Goal: Task Accomplishment & Management: Use online tool/utility

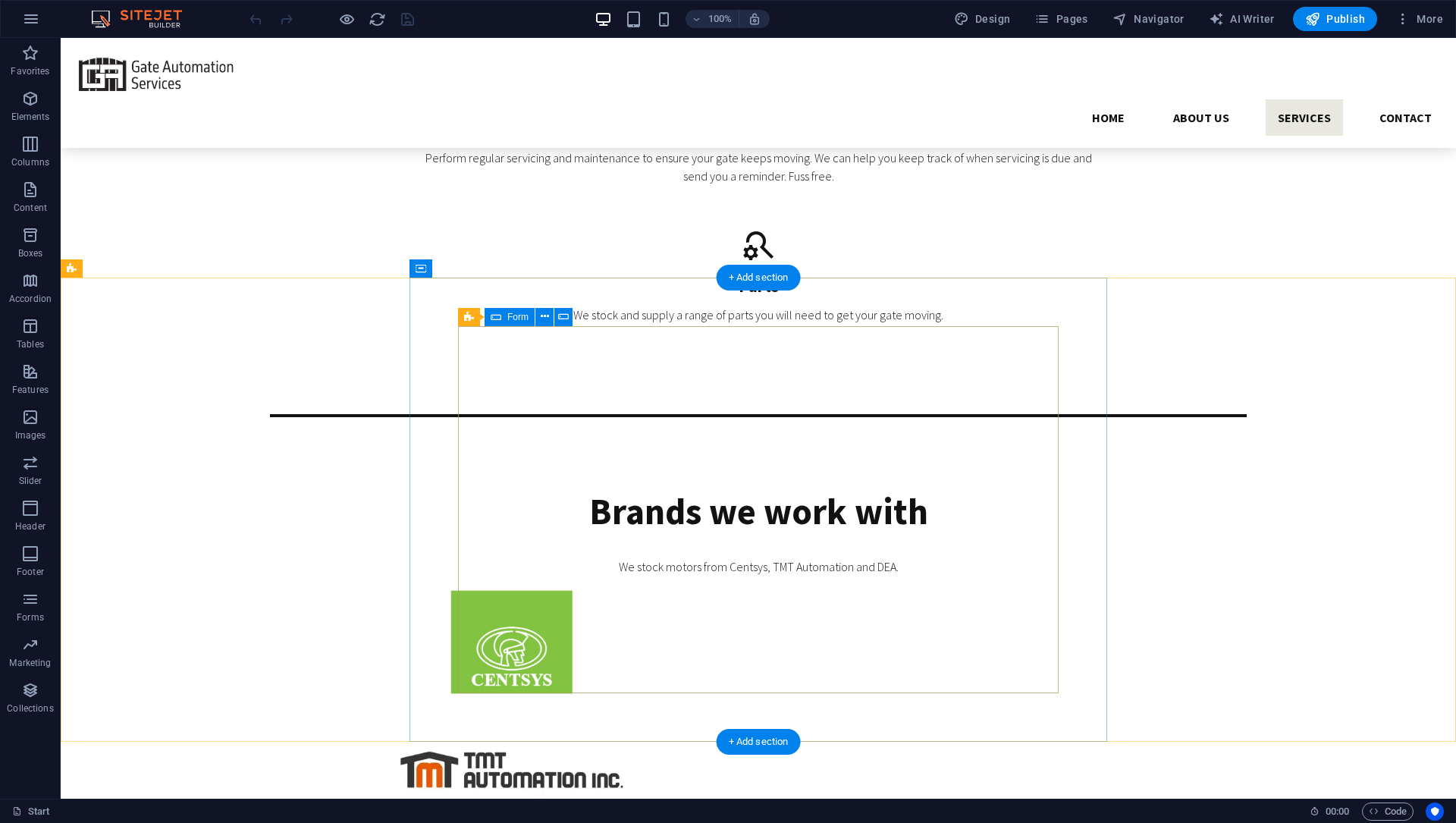
scroll to position [3331, 0]
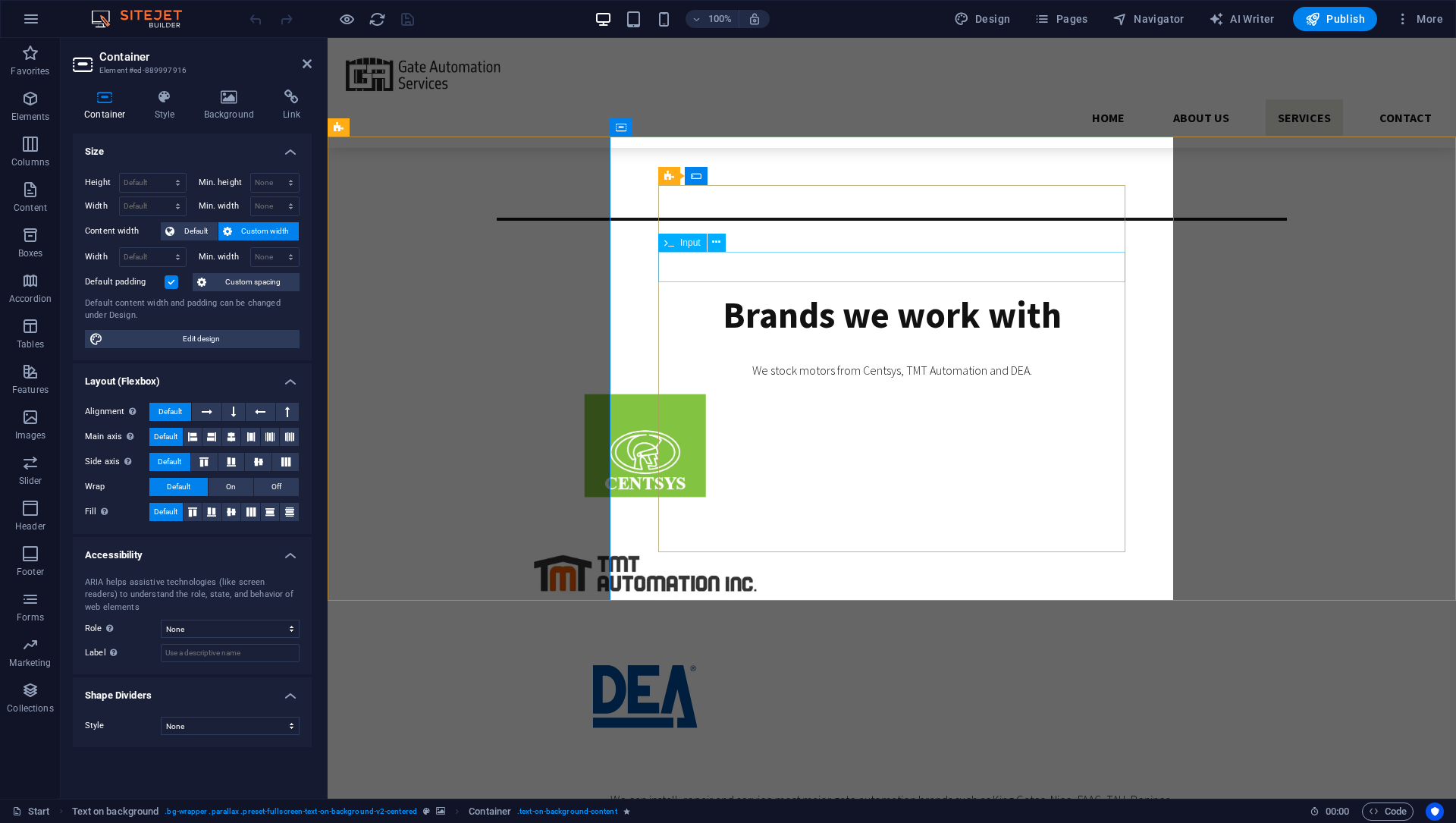
drag, startPoint x: 1040, startPoint y: 314, endPoint x: 712, endPoint y: 275, distance: 330.3
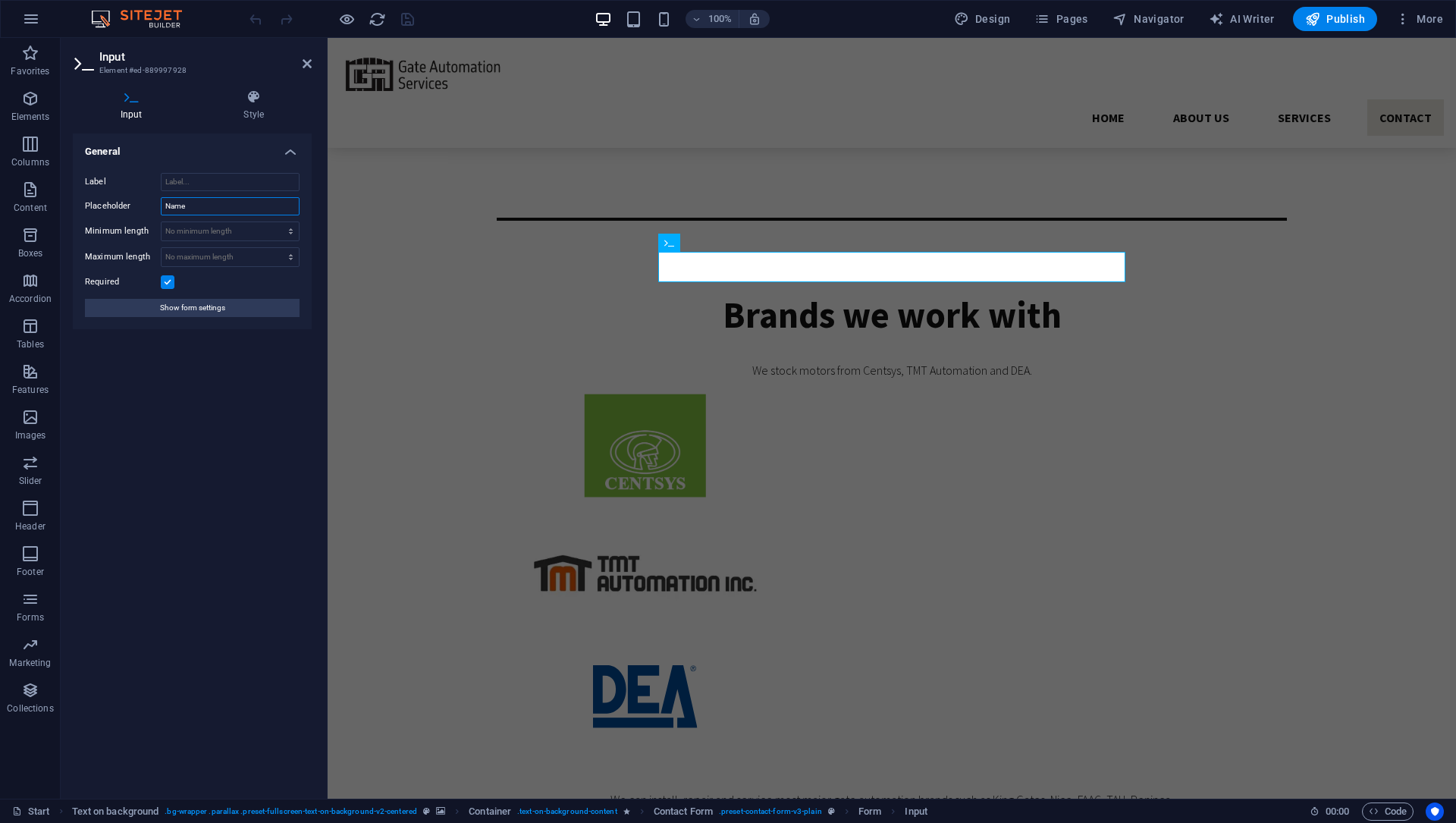
click at [234, 205] on input "Name" at bounding box center [230, 206] width 139 height 18
type input "Name"
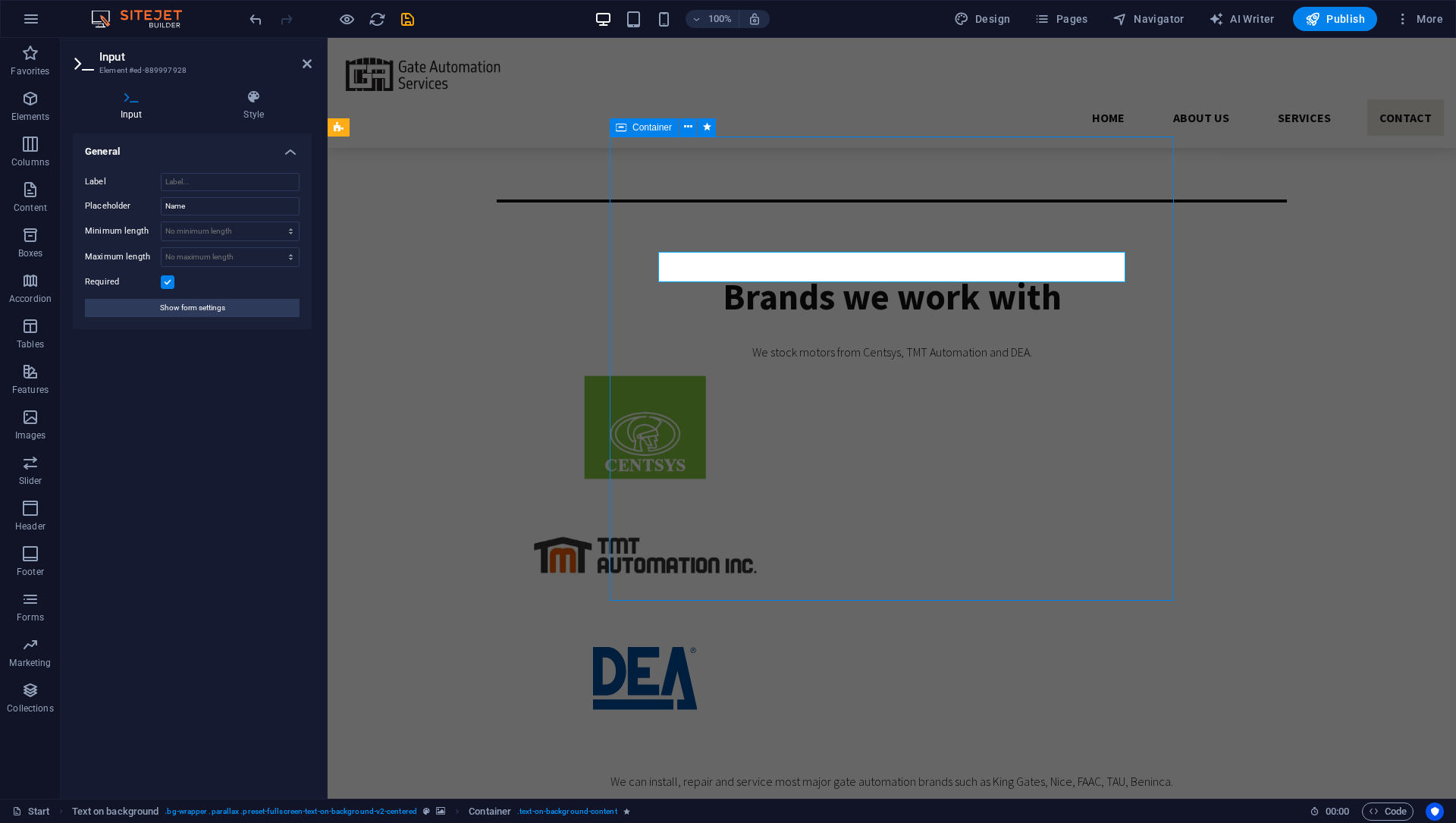
scroll to position [3313, 0]
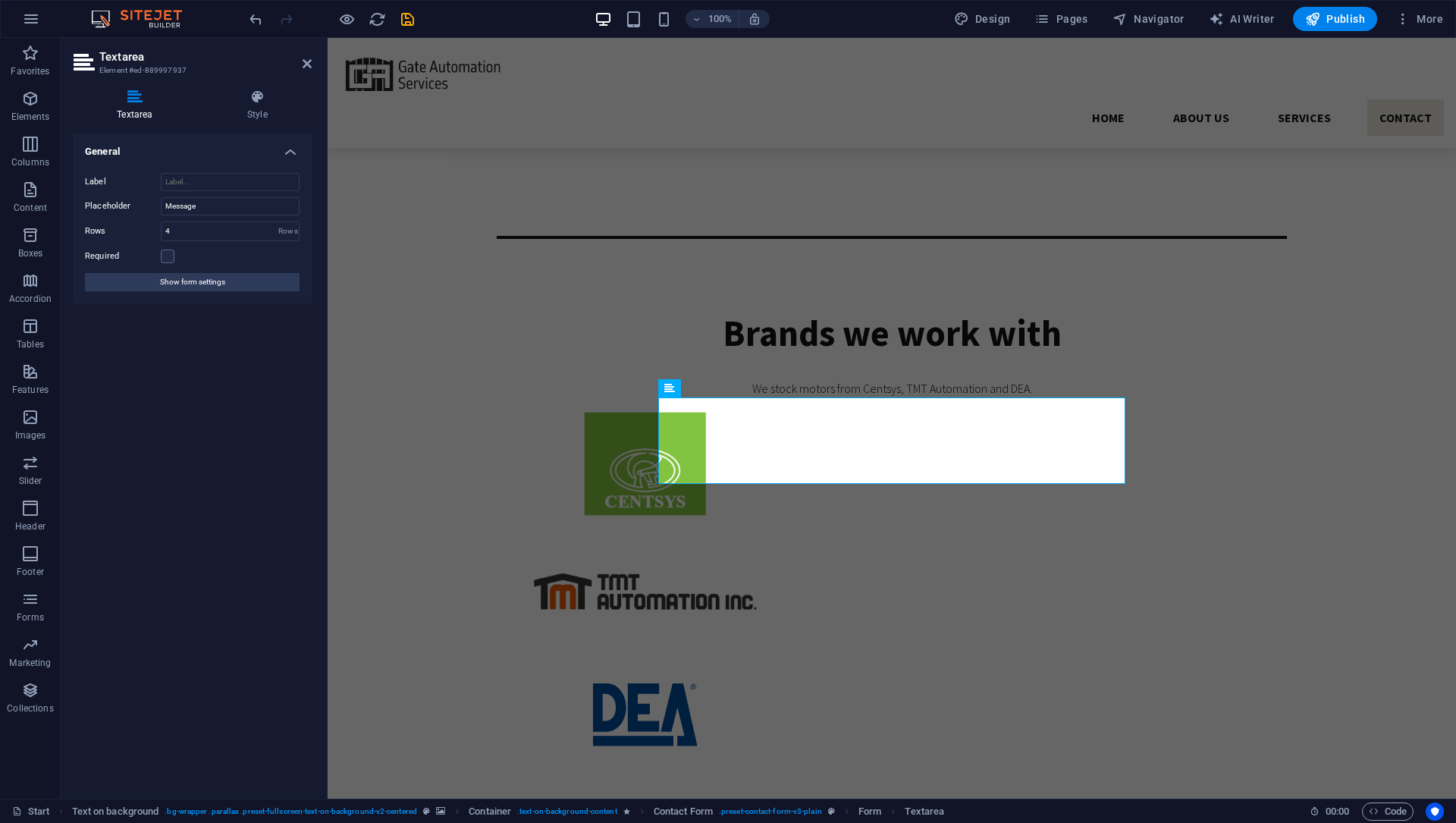
click at [174, 256] on div "Required" at bounding box center [192, 256] width 214 height 18
click at [169, 256] on label at bounding box center [167, 256] width 14 height 14
click at [0, 0] on input "Required" at bounding box center [0, 0] width 0 height 0
click at [194, 237] on input "4" at bounding box center [230, 231] width 138 height 18
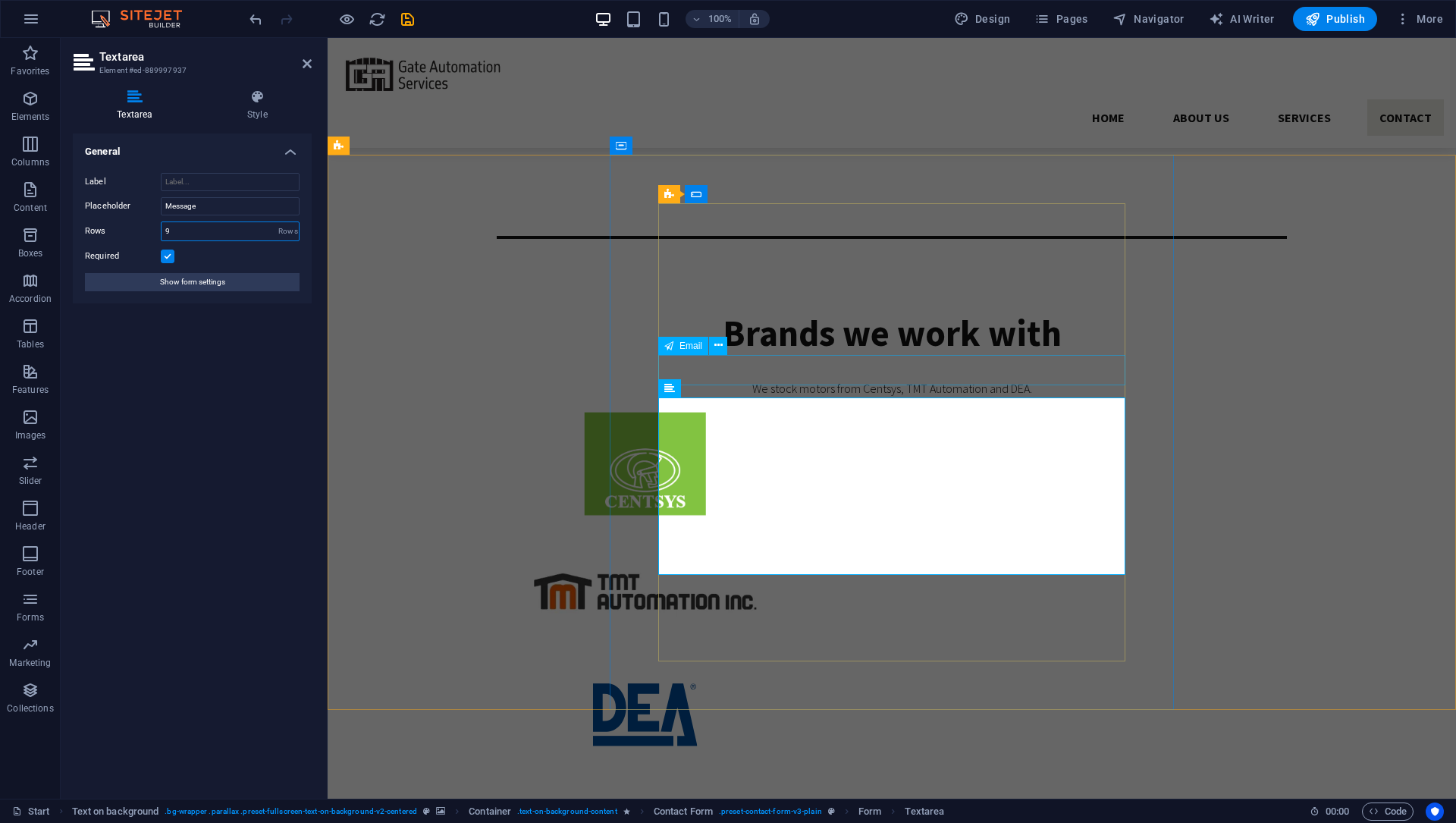
type input "9"
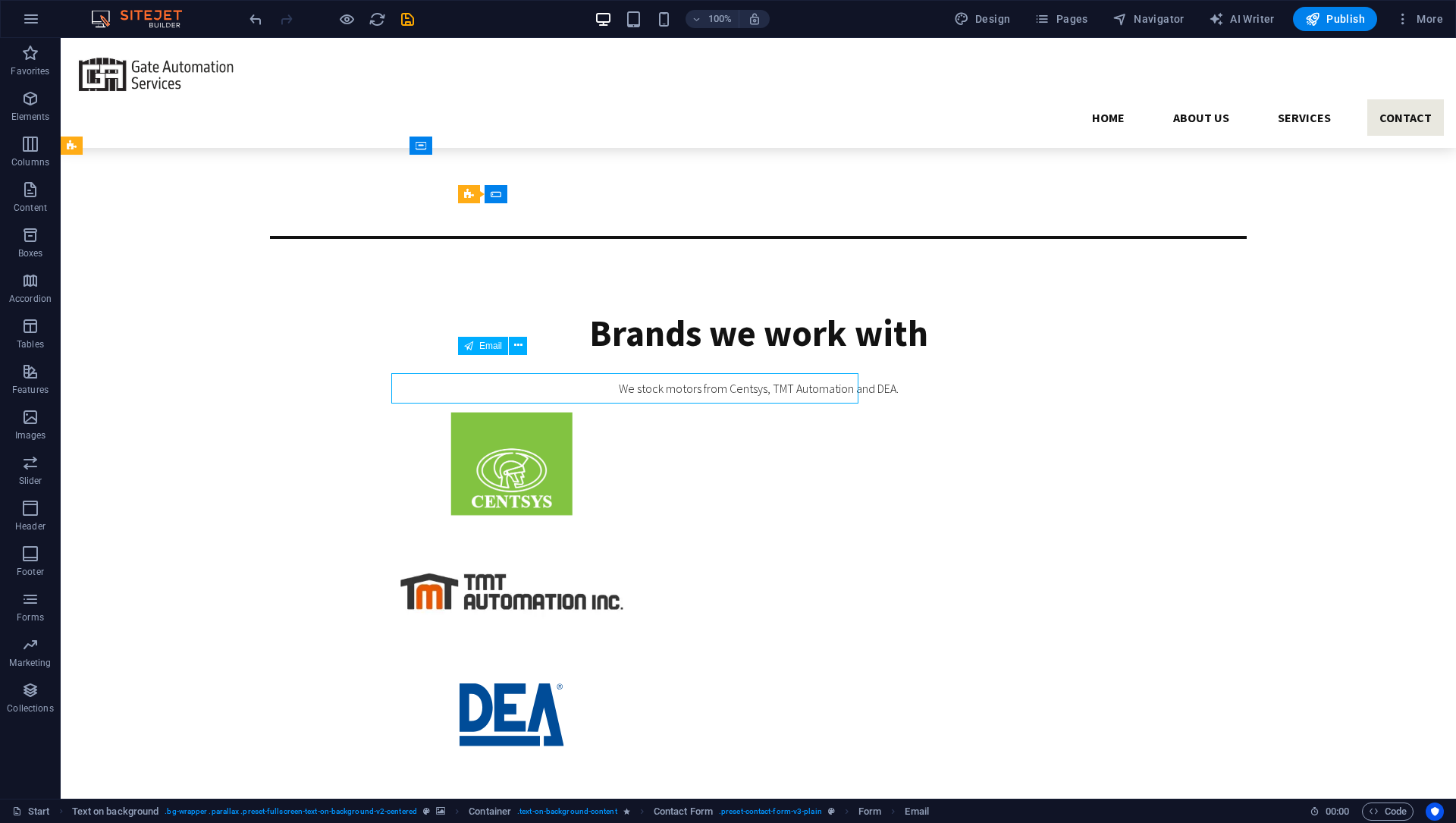
scroll to position [3294, 0]
drag, startPoint x: 674, startPoint y: 367, endPoint x: 735, endPoint y: 407, distance: 72.9
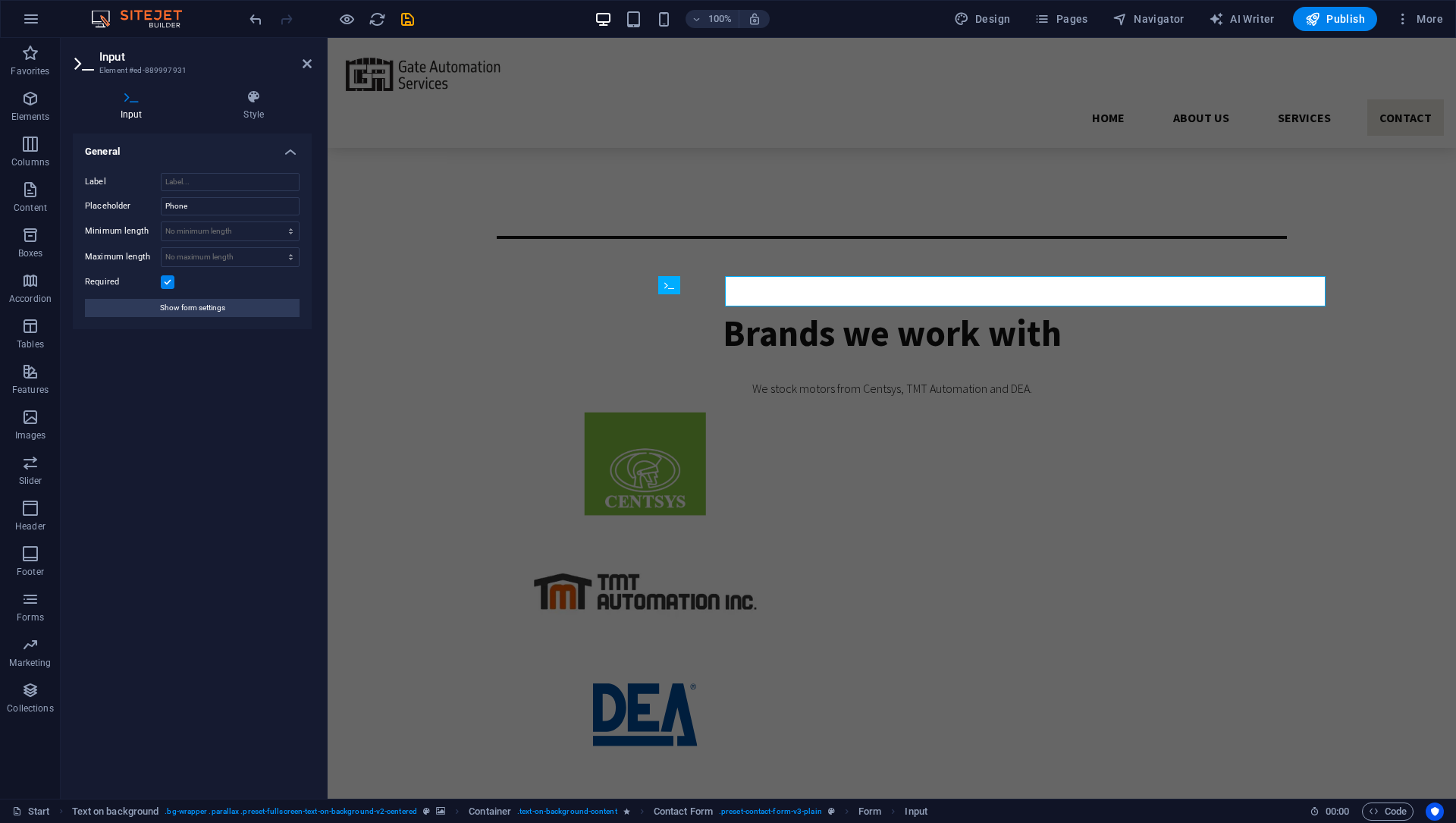
scroll to position [3331, 0]
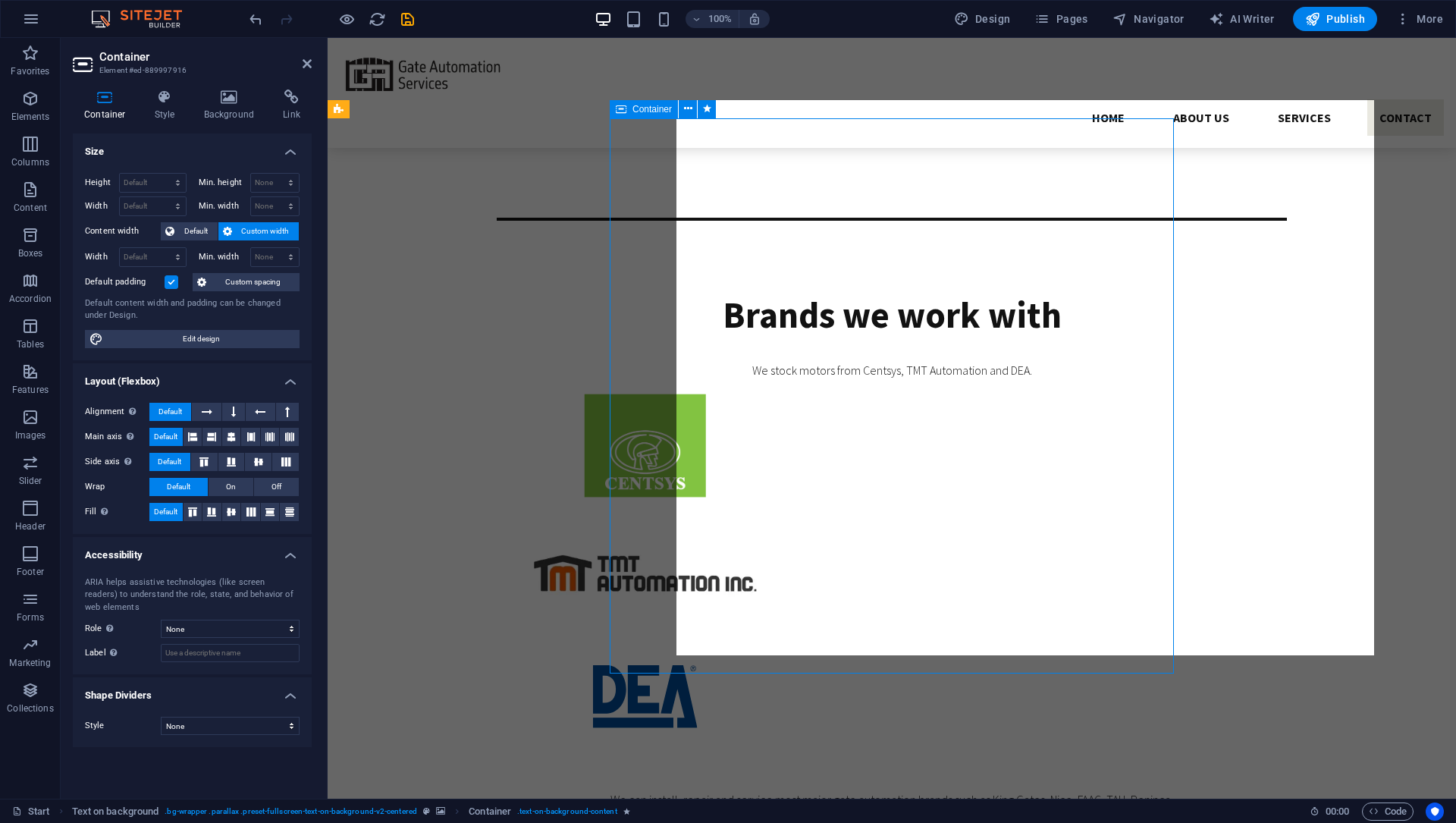
scroll to position [3349, 0]
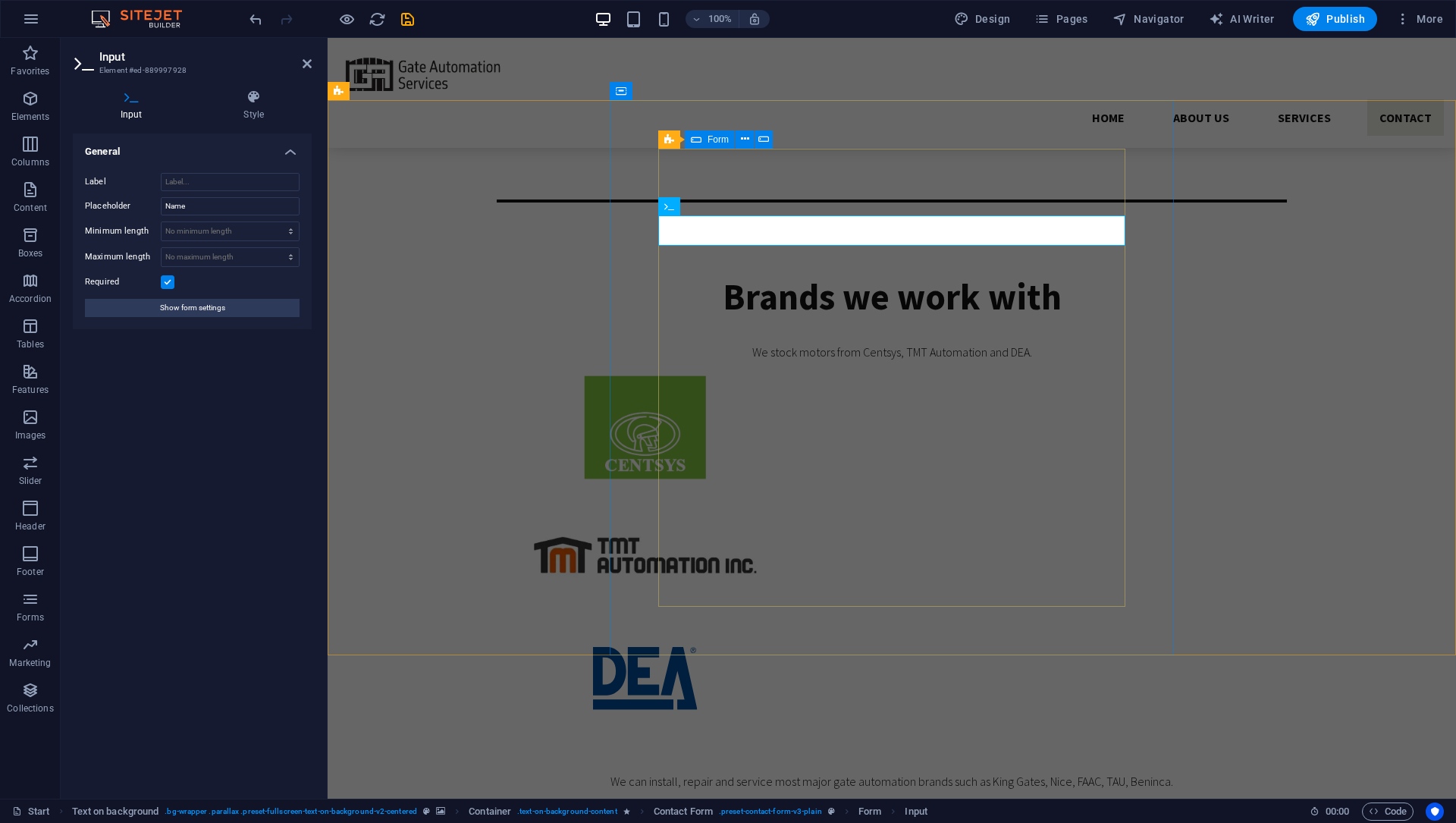
scroll to position [3367, 0]
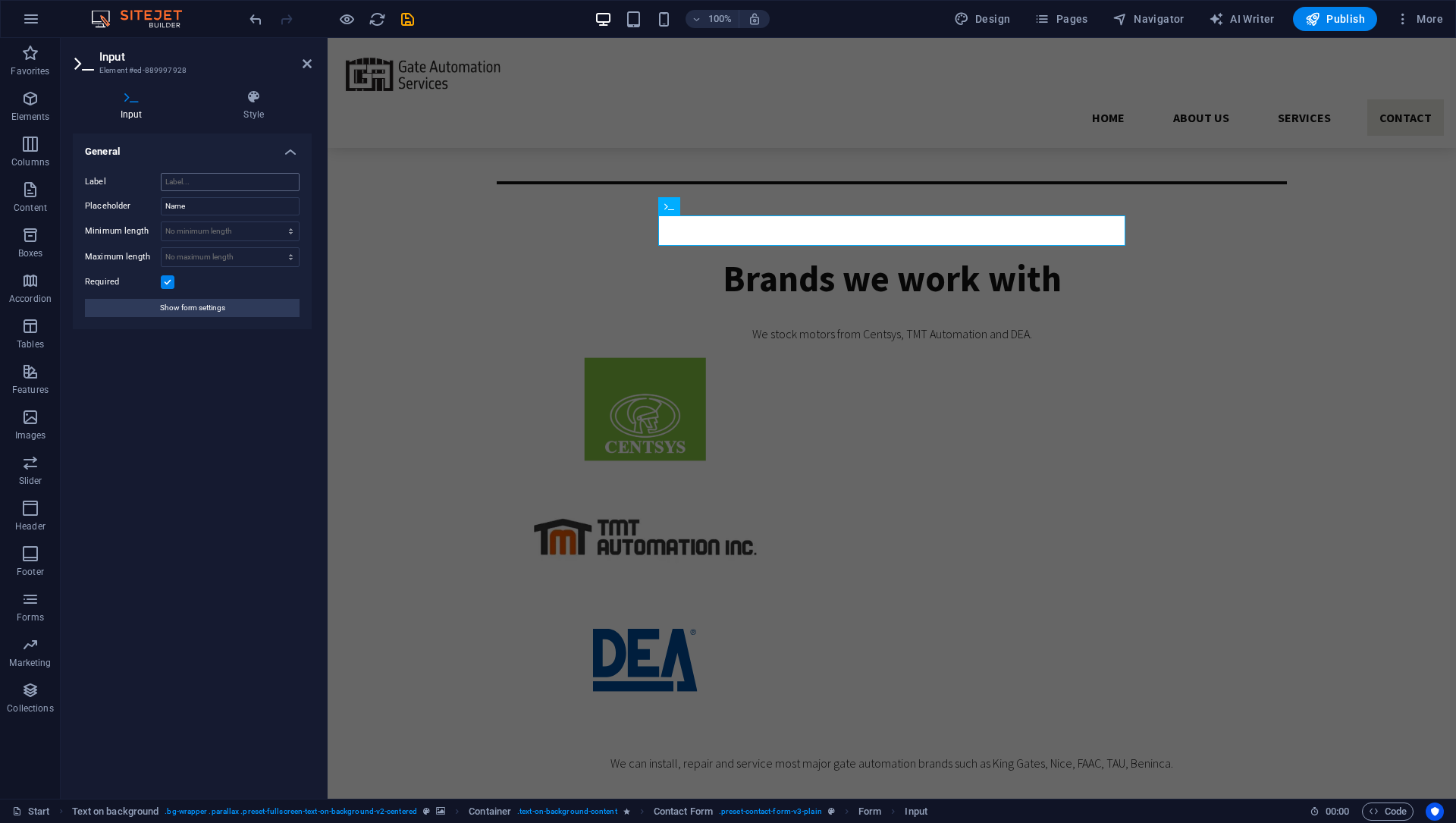
click at [212, 188] on input "Label" at bounding box center [230, 182] width 139 height 18
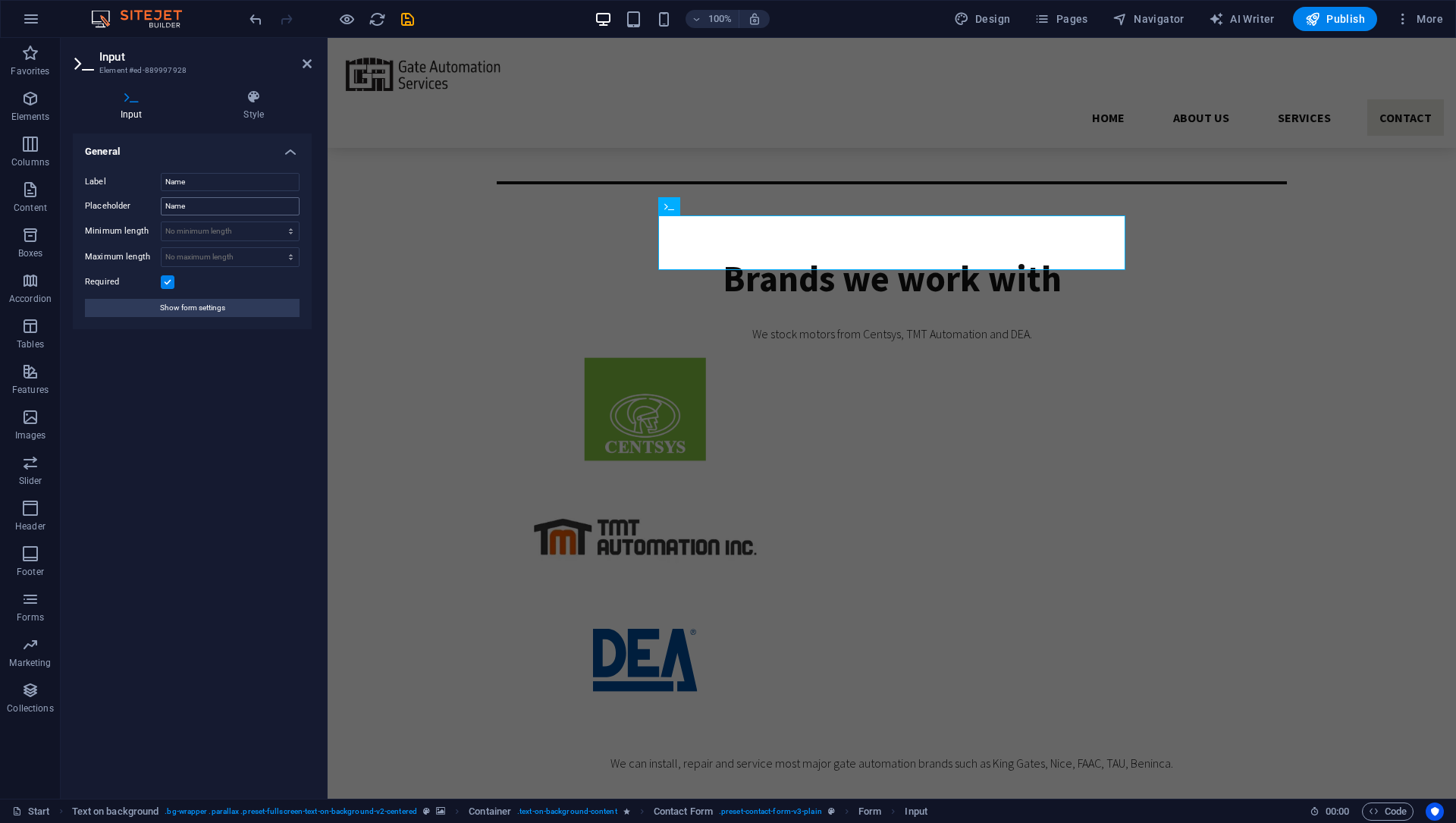
type input "Name"
click at [208, 208] on input "Name" at bounding box center [230, 206] width 139 height 18
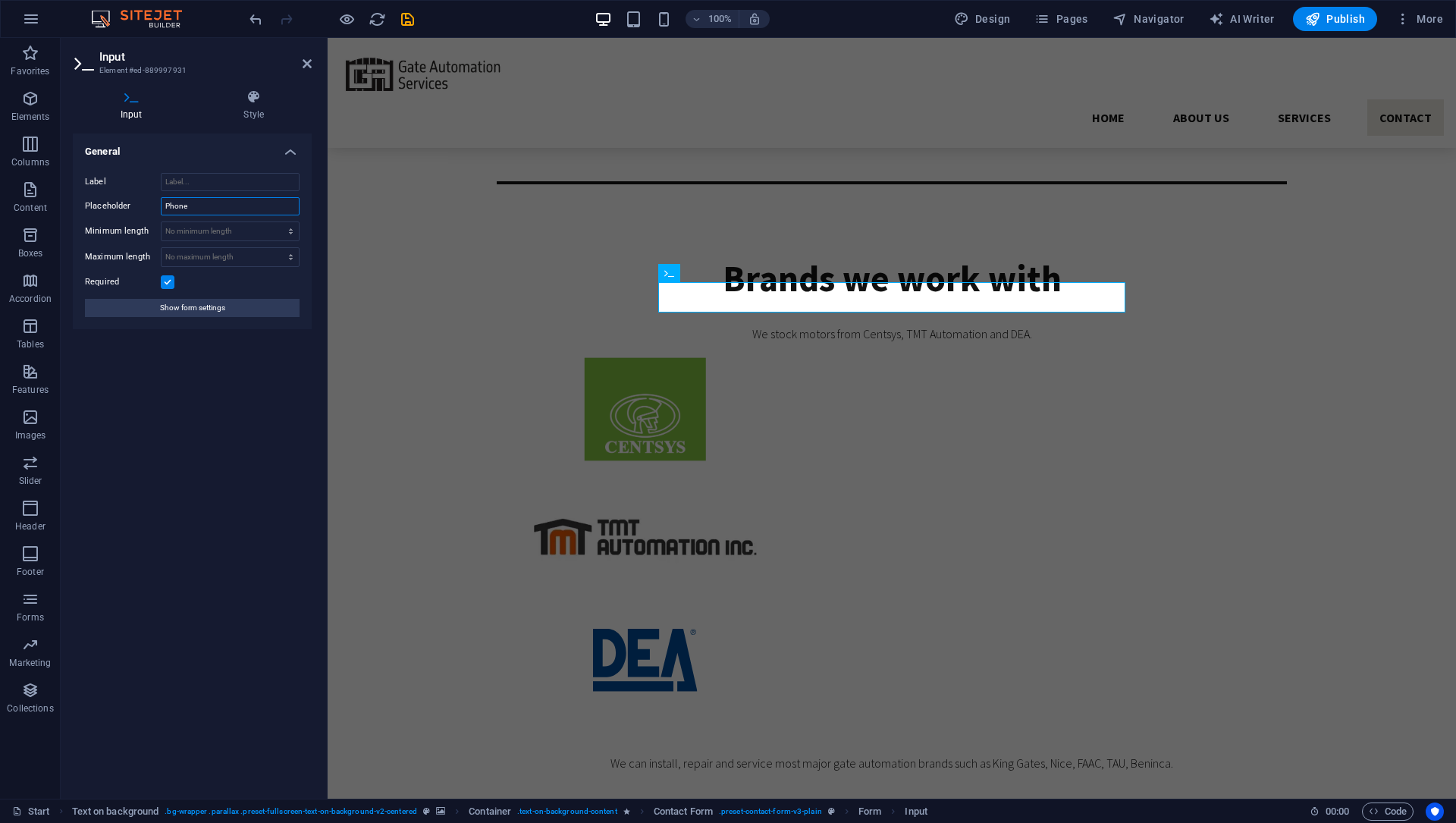
click at [192, 211] on input "Phone" at bounding box center [230, 206] width 139 height 18
click at [217, 183] on input "Label" at bounding box center [230, 182] width 139 height 18
paste input "Phone"
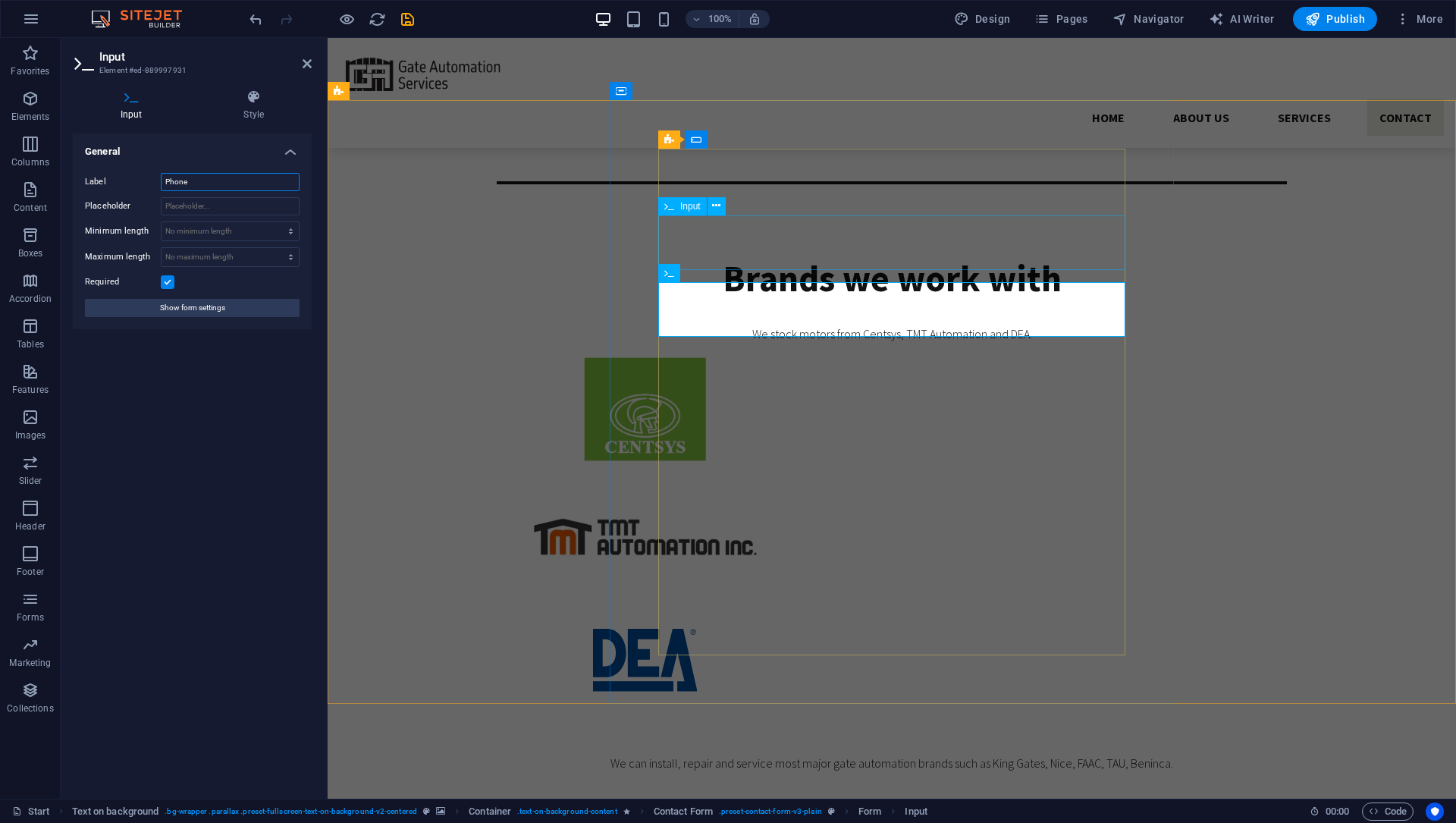
type input "Phone"
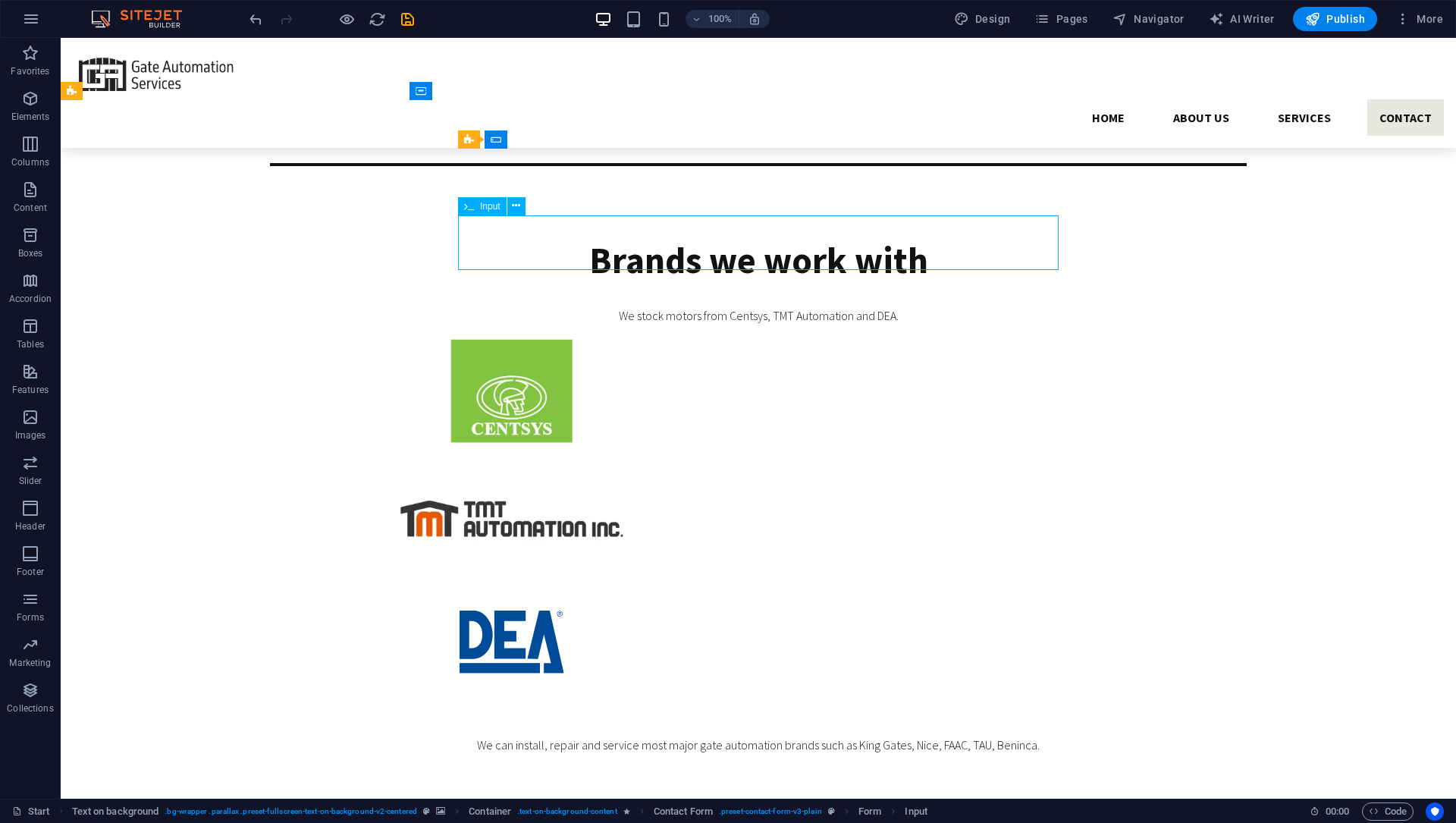
scroll to position [3349, 0]
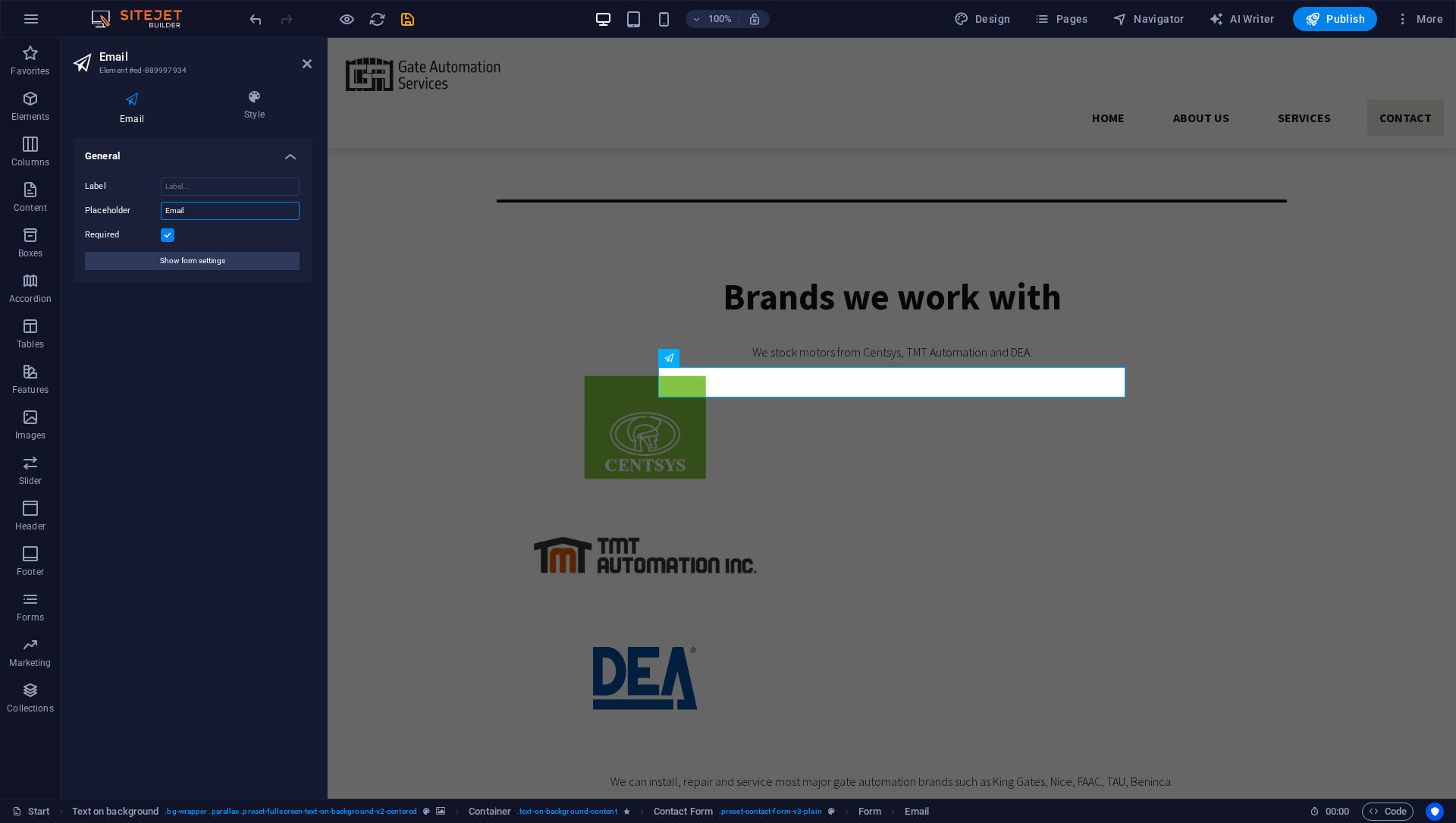
click at [192, 202] on input "Email" at bounding box center [230, 211] width 139 height 18
click at [195, 223] on div "Label Placeholder Email Required Show form settings" at bounding box center [192, 224] width 239 height 117
click at [198, 209] on input "Email" at bounding box center [230, 211] width 139 height 18
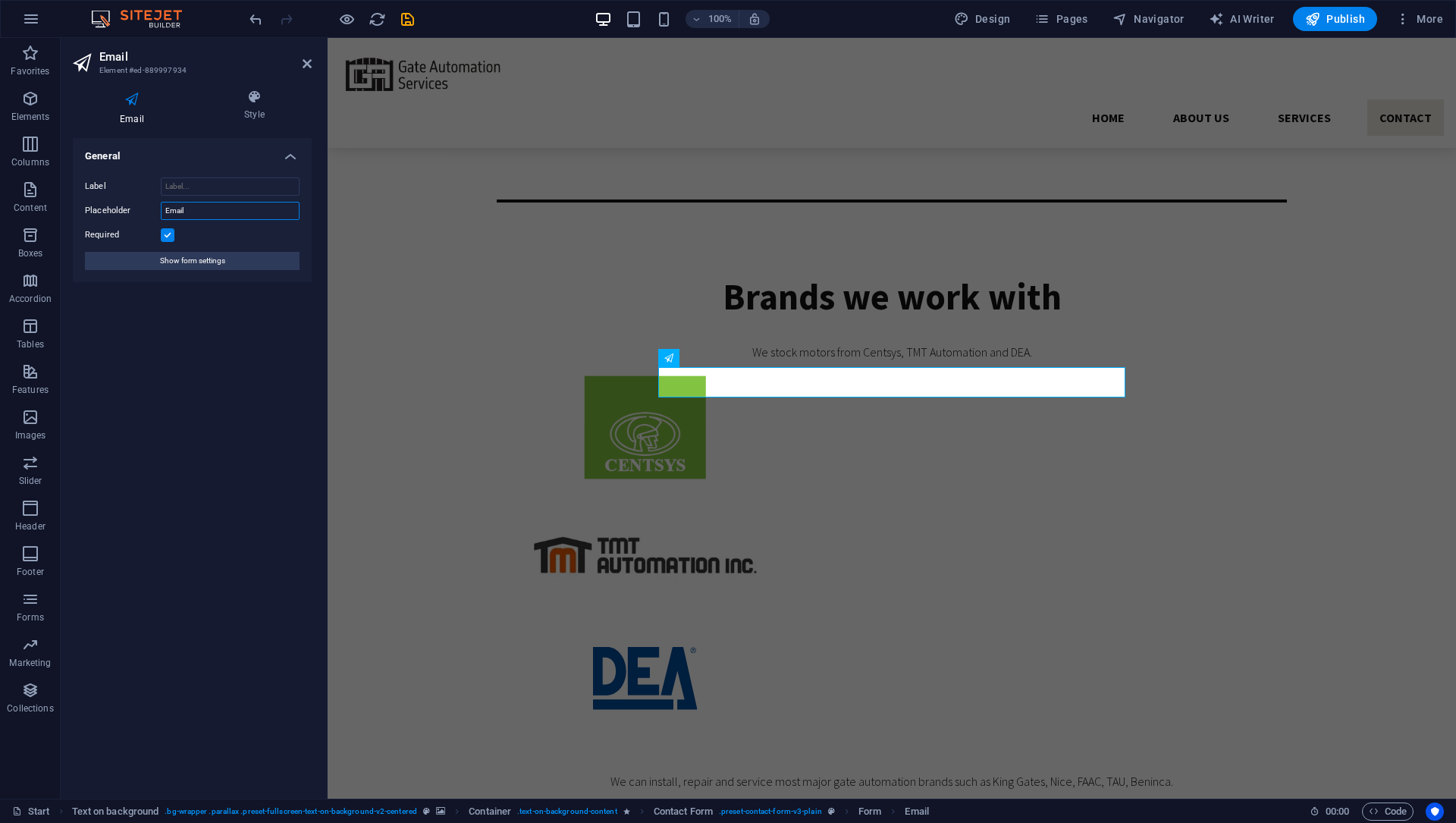
click at [198, 209] on input "Email" at bounding box center [230, 211] width 139 height 18
click at [224, 182] on input "Label" at bounding box center [230, 186] width 139 height 18
paste input "Email"
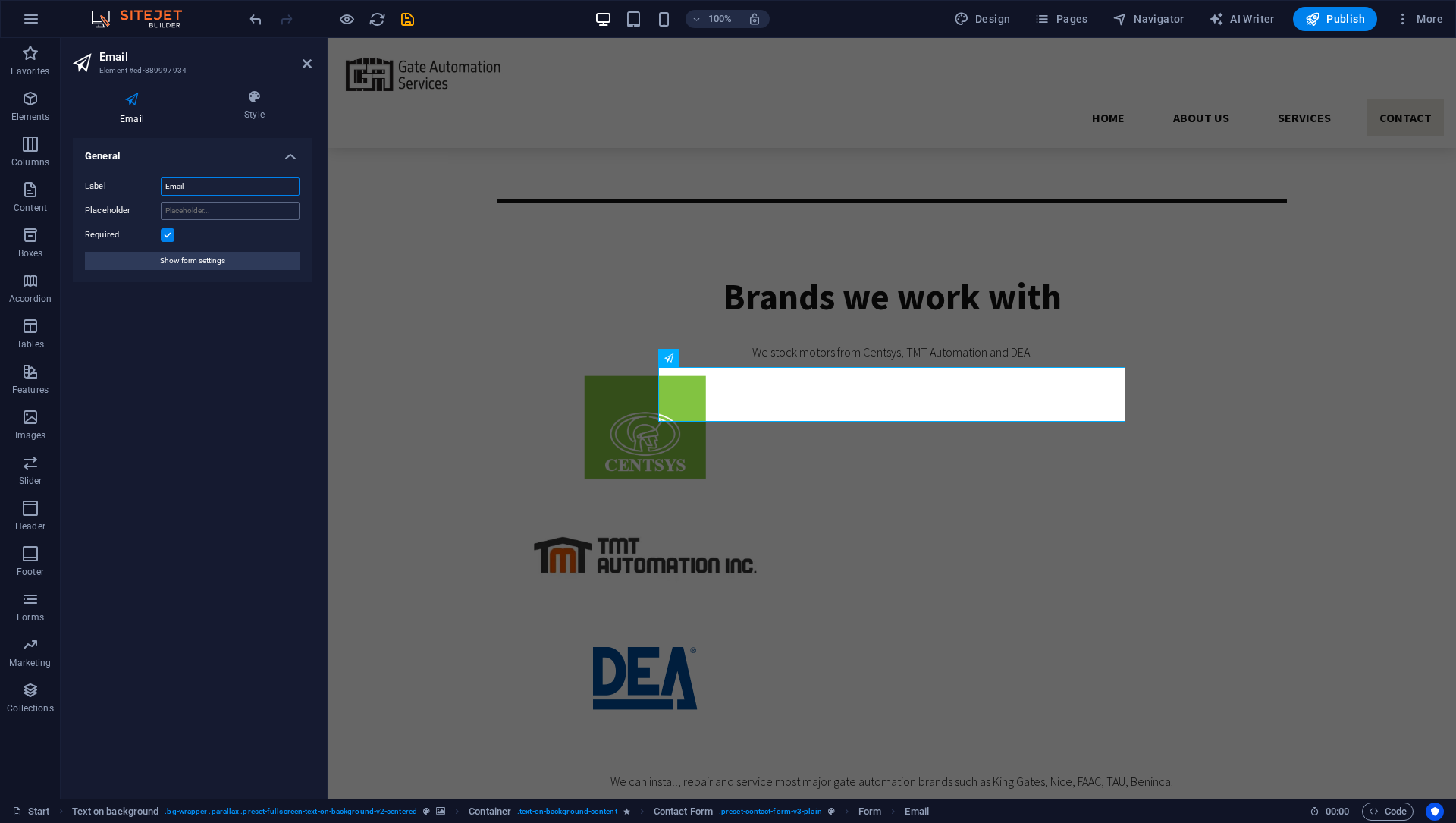
type input "Email"
click at [237, 210] on input "Placeholder" at bounding box center [230, 211] width 139 height 18
type input "name@email.com"
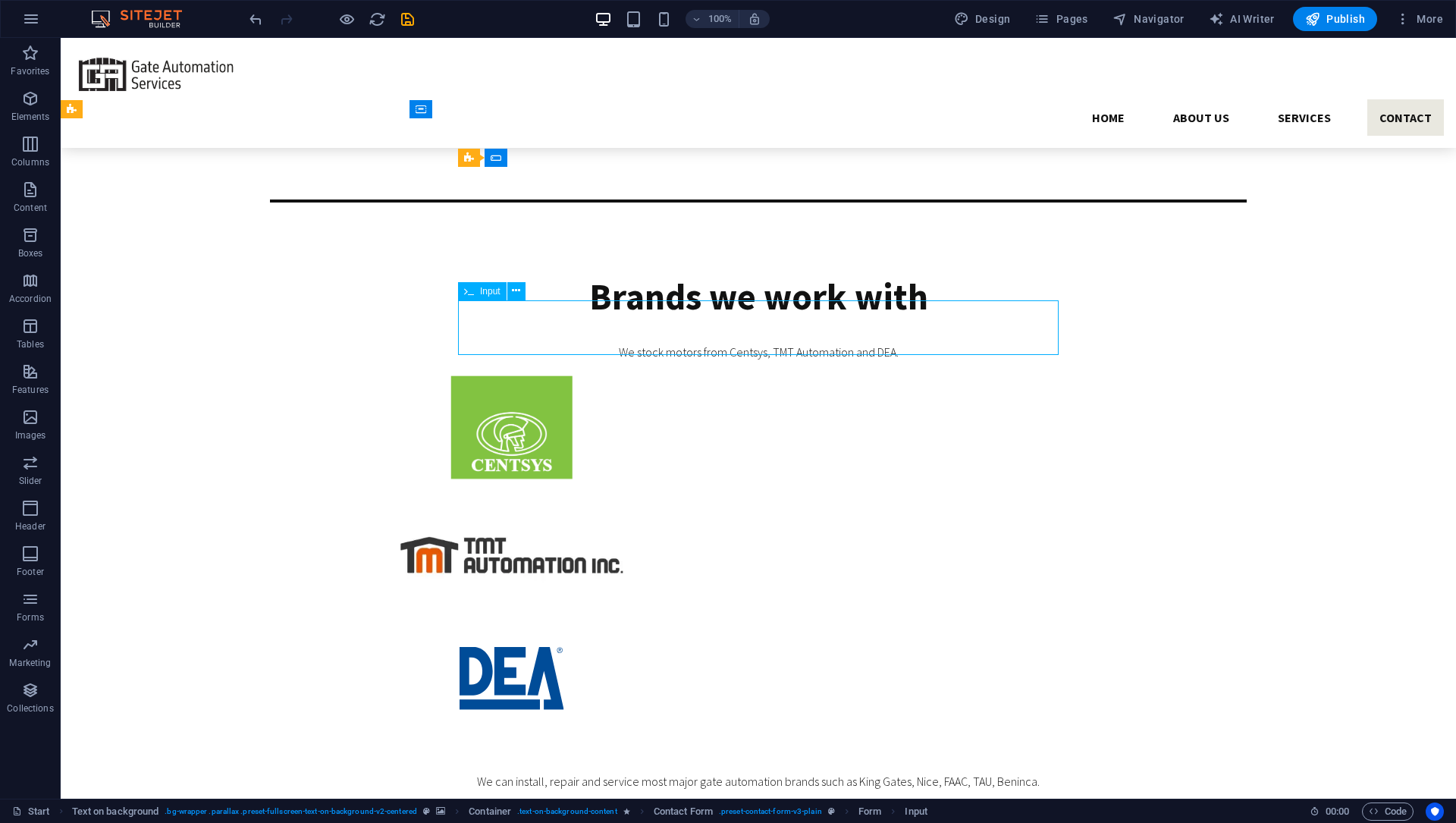
scroll to position [3331, 0]
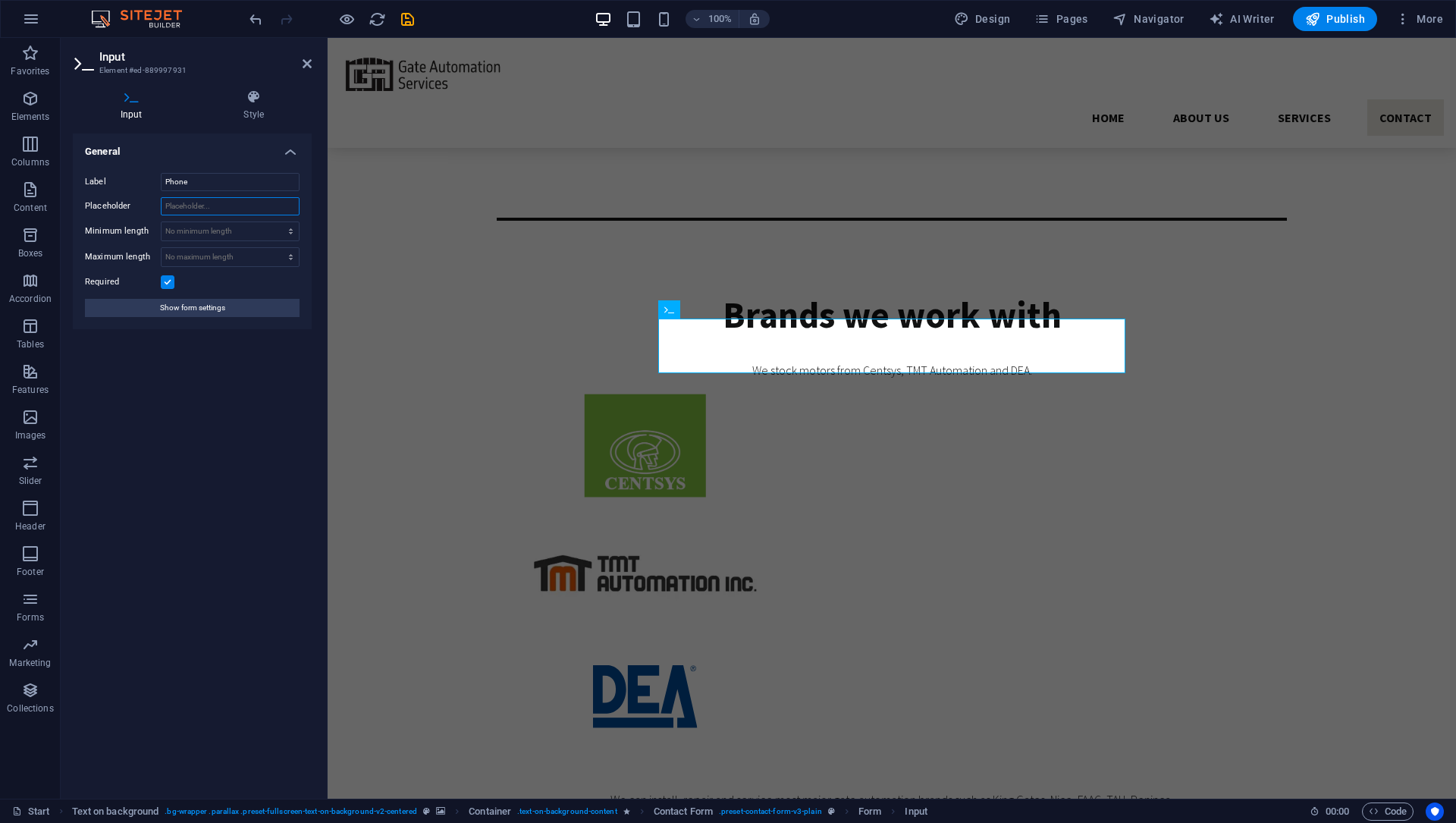
click at [225, 208] on input "Placeholder" at bounding box center [230, 206] width 139 height 18
type input "xxxx xxx xxx"
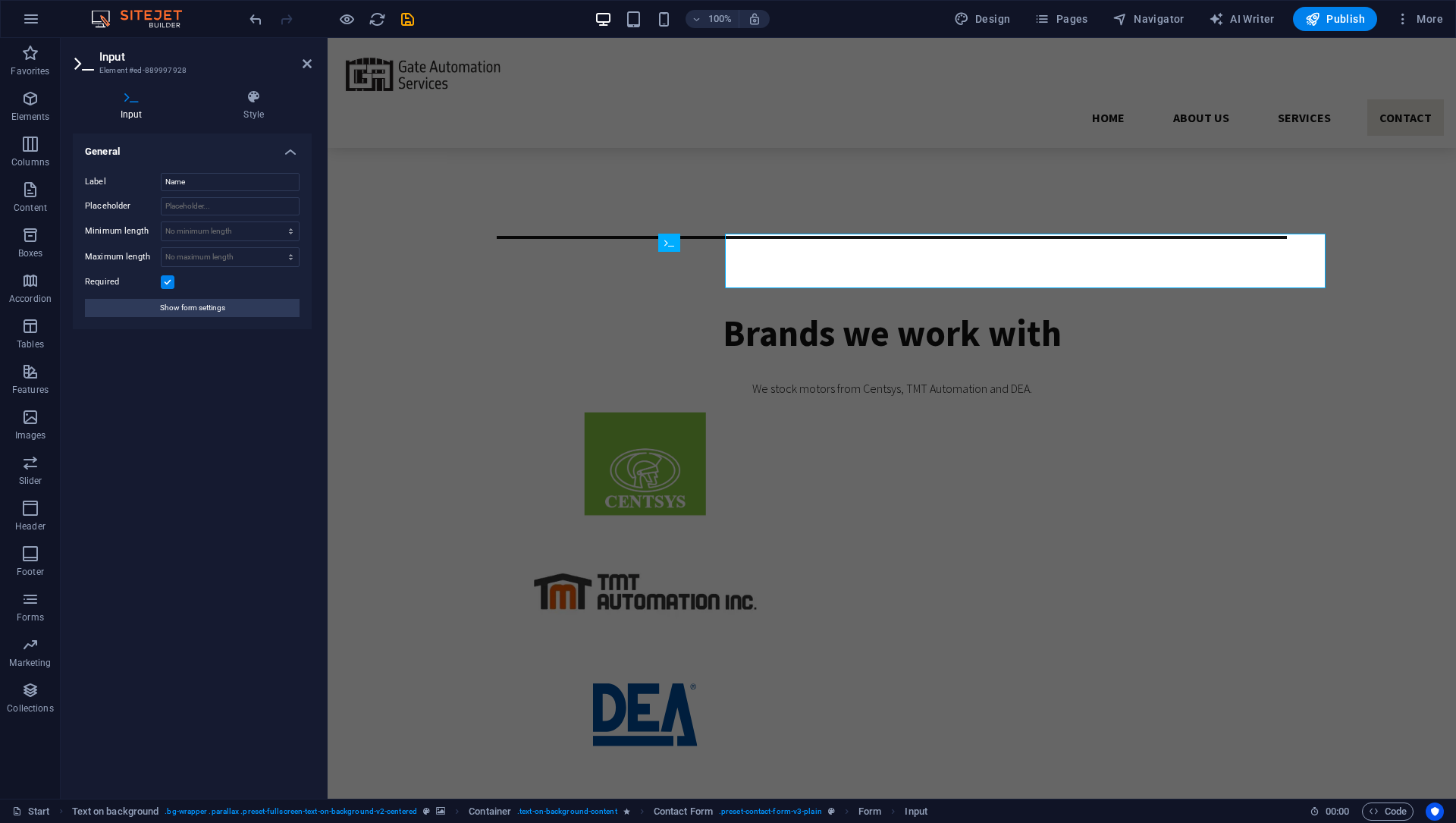
scroll to position [3331, 0]
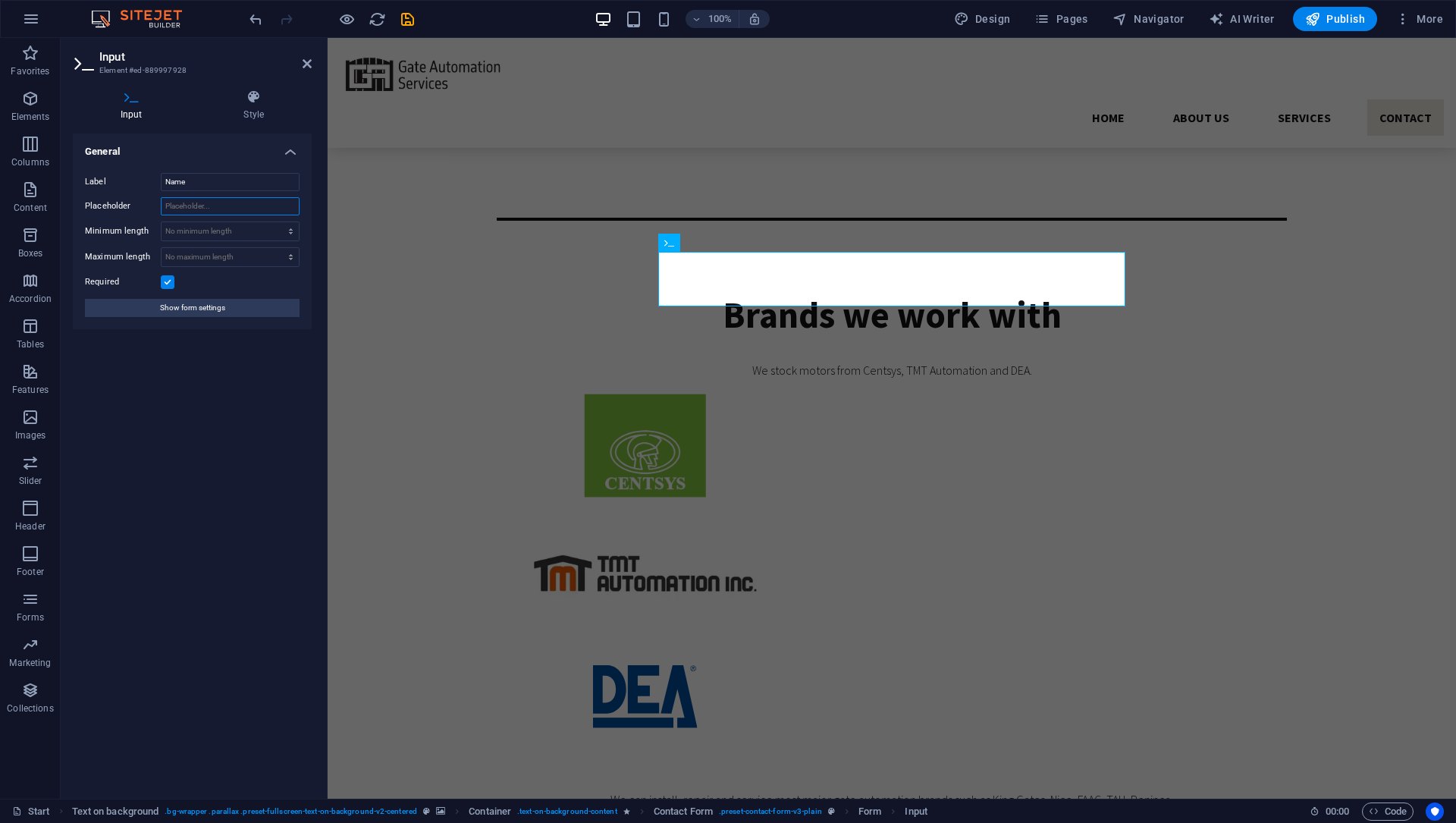
click at [213, 214] on input "Placeholder" at bounding box center [230, 206] width 139 height 18
type input "J"
type input "Y"
type input "D"
type input "First"
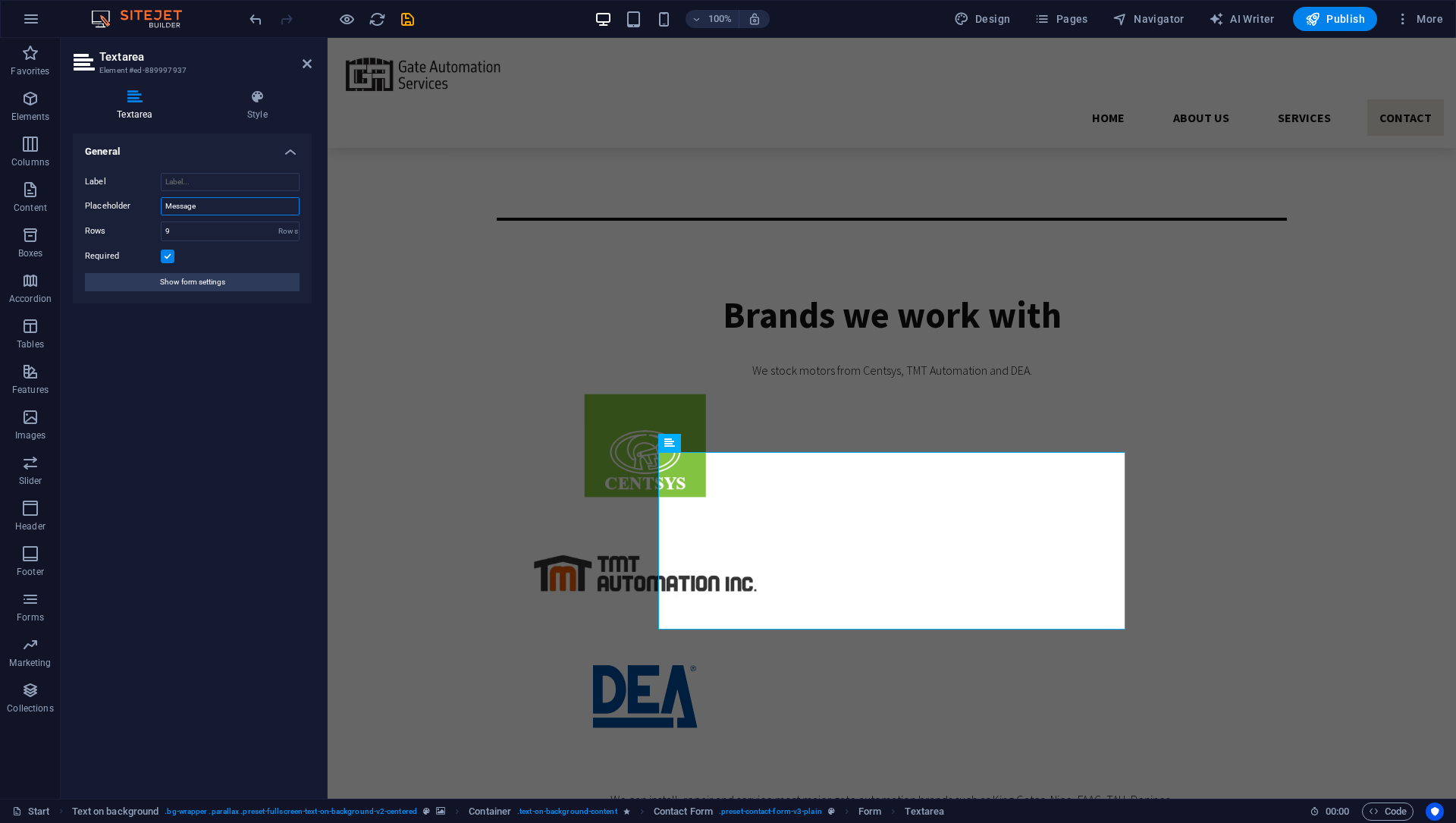
click at [201, 212] on input "Message" at bounding box center [230, 206] width 139 height 18
click at [211, 180] on input "Label" at bounding box center [230, 182] width 139 height 18
paste input "Message"
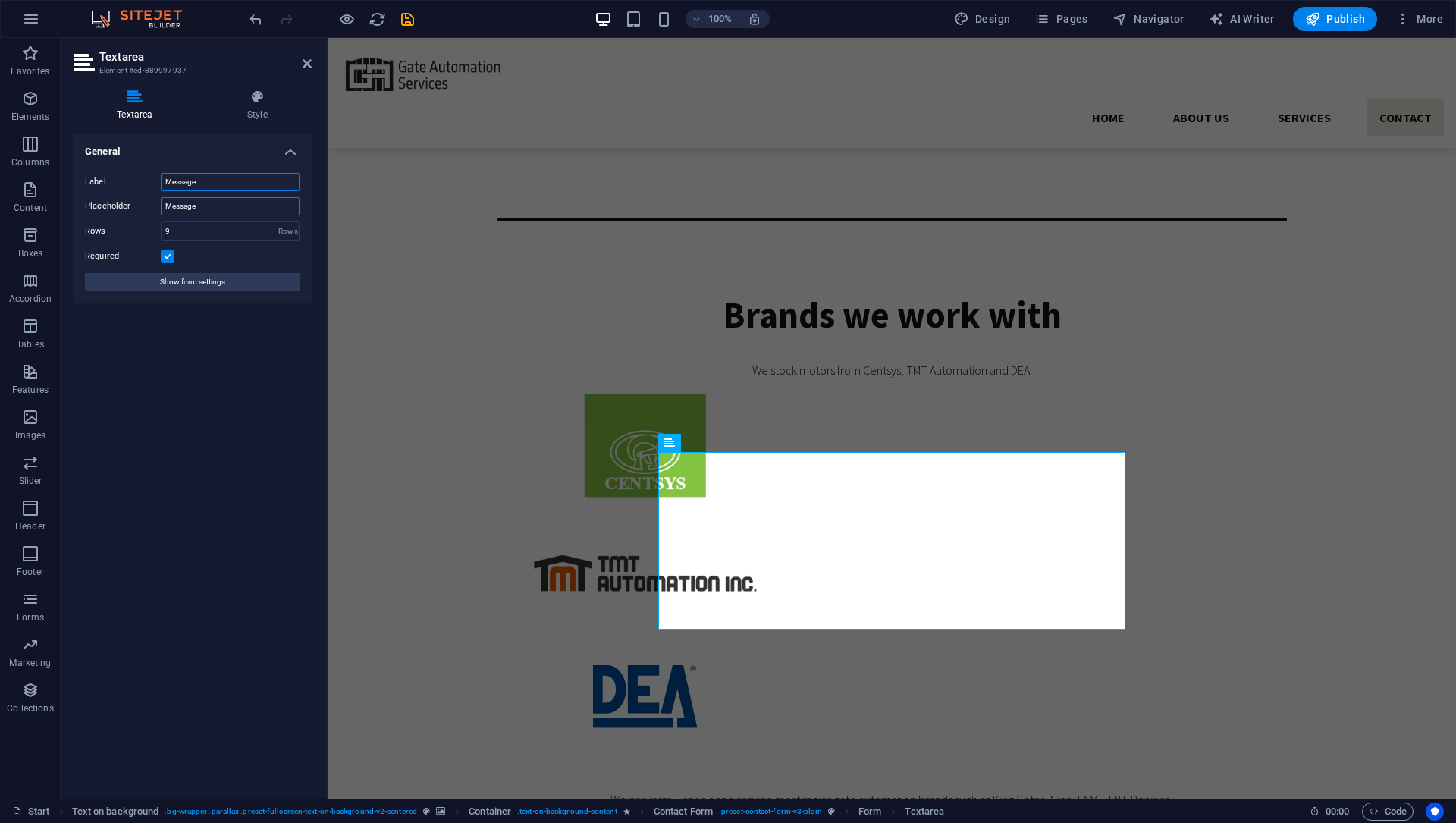
type input "Message"
click at [214, 211] on input "Message" at bounding box center [230, 206] width 139 height 18
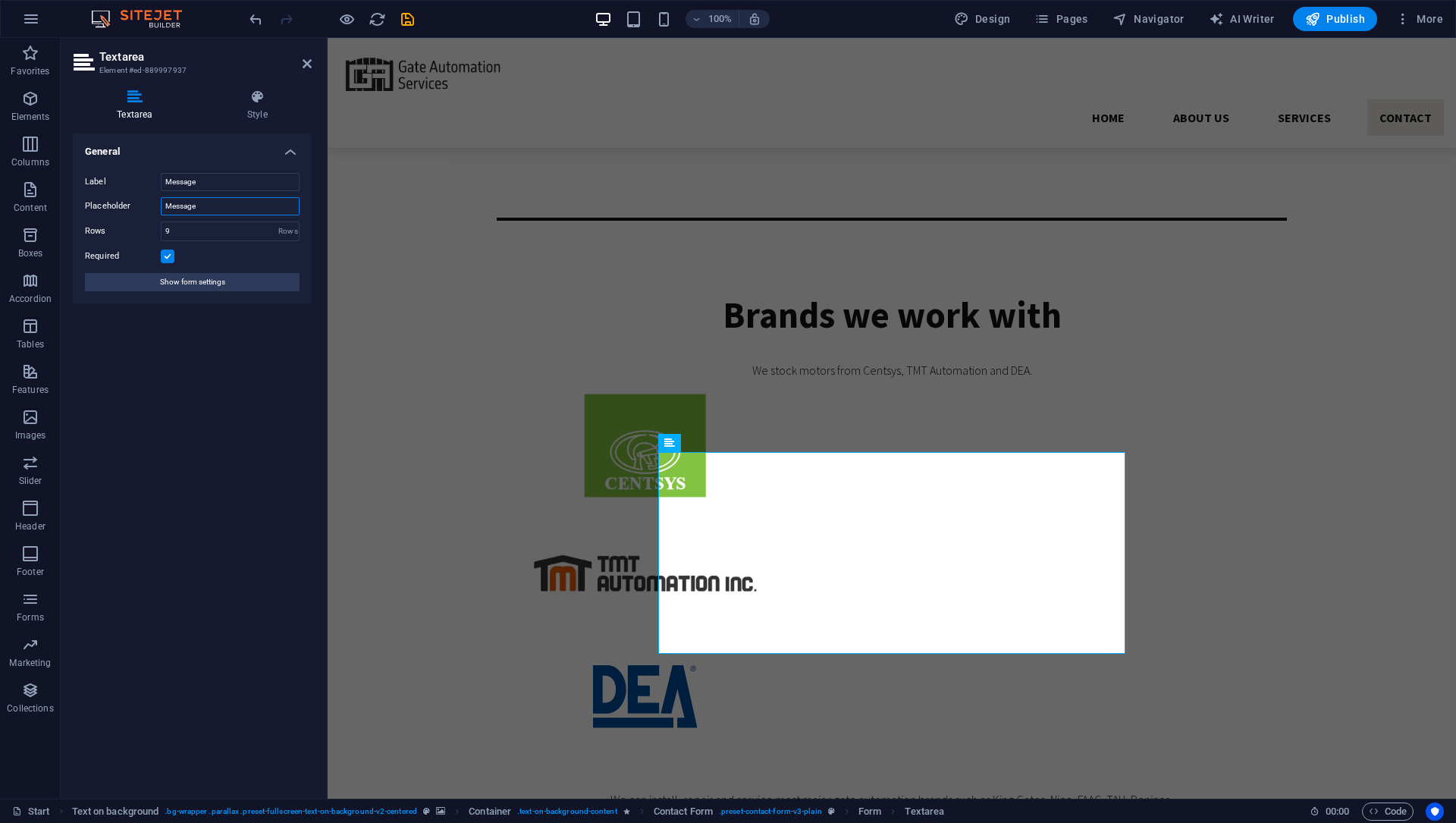
click at [214, 211] on input "Message" at bounding box center [230, 206] width 139 height 18
click at [401, 24] on icon "save" at bounding box center [408, 19] width 17 height 17
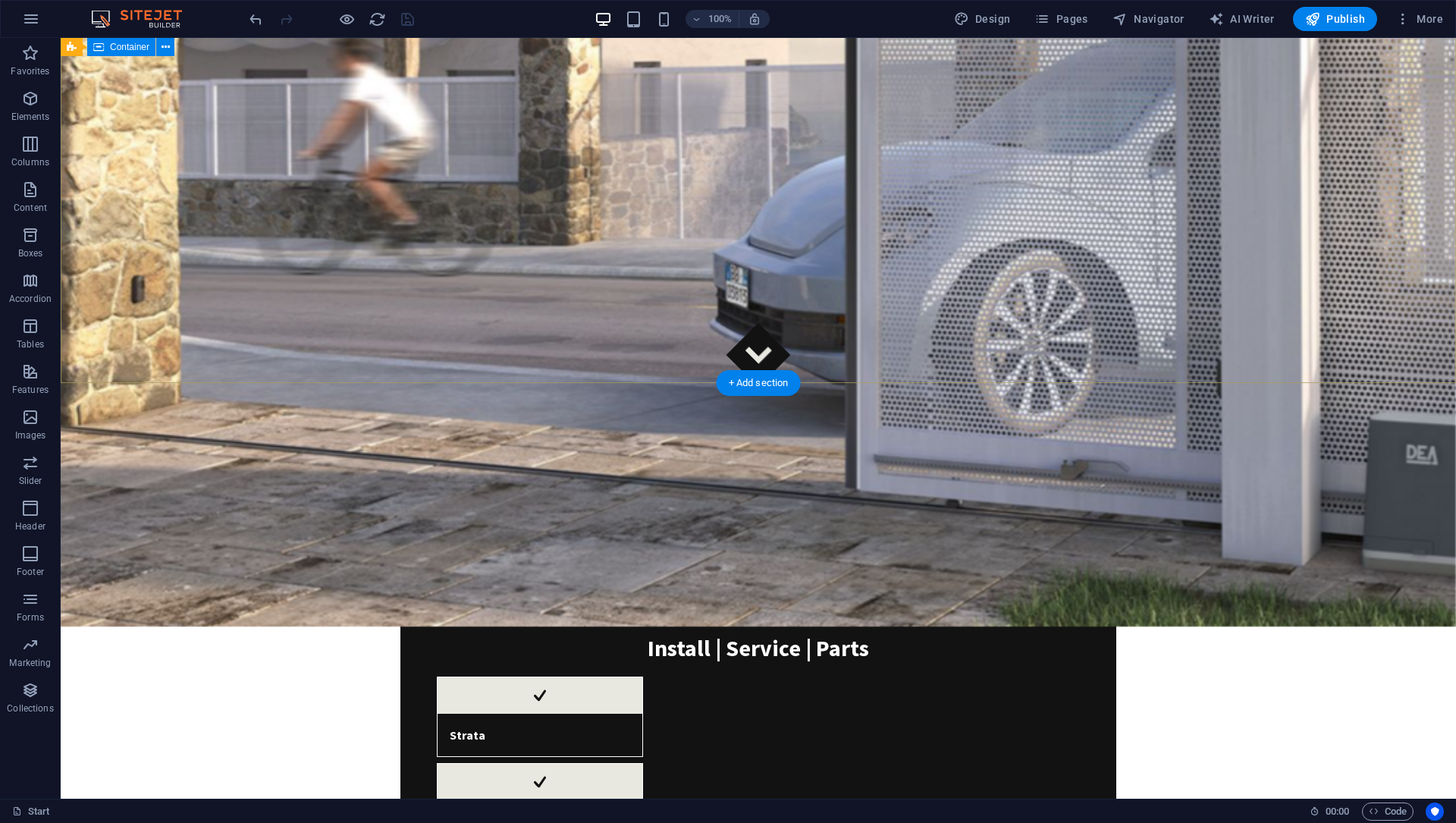
scroll to position [0, 0]
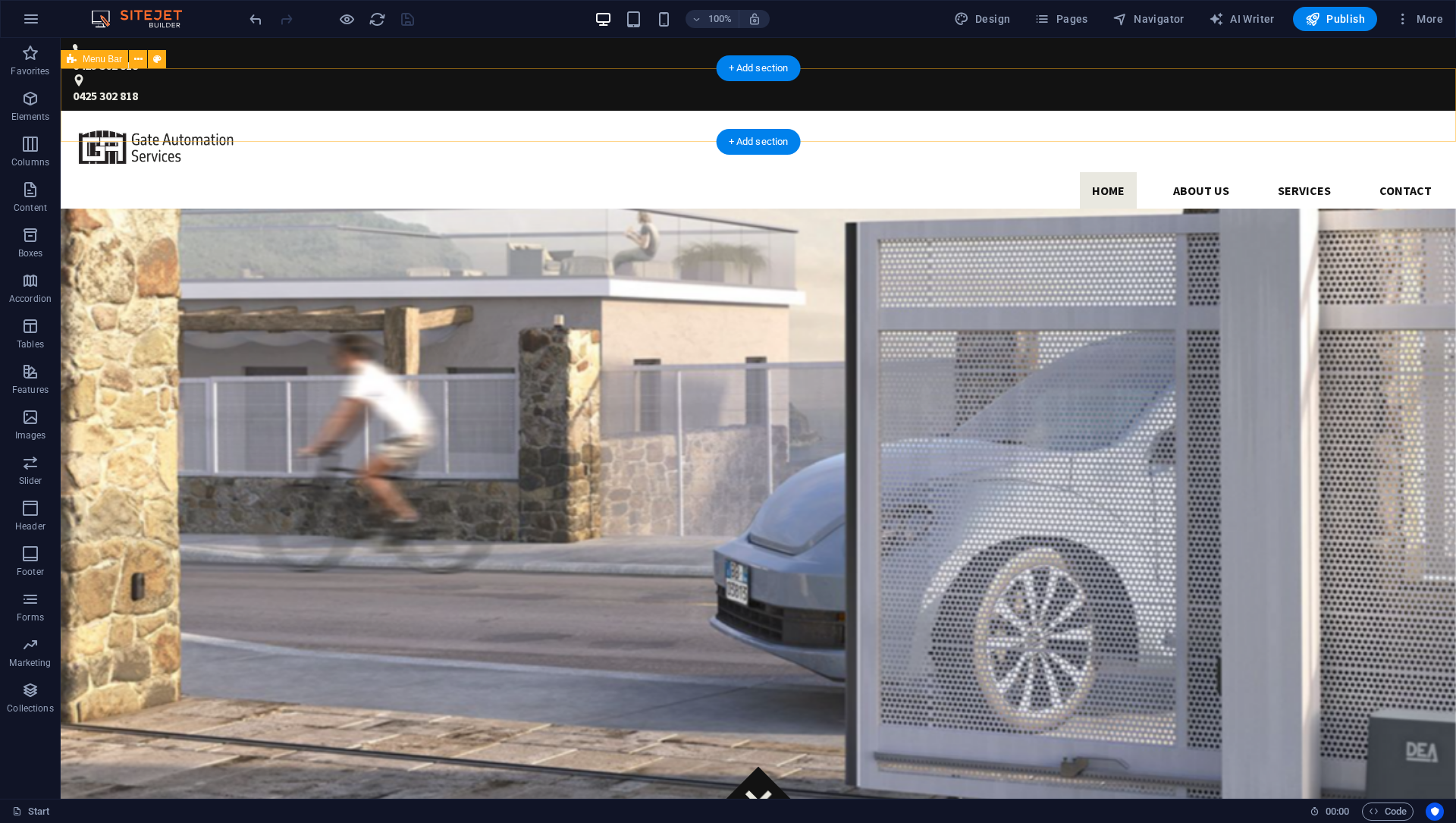
click at [779, 111] on div "Home About us Services Contact" at bounding box center [758, 166] width 1395 height 110
click at [218, 111] on div "Home About us Services Contact" at bounding box center [758, 166] width 1395 height 110
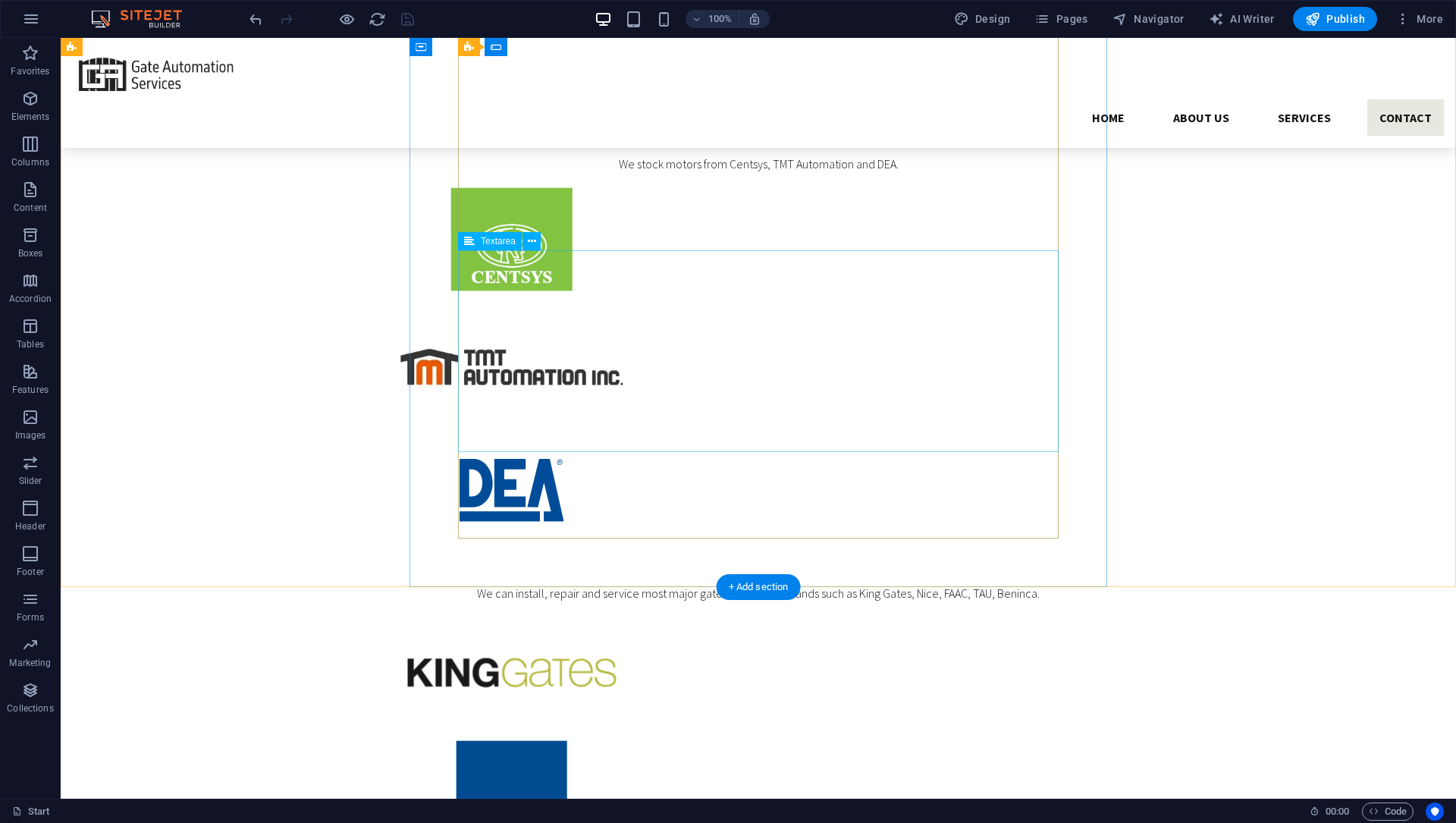
scroll to position [3402, 0]
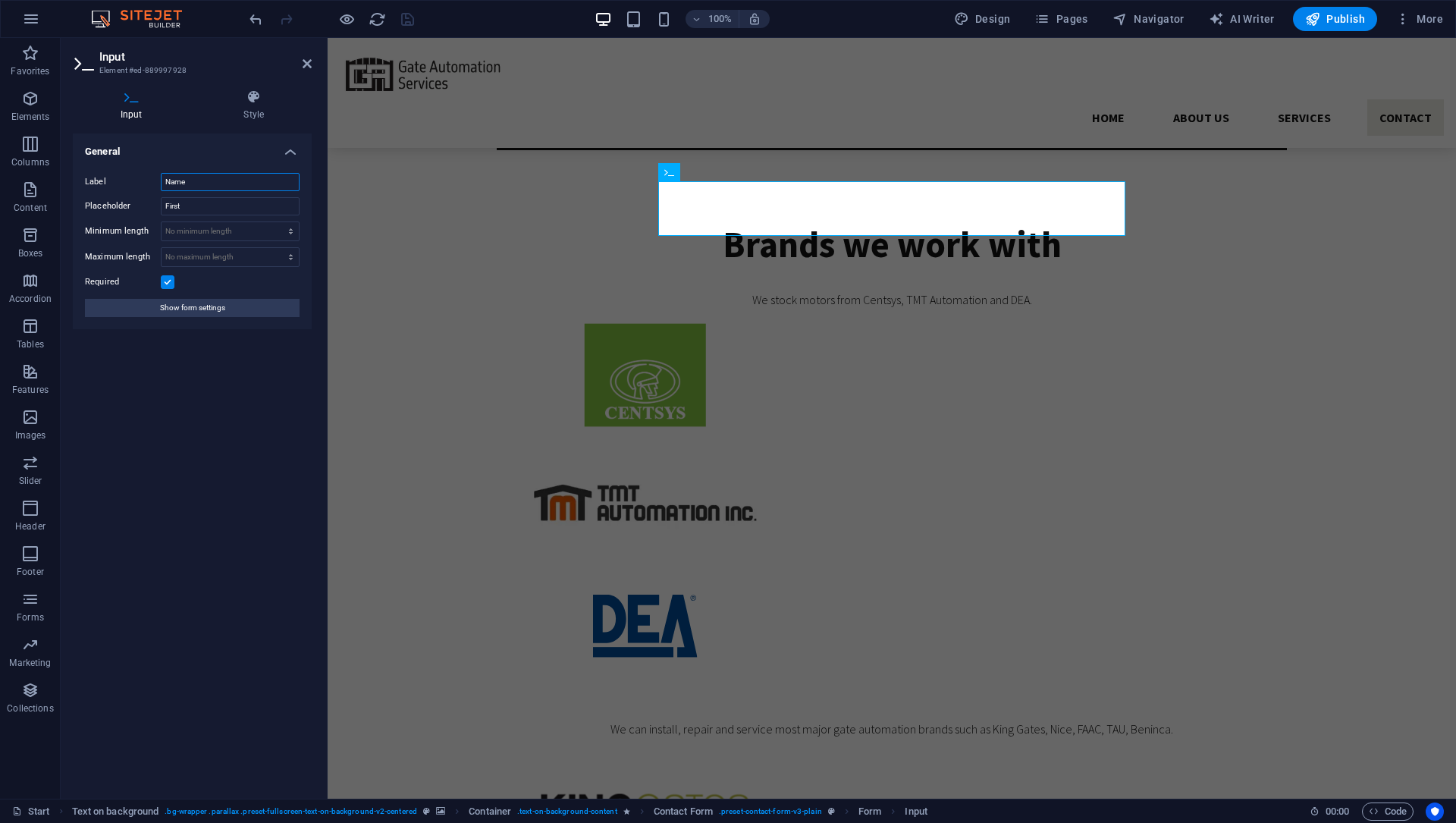
click at [259, 190] on input "Name" at bounding box center [230, 182] width 139 height 18
type input "Name (required)"
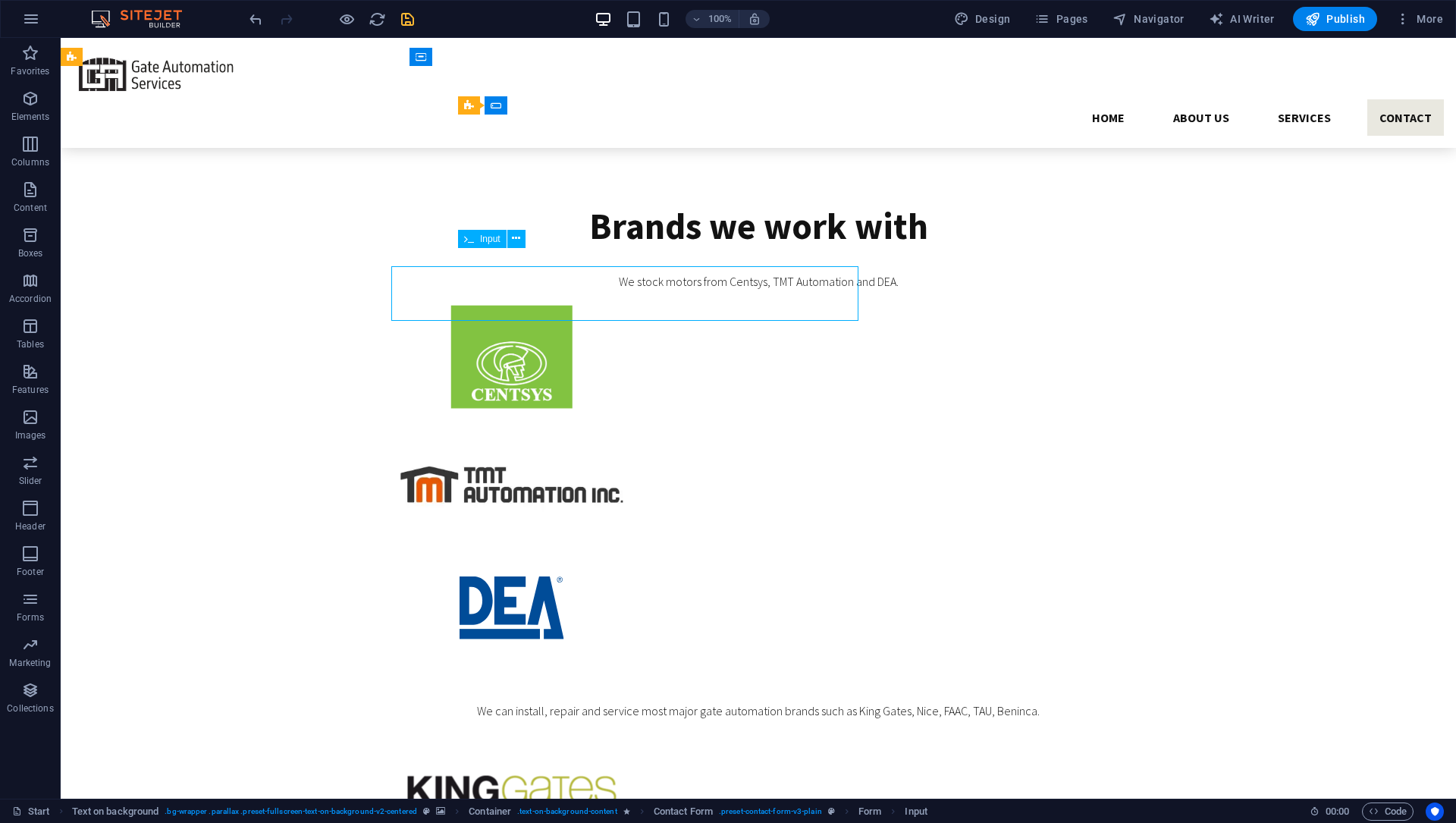
scroll to position [3383, 0]
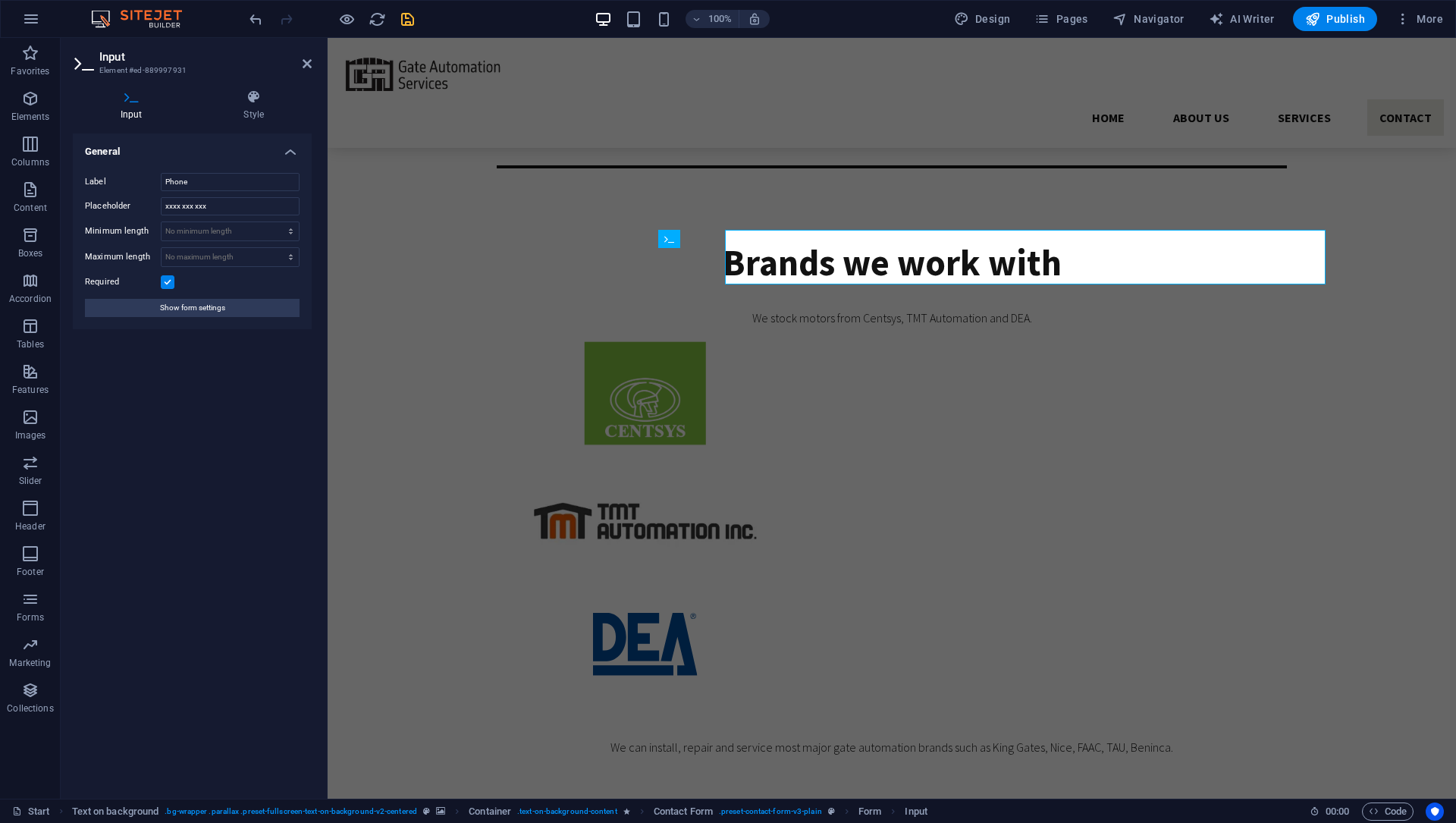
scroll to position [3402, 0]
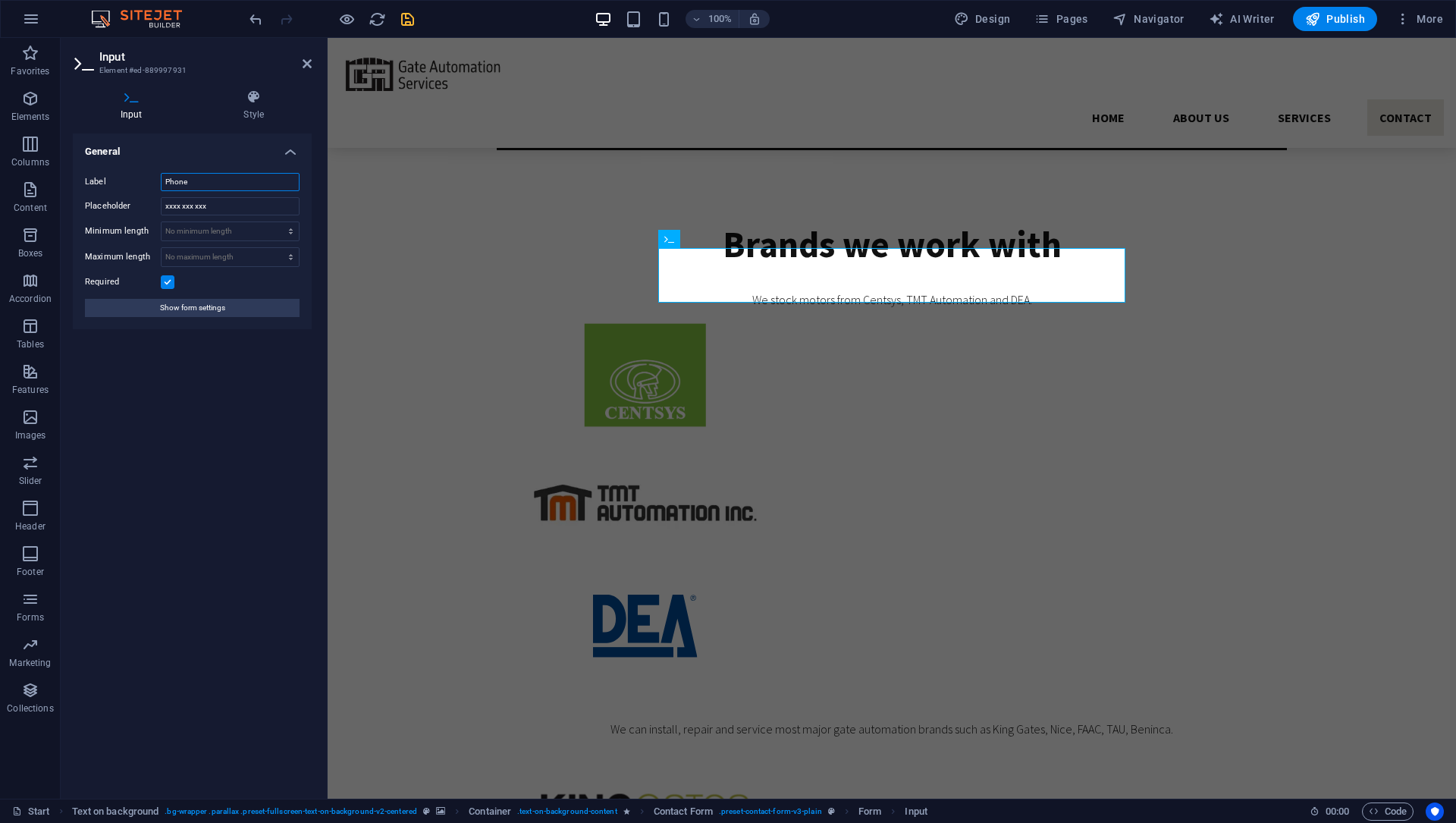
click at [218, 186] on input "Phone" at bounding box center [230, 182] width 139 height 18
type input "Phone (required)"
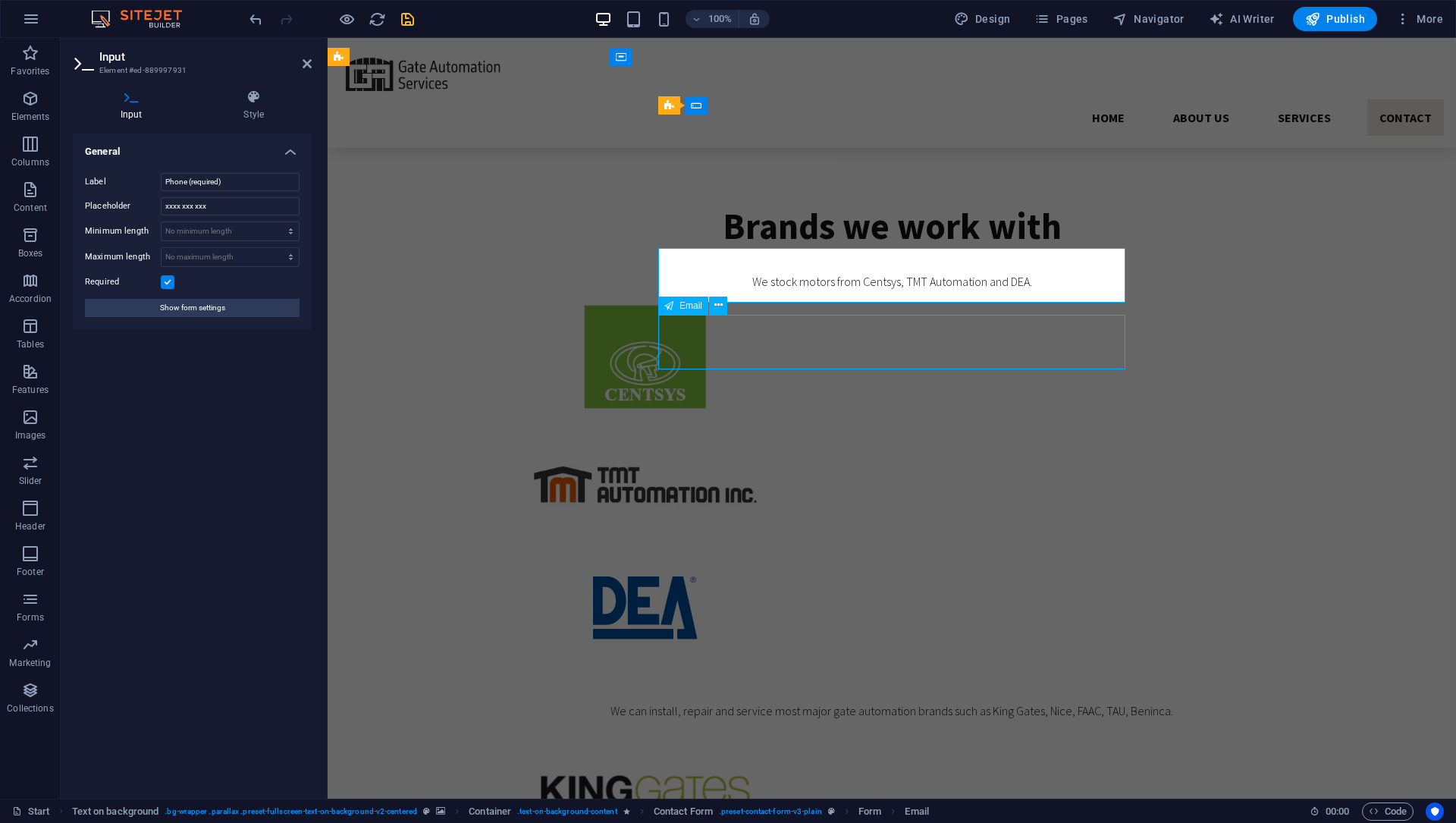
scroll to position [3383, 0]
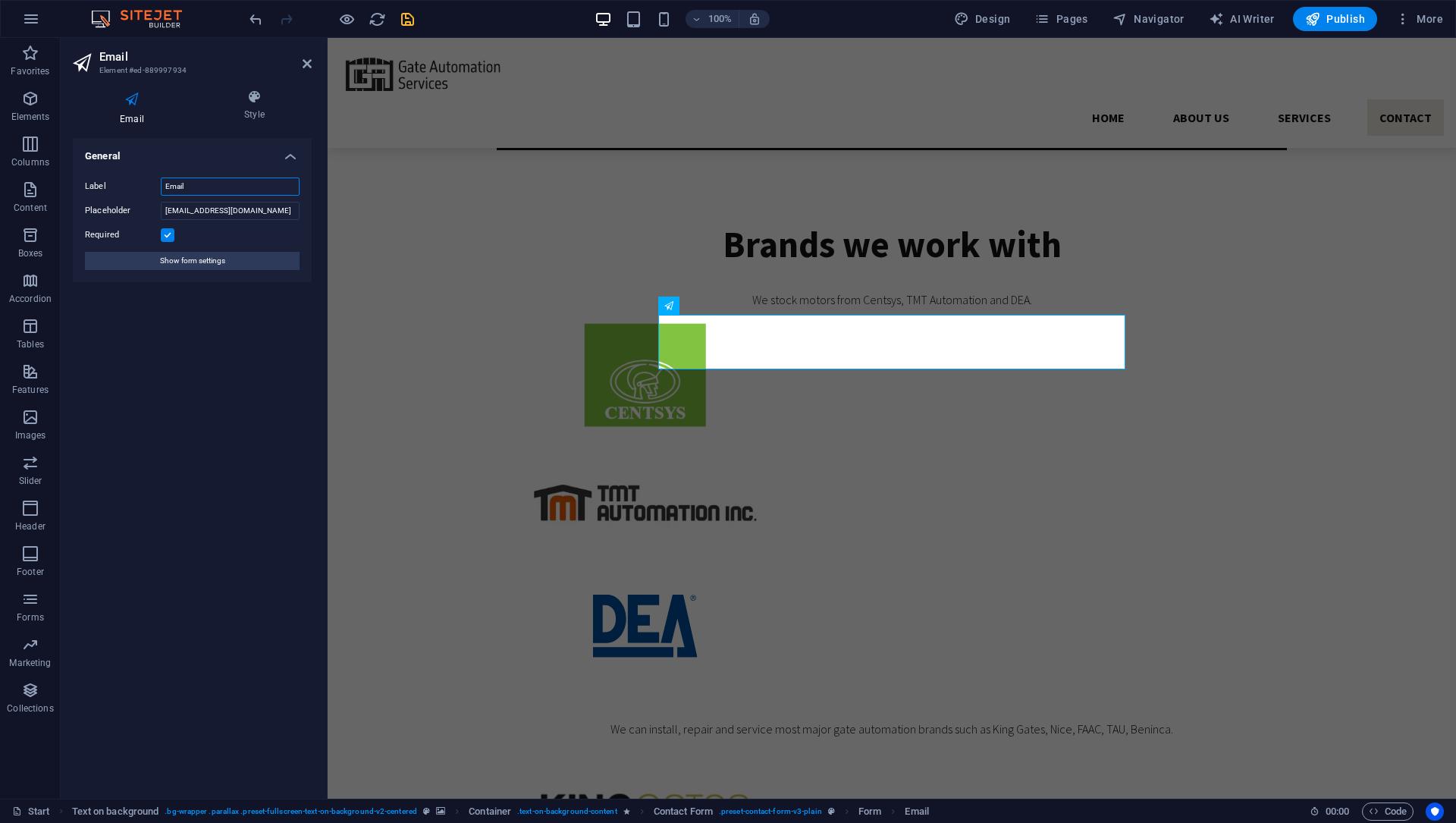
click at [227, 189] on input "Email" at bounding box center [230, 186] width 139 height 18
type input "Email (required)"
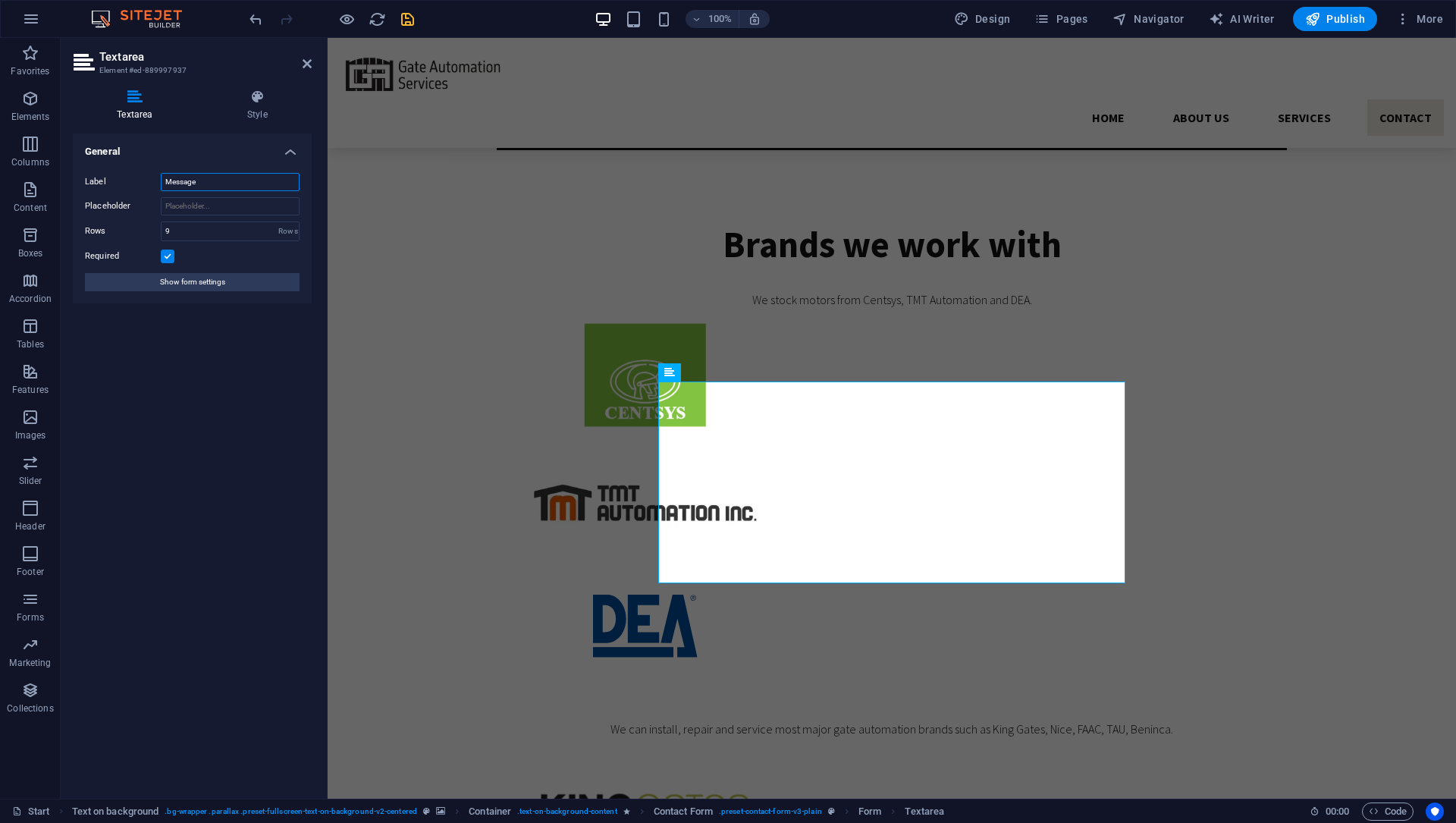
click at [219, 183] on input "Message" at bounding box center [230, 182] width 139 height 18
type input "Message (required)"
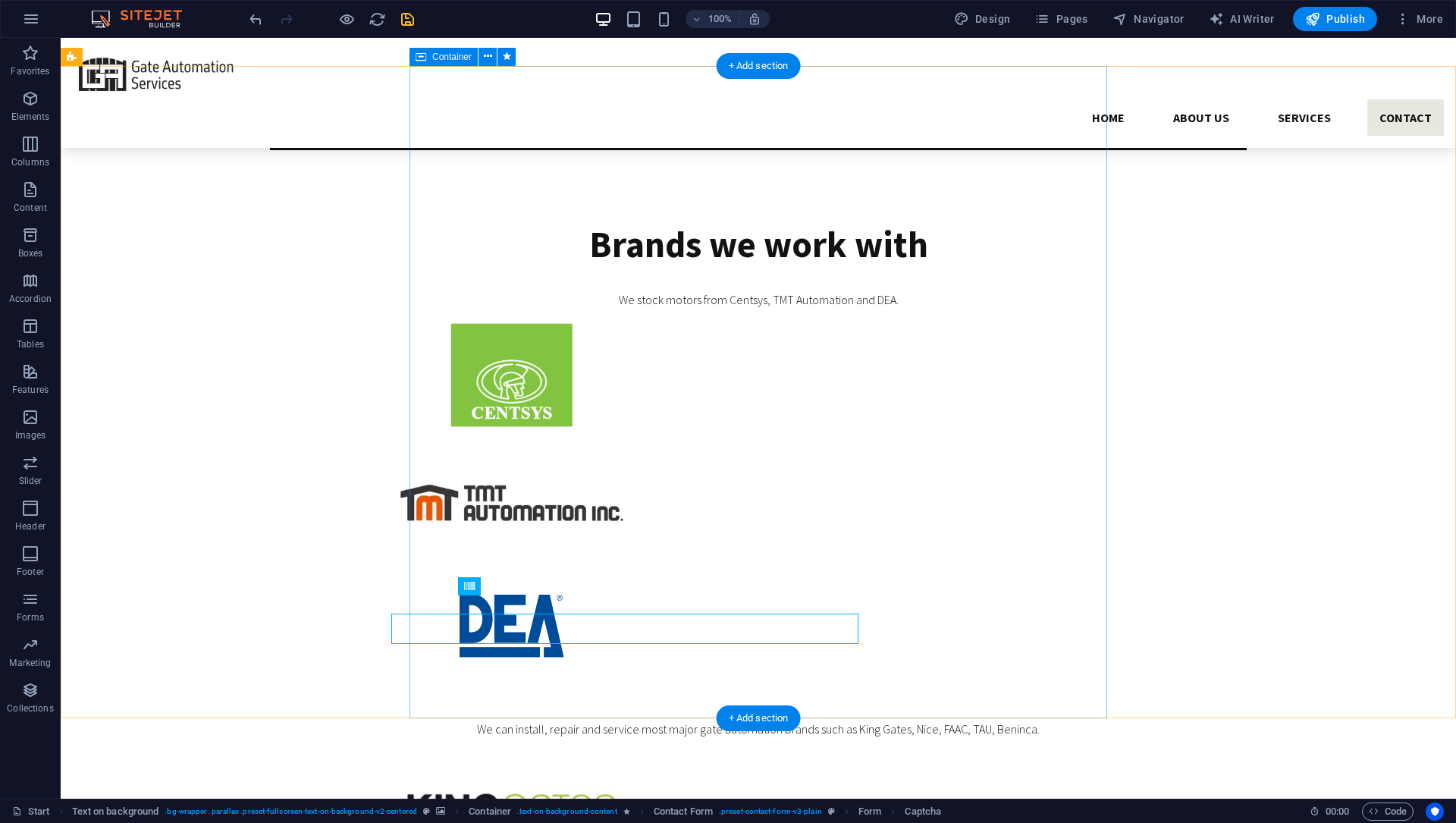
scroll to position [3383, 0]
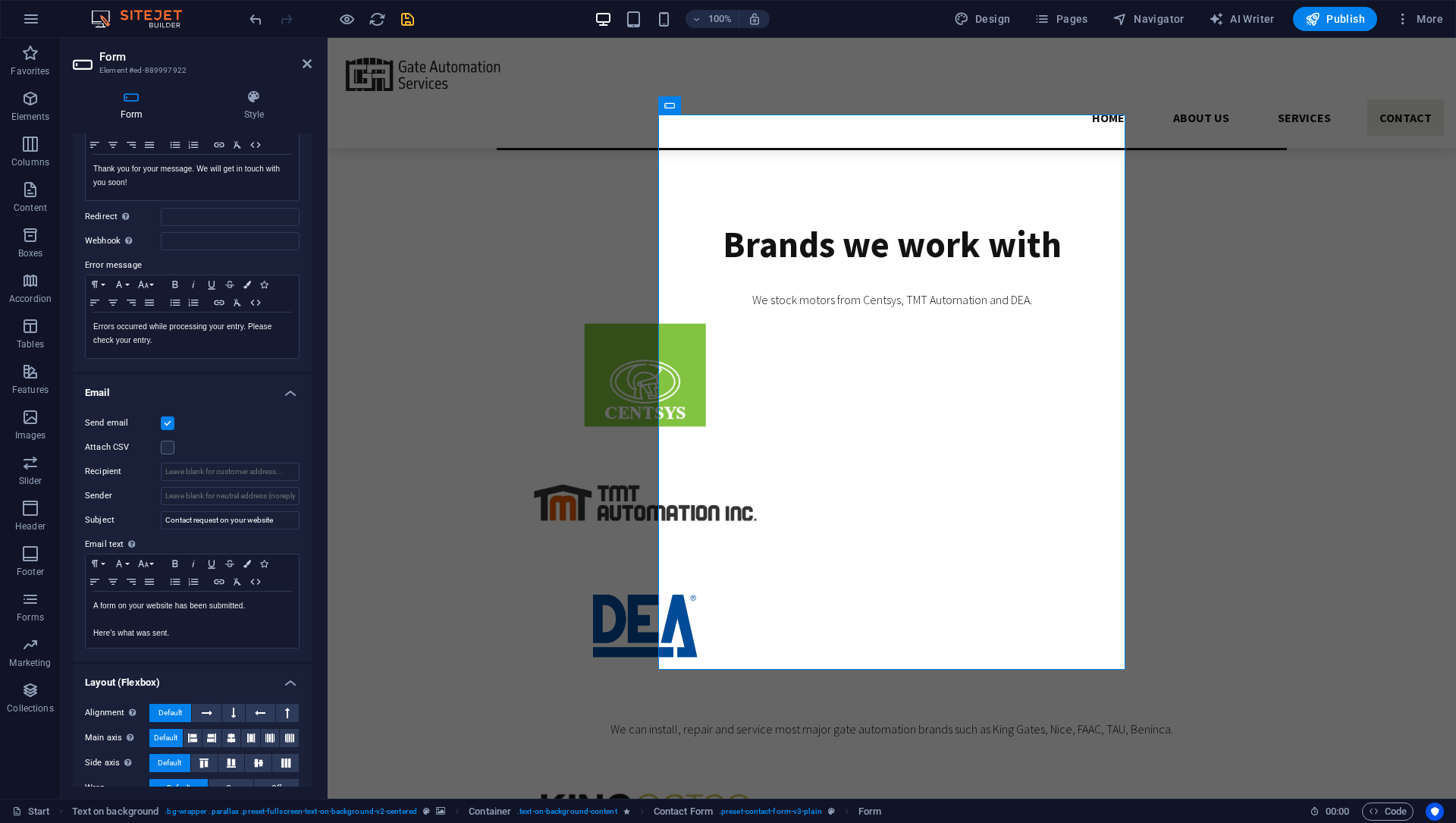
scroll to position [195, 0]
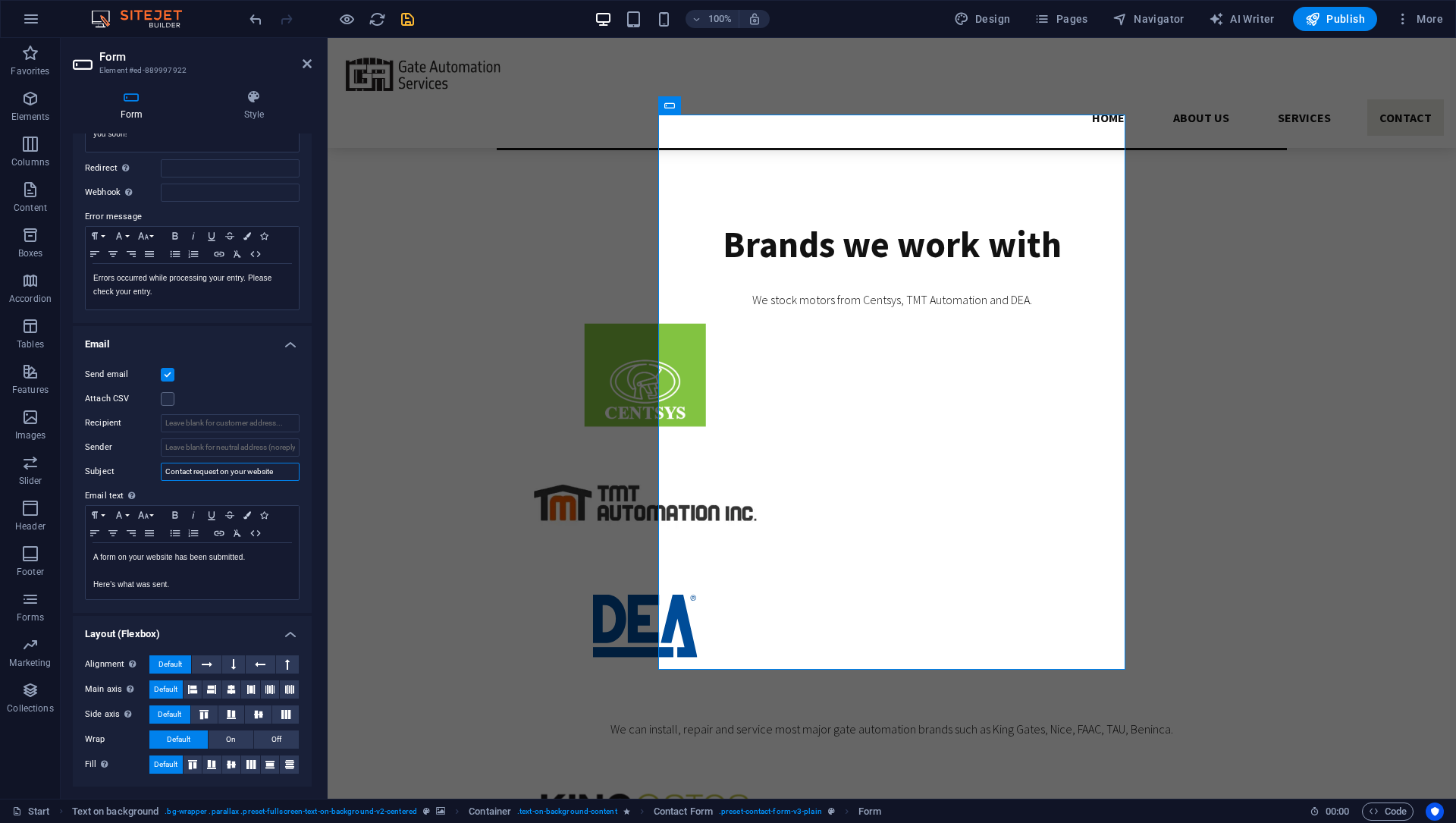
click at [236, 474] on input "Contact request on your website" at bounding box center [230, 472] width 139 height 18
click at [227, 418] on input "Recipient" at bounding box center [230, 424] width 139 height 18
click at [255, 451] on input "Sender" at bounding box center [230, 447] width 139 height 18
click at [181, 472] on input "Contact request on your website" at bounding box center [230, 472] width 139 height 18
type input "[Contact Form] Contact request on your website"
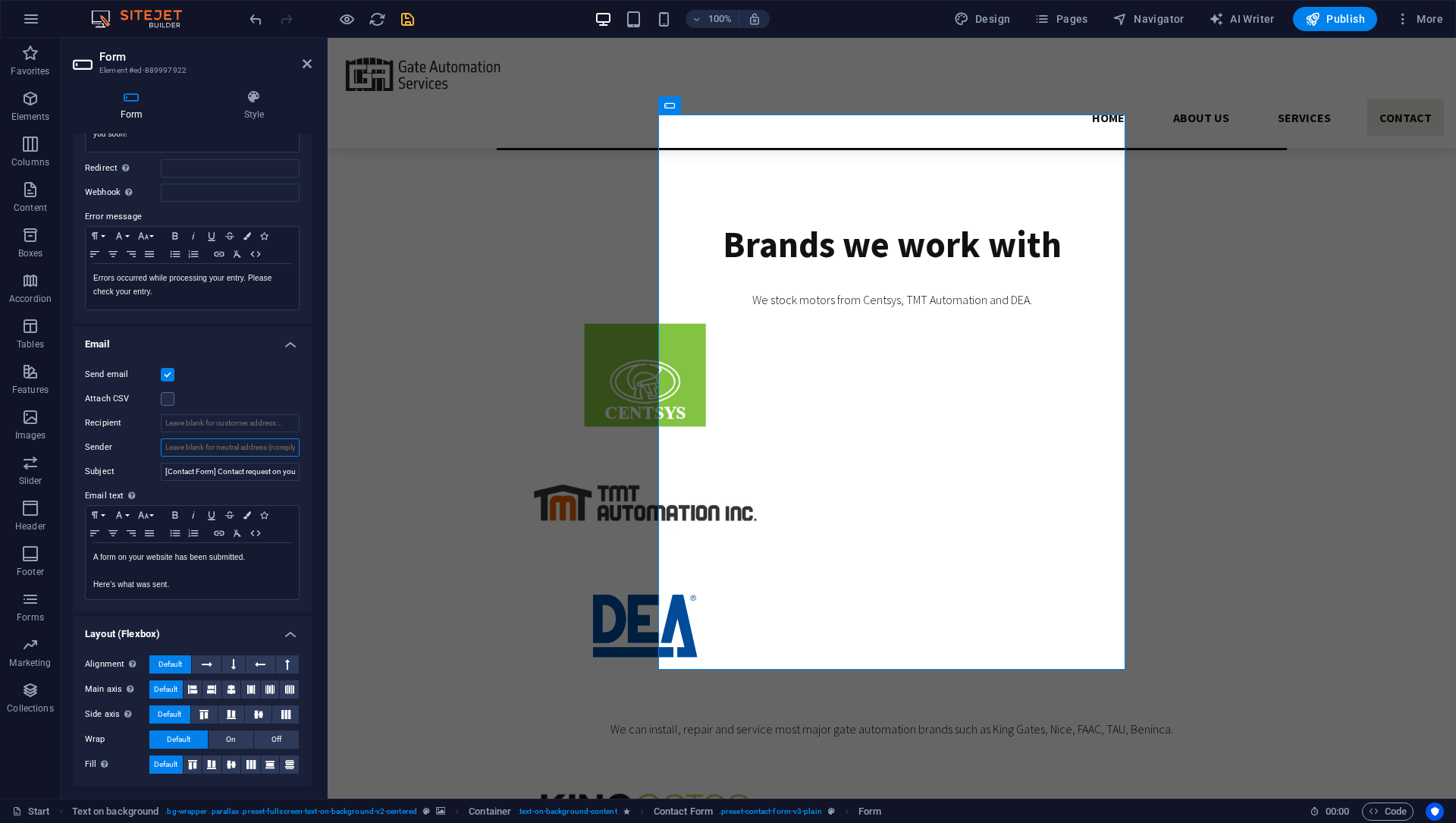
click at [257, 450] on input "Sender" at bounding box center [230, 447] width 139 height 18
click at [263, 421] on input "Recipient" at bounding box center [230, 424] width 139 height 18
click at [413, 17] on icon "save" at bounding box center [408, 19] width 17 height 17
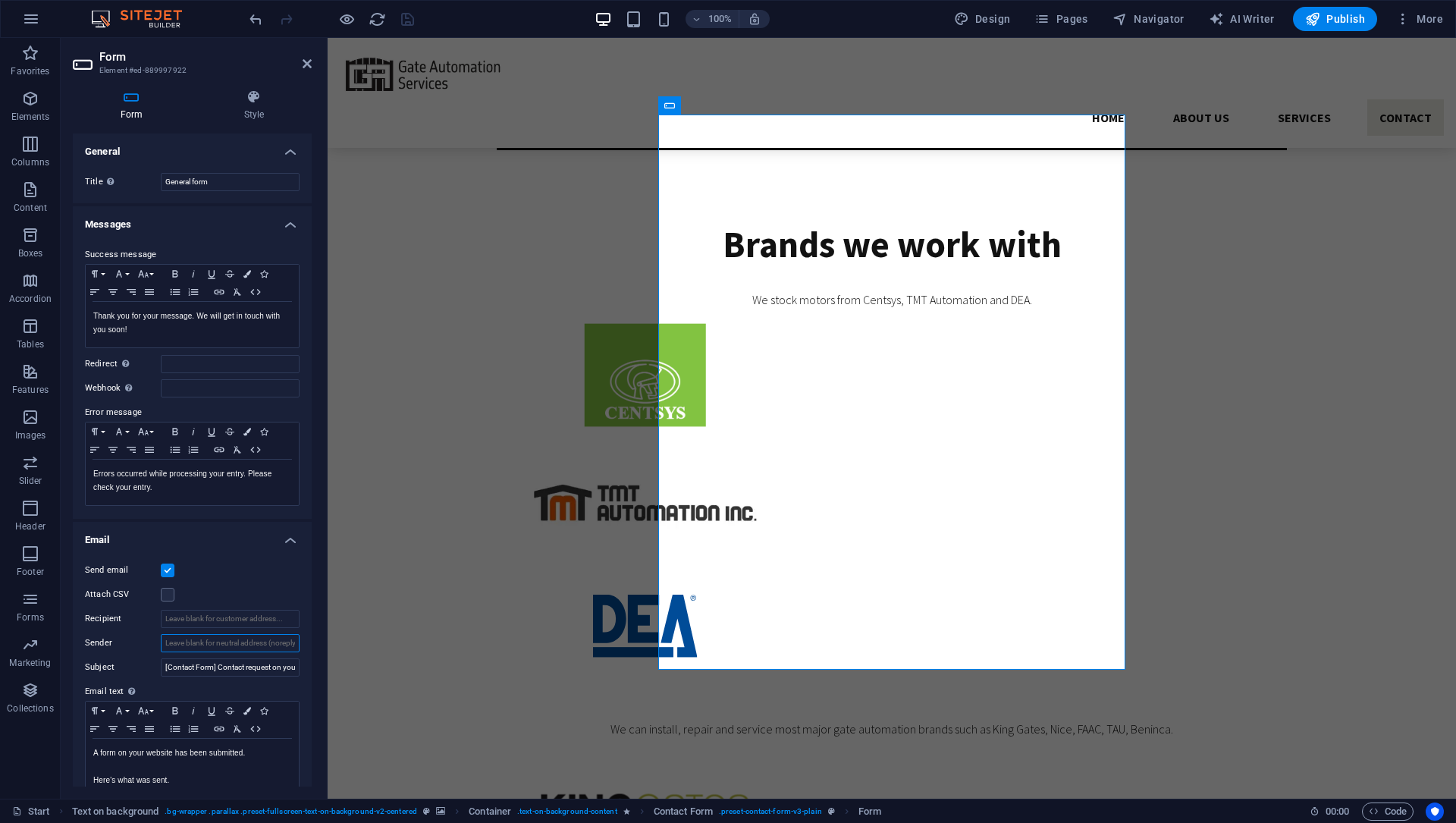
click at [210, 645] on input "Sender" at bounding box center [230, 643] width 139 height 18
click at [201, 669] on input "[Contact Form] Contact request on your website" at bounding box center [230, 668] width 139 height 18
type input "[Contact form] Contact request on your website"
click at [218, 624] on input "Recipient" at bounding box center [230, 619] width 139 height 18
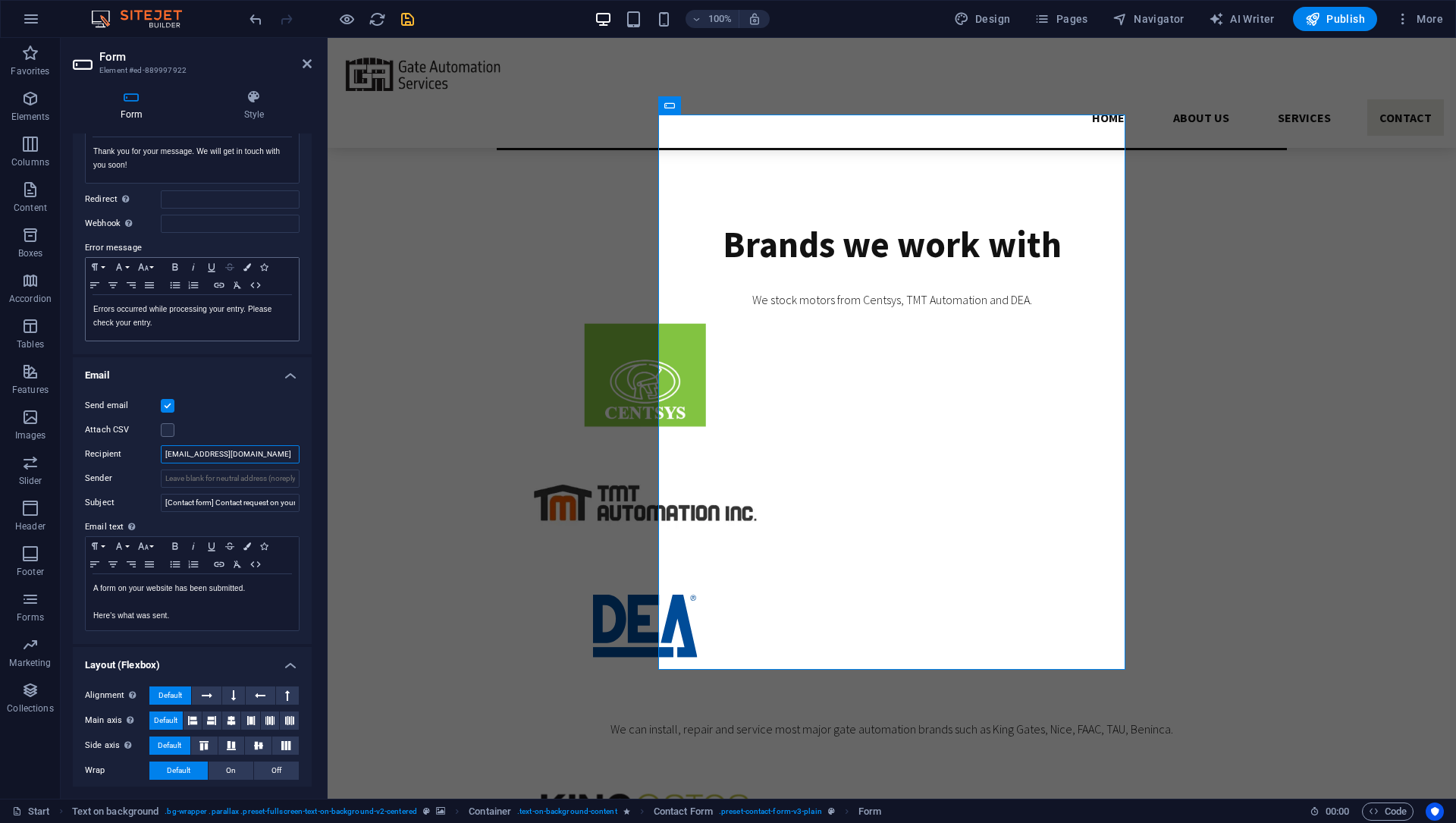
scroll to position [0, 0]
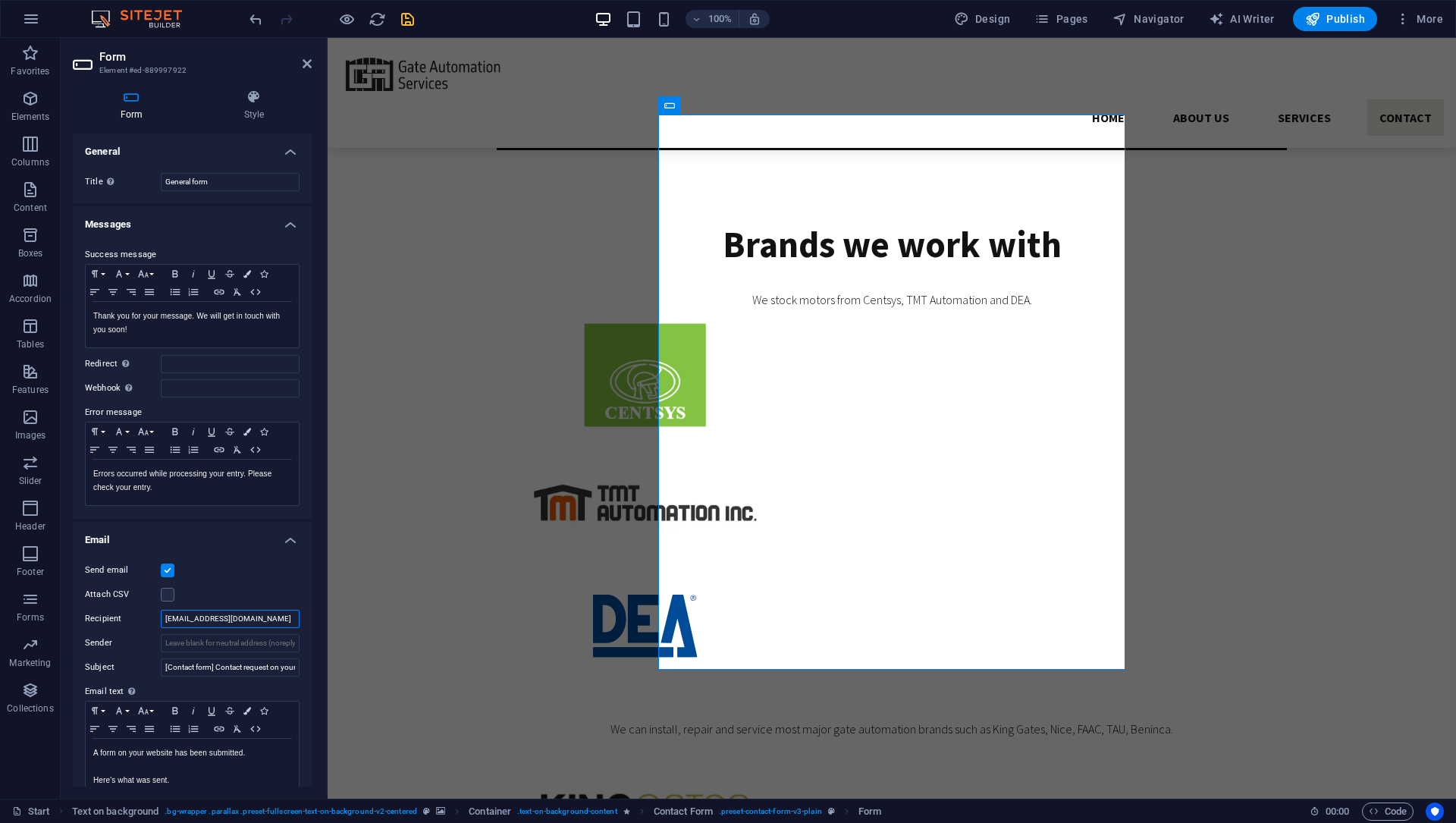
type input "[EMAIL_ADDRESS][DOMAIN_NAME]"
click at [412, 11] on icon "save" at bounding box center [408, 19] width 17 height 17
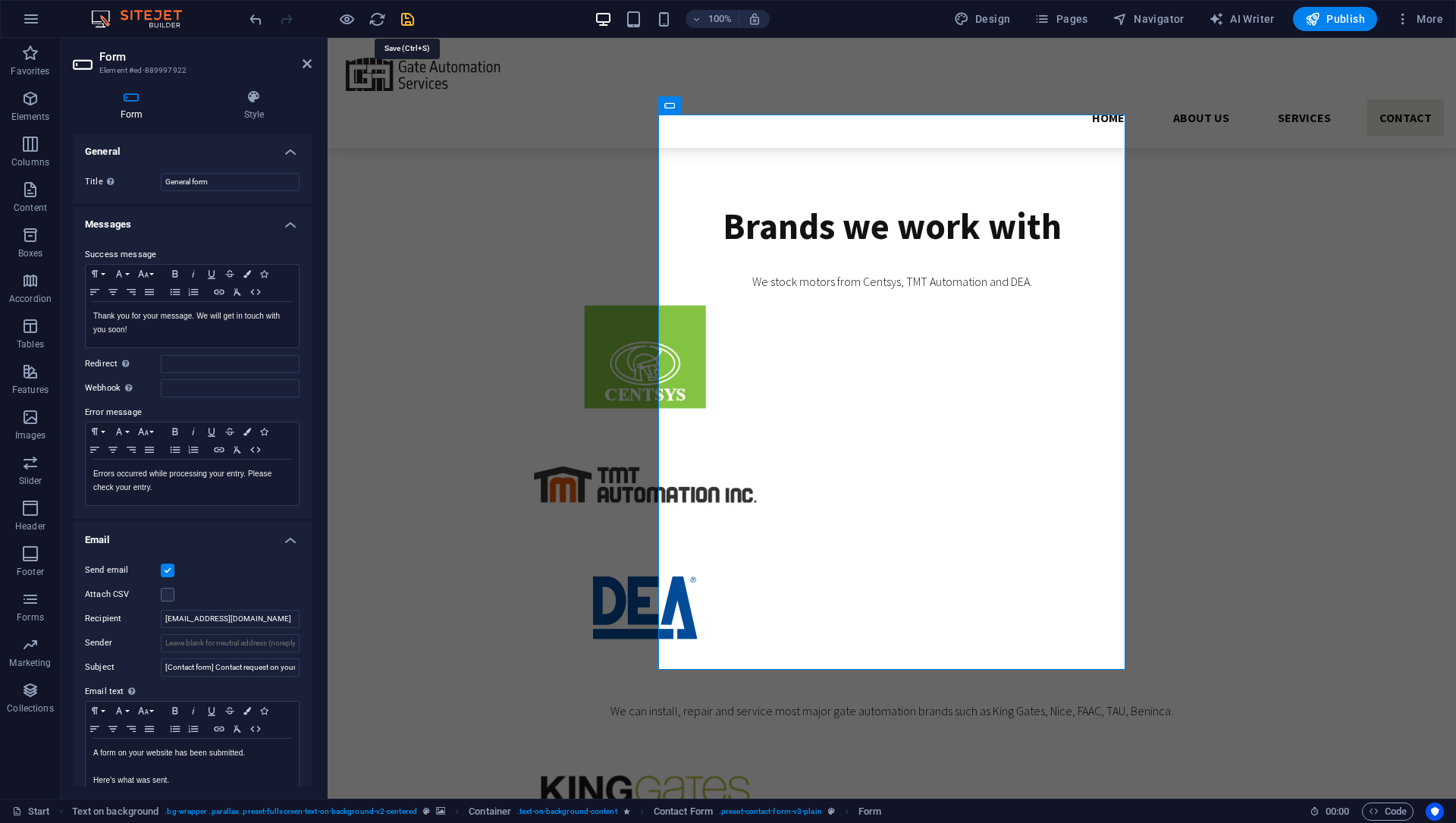
scroll to position [3383, 0]
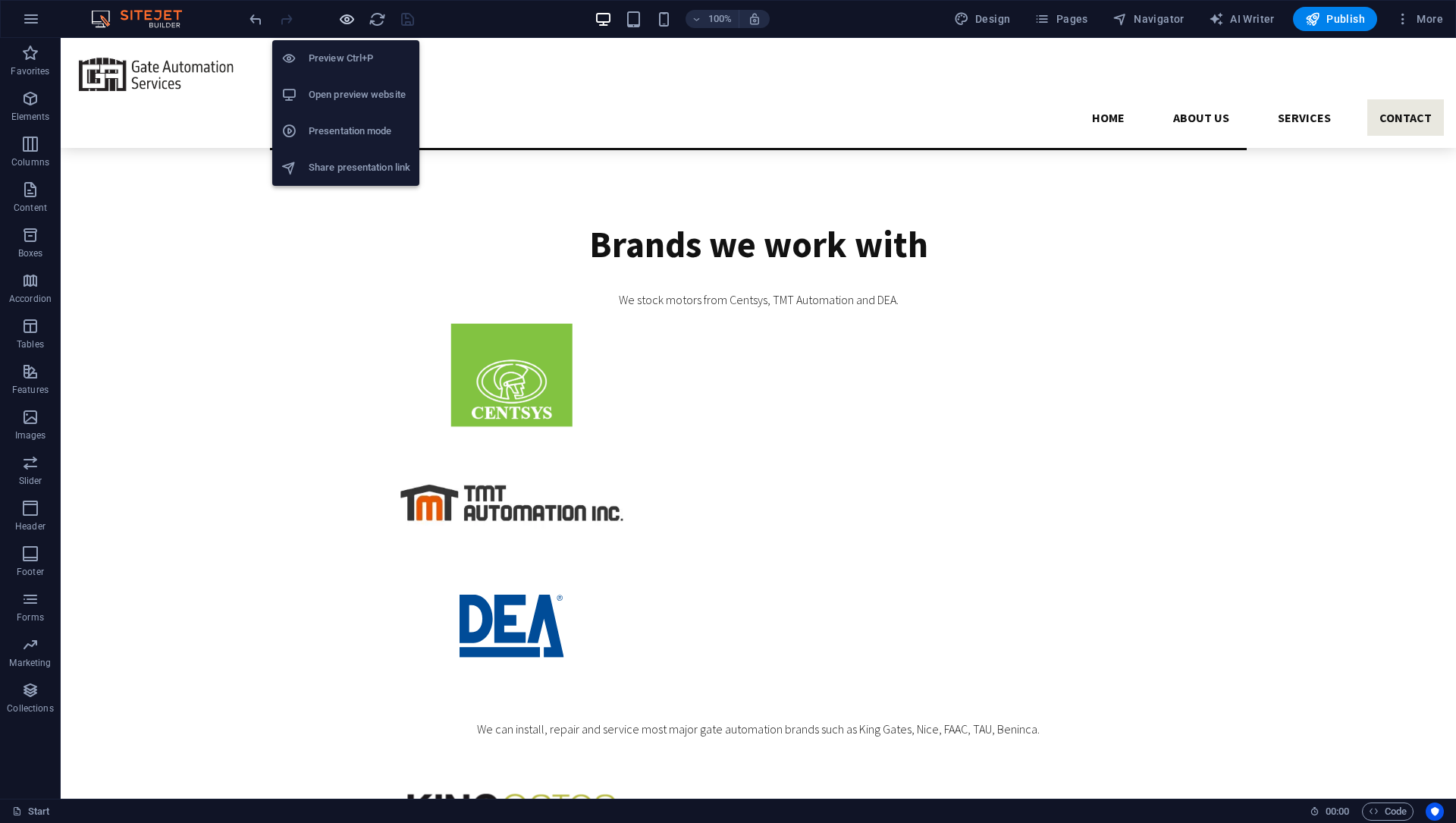
click at [340, 23] on icon "button" at bounding box center [347, 19] width 17 height 17
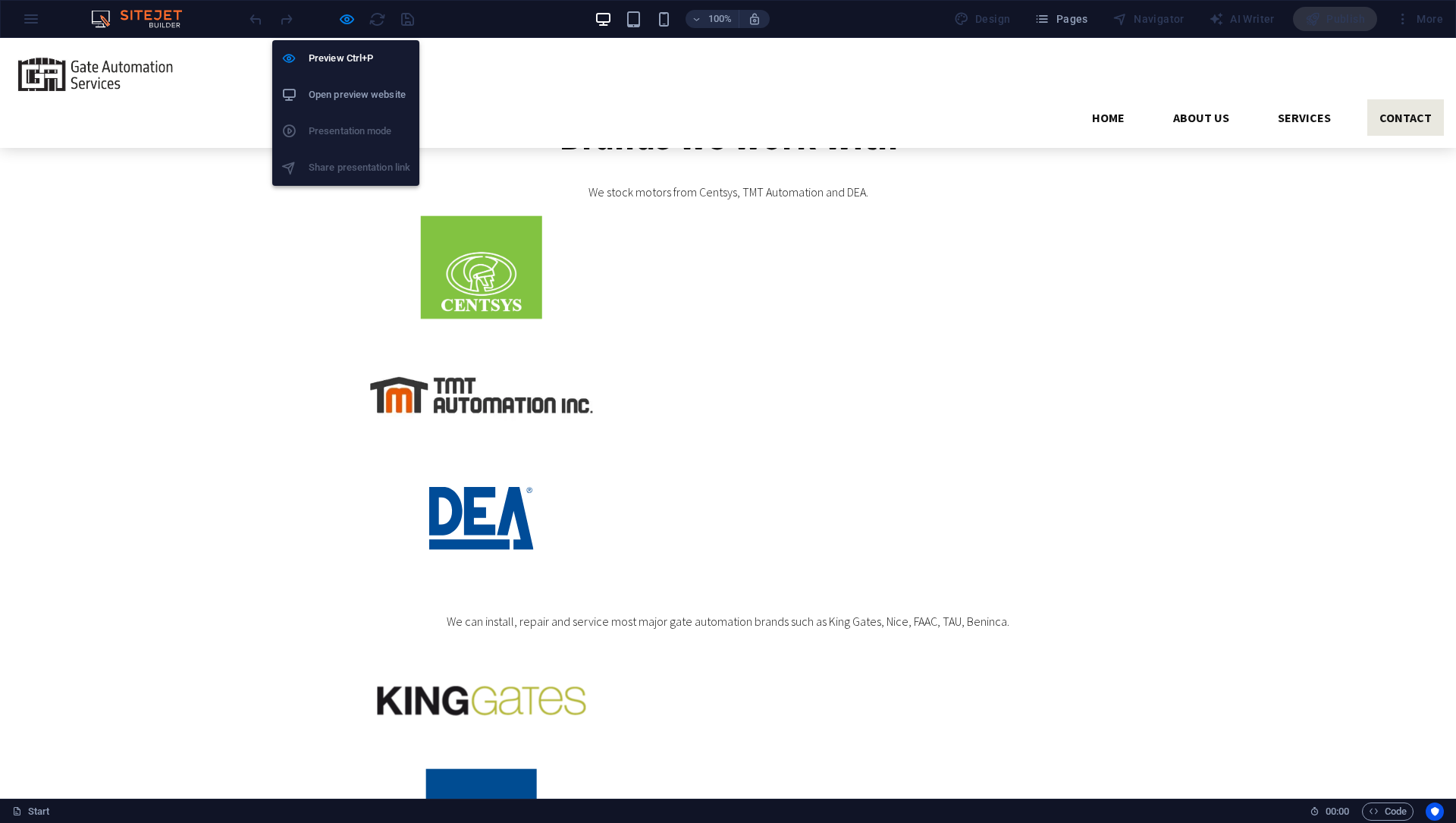
scroll to position [2254, 0]
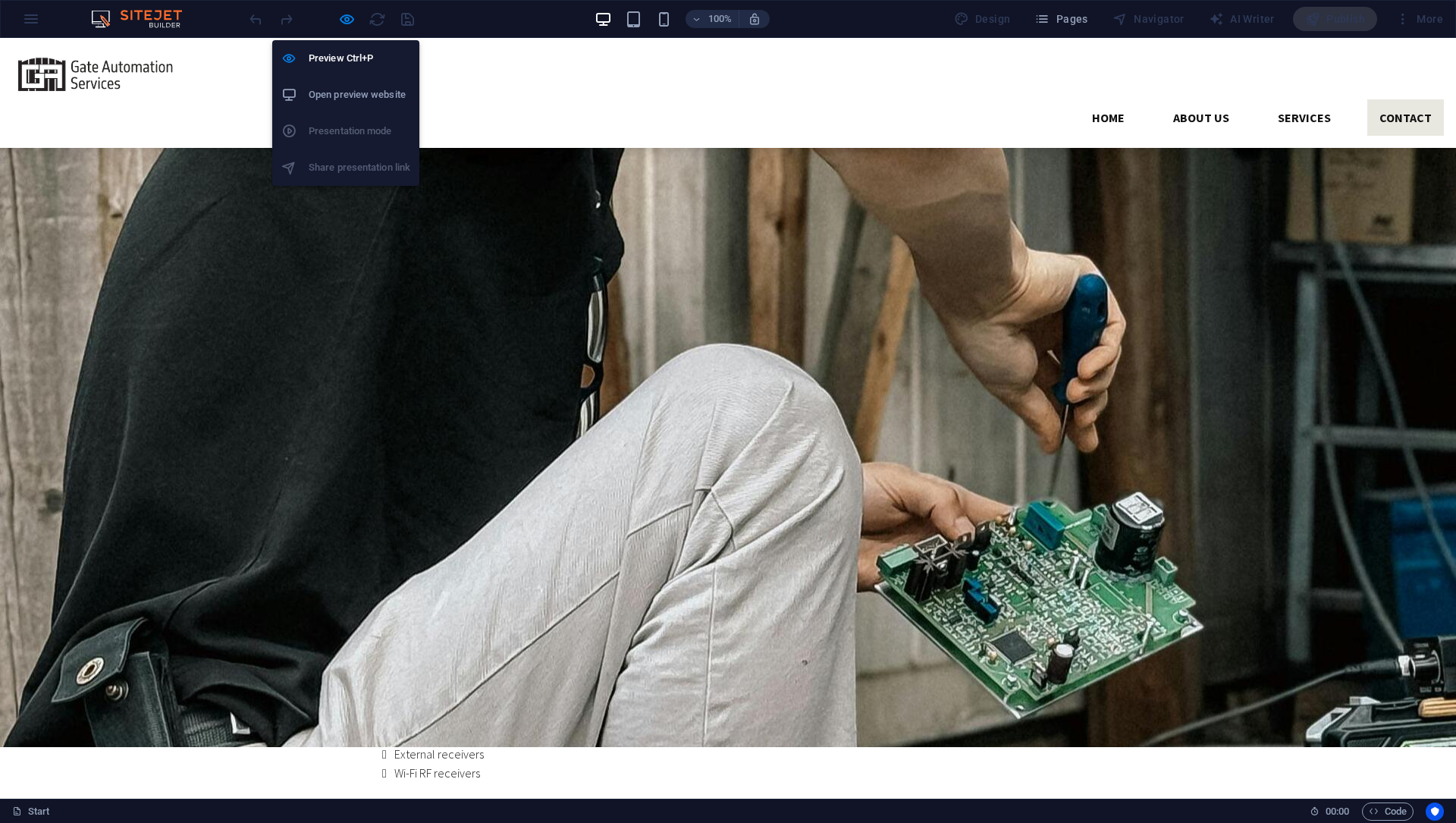
click at [348, 105] on li "Open preview website" at bounding box center [345, 95] width 147 height 37
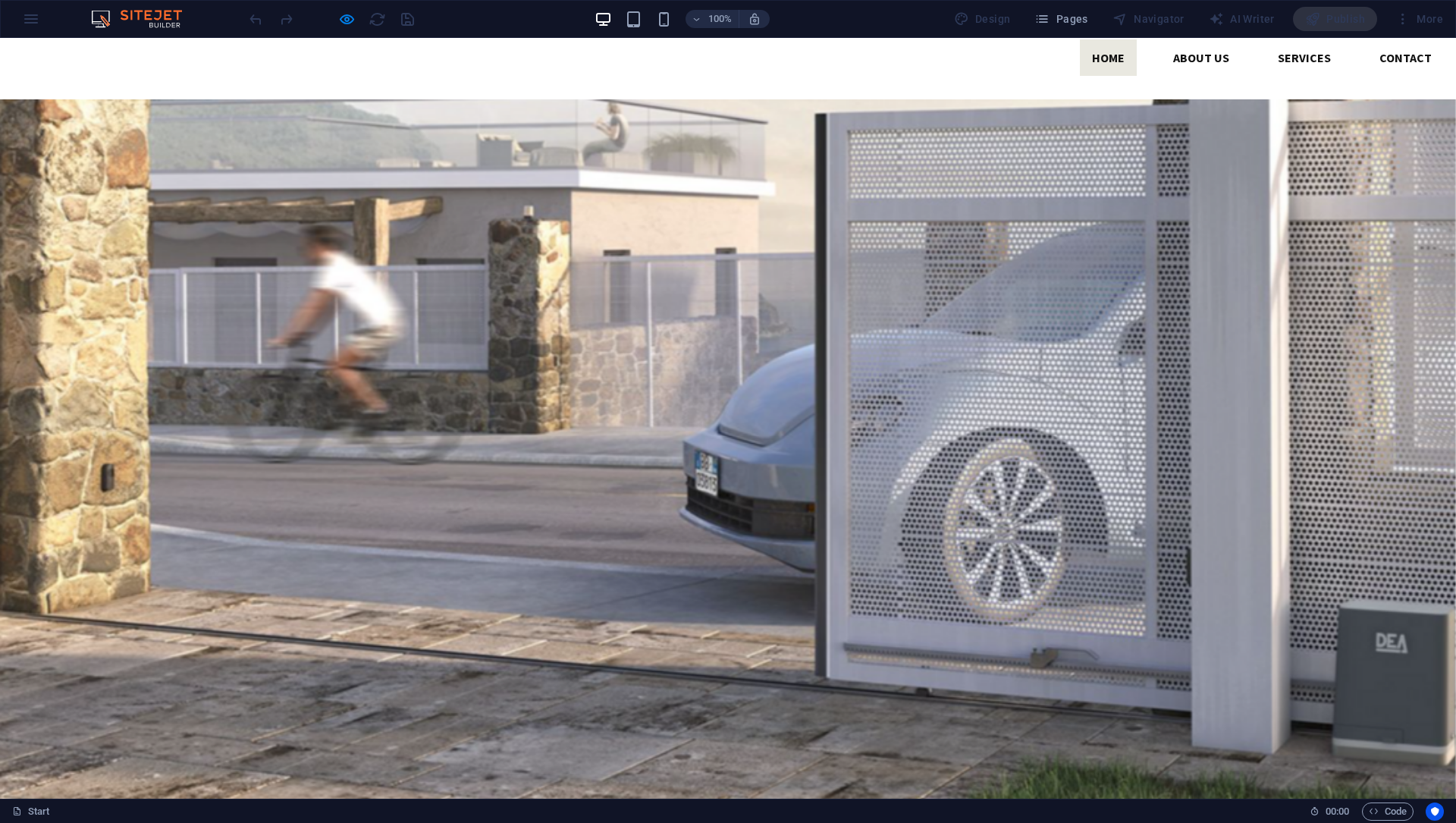
scroll to position [0, 0]
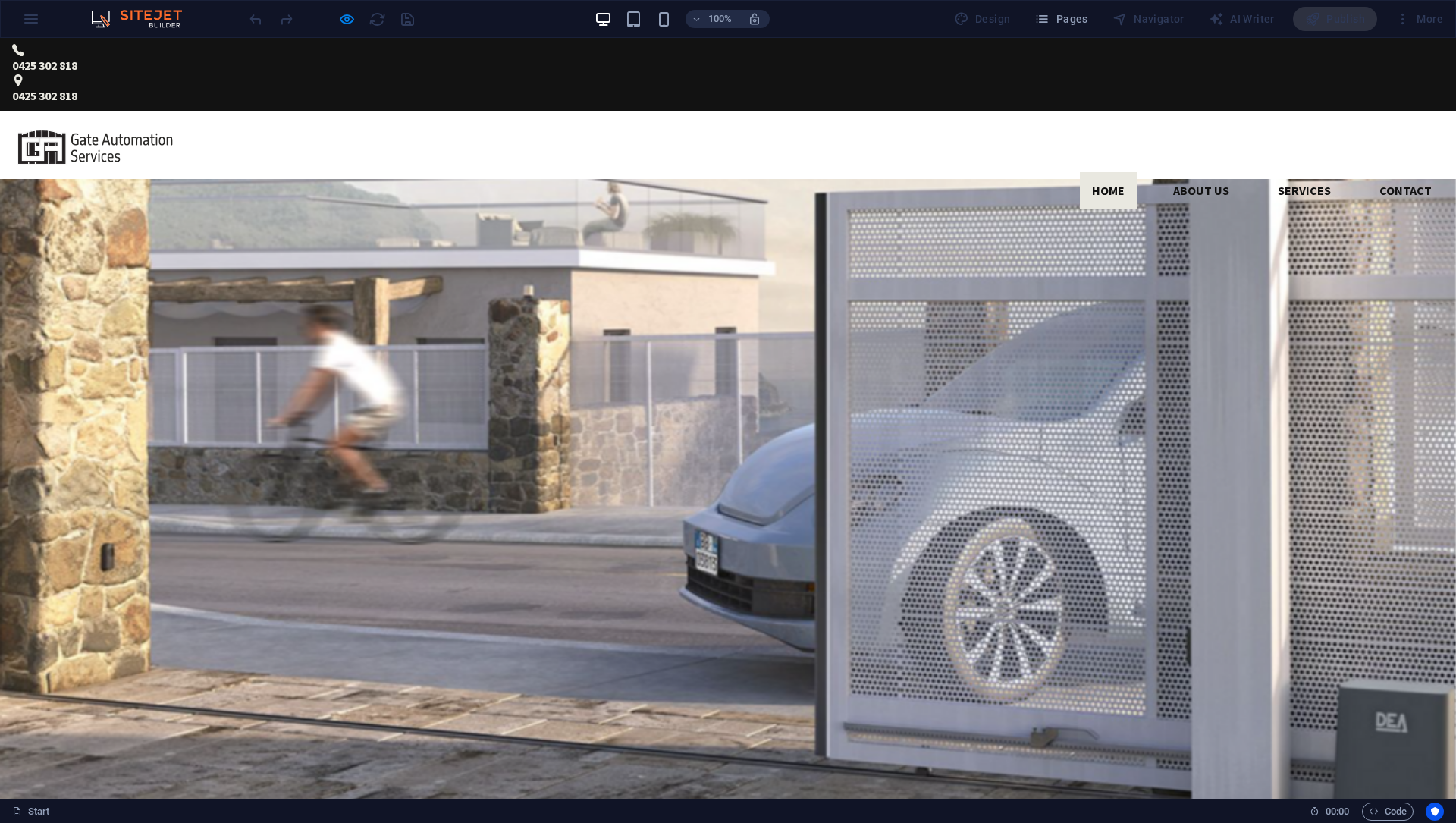
click at [347, 27] on icon "button" at bounding box center [347, 19] width 17 height 17
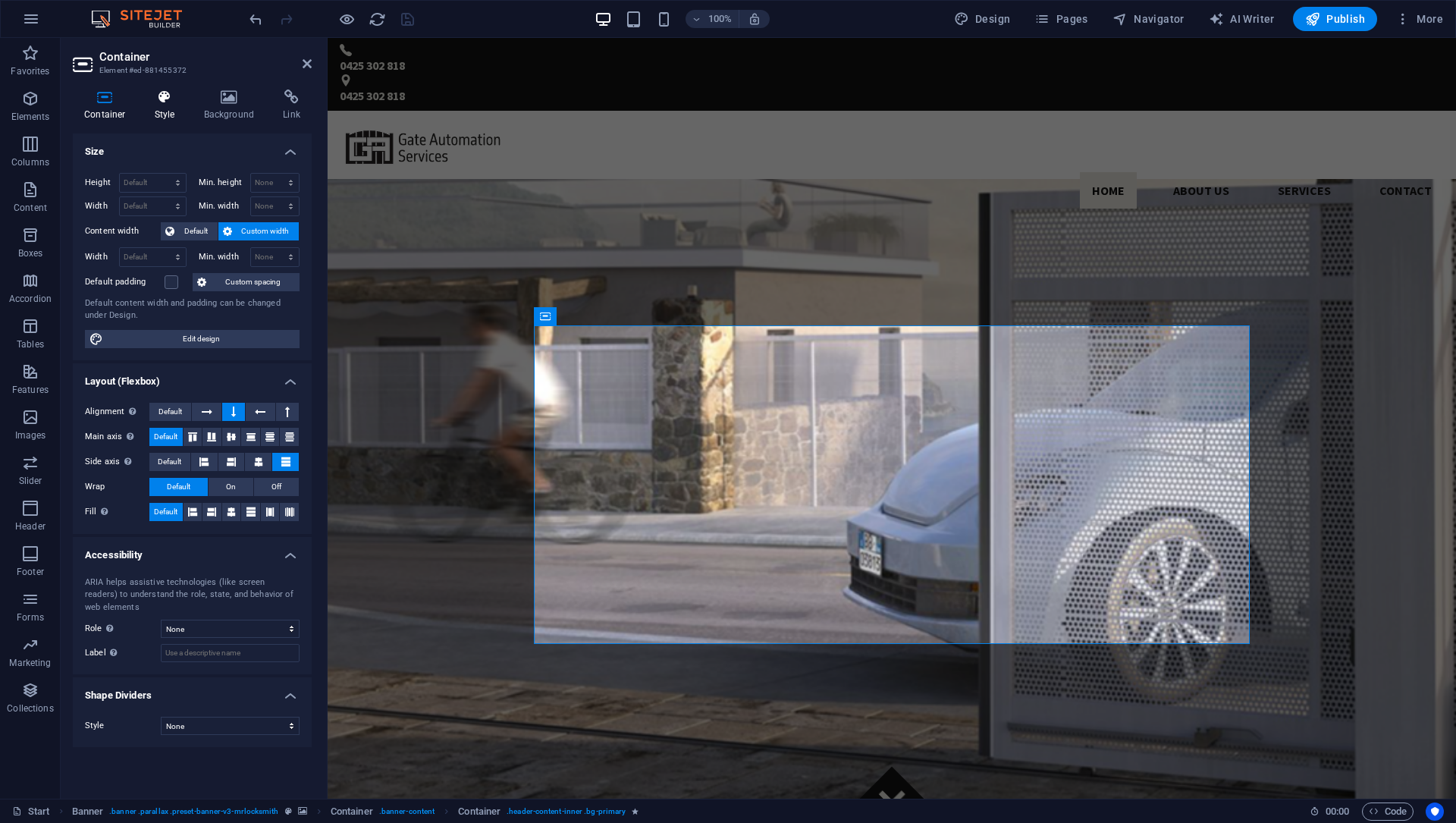
click at [163, 99] on icon at bounding box center [164, 97] width 43 height 15
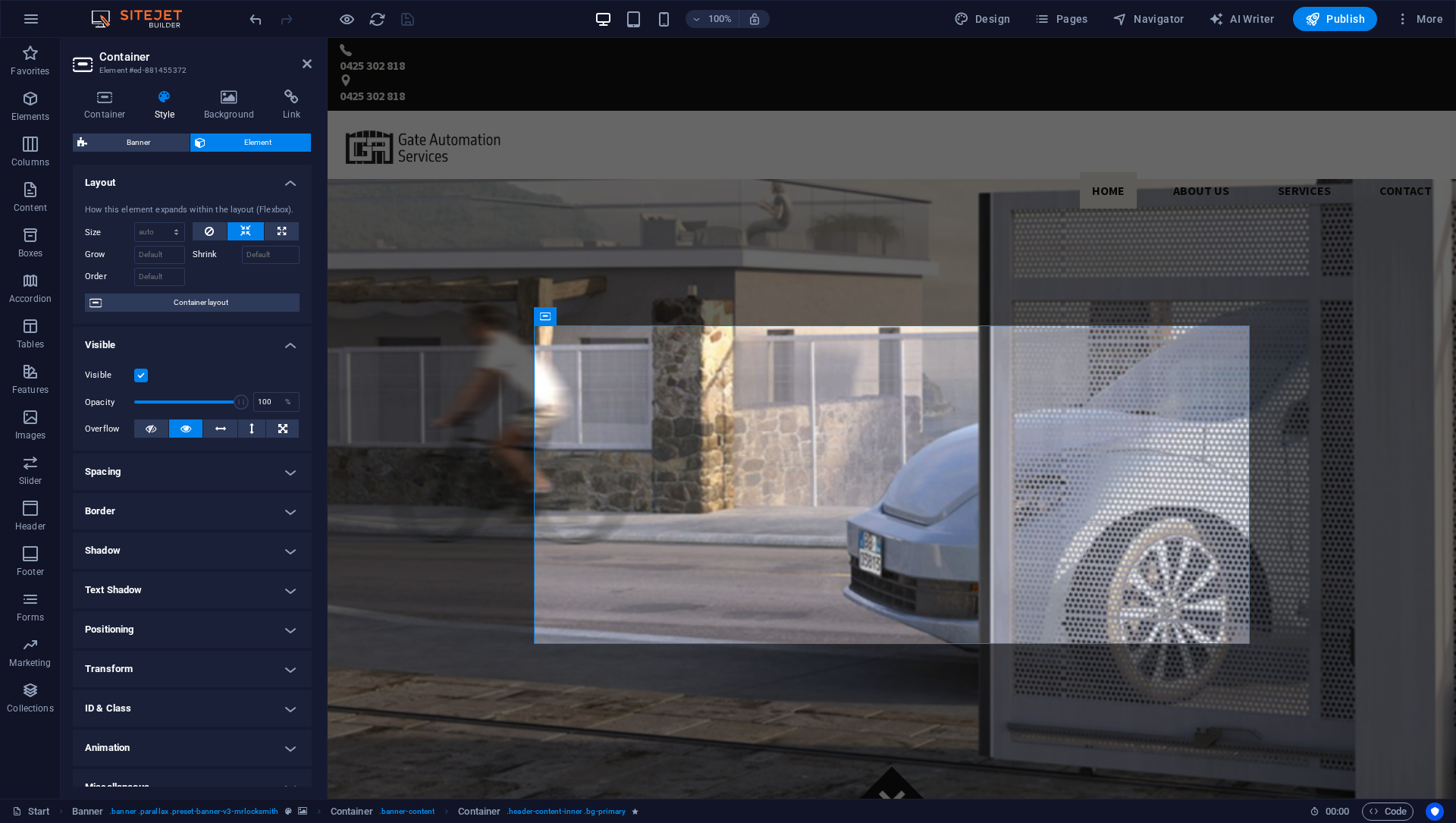
scroll to position [19, 0]
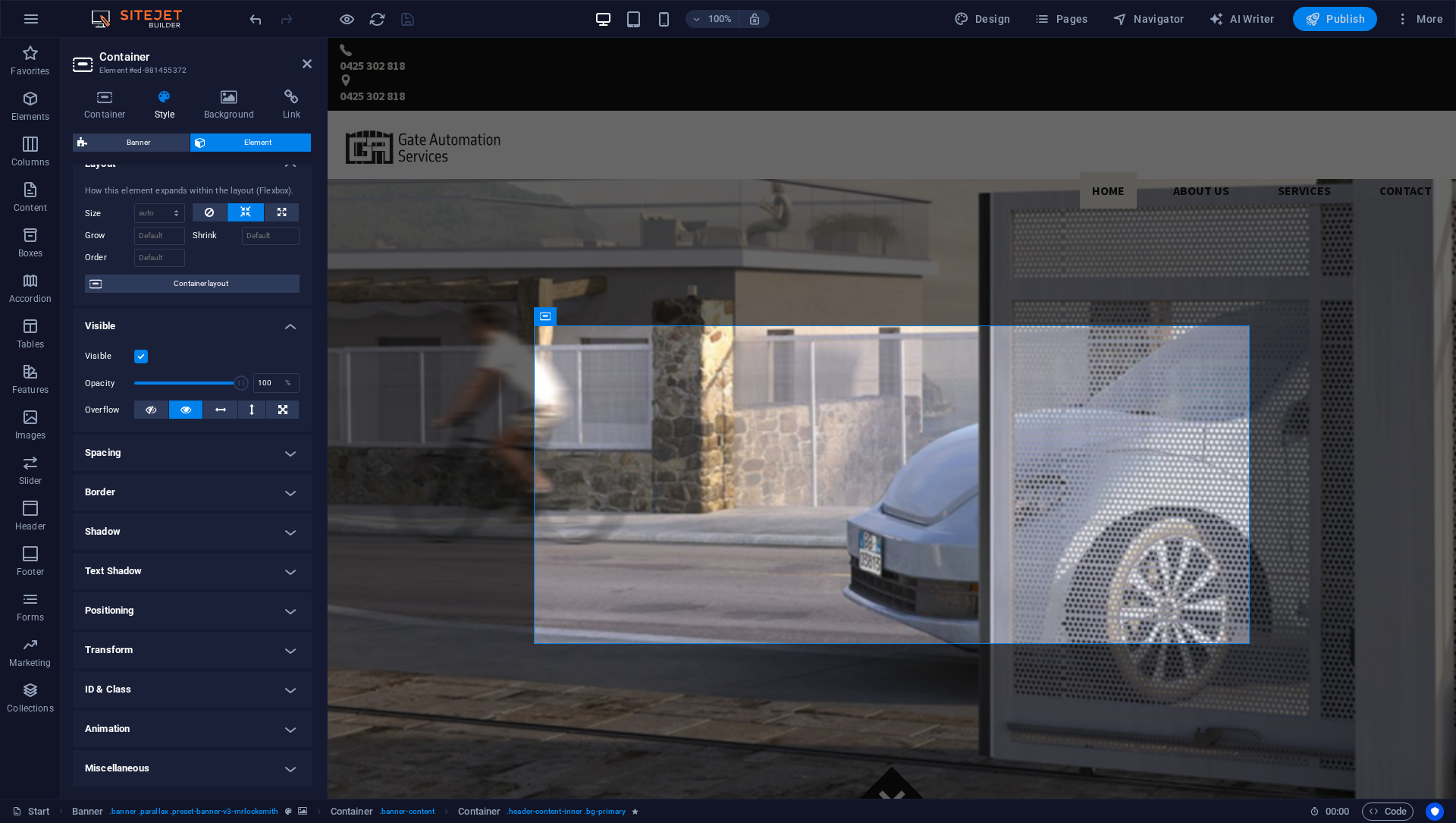
click at [1308, 25] on icon "button" at bounding box center [1312, 19] width 15 height 15
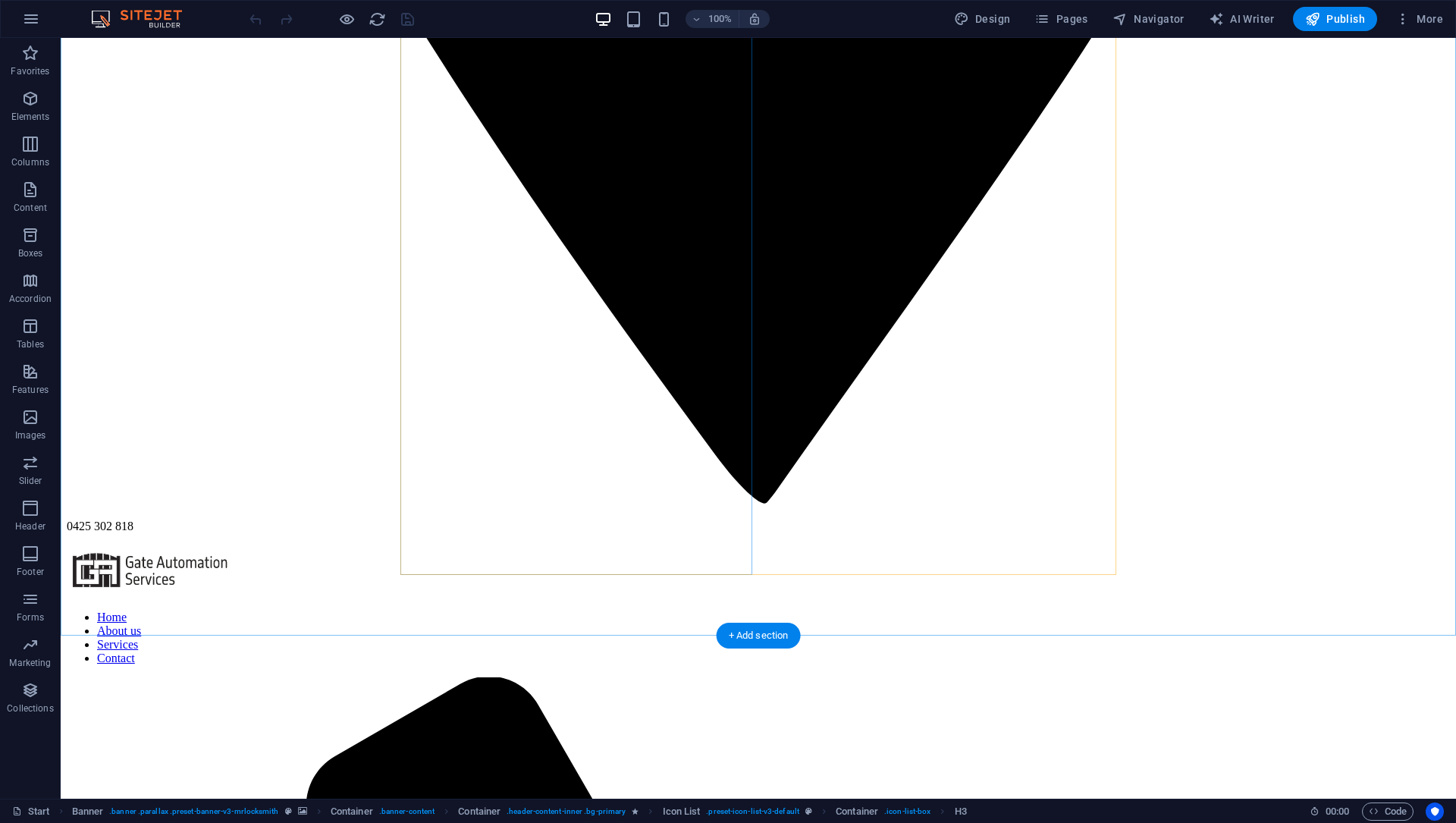
scroll to position [3429, 0]
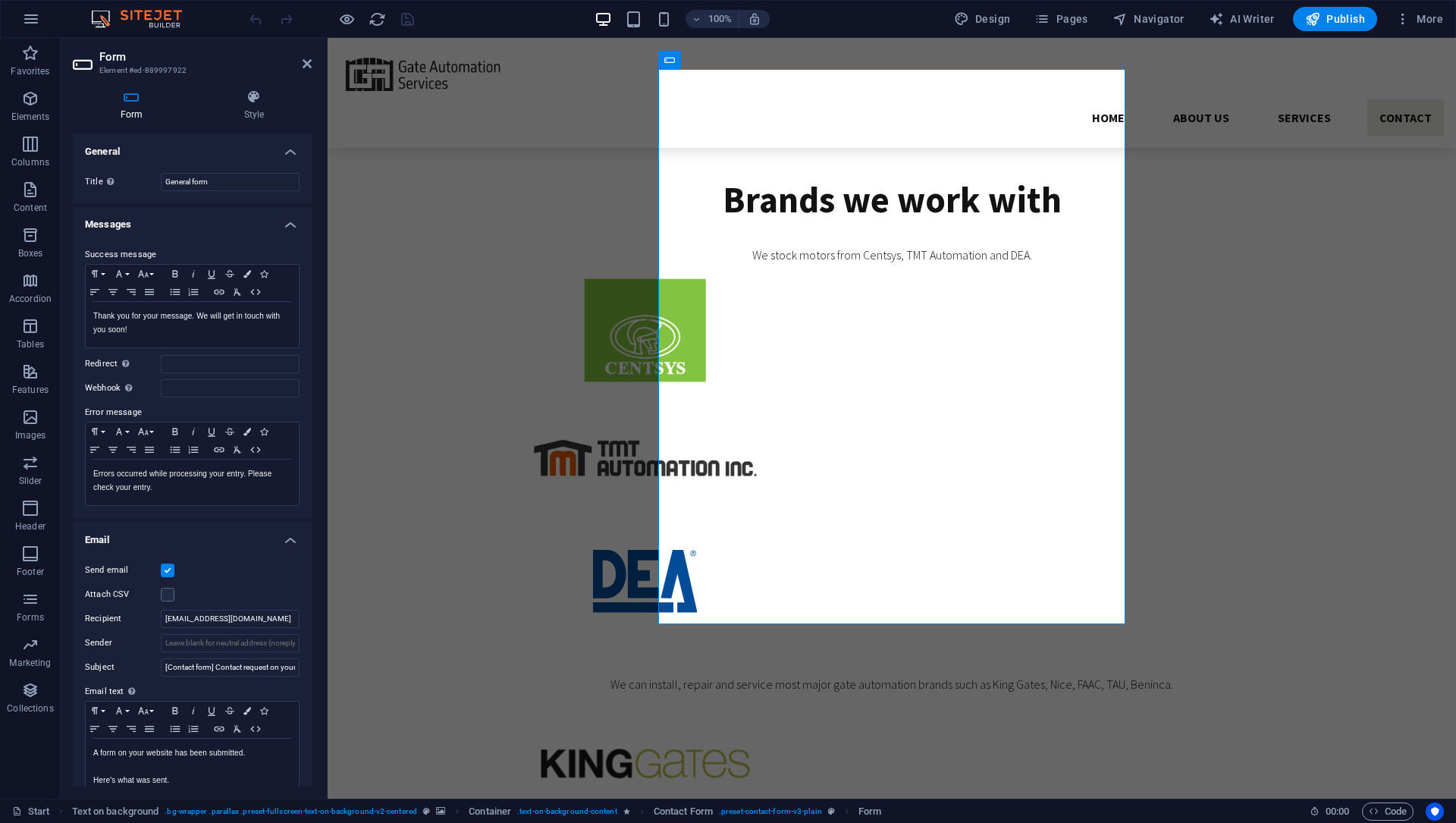
scroll to position [78, 0]
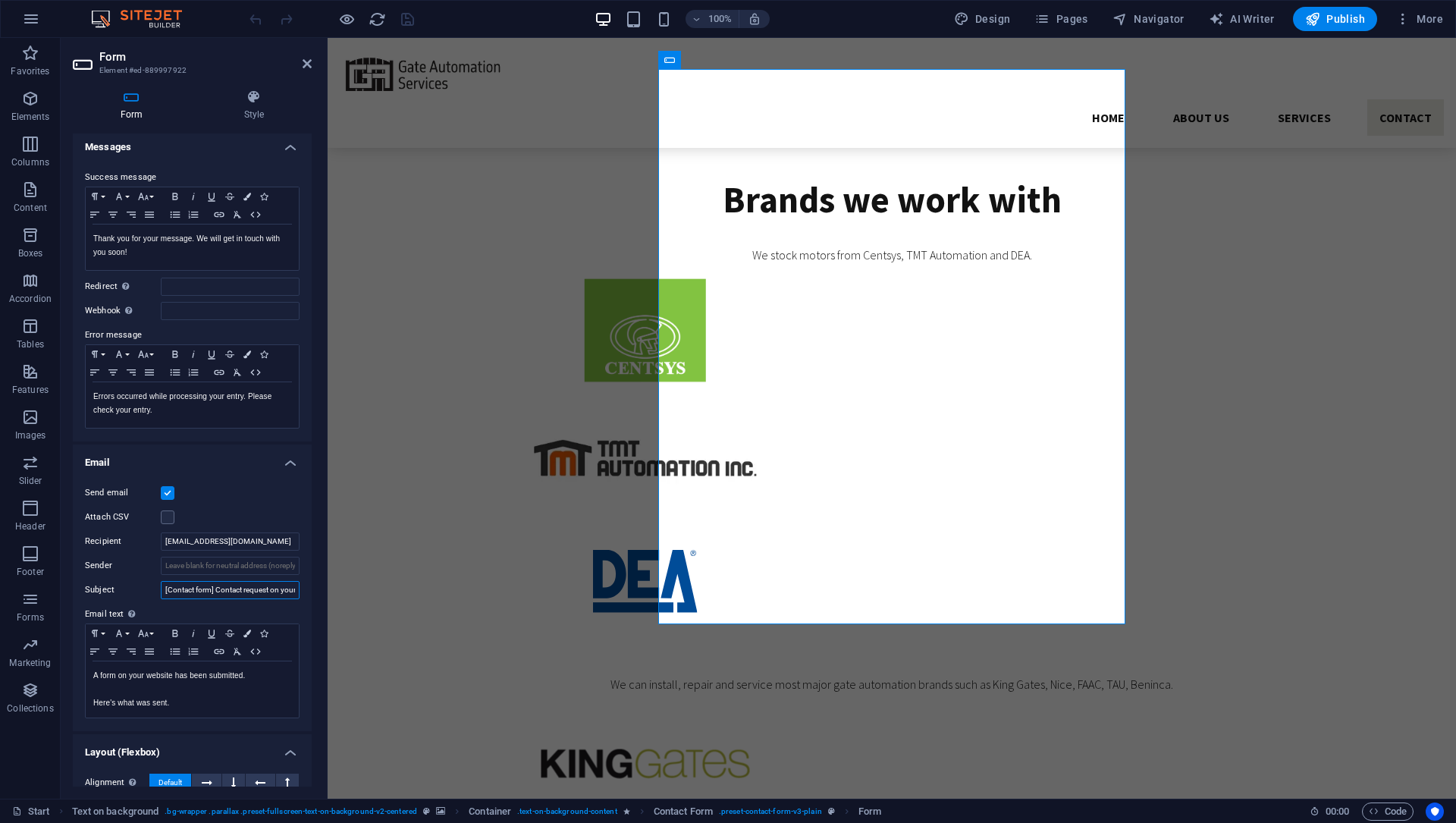
click at [231, 597] on input "[Contact form] Contact request on your website" at bounding box center [230, 590] width 139 height 18
click at [209, 563] on input "Sender" at bounding box center [230, 566] width 139 height 18
type input "G"
click at [233, 543] on input "[EMAIL_ADDRESS][DOMAIN_NAME]" at bounding box center [230, 542] width 139 height 18
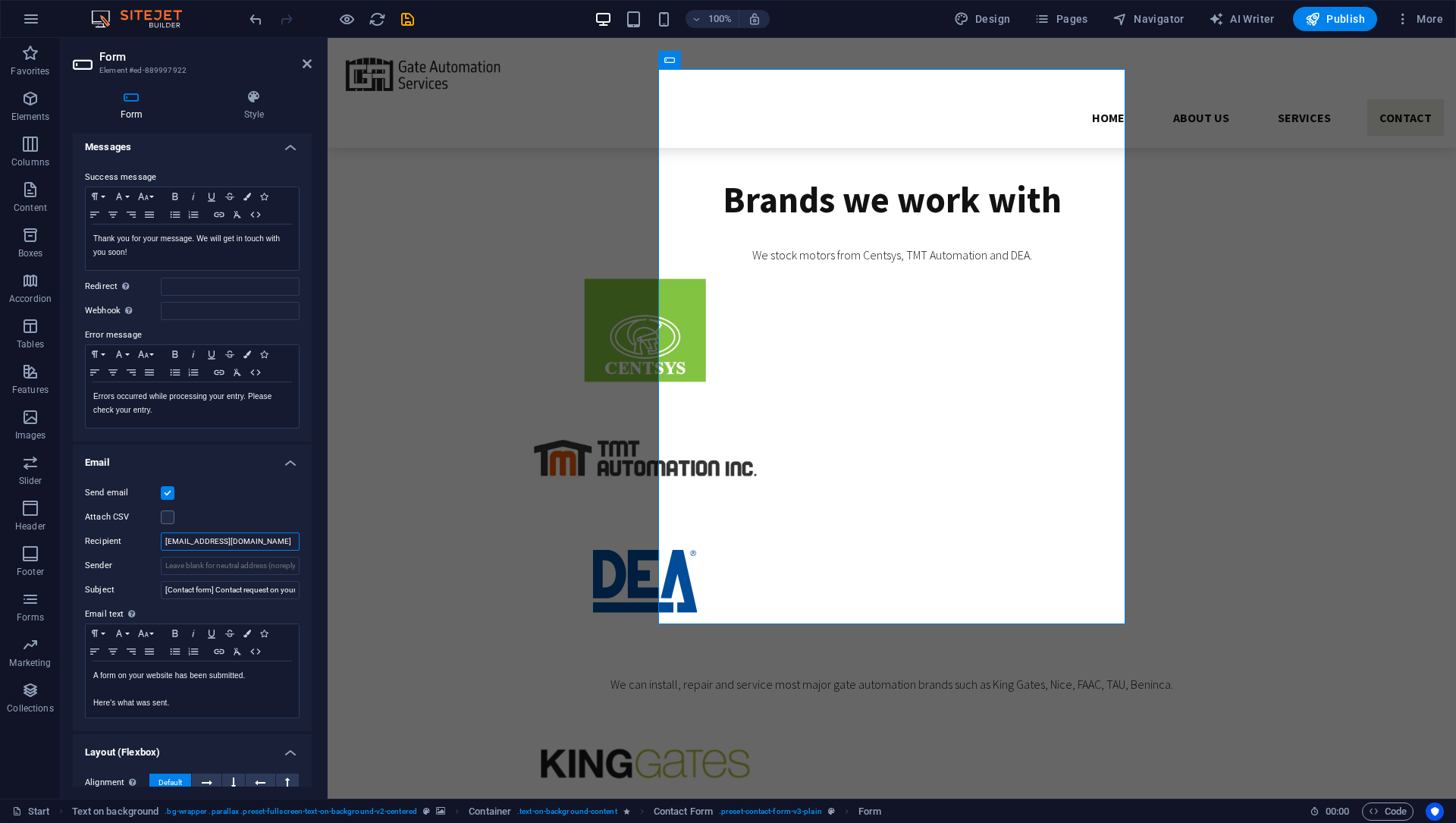
click at [233, 543] on input "[EMAIL_ADDRESS][DOMAIN_NAME]" at bounding box center [230, 542] width 139 height 18
click at [199, 563] on input "Sender" at bounding box center [230, 566] width 139 height 18
paste input "[EMAIL_ADDRESS][DOMAIN_NAME]"
type input "[EMAIL_ADDRESS][DOMAIN_NAME]"
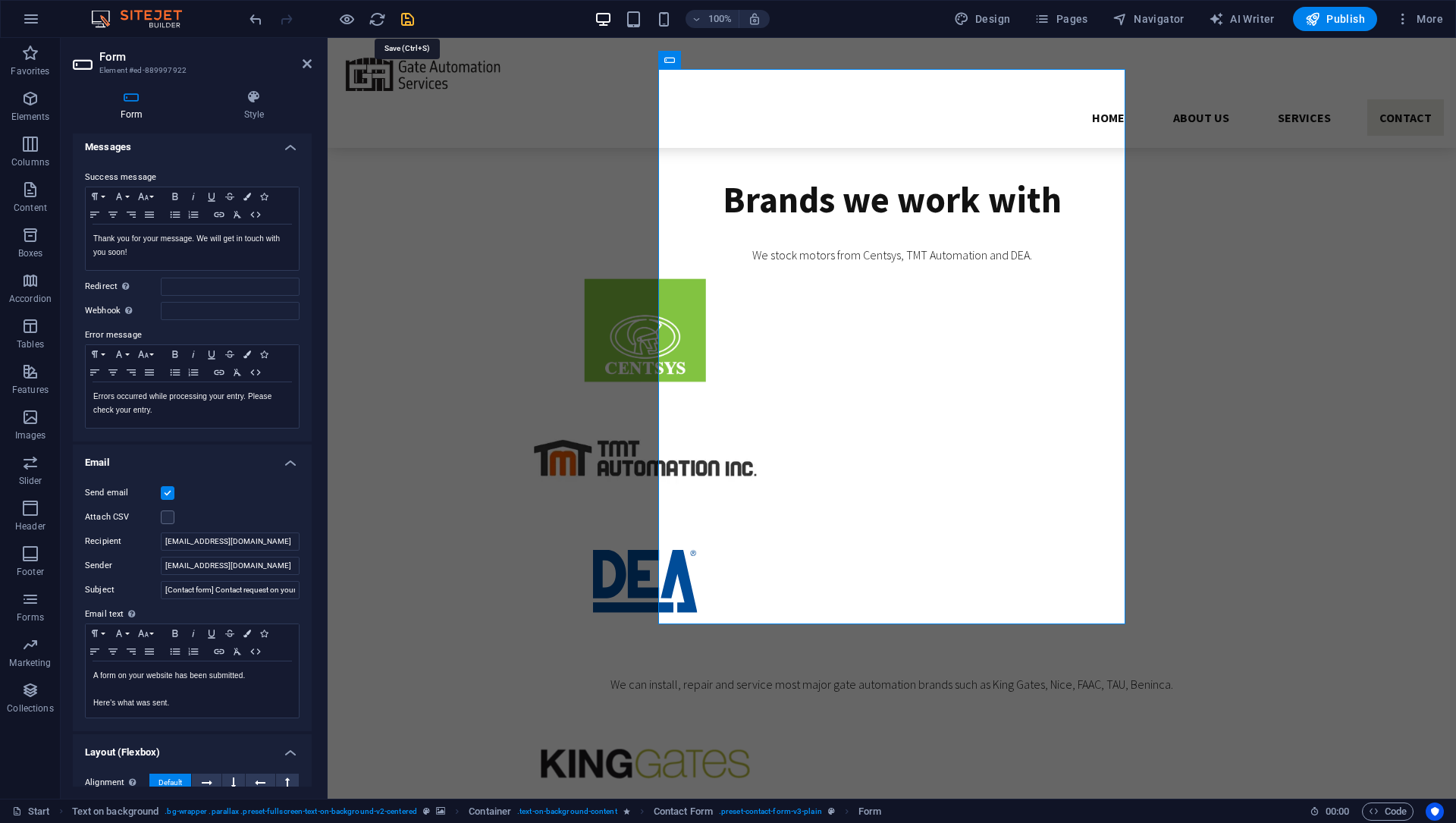
click at [411, 14] on icon "save" at bounding box center [408, 19] width 17 height 17
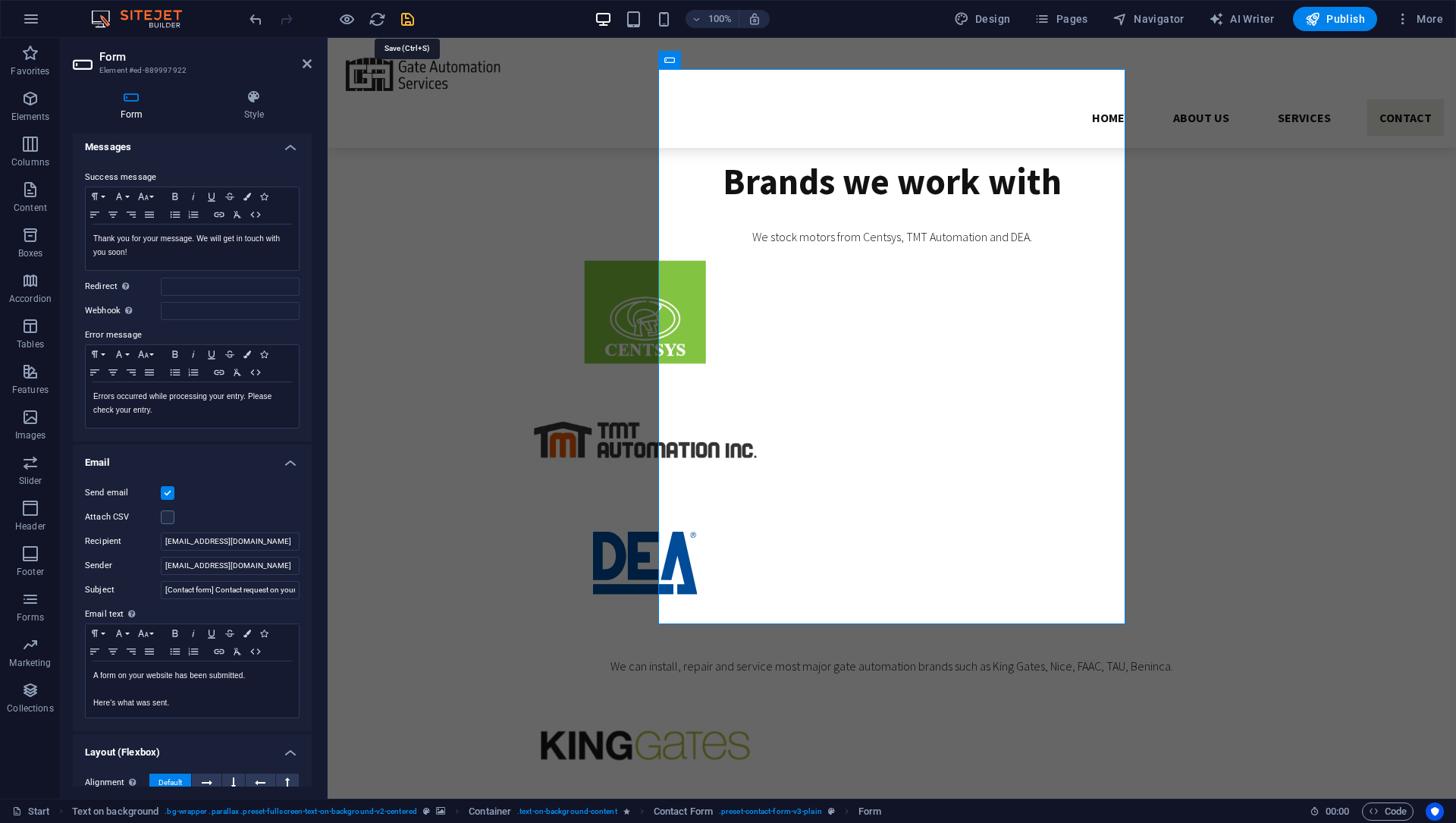
scroll to position [3429, 0]
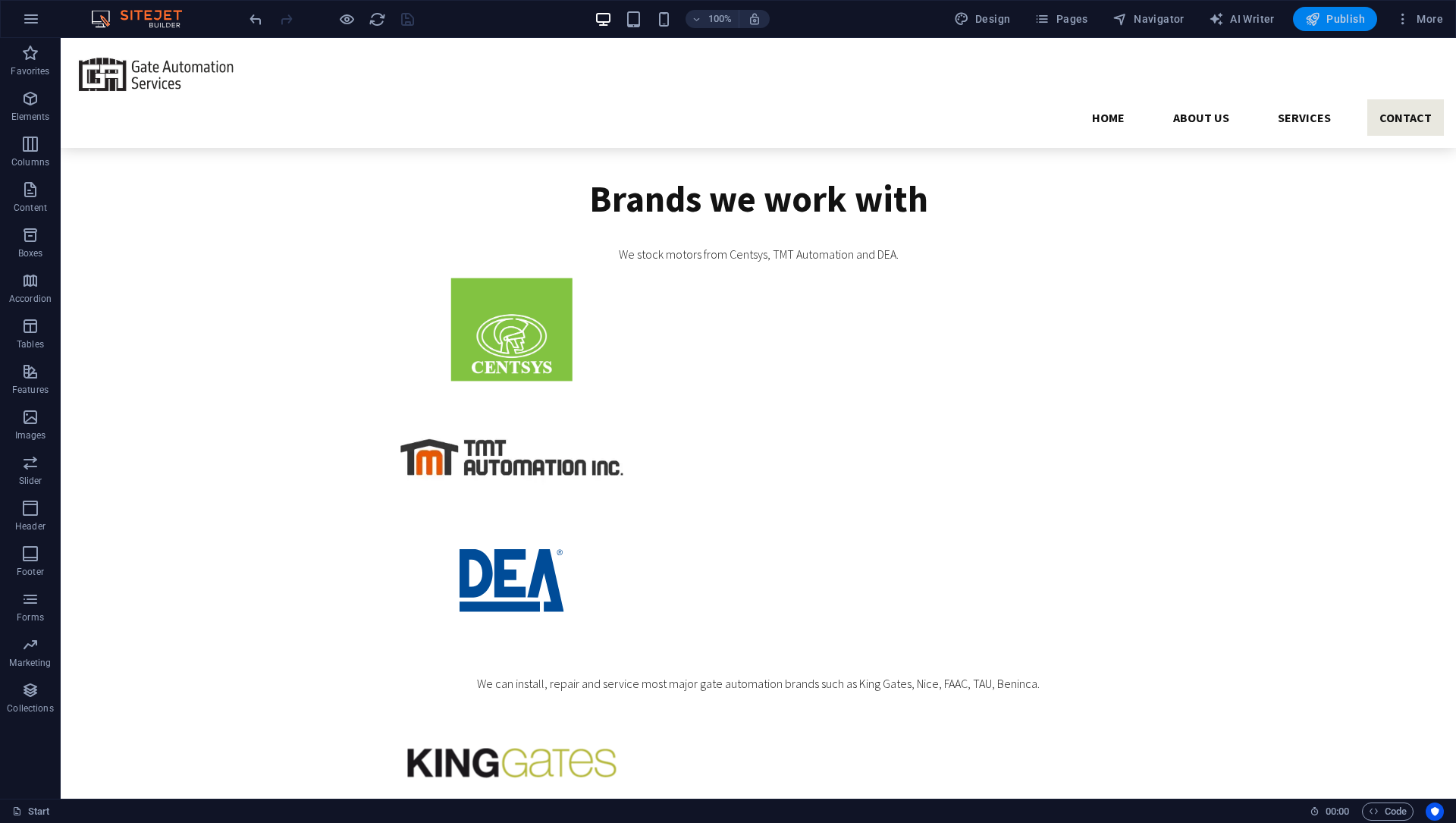
click at [1335, 14] on span "Publish" at bounding box center [1334, 19] width 60 height 15
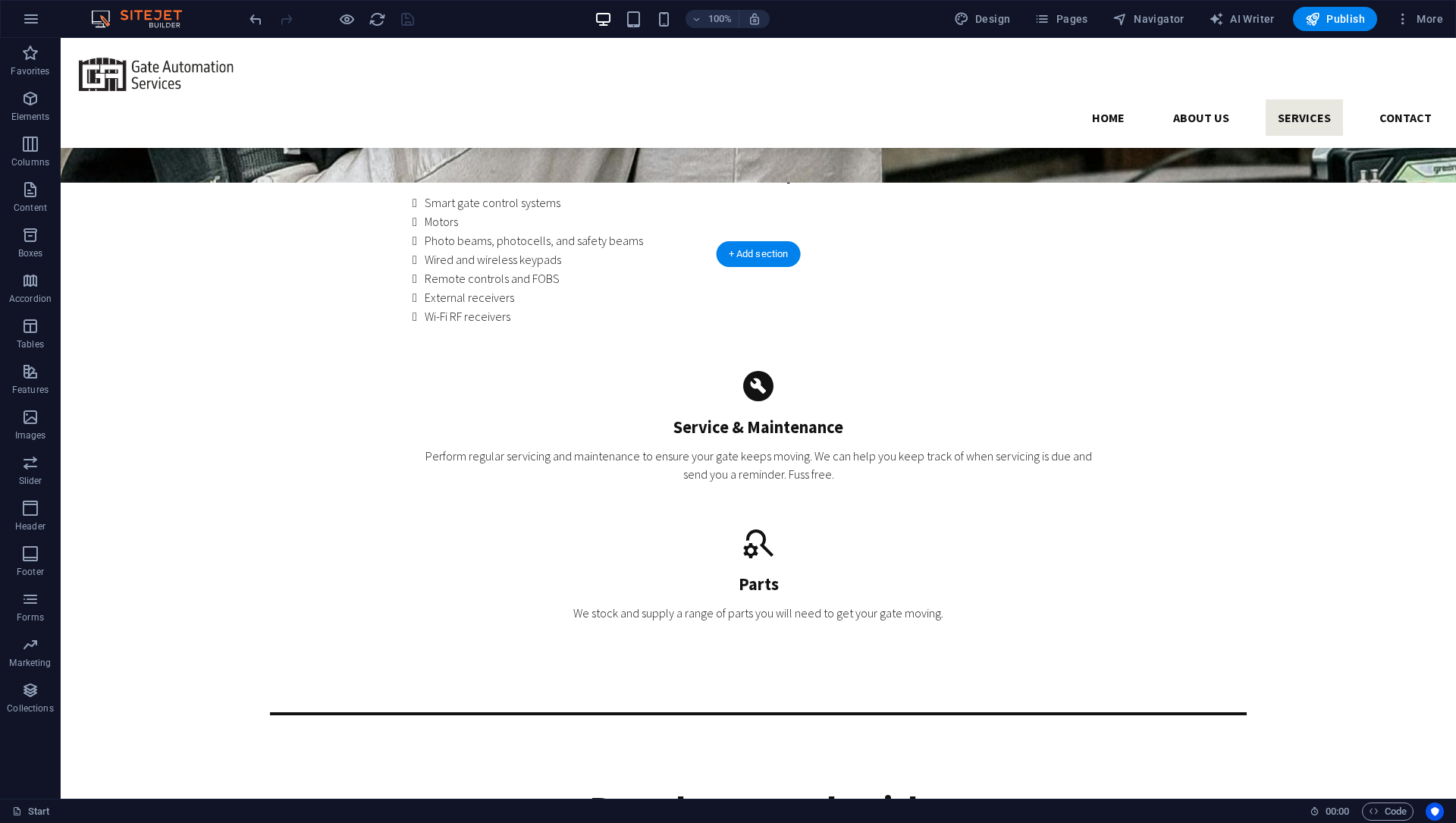
scroll to position [2800, 0]
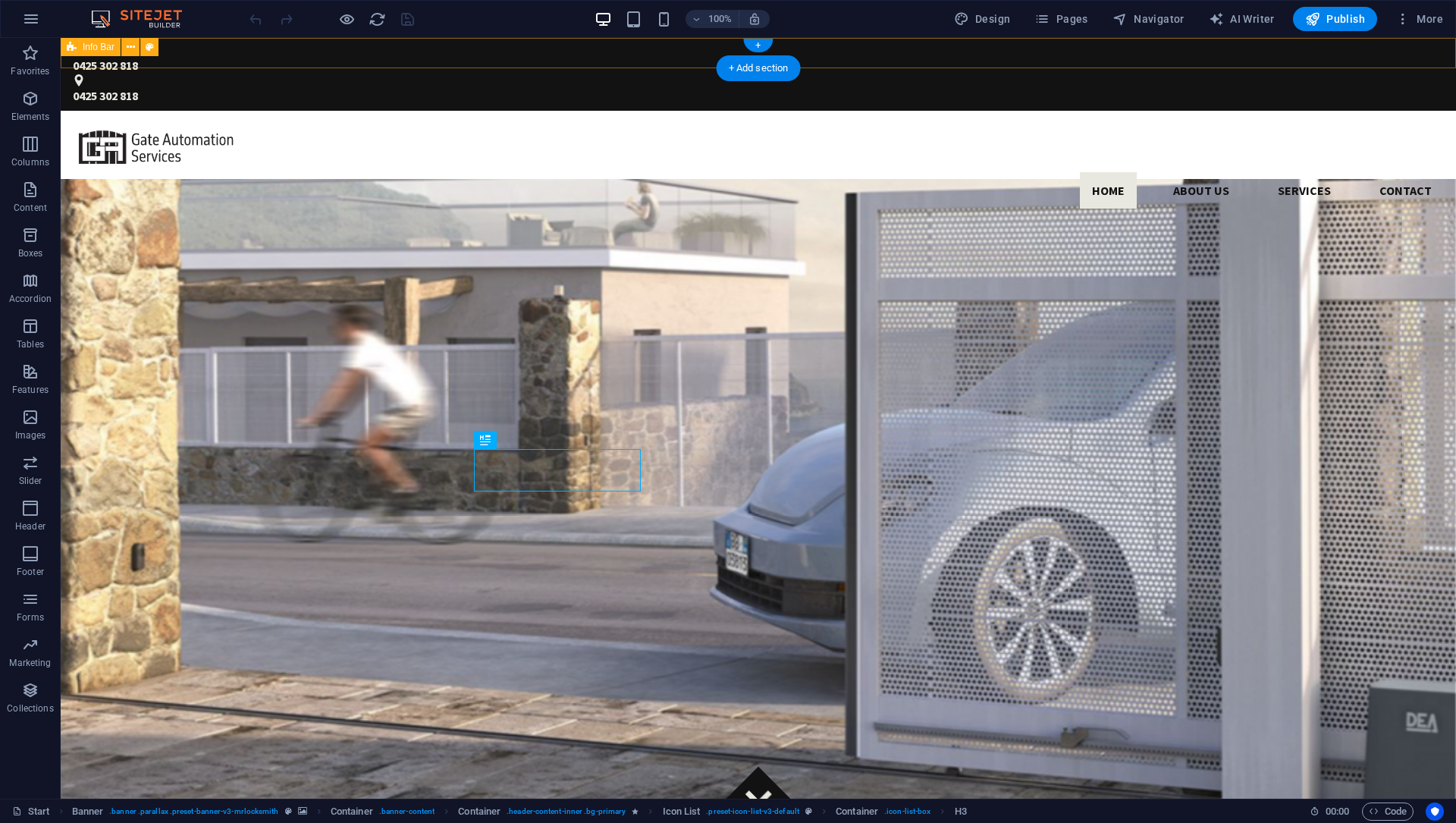
click at [455, 62] on div "0425 302 818 0425 302 818" at bounding box center [758, 75] width 1395 height 73
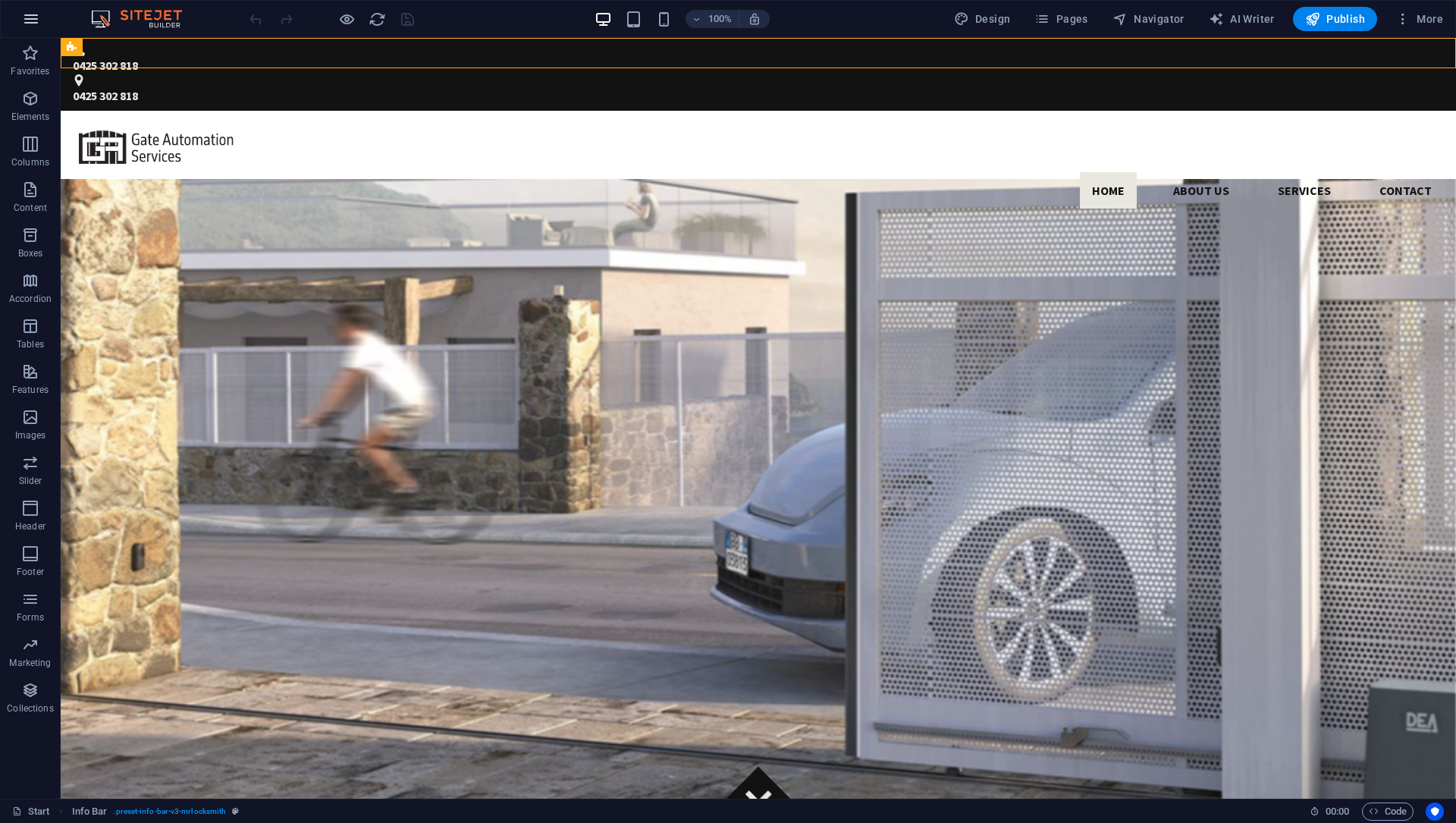
click at [33, 20] on icon "button" at bounding box center [31, 19] width 18 height 18
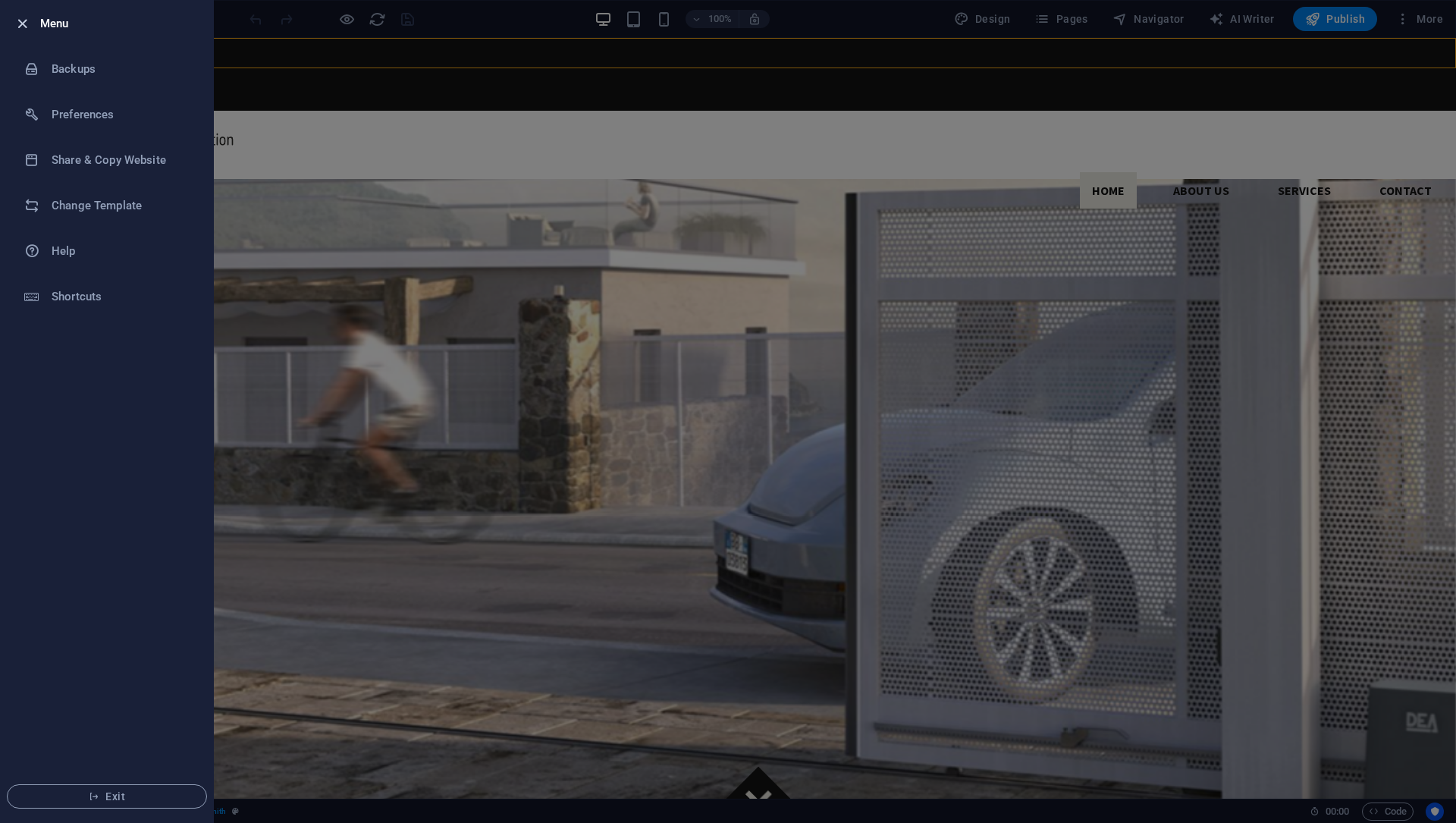
click at [19, 21] on icon "button" at bounding box center [22, 24] width 17 height 17
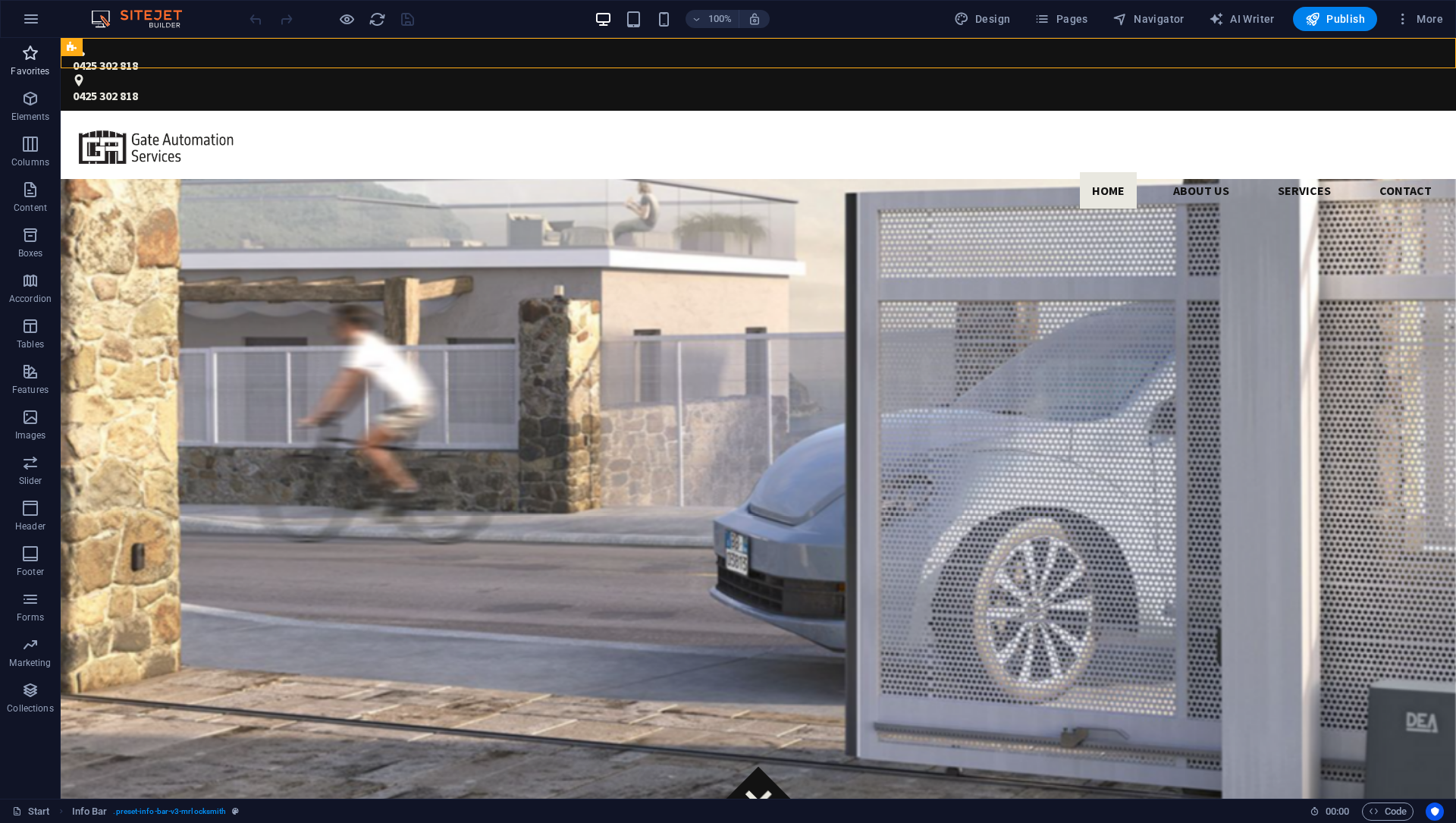
click at [36, 64] on span "Favorites" at bounding box center [30, 62] width 61 height 37
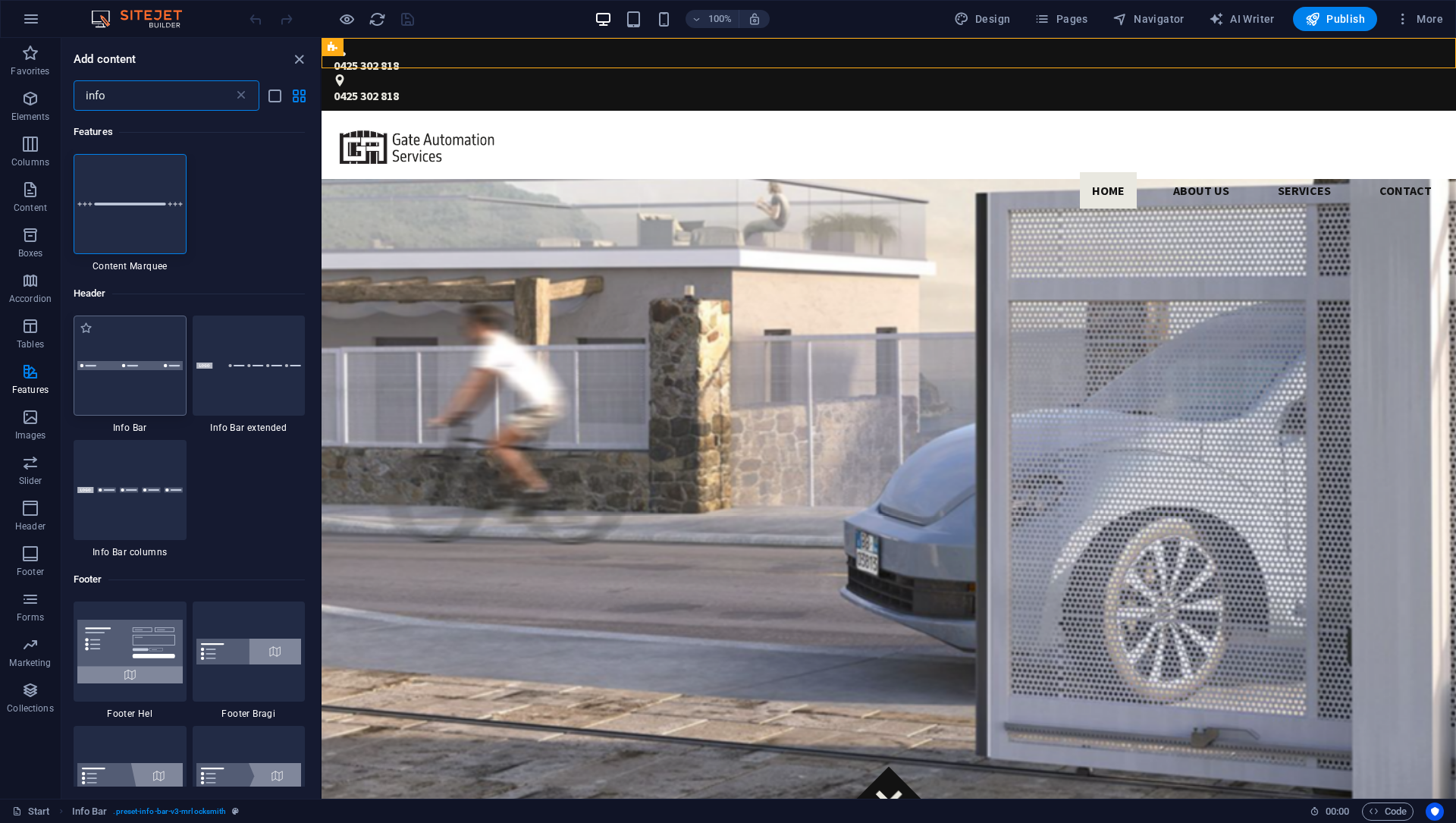
type input "info"
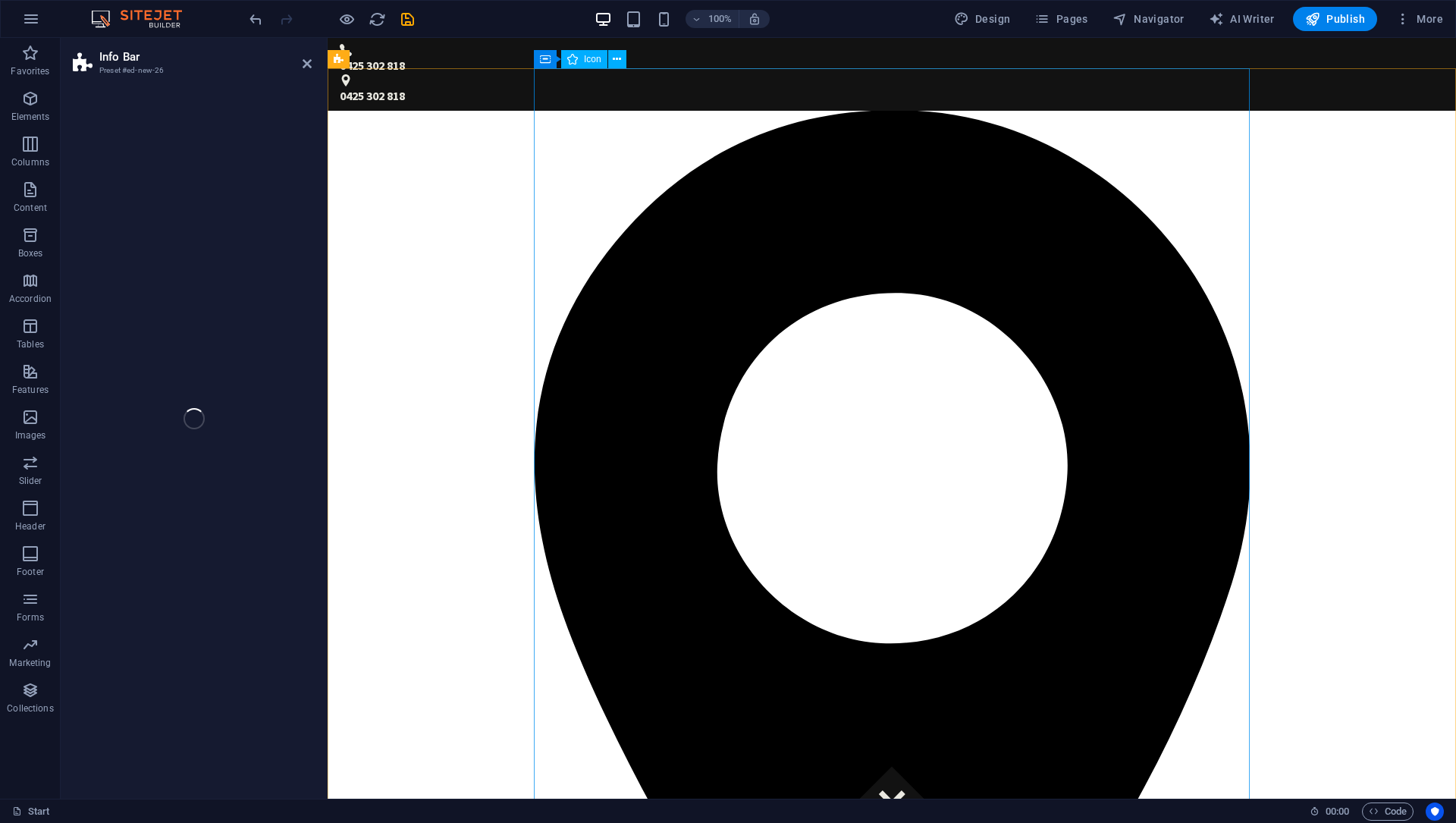
select select "rem"
select select "preset-info-bar-v3-default"
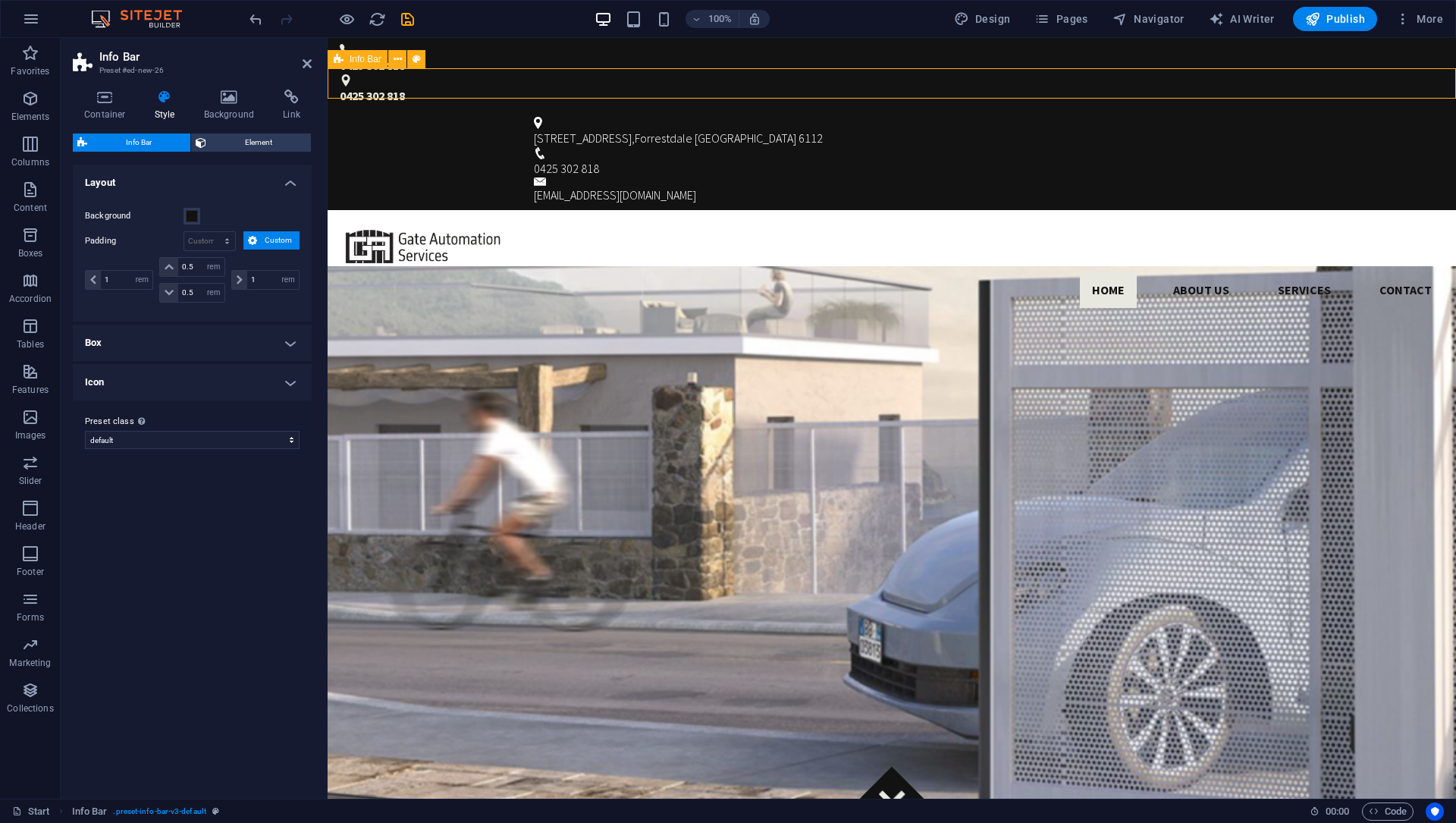
click at [845, 111] on div "[STREET_ADDRESS] 0425 302 818 [EMAIL_ADDRESS][DOMAIN_NAME]" at bounding box center [892, 160] width 1128 height 100
click at [721, 131] on span "Forrestdale [GEOGRAPHIC_DATA]" at bounding box center [715, 138] width 161 height 15
click at [636, 62] on icon at bounding box center [636, 65] width 8 height 16
click at [817, 111] on div "[STREET_ADDRESS] 0425 302 818 [EMAIL_ADDRESS][DOMAIN_NAME]" at bounding box center [892, 160] width 1128 height 100
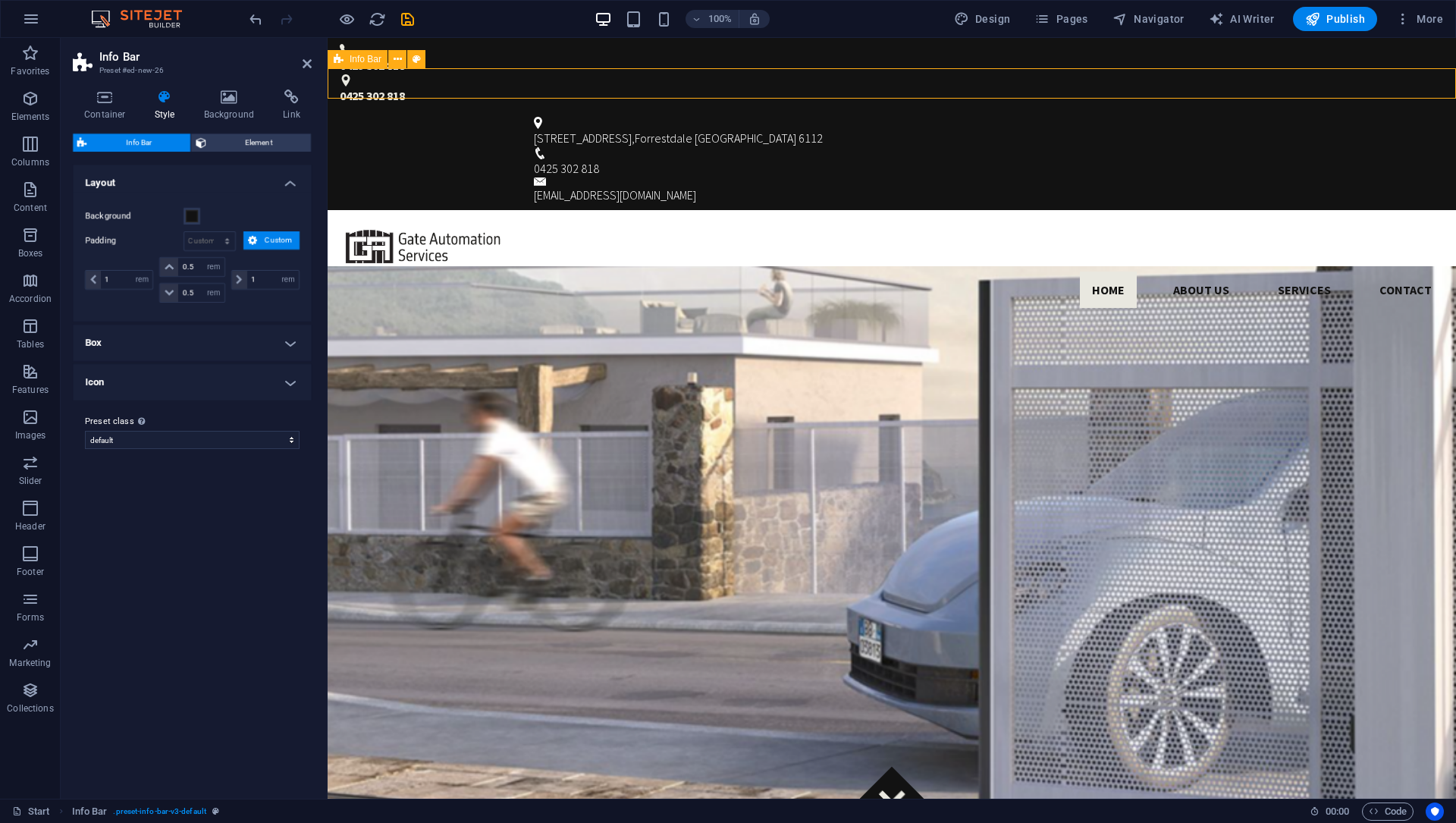
click at [817, 111] on div "[STREET_ADDRESS] 0425 302 818 [EMAIL_ADDRESS][DOMAIN_NAME]" at bounding box center [892, 160] width 1128 height 100
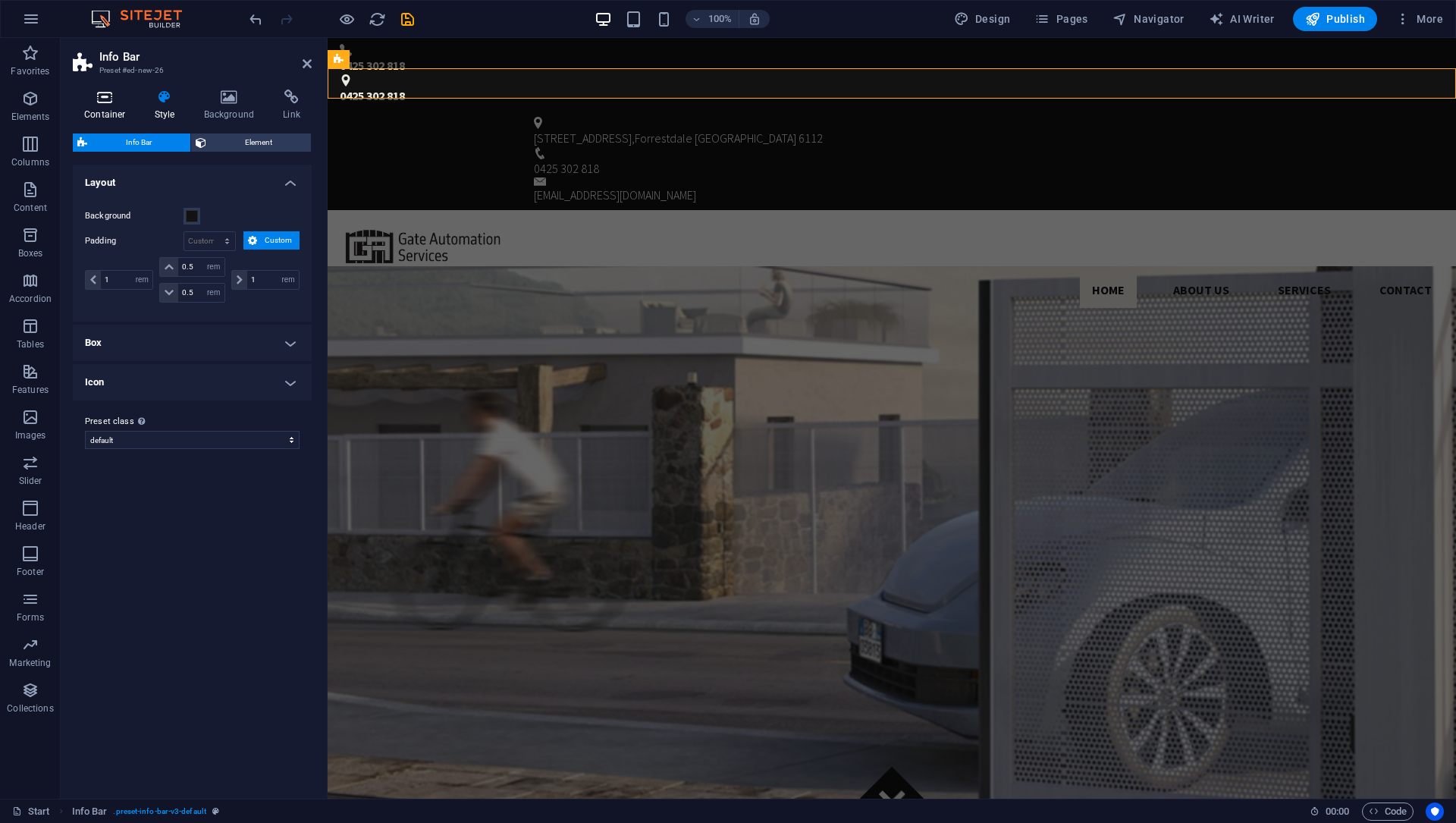
click at [109, 113] on h4 "Container" at bounding box center [108, 106] width 71 height 32
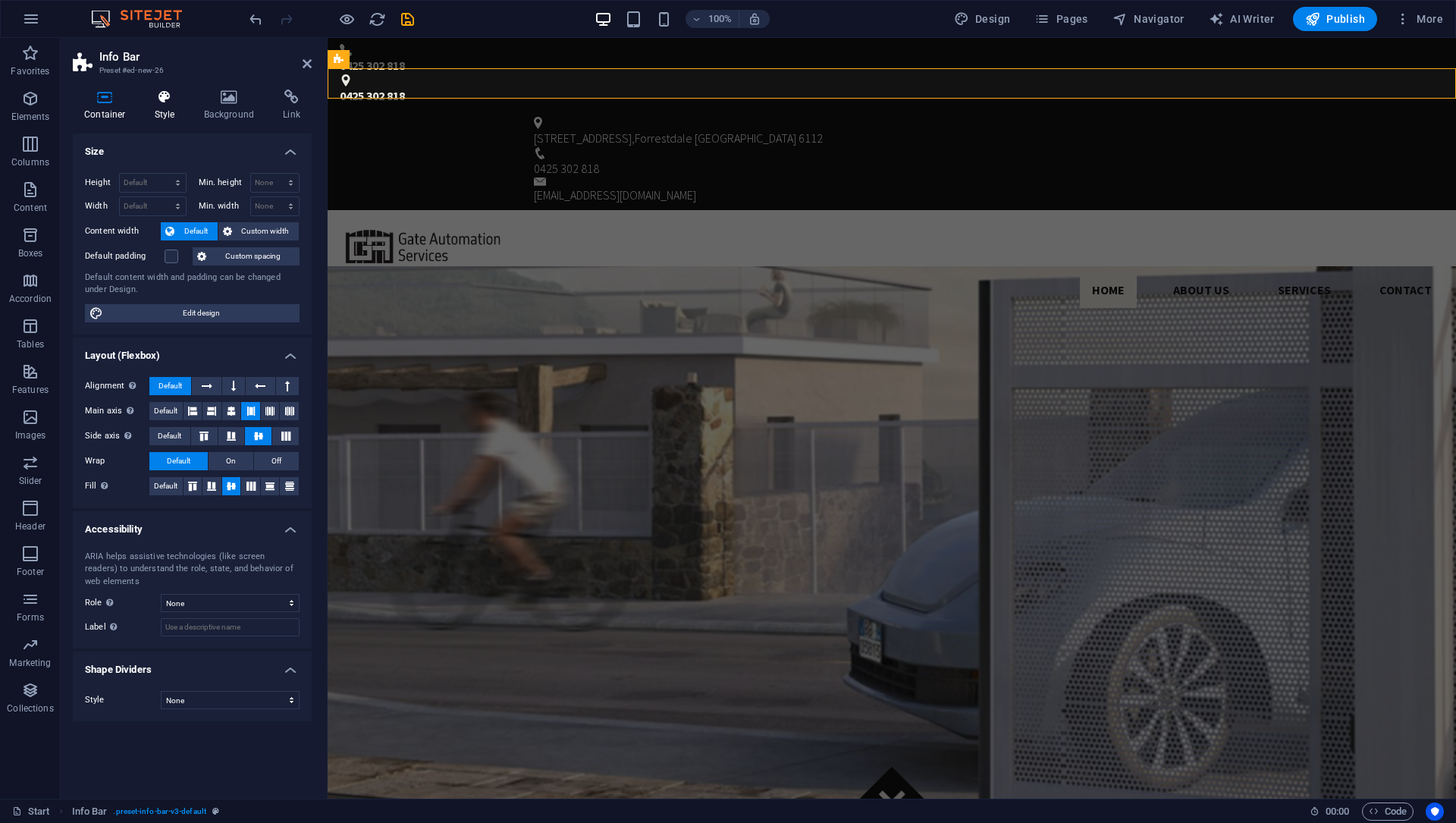
click at [166, 103] on icon at bounding box center [164, 97] width 43 height 15
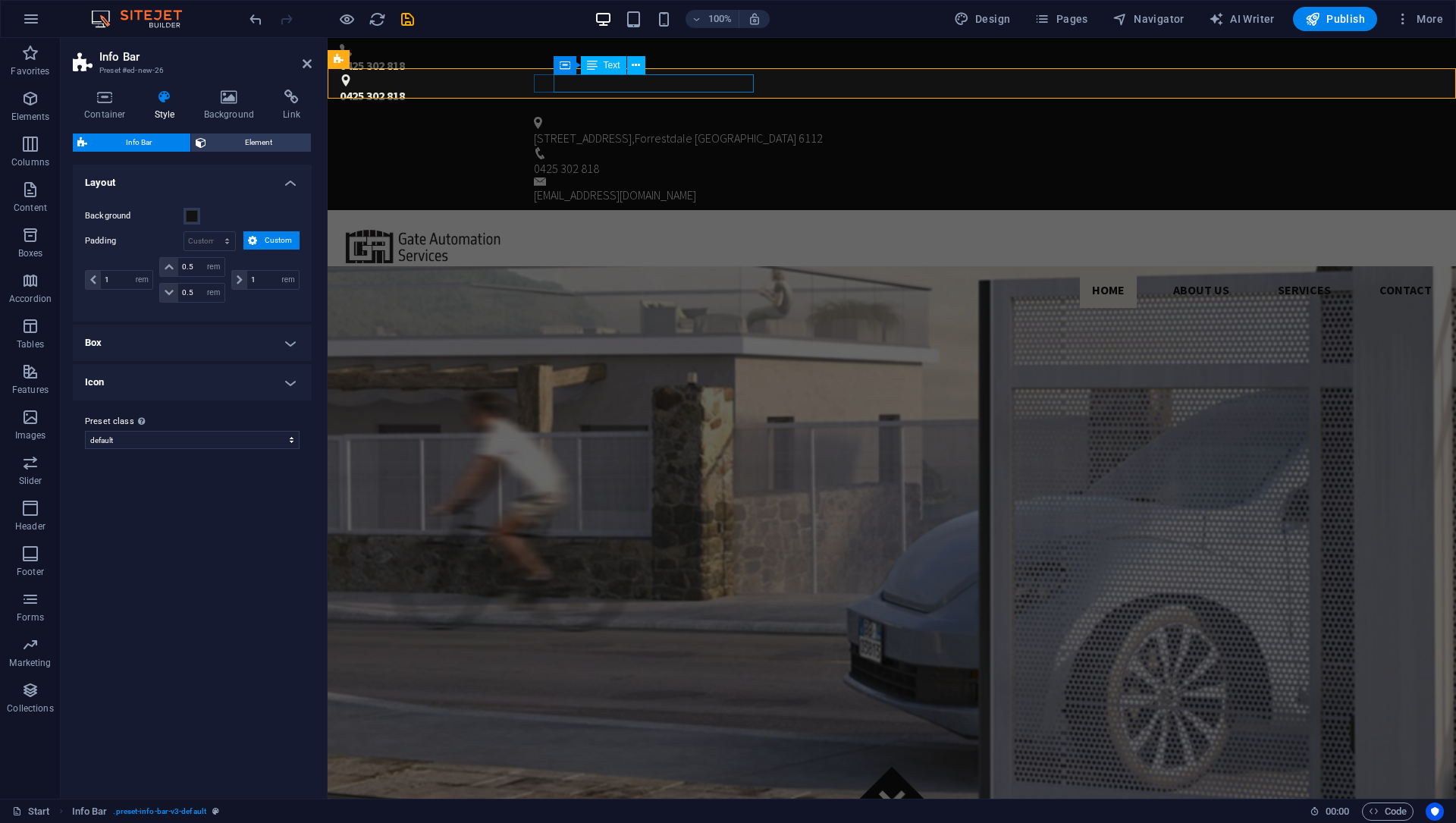
click at [721, 131] on span "Forrestdale [GEOGRAPHIC_DATA]" at bounding box center [715, 138] width 161 height 15
click at [543, 117] on figure at bounding box center [886, 123] width 704 height 12
click at [798, 131] on span "6112" at bounding box center [810, 138] width 24 height 15
click at [547, 117] on div "[STREET_ADDRESS]" at bounding box center [886, 132] width 704 height 30
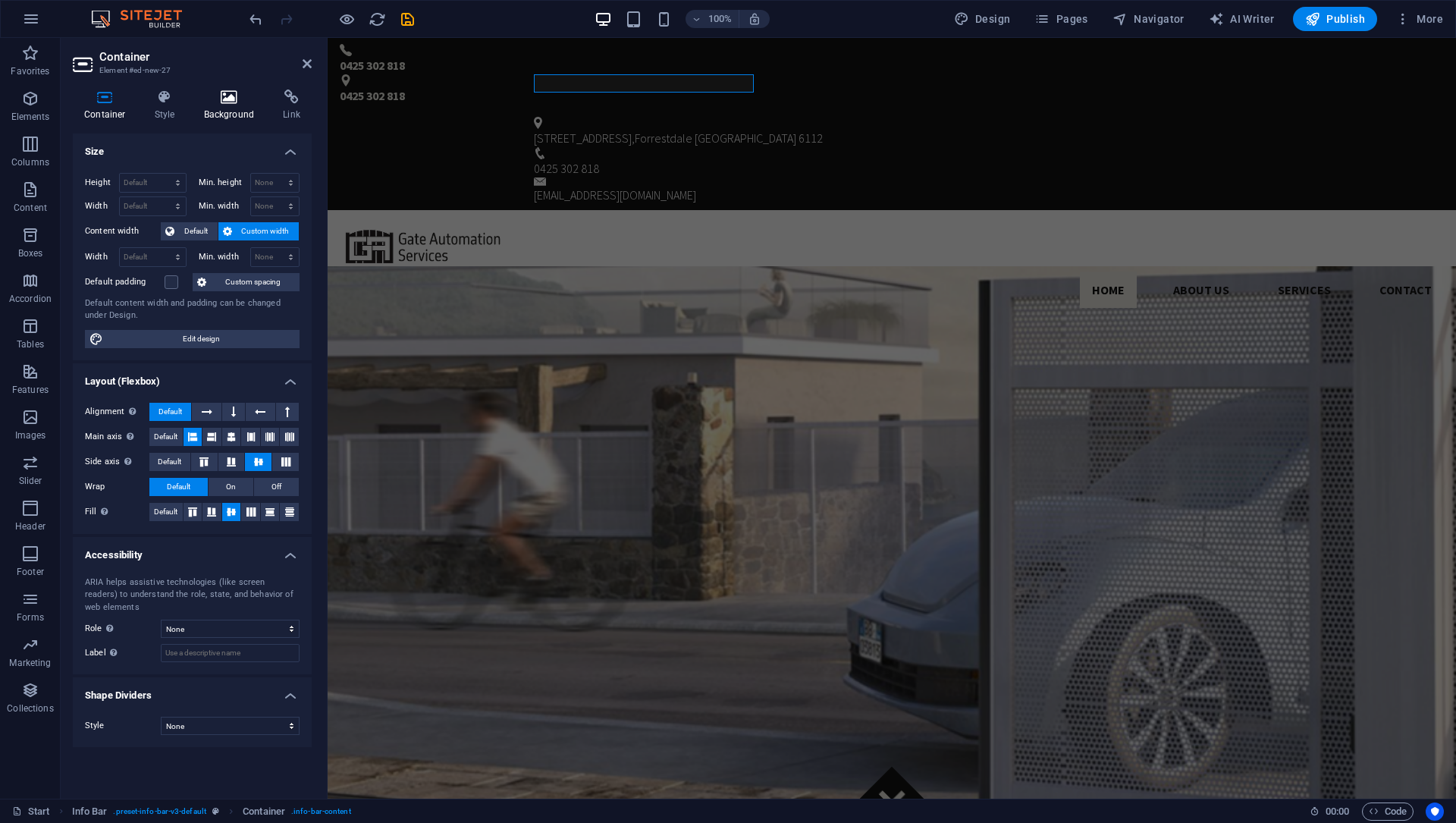
click at [211, 104] on icon at bounding box center [229, 97] width 74 height 15
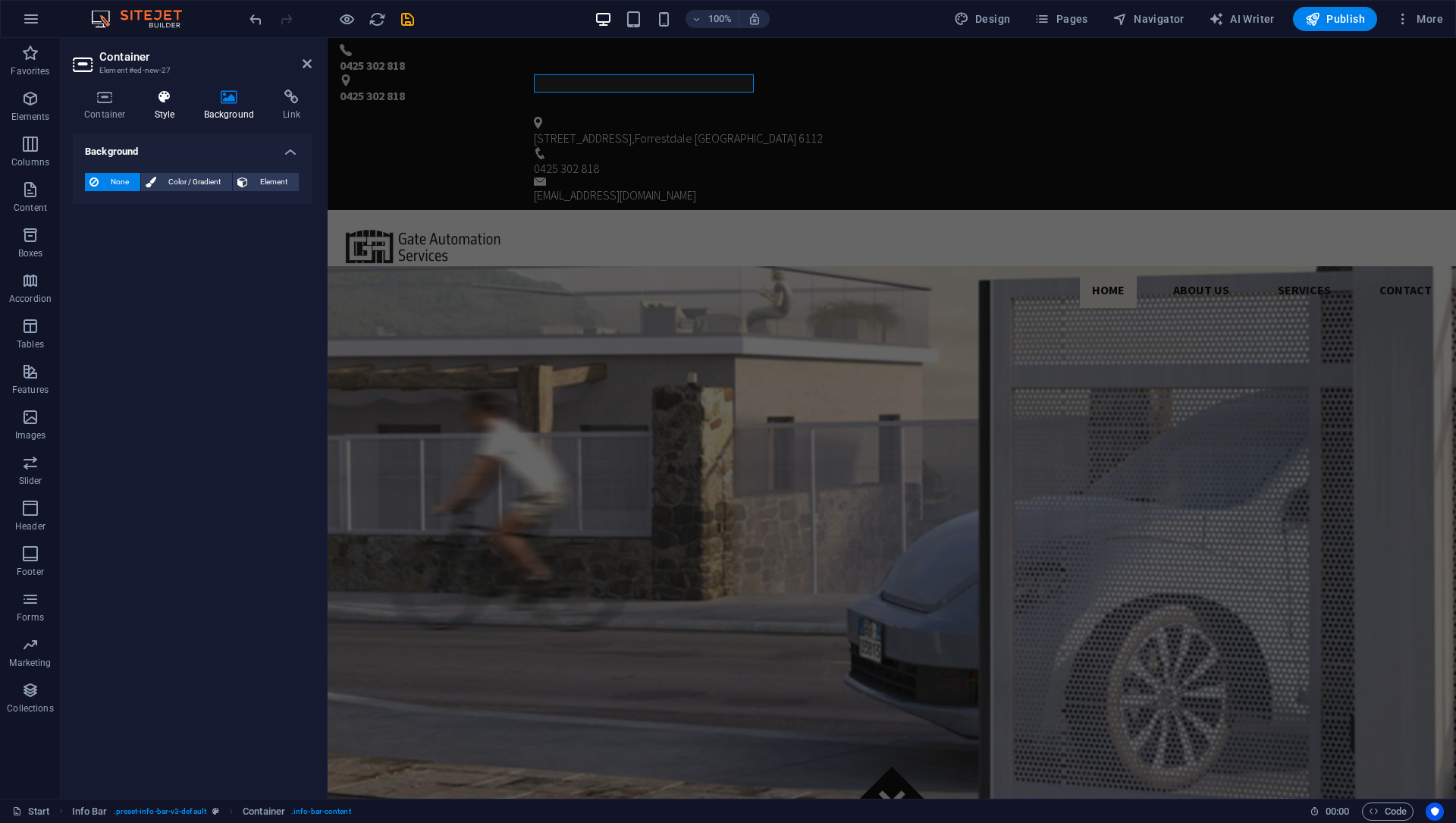
click at [152, 107] on h4 "Style" at bounding box center [167, 106] width 49 height 32
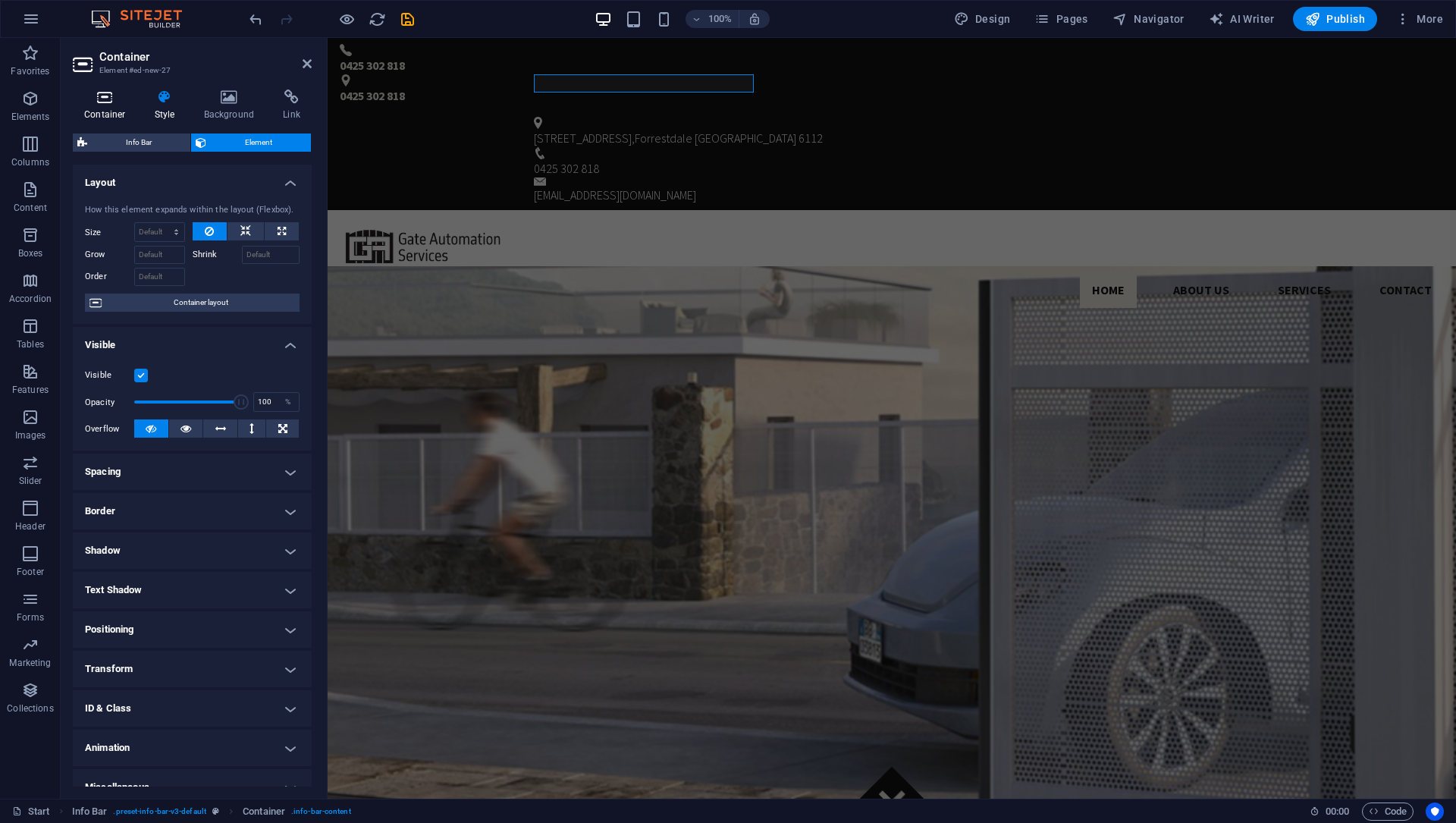
click at [103, 111] on h4 "Container" at bounding box center [108, 106] width 71 height 32
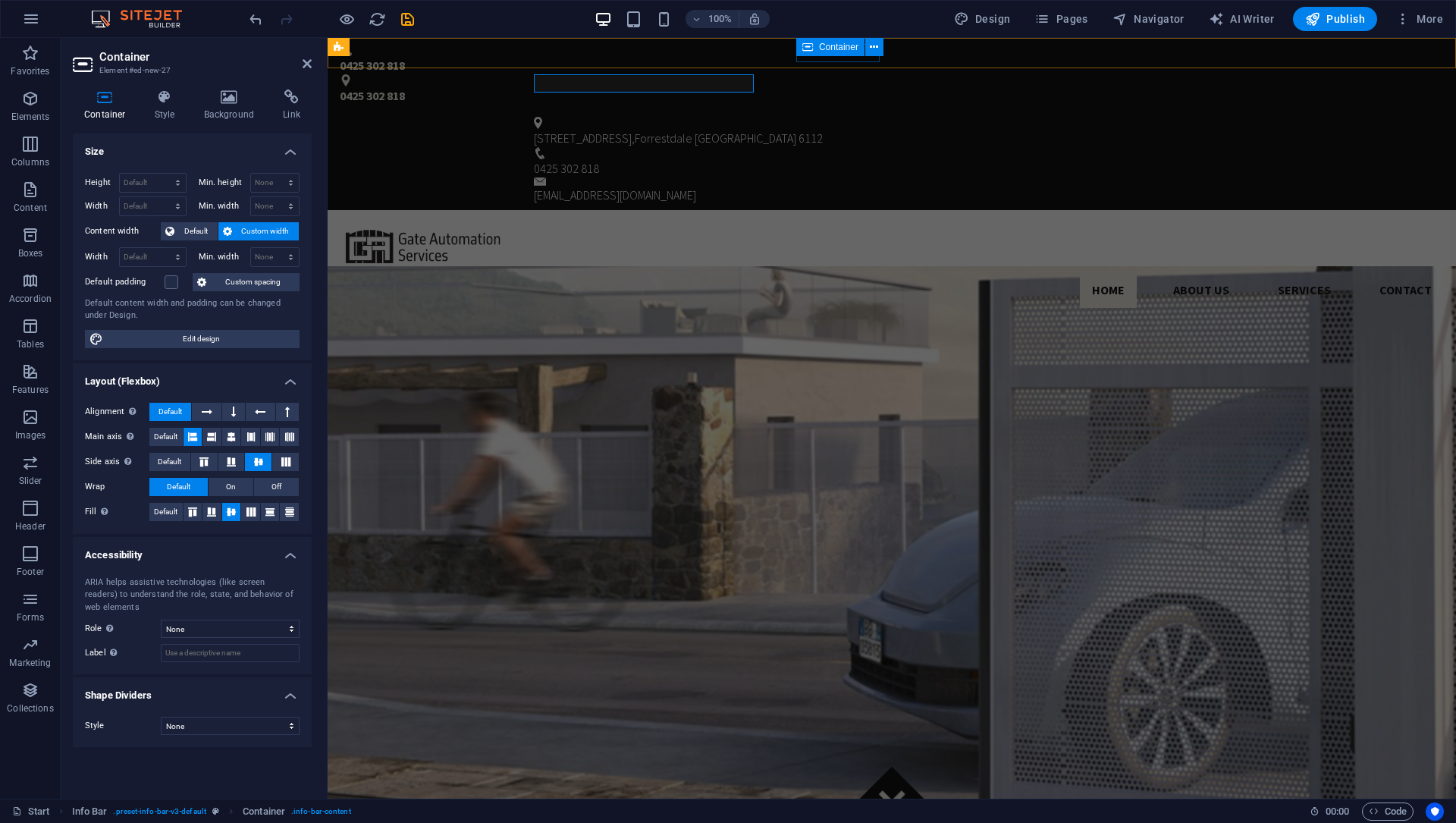
click at [829, 54] on div "Container" at bounding box center [830, 47] width 68 height 18
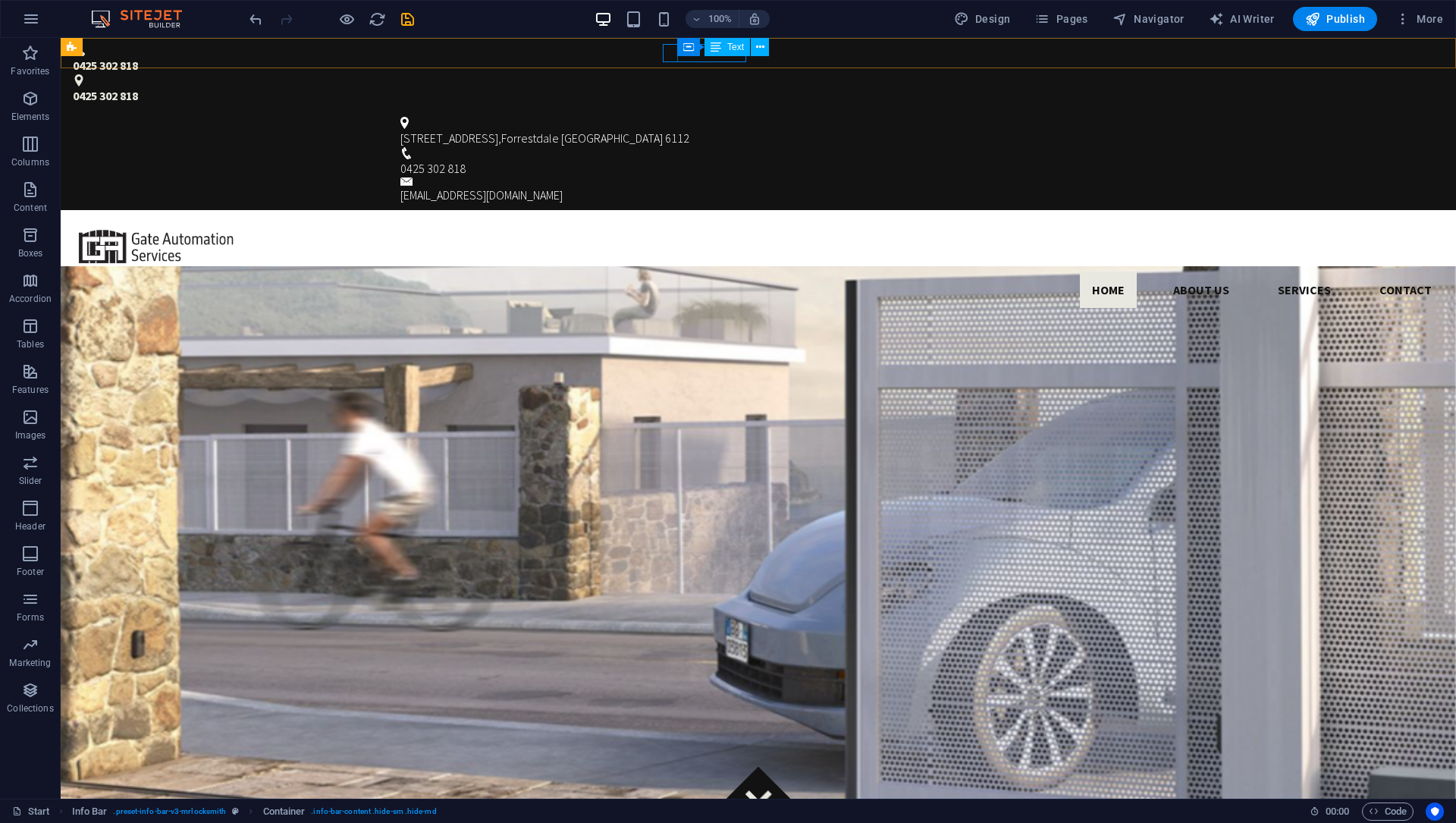
click at [715, 54] on icon at bounding box center [715, 47] width 11 height 18
click at [405, 117] on figure at bounding box center [753, 123] width 704 height 12
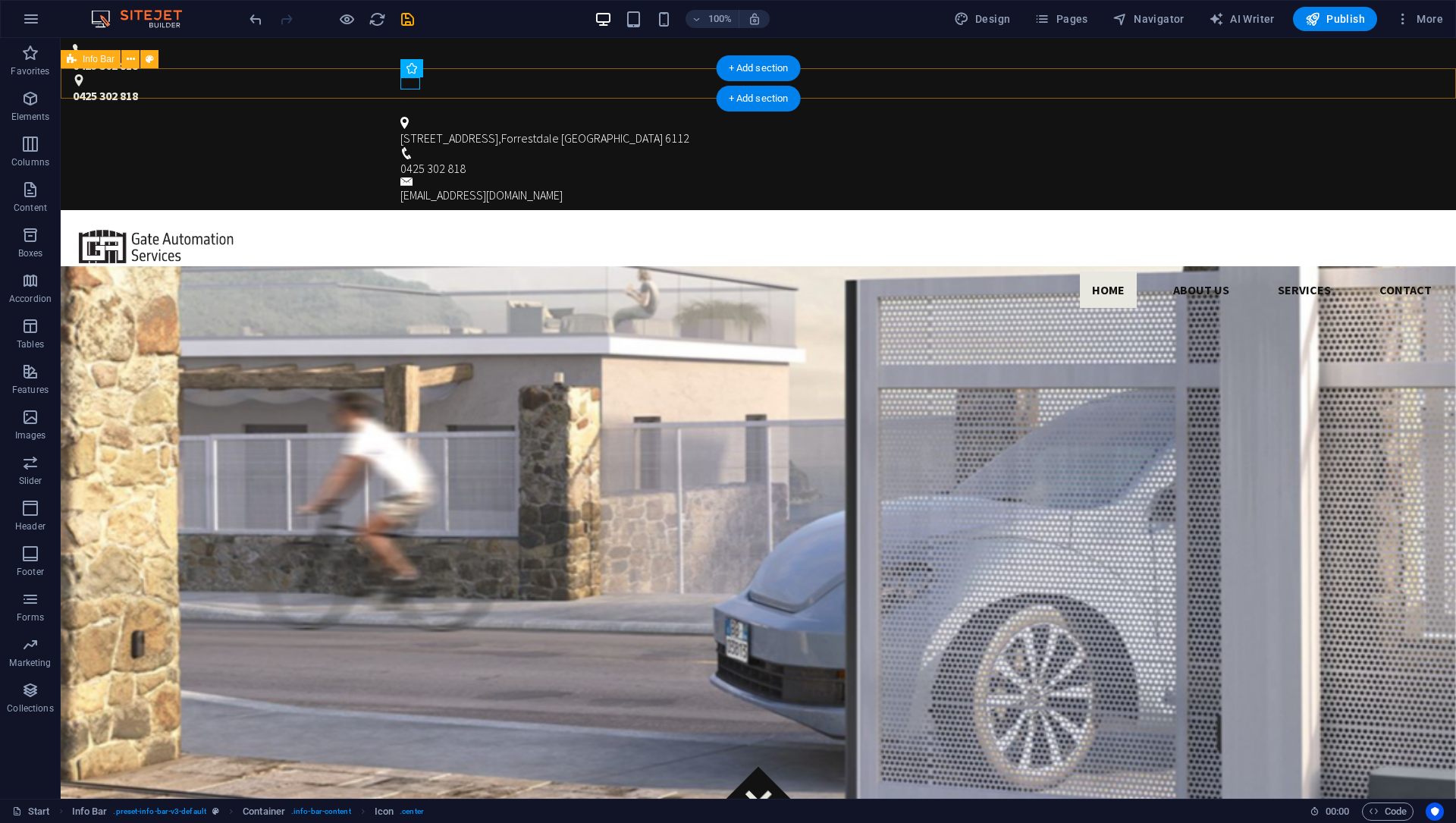
click at [417, 111] on div "[STREET_ADDRESS] 0425 302 818 [EMAIL_ADDRESS][DOMAIN_NAME]" at bounding box center [758, 160] width 1395 height 100
click at [417, 117] on div "[STREET_ADDRESS]" at bounding box center [753, 132] width 704 height 30
click at [1034, 52] on div "0425 302 818 0425 302 818" at bounding box center [758, 75] width 1395 height 73
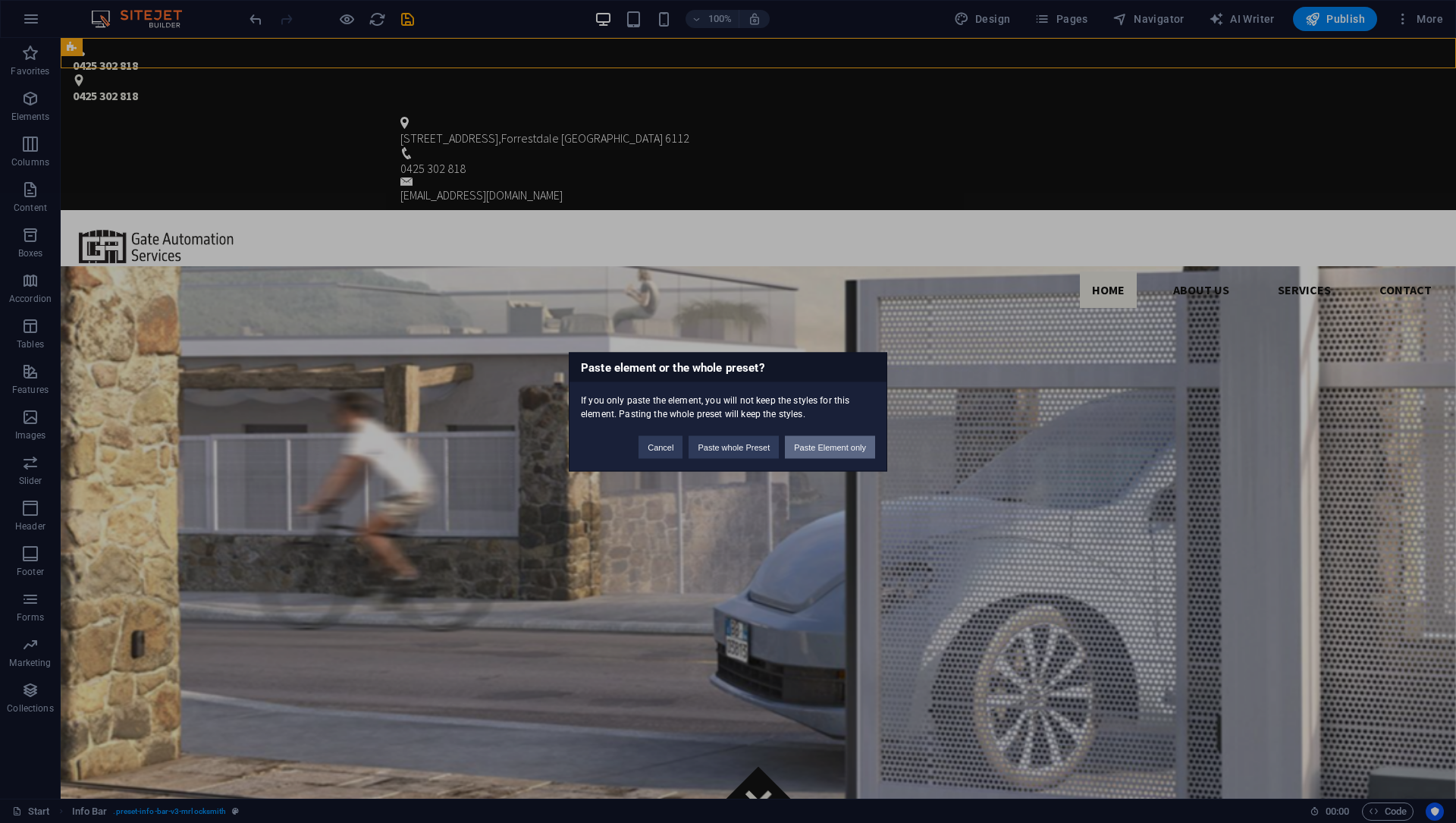
click at [806, 445] on button "Paste Element only" at bounding box center [830, 446] width 90 height 23
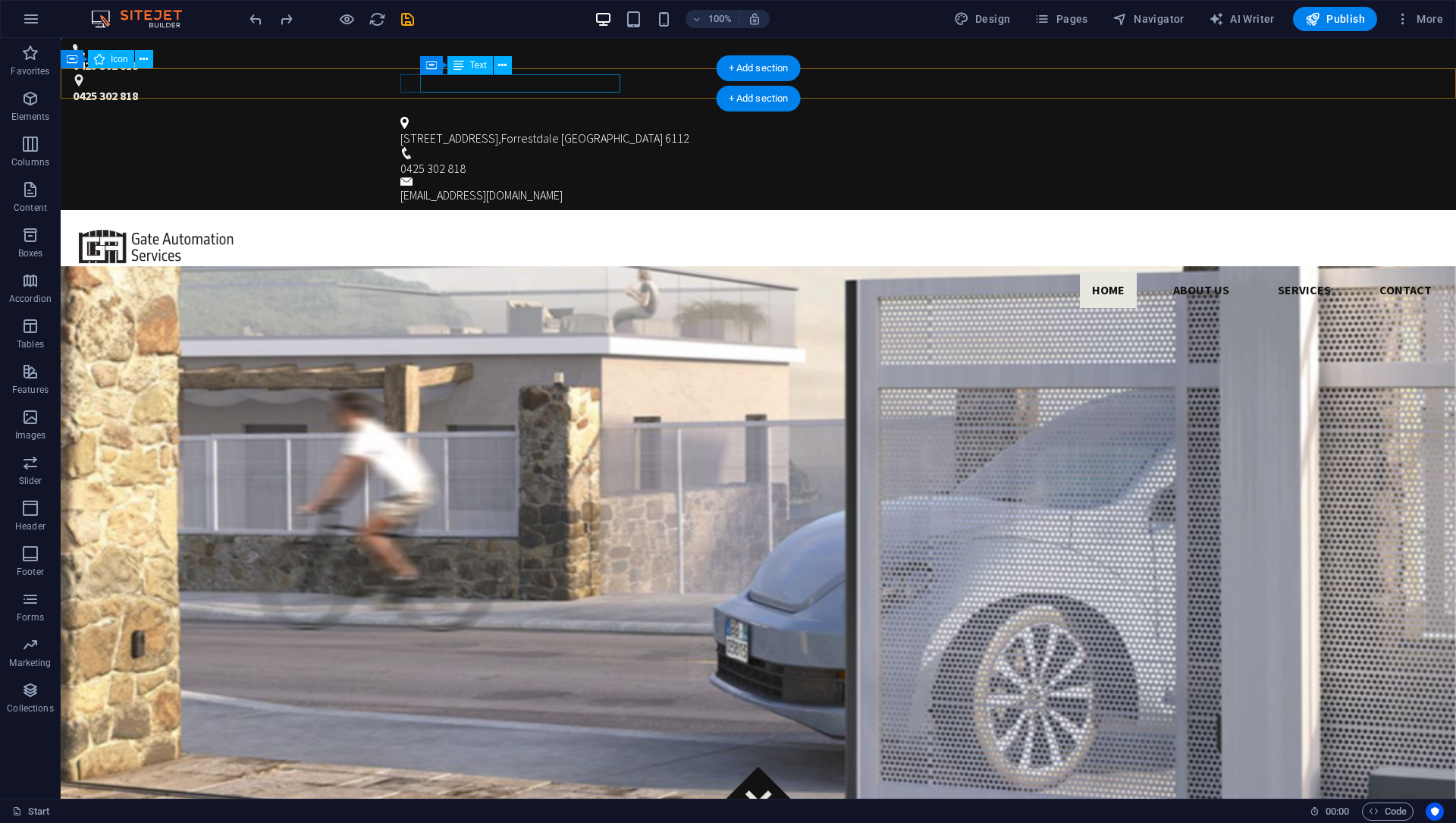
click at [665, 131] on span "6112" at bounding box center [677, 138] width 24 height 15
click at [487, 131] on span "[STREET_ADDRESS]" at bounding box center [449, 138] width 98 height 15
click at [220, 111] on div "[STREET_ADDRESS] 0425 302 818 [EMAIL_ADDRESS][DOMAIN_NAME]" at bounding box center [758, 160] width 1395 height 100
click at [665, 131] on span "6112" at bounding box center [677, 138] width 24 height 15
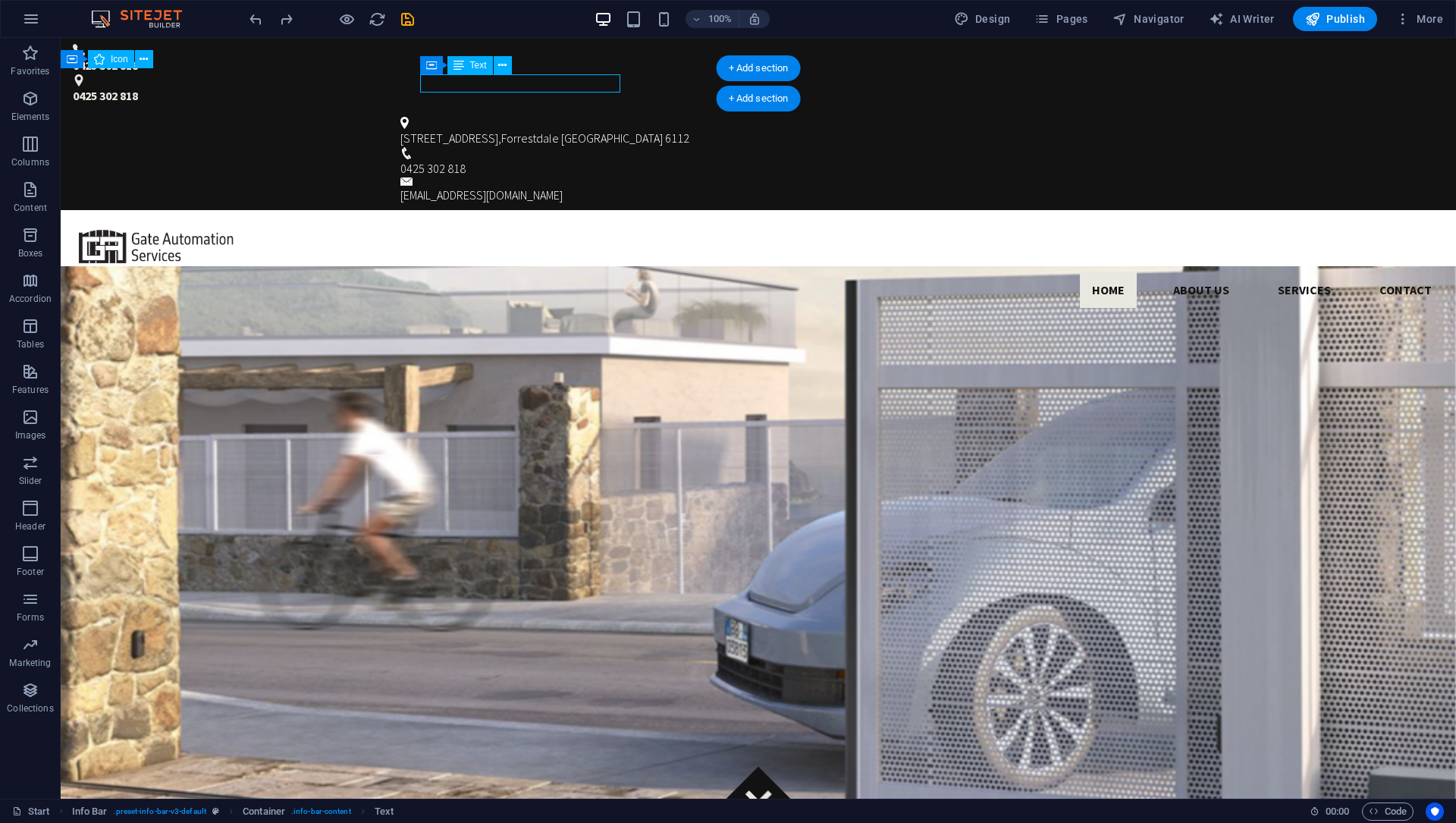
click at [665, 131] on span "6112" at bounding box center [677, 138] width 24 height 15
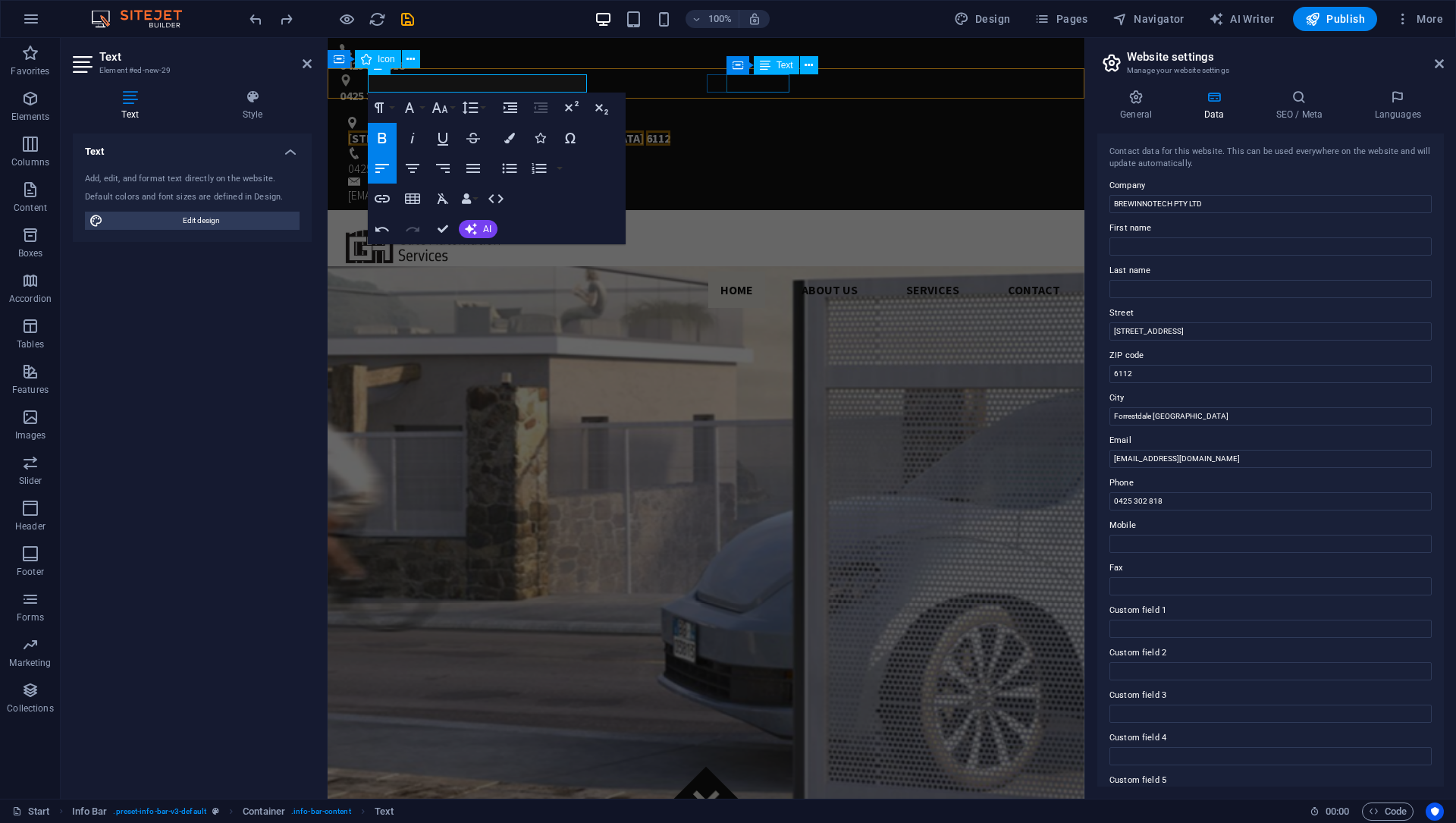
click at [414, 160] on span "0425 302 818" at bounding box center [381, 168] width 65 height 15
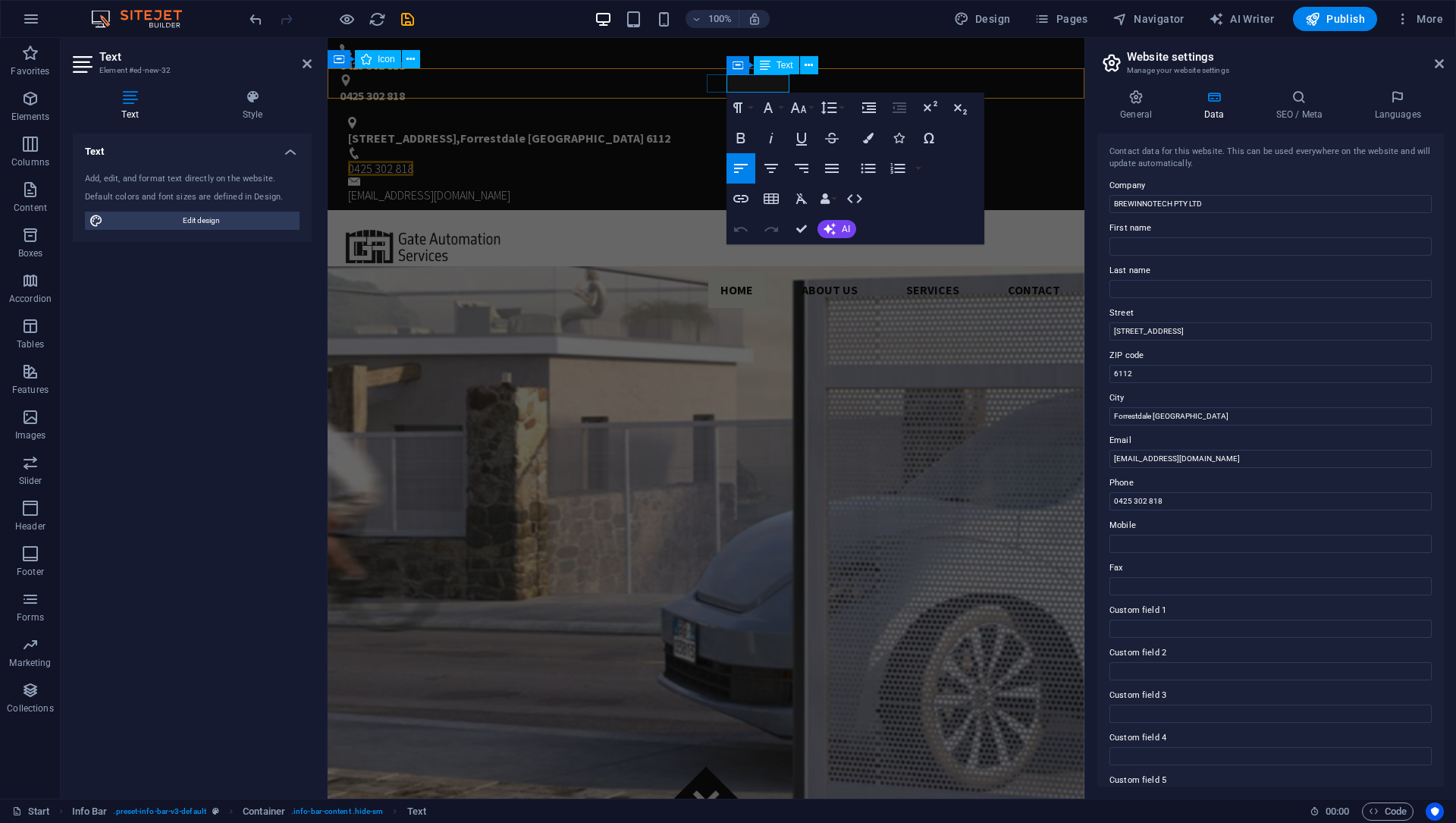
click at [414, 160] on span "0425 302 818" at bounding box center [381, 168] width 65 height 15
click at [830, 111] on div "[STREET_ADDRESS] 0425 302 818 [EMAIL_ADDRESS][DOMAIN_NAME]" at bounding box center [706, 160] width 757 height 100
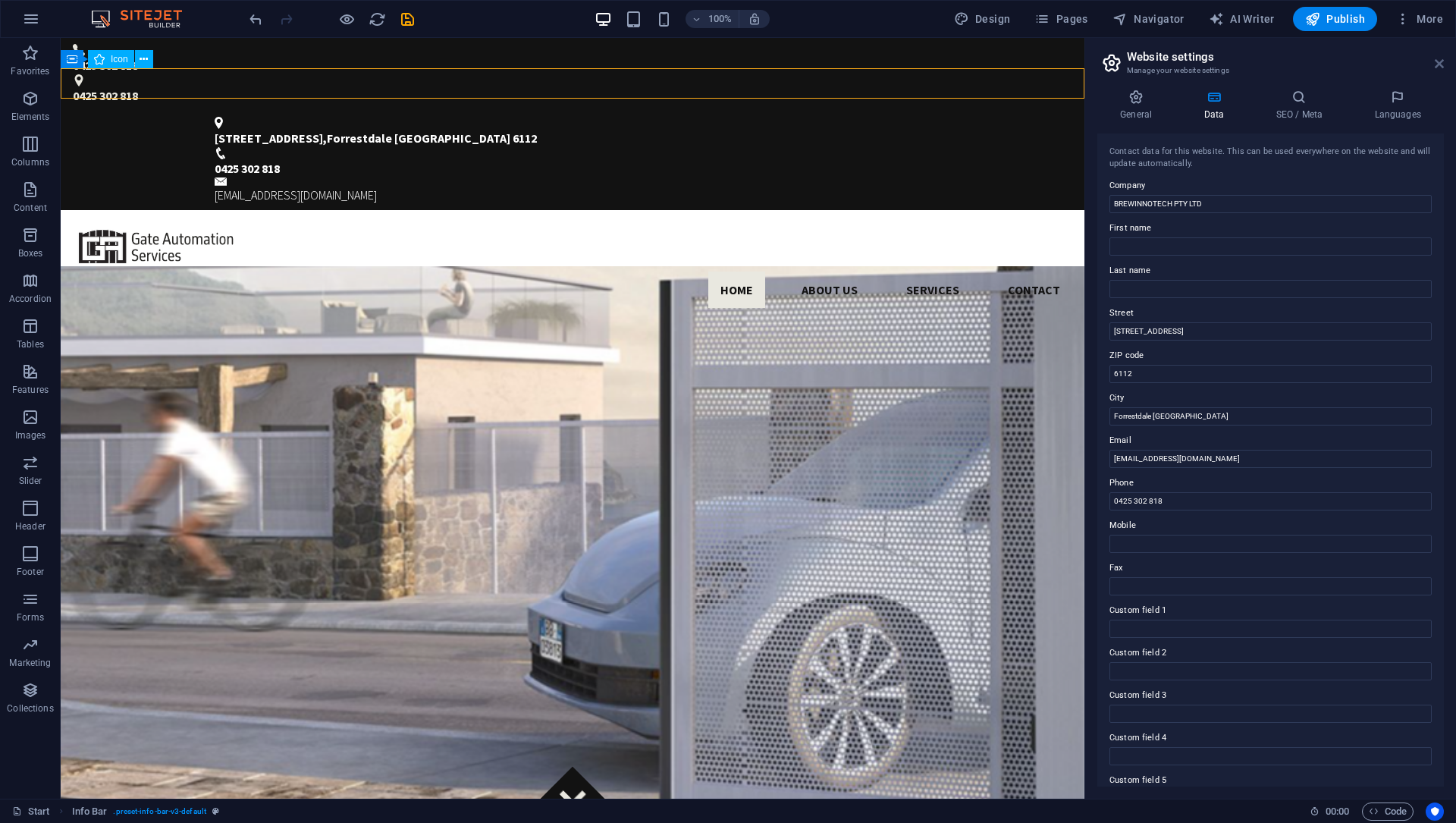
click at [1439, 67] on icon at bounding box center [1439, 64] width 9 height 12
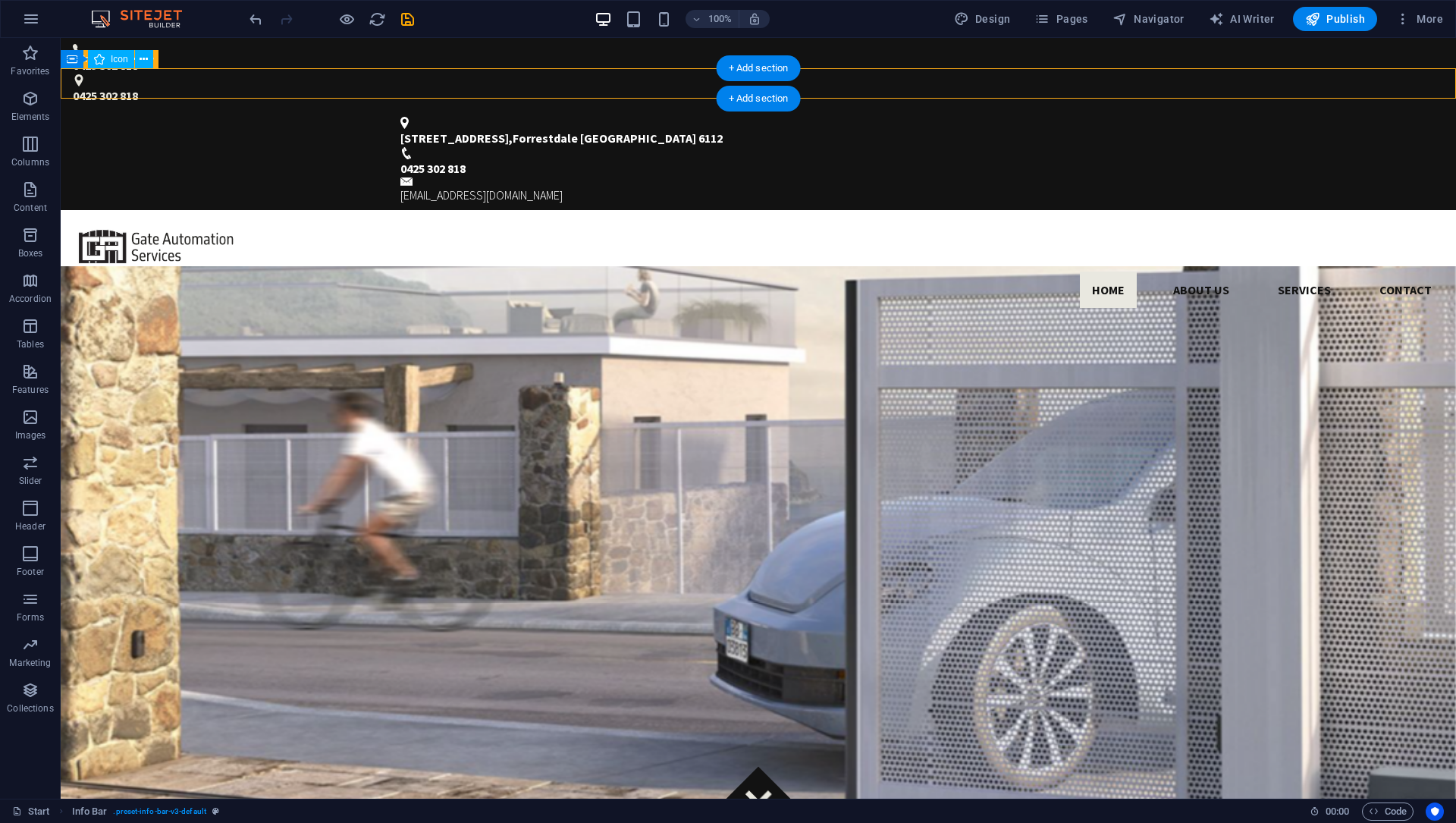
click at [671, 111] on div "[STREET_ADDRESS] 0425 302 818 [EMAIL_ADDRESS][DOMAIN_NAME]" at bounding box center [758, 160] width 1395 height 100
click at [655, 111] on div "[STREET_ADDRESS] 0425 302 818 [EMAIL_ADDRESS][DOMAIN_NAME]" at bounding box center [758, 160] width 1395 height 100
select select "rem"
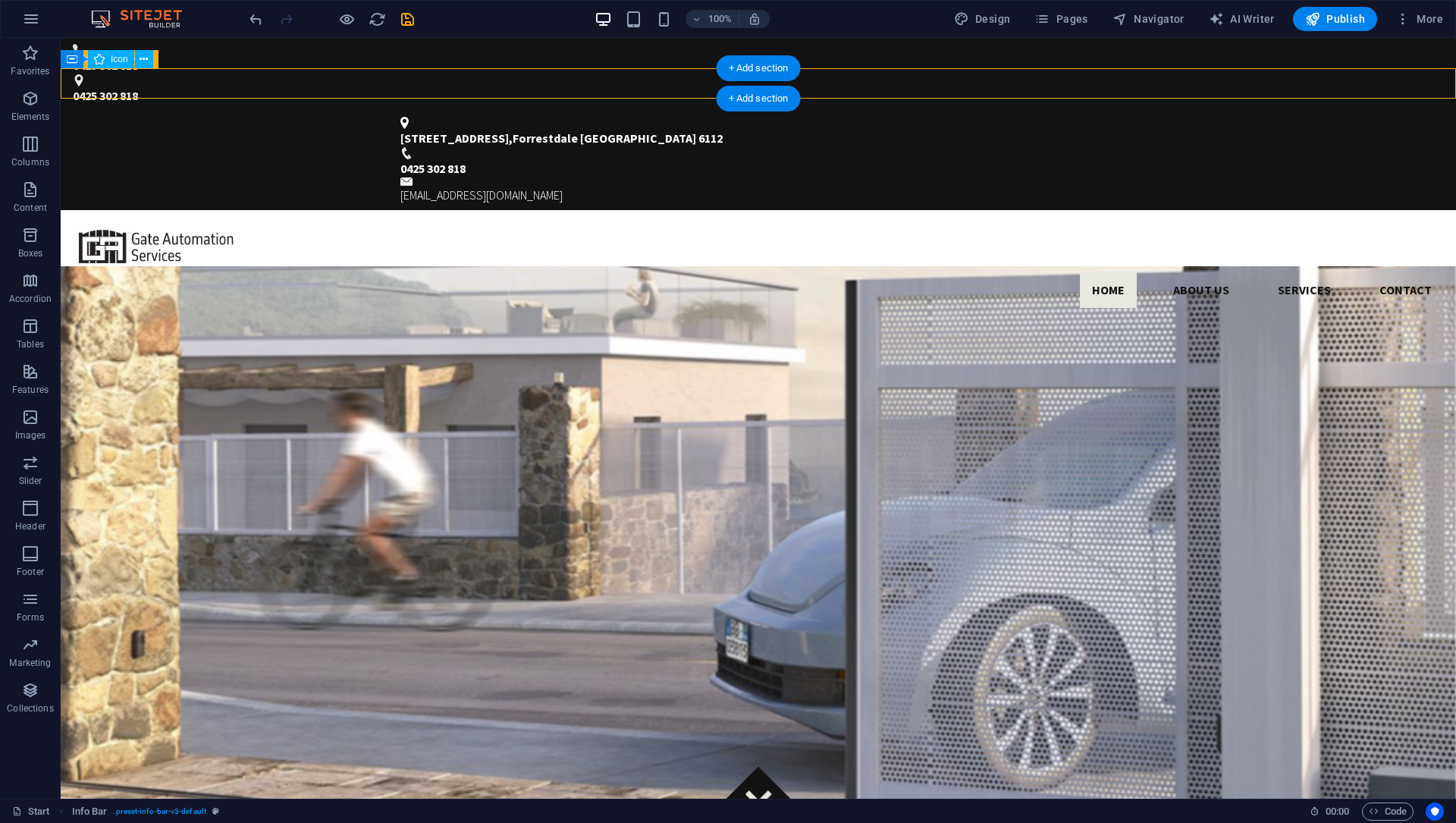
select select "rem"
select select "preset-info-bar-v3-default"
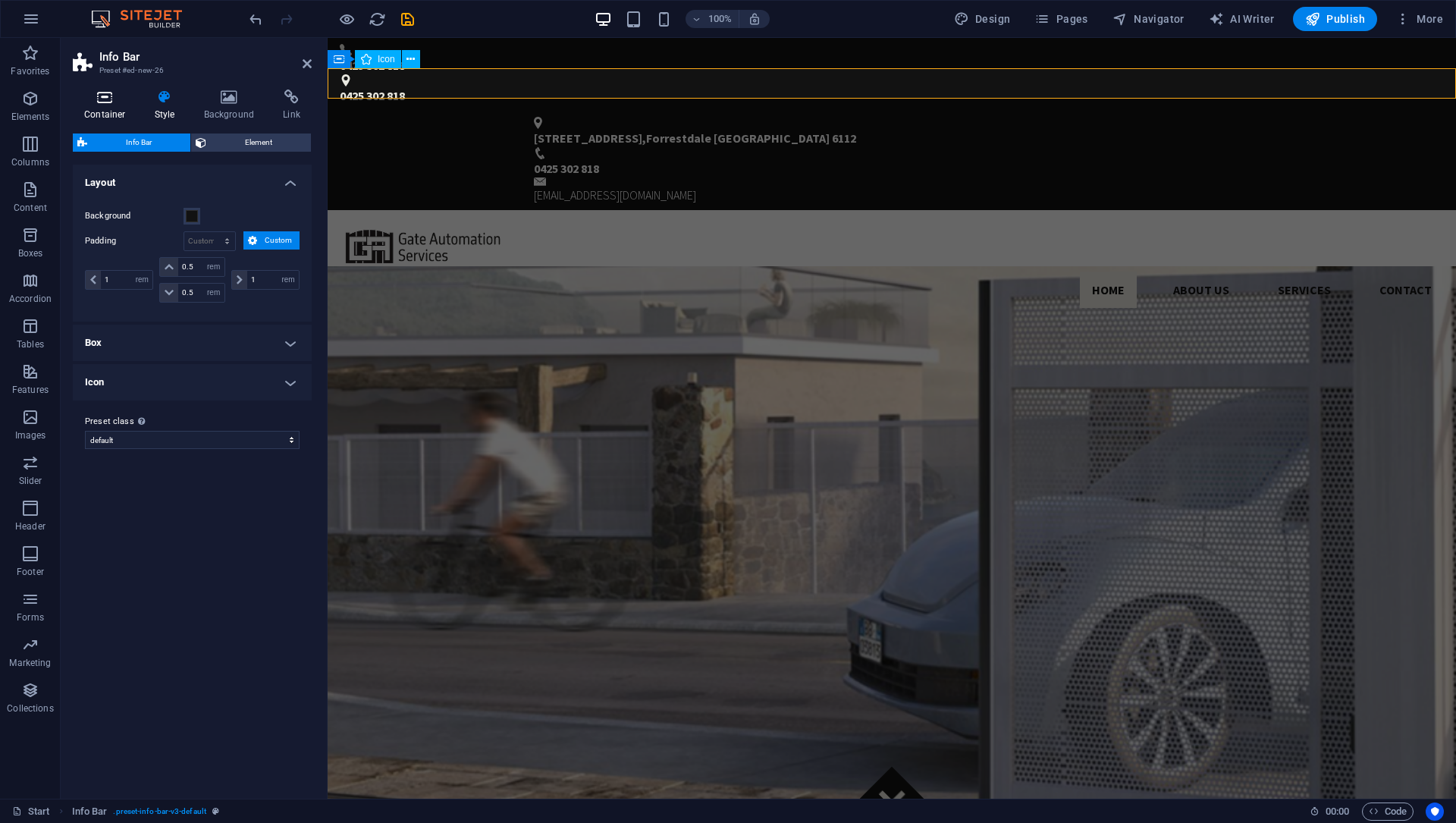
click at [92, 105] on h4 "Container" at bounding box center [108, 106] width 71 height 32
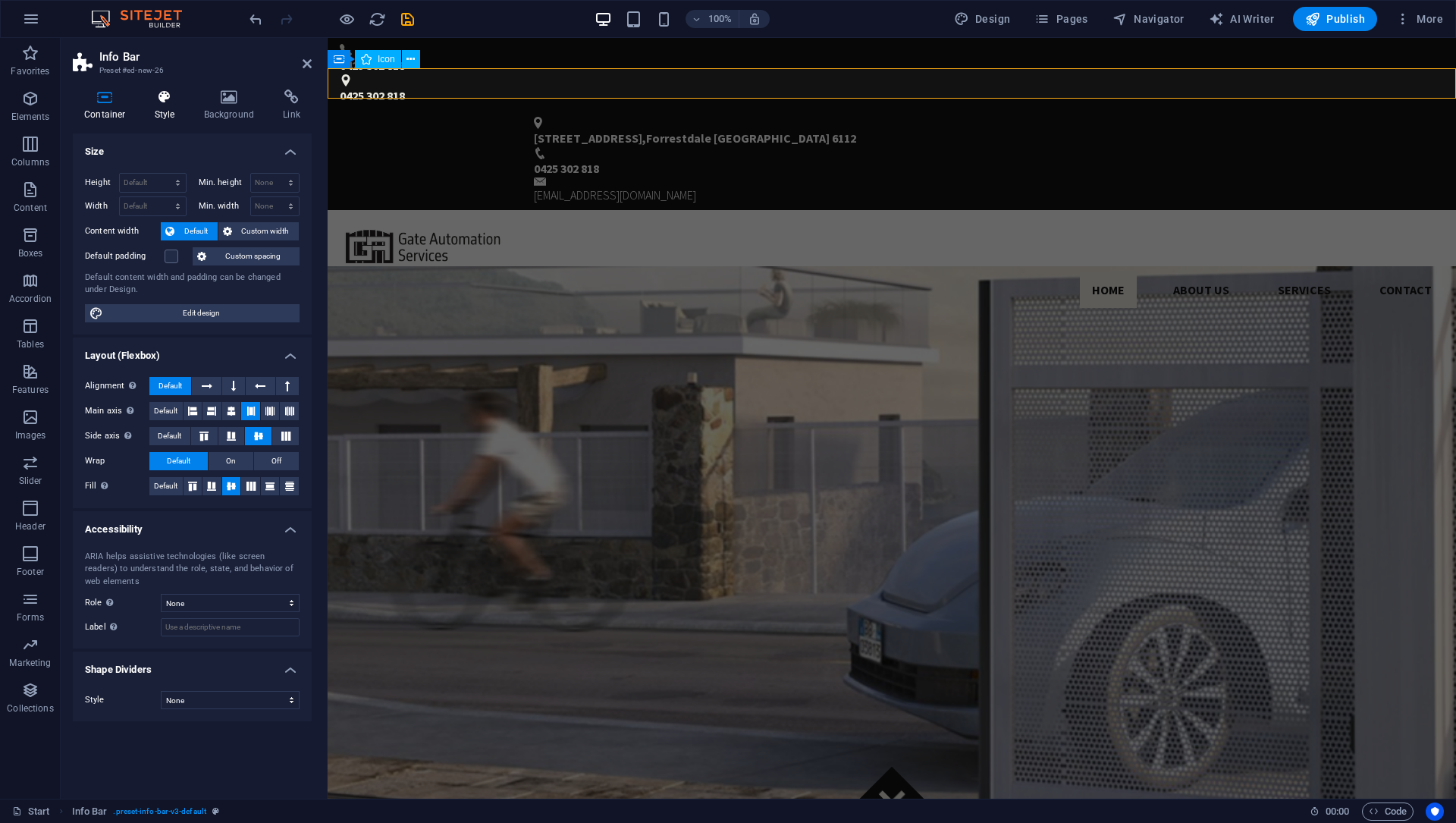
click at [157, 104] on icon at bounding box center [164, 97] width 43 height 15
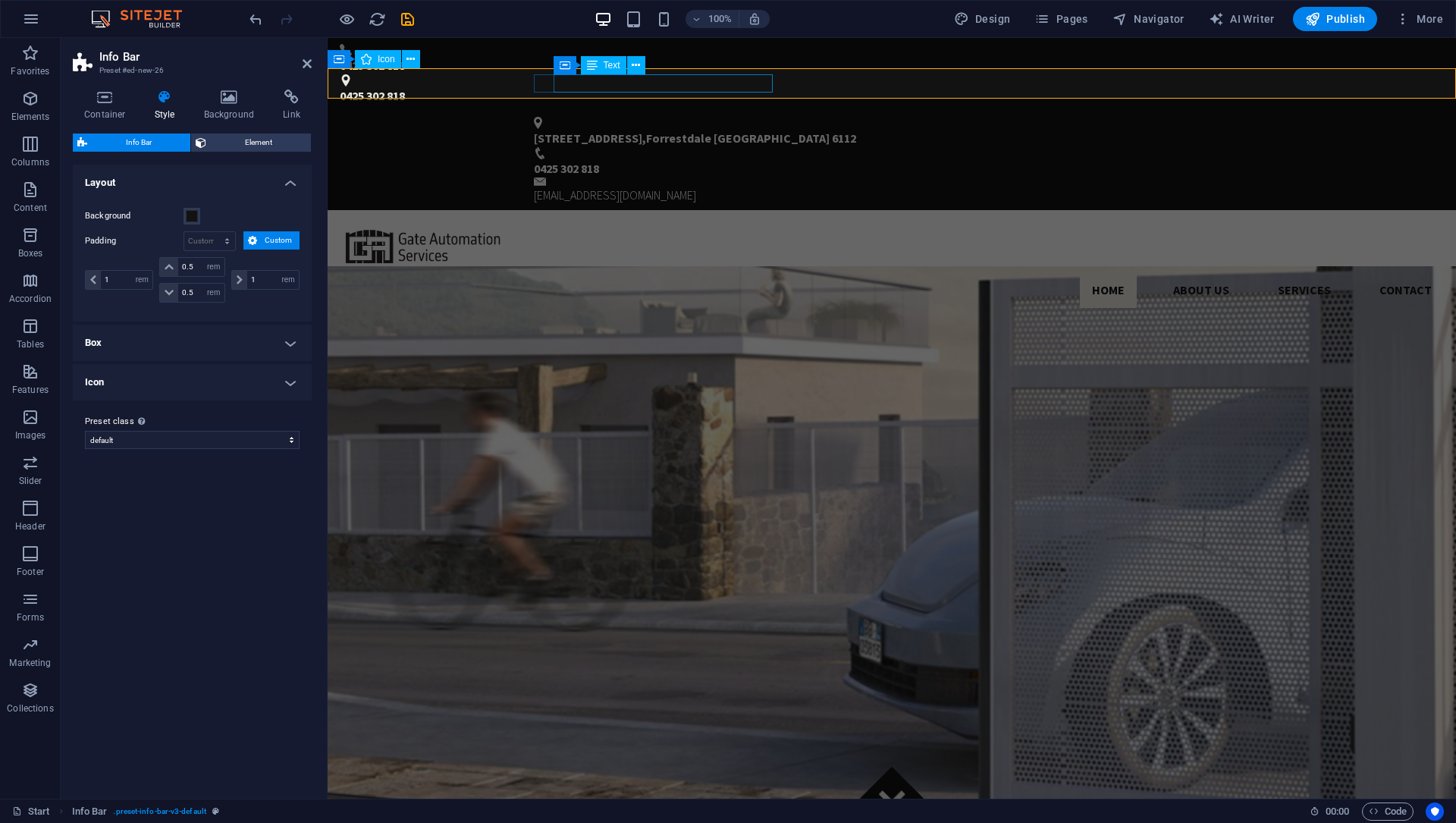
click at [561, 131] on span "[STREET_ADDRESS]" at bounding box center [588, 138] width 109 height 15
click at [848, 111] on div "[STREET_ADDRESS] 0425 302 818 [EMAIL_ADDRESS][DOMAIN_NAME]" at bounding box center [892, 160] width 1128 height 100
click at [1112, 177] on div "[EMAIL_ADDRESS][DOMAIN_NAME]" at bounding box center [891, 190] width 715 height 27
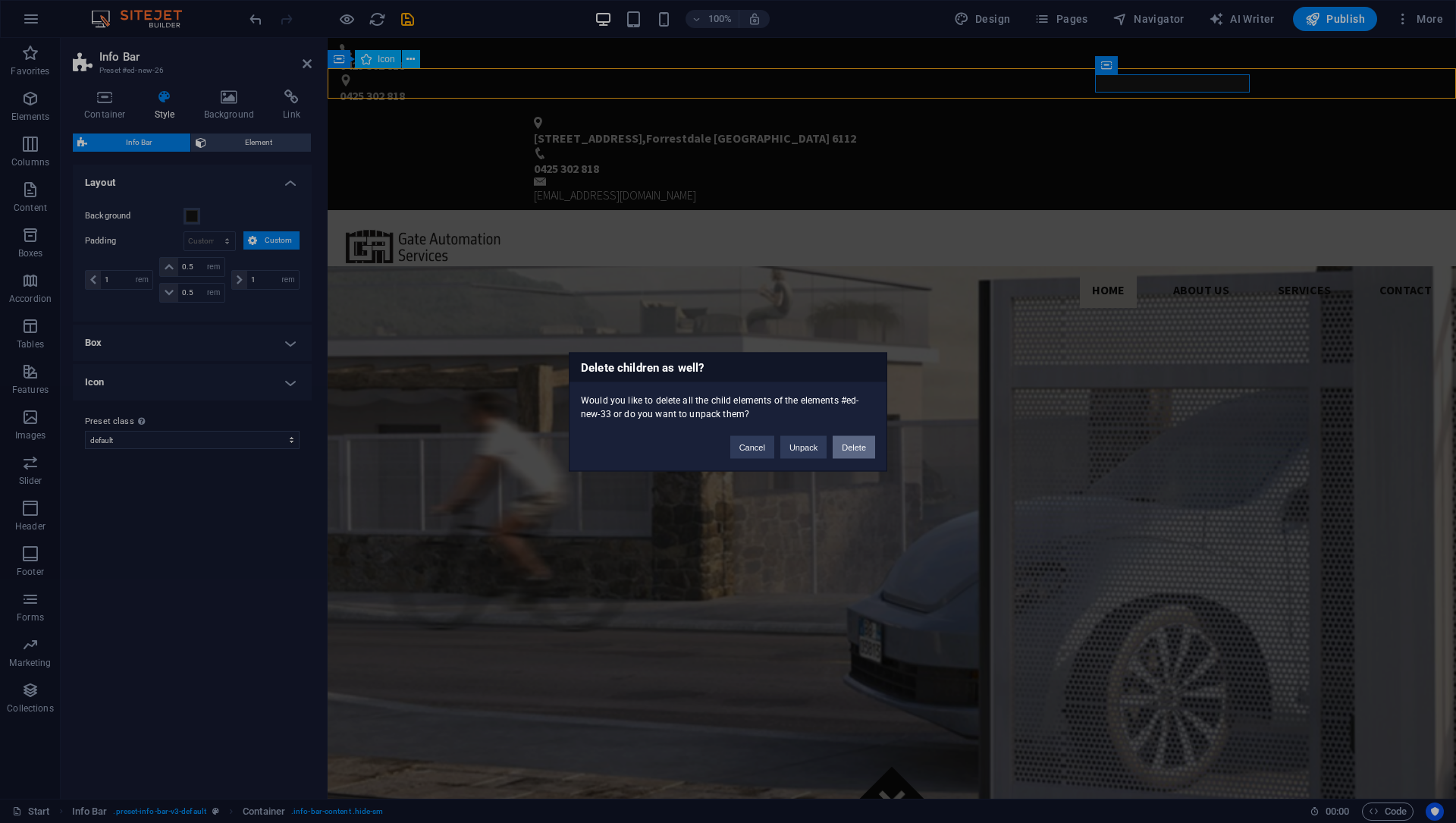
click at [855, 445] on button "Delete" at bounding box center [854, 446] width 43 height 23
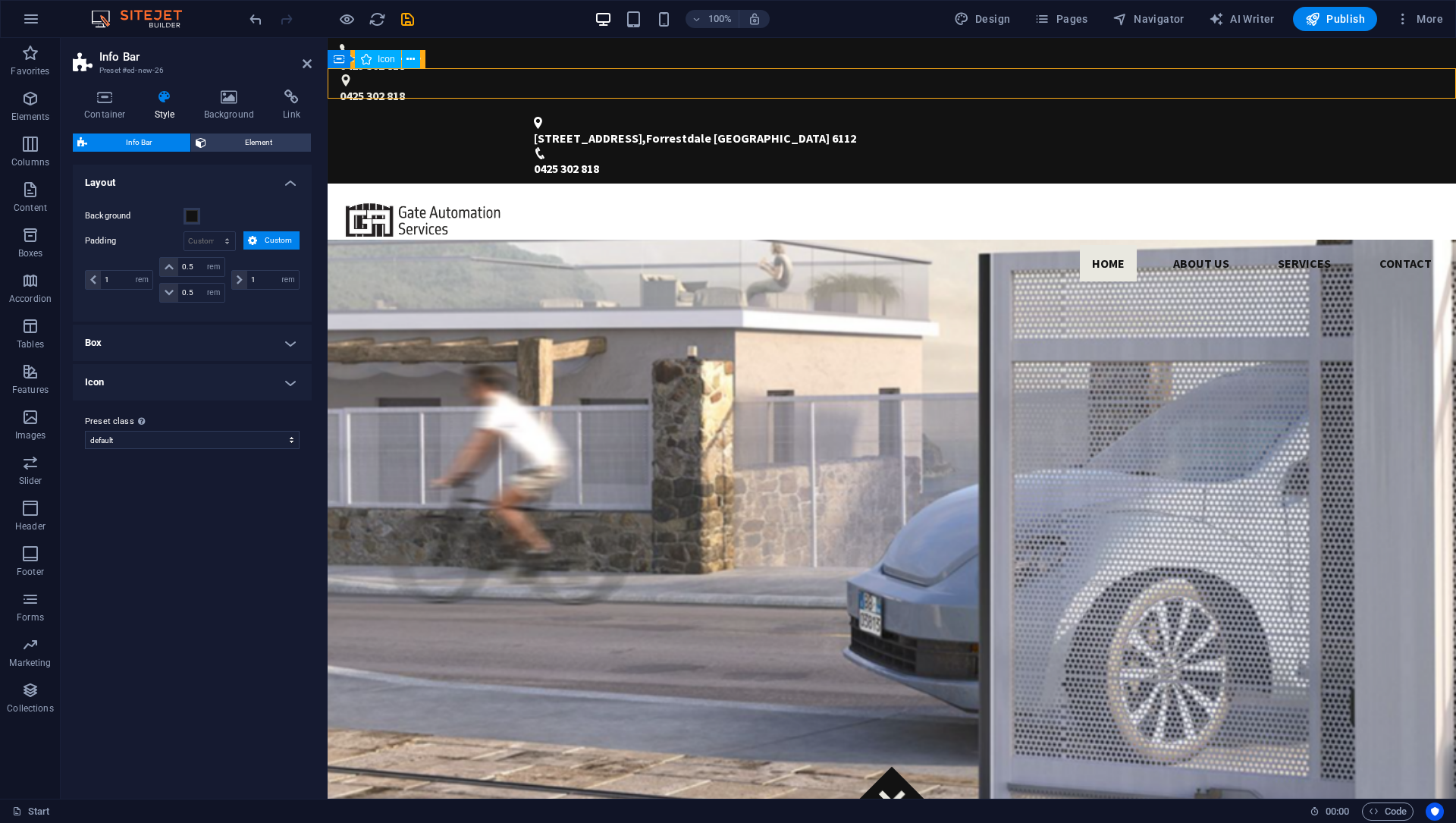
click at [873, 111] on div "[STREET_ADDRESS] 0425 302 818" at bounding box center [892, 148] width 1128 height 73
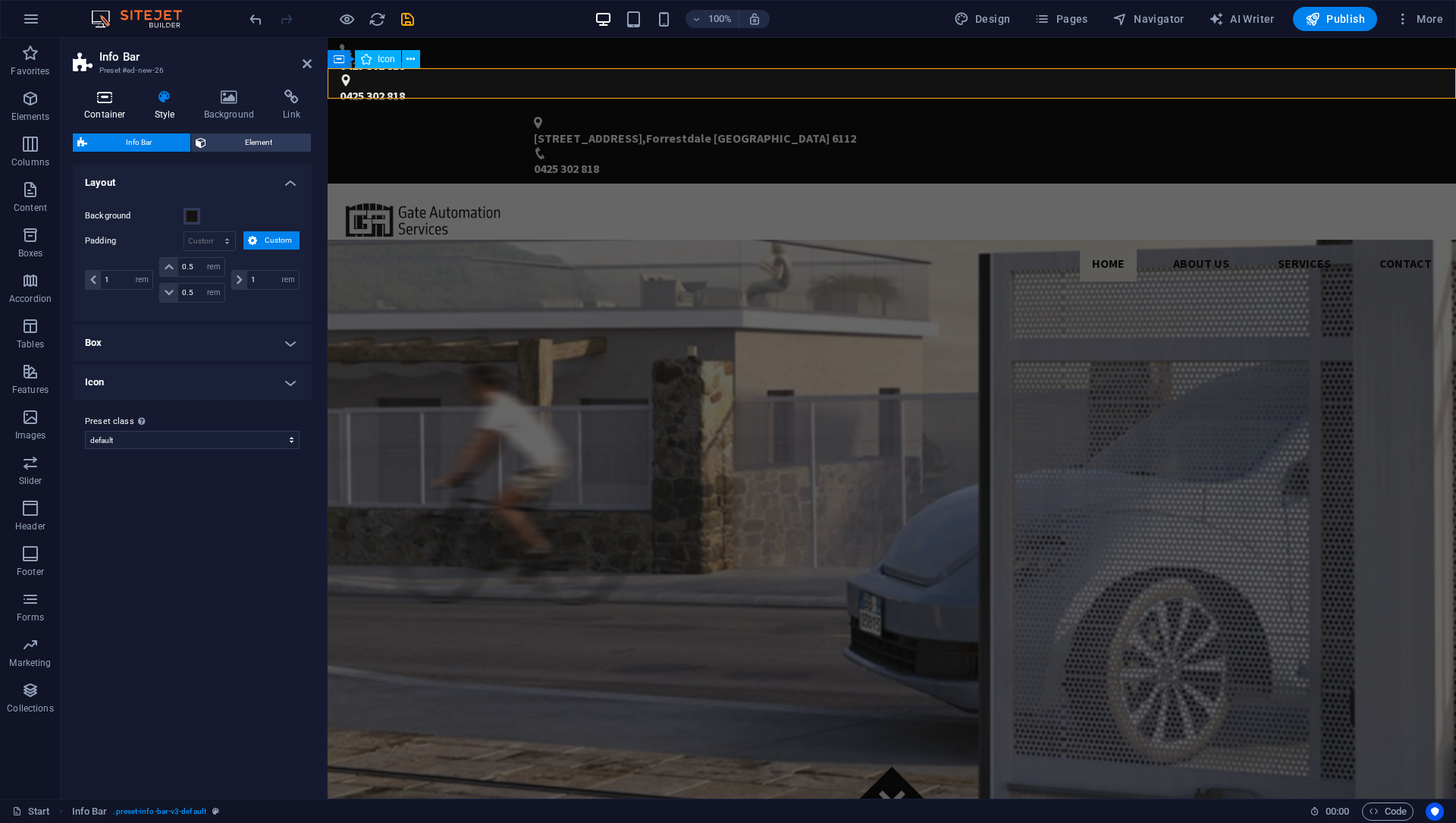
click at [107, 108] on h4 "Container" at bounding box center [108, 106] width 71 height 32
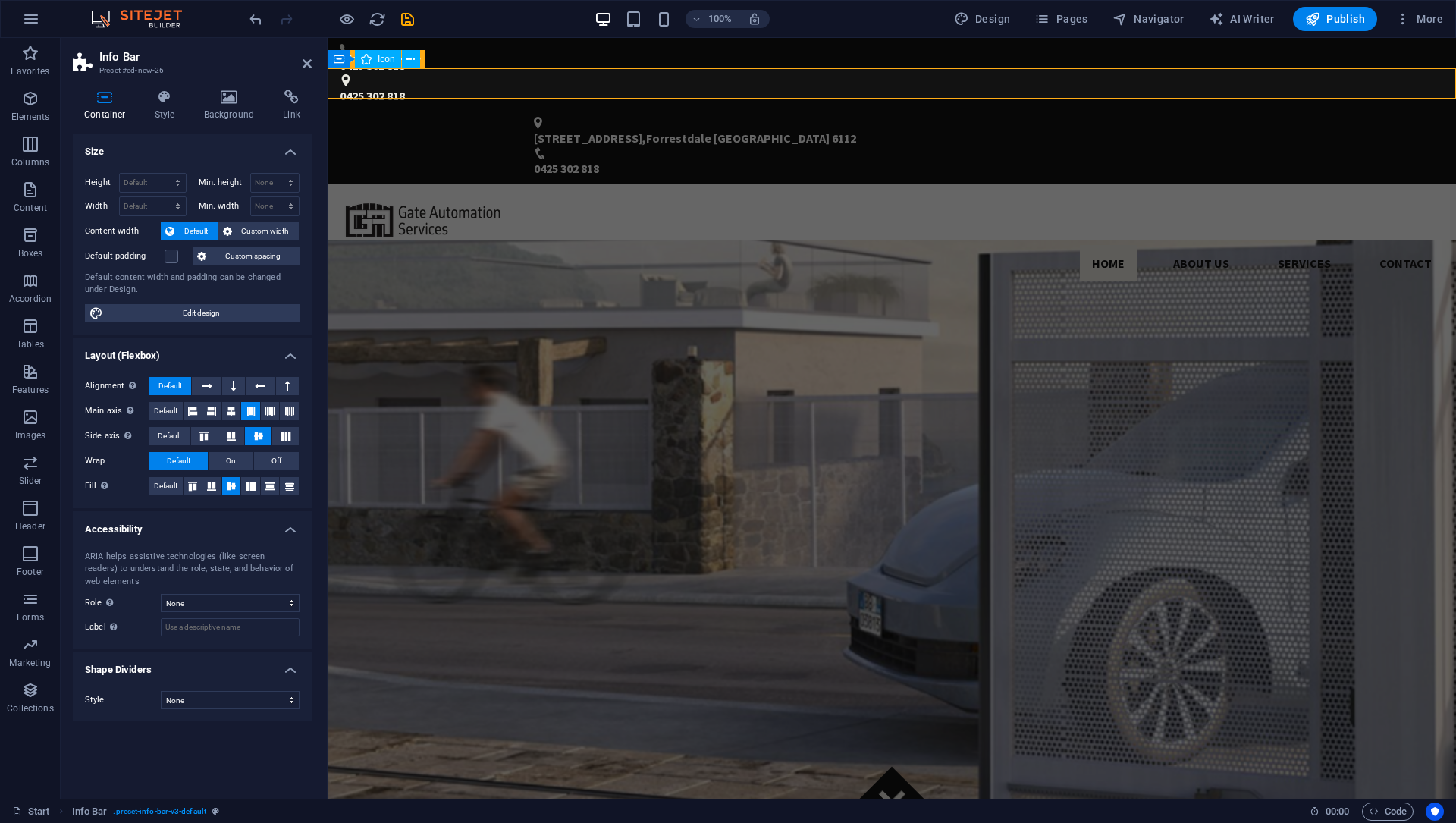
click at [853, 111] on div "[STREET_ADDRESS] 0425 302 818" at bounding box center [892, 148] width 1128 height 73
click at [1037, 57] on div "0425 302 818 0425 302 818" at bounding box center [892, 75] width 1128 height 73
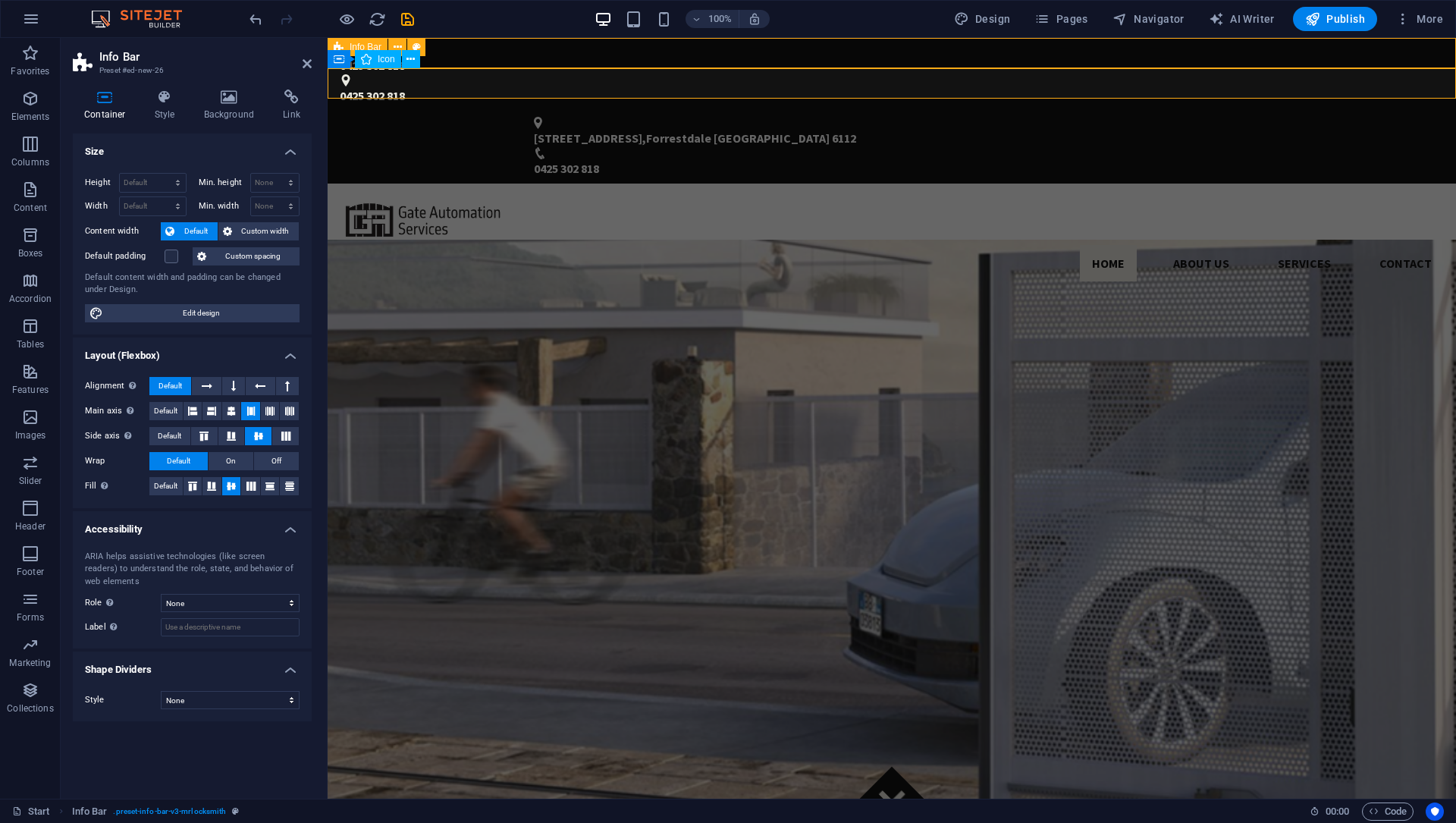
click at [1037, 57] on div "0425 302 818 0425 302 818" at bounding box center [892, 75] width 1128 height 73
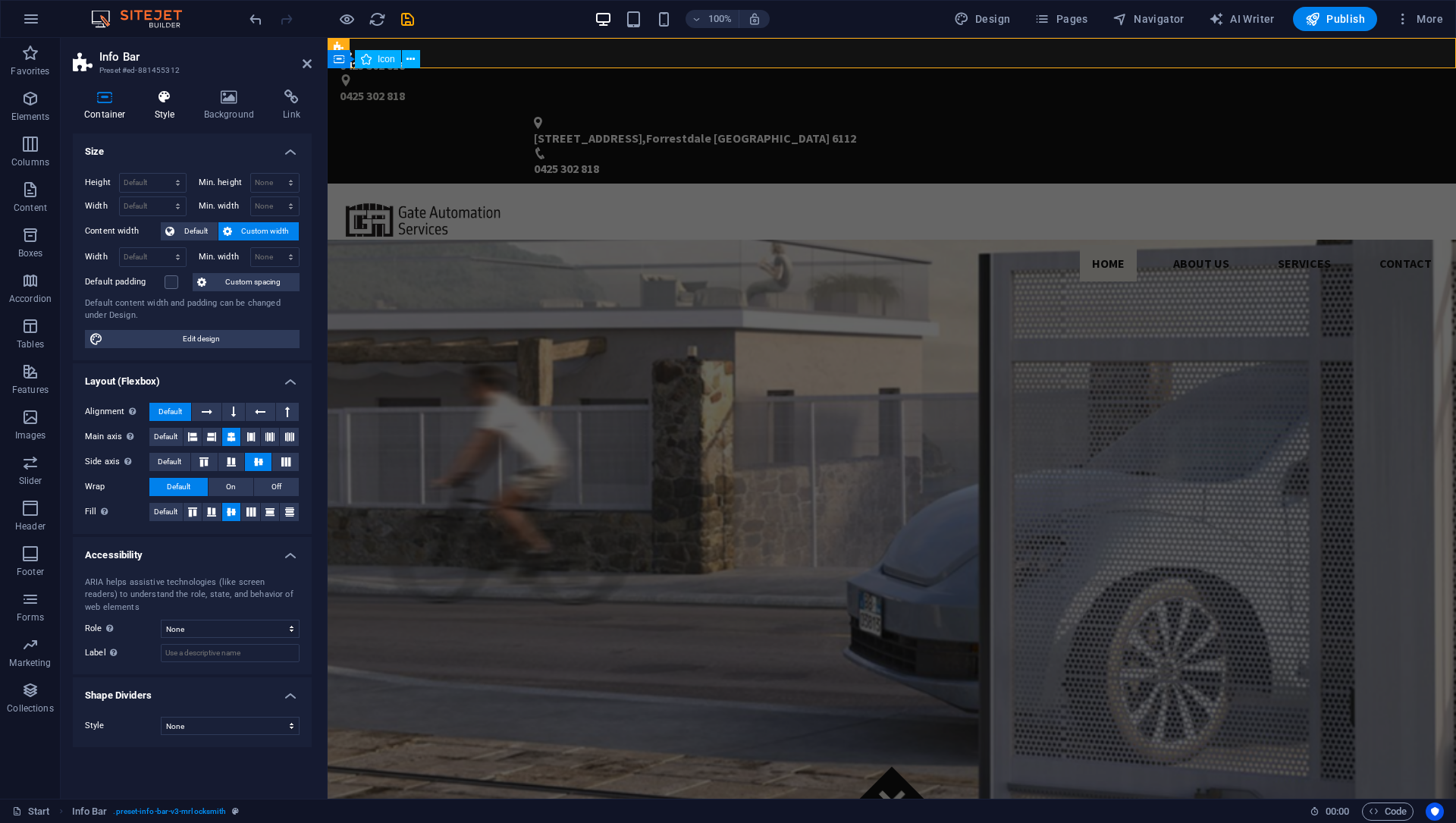
click at [156, 104] on icon at bounding box center [164, 97] width 43 height 15
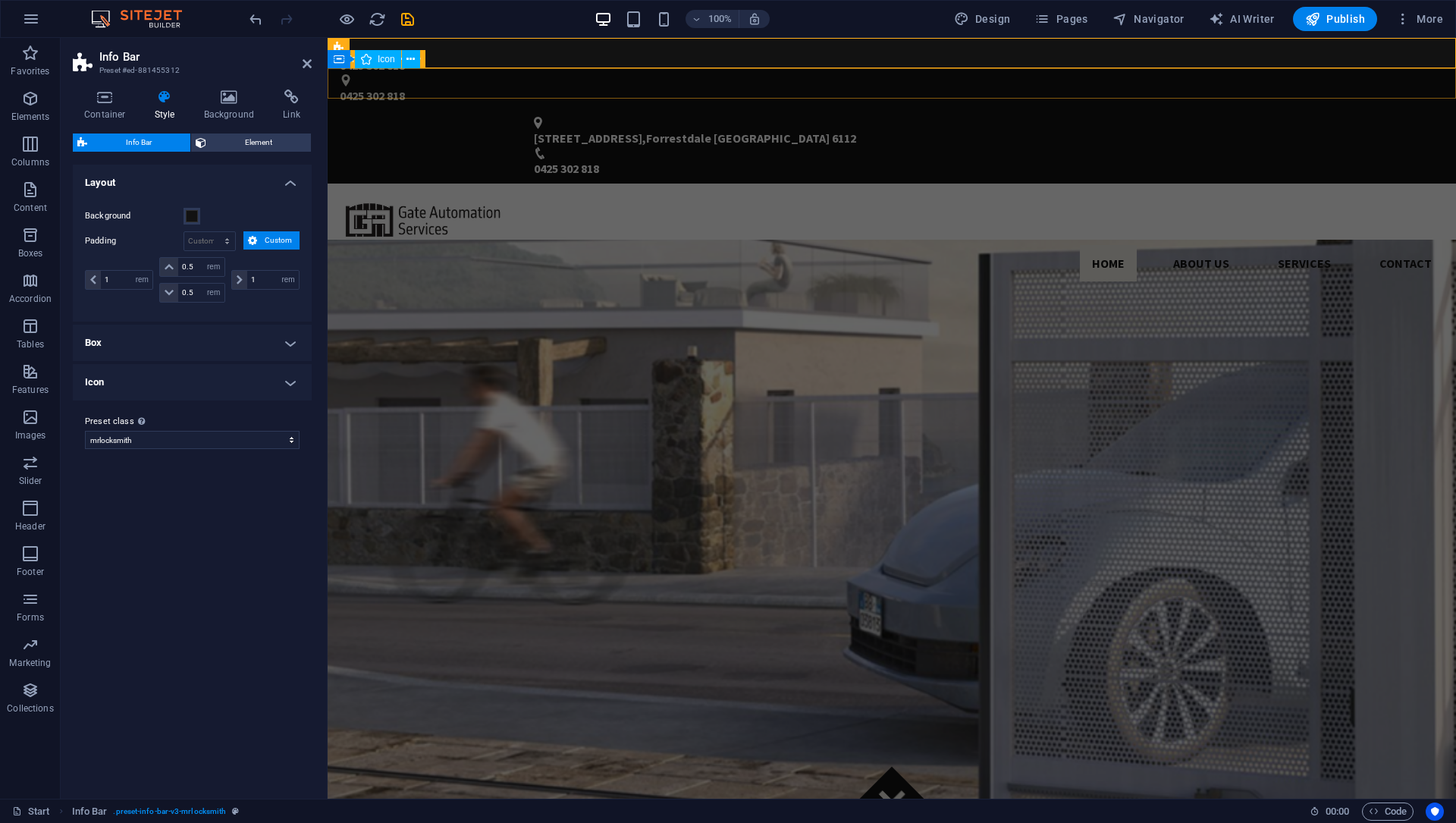
click at [837, 111] on div "[STREET_ADDRESS] 0425 302 818" at bounding box center [892, 148] width 1128 height 73
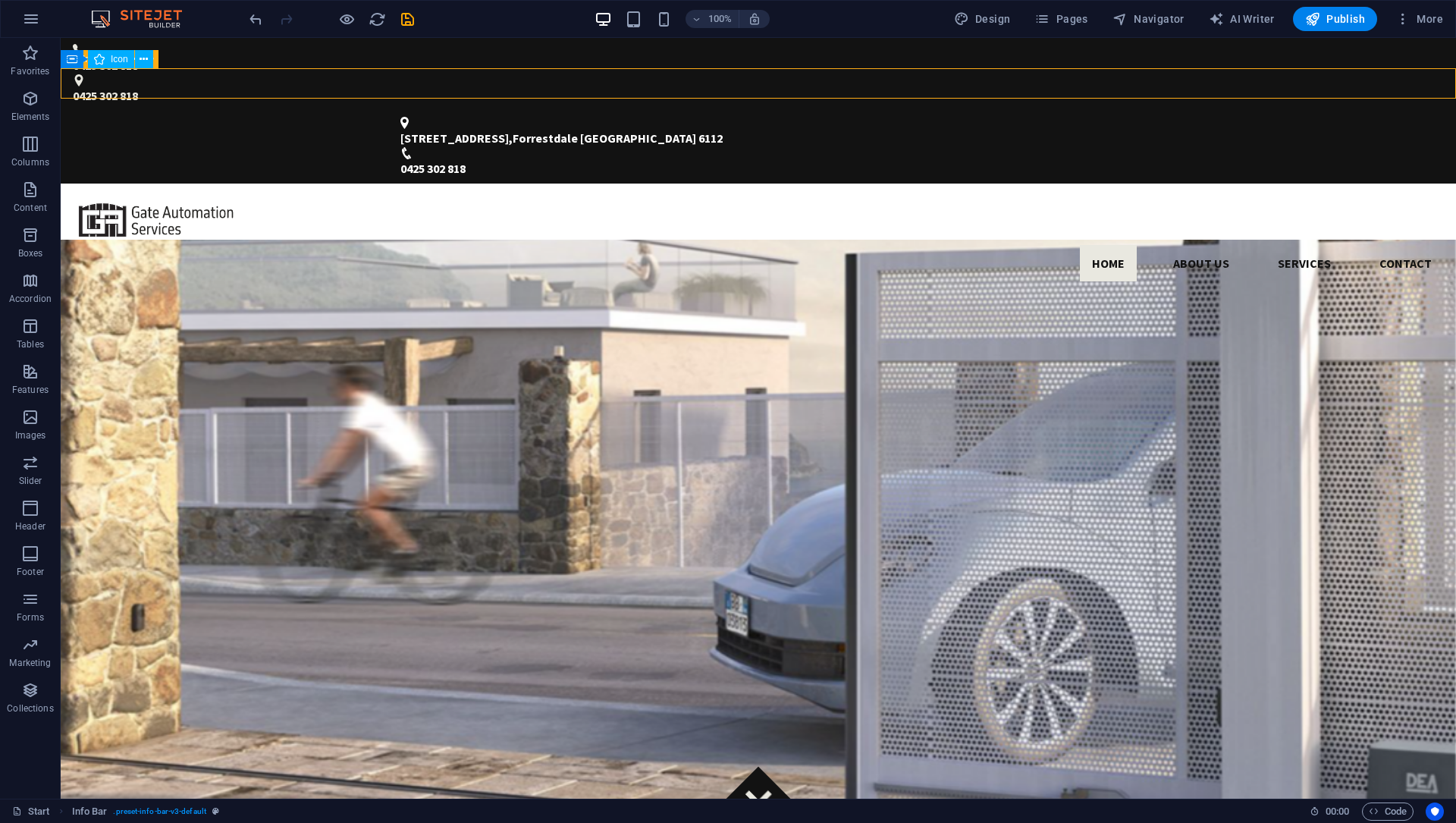
click at [837, 111] on div "[STREET_ADDRESS] 0425 302 818" at bounding box center [758, 148] width 1395 height 73
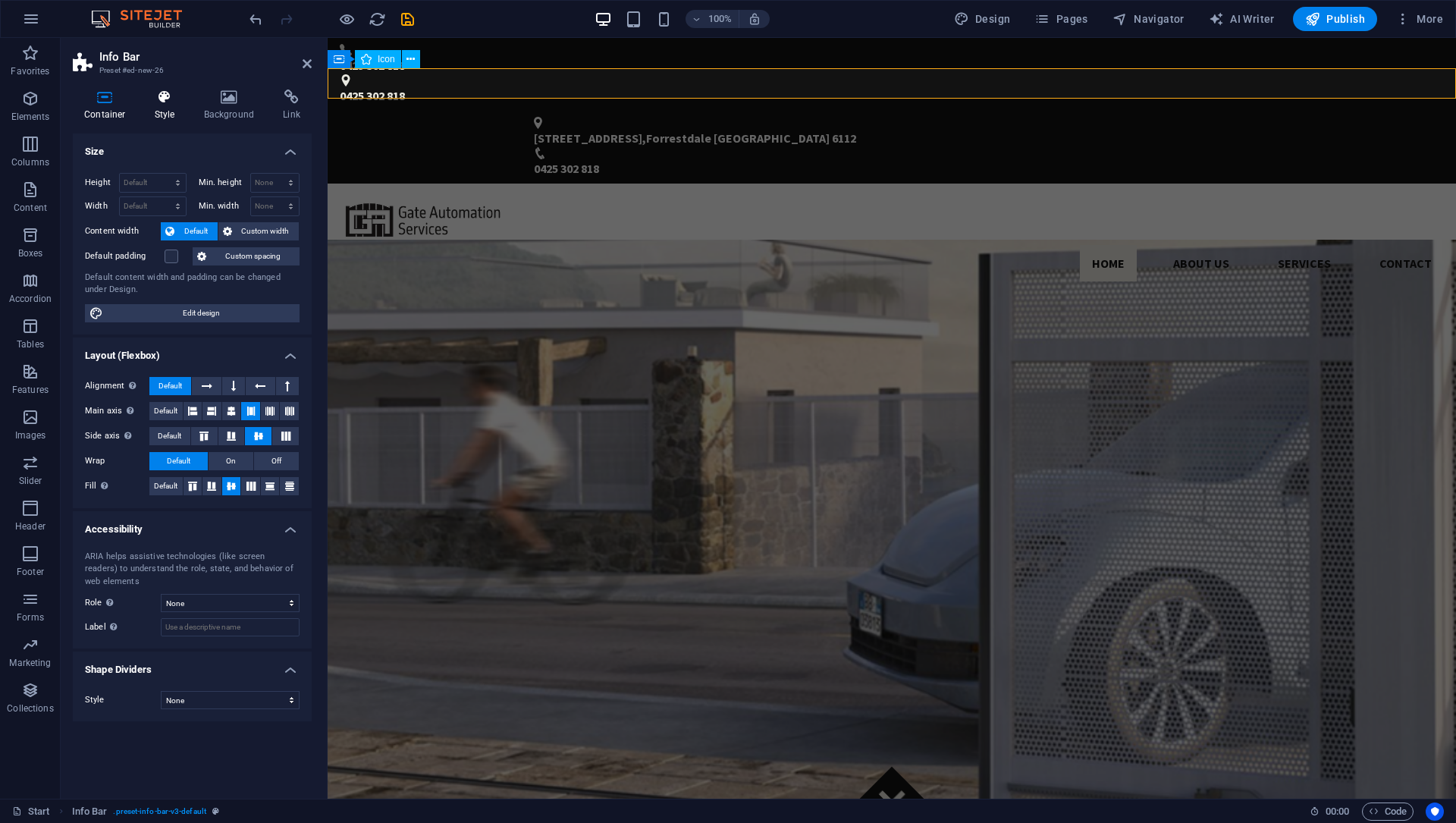
click at [159, 119] on h4 "Style" at bounding box center [167, 106] width 49 height 32
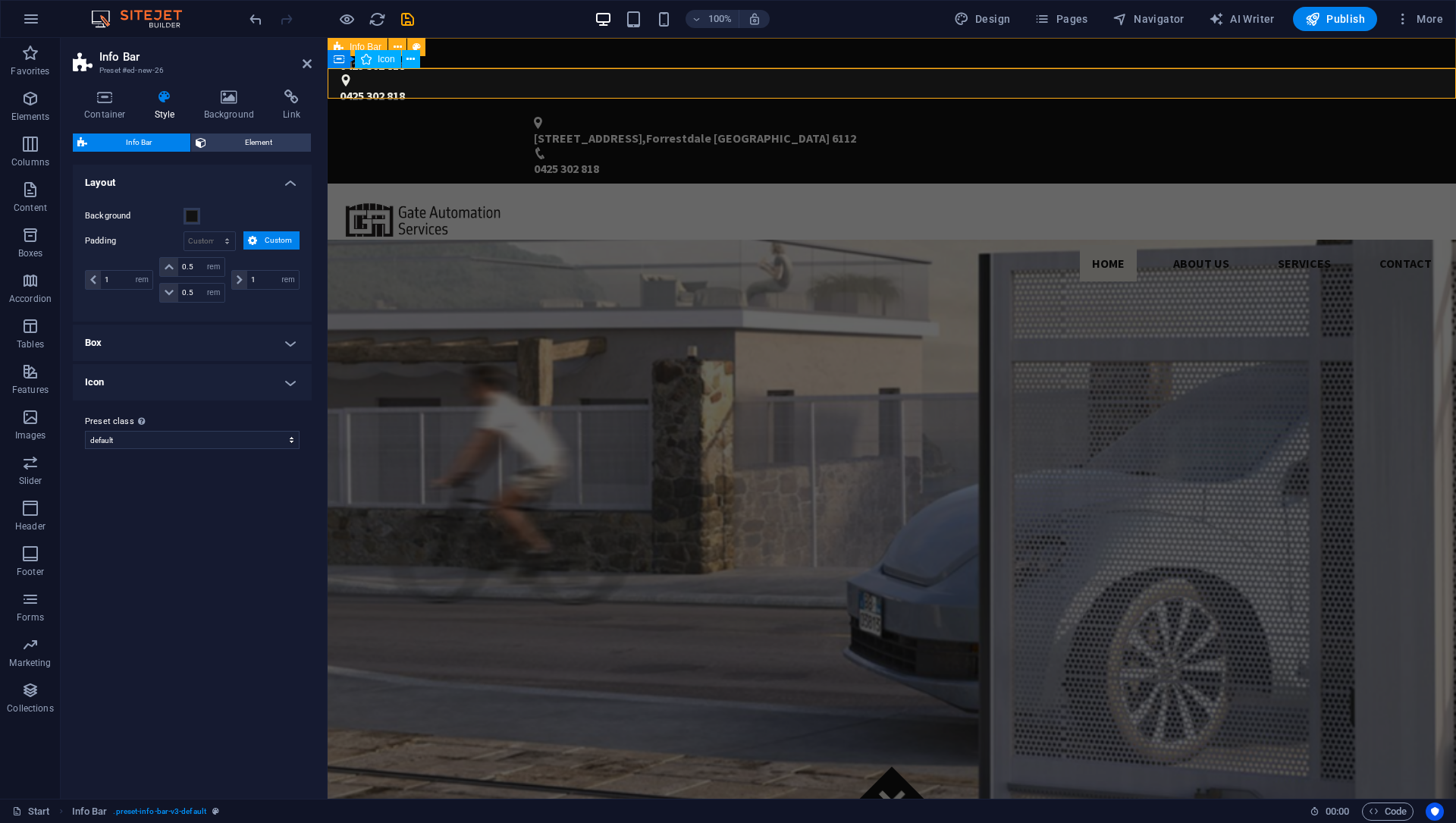
click at [693, 49] on div "0425 302 818 0425 302 818" at bounding box center [892, 75] width 1128 height 73
select select "rem"
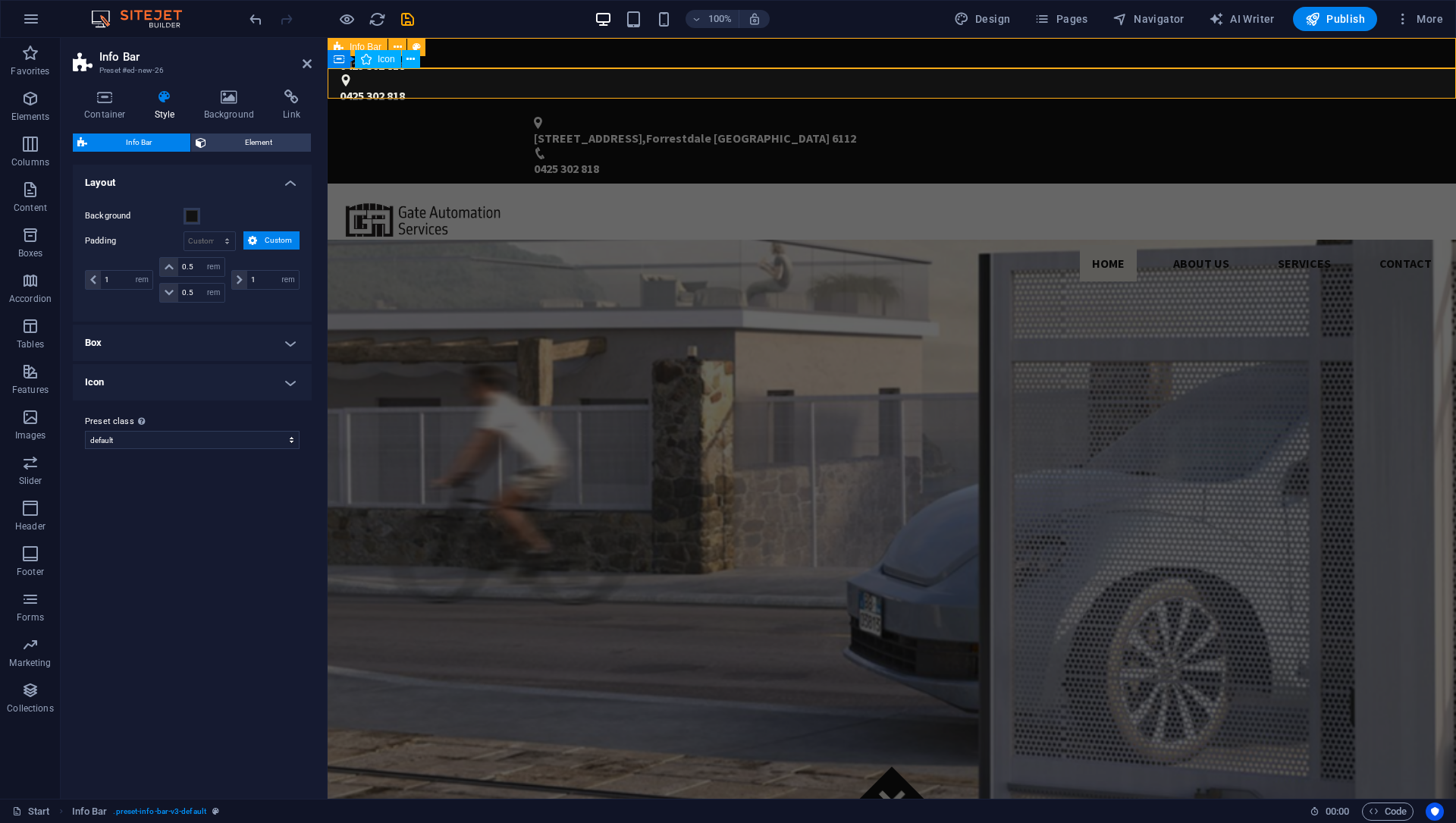
select select "rem"
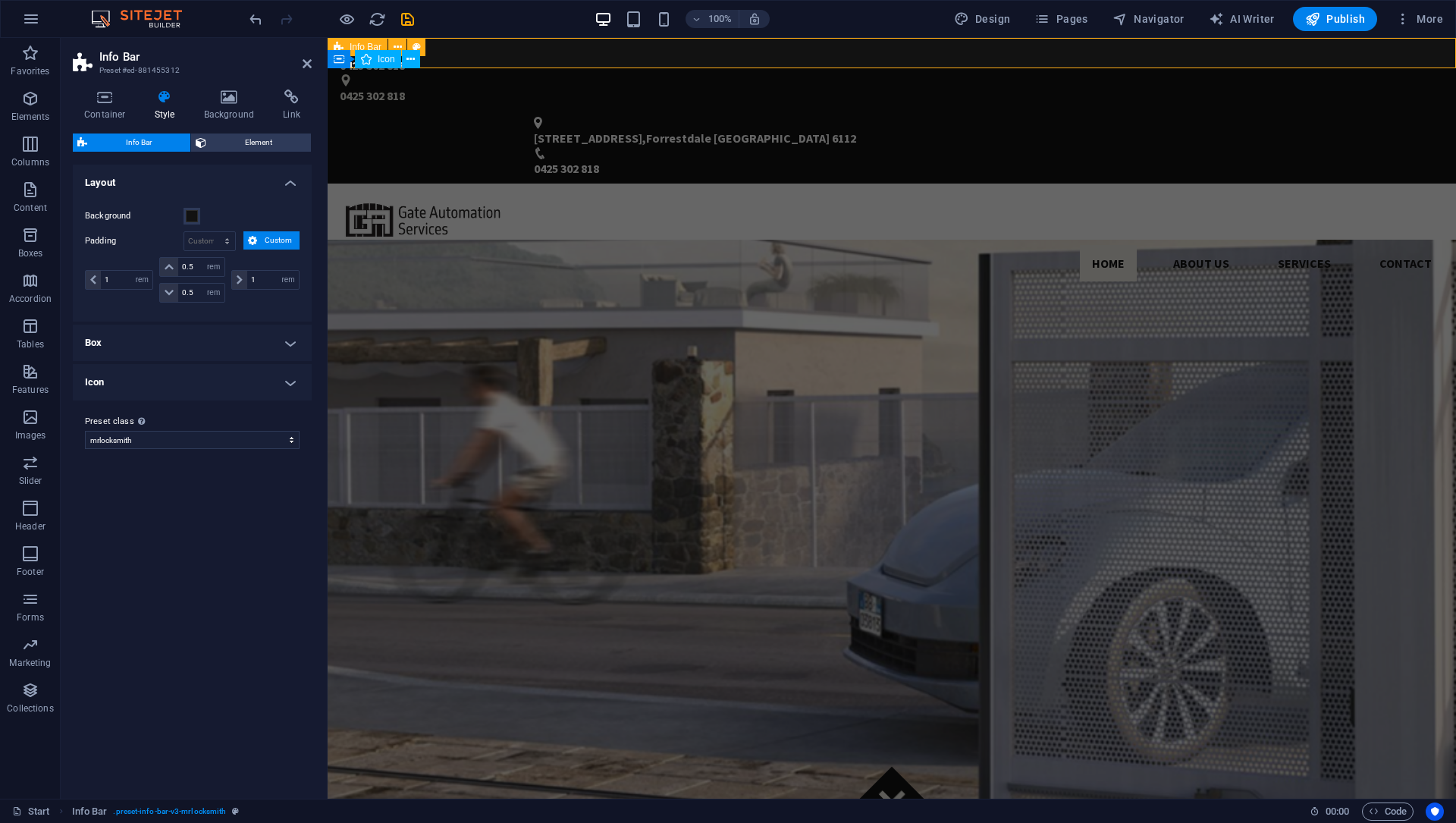
click at [711, 54] on div "0425 302 818 0425 302 818" at bounding box center [892, 75] width 1128 height 73
click at [839, 111] on div "[STREET_ADDRESS] 0425 302 818" at bounding box center [892, 148] width 1128 height 73
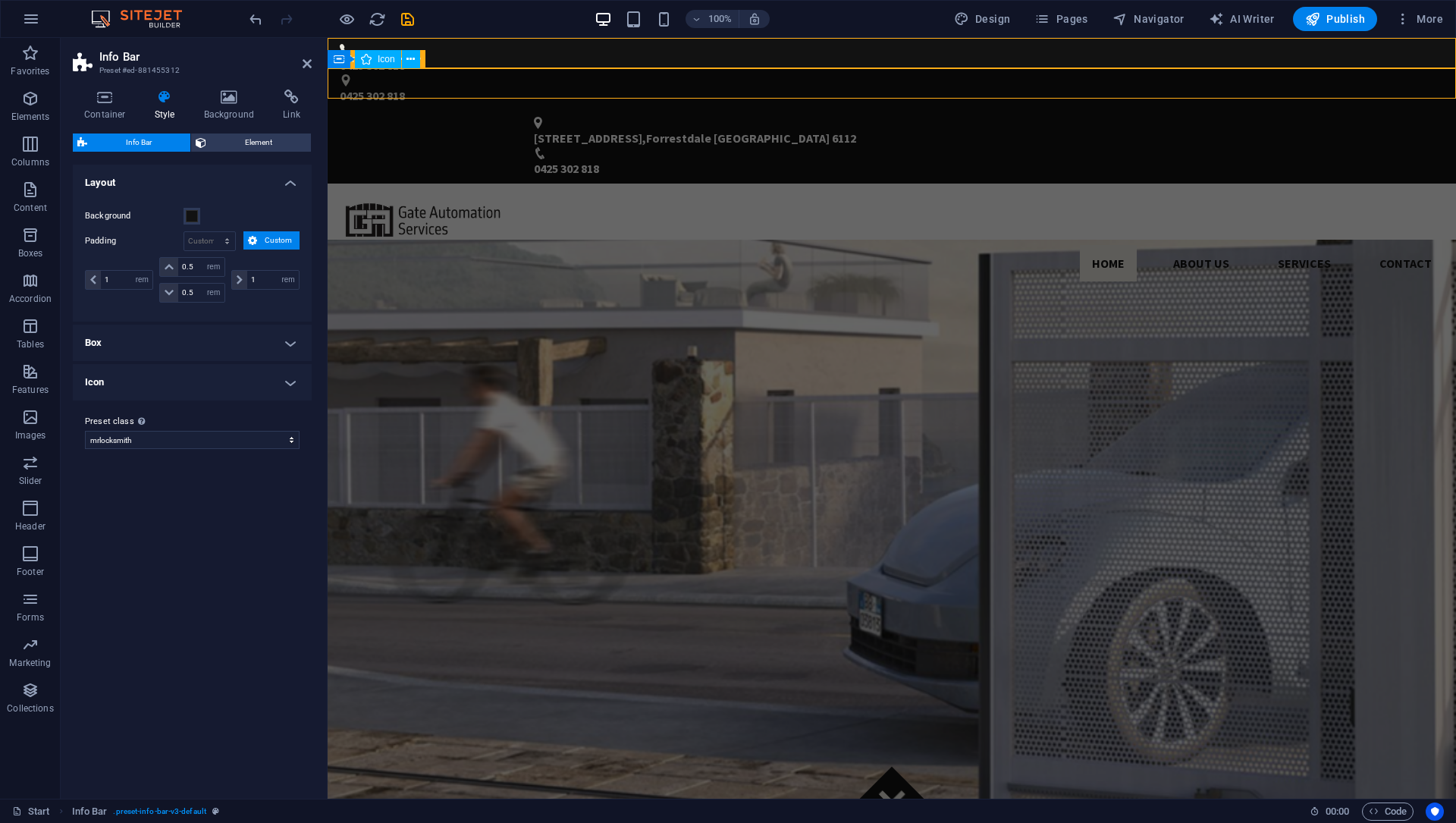
click at [839, 111] on div "[STREET_ADDRESS] 0425 302 818" at bounding box center [892, 148] width 1128 height 73
select select "rem"
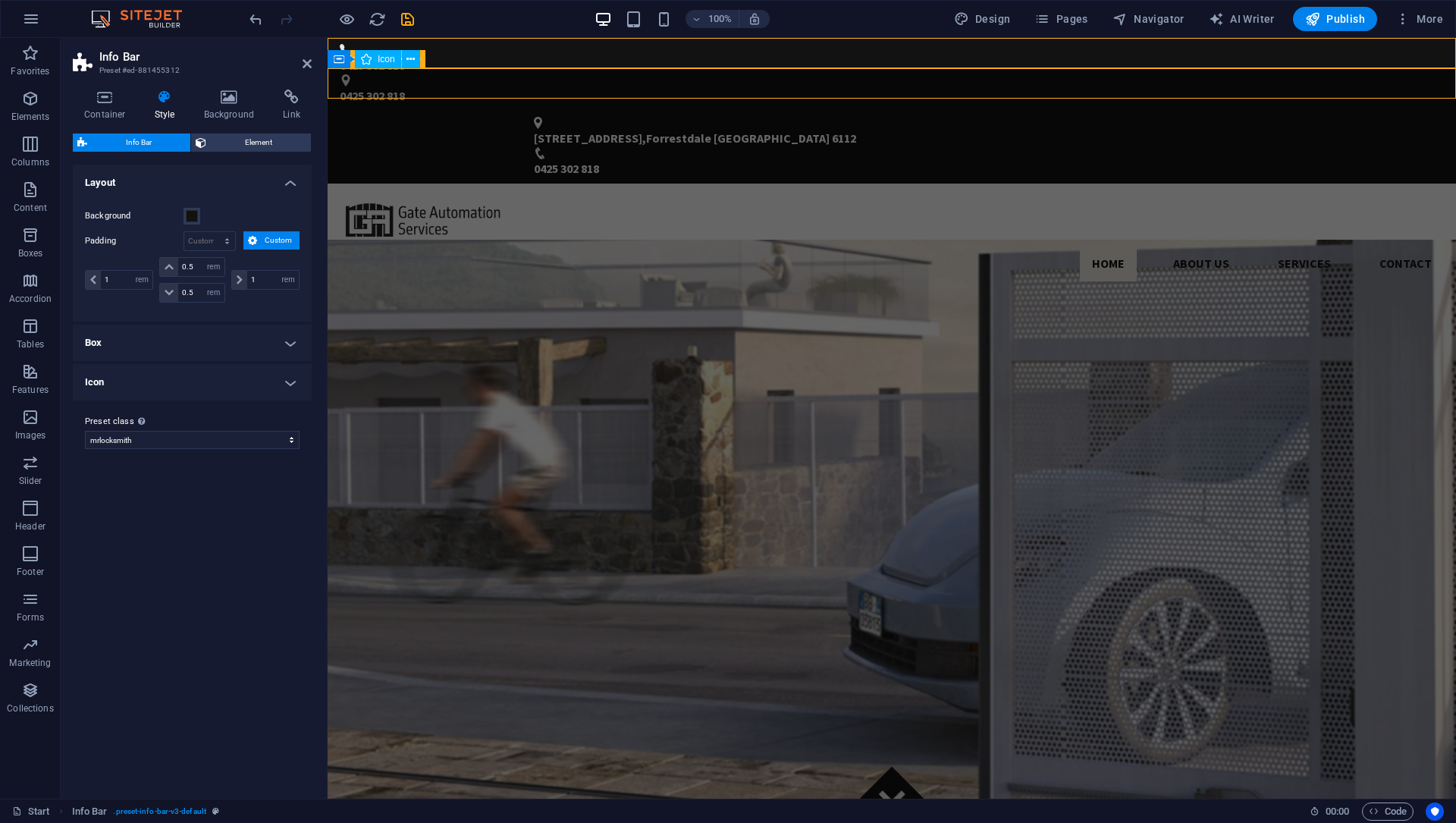
select select "rem"
select select "preset-info-bar-v3-default"
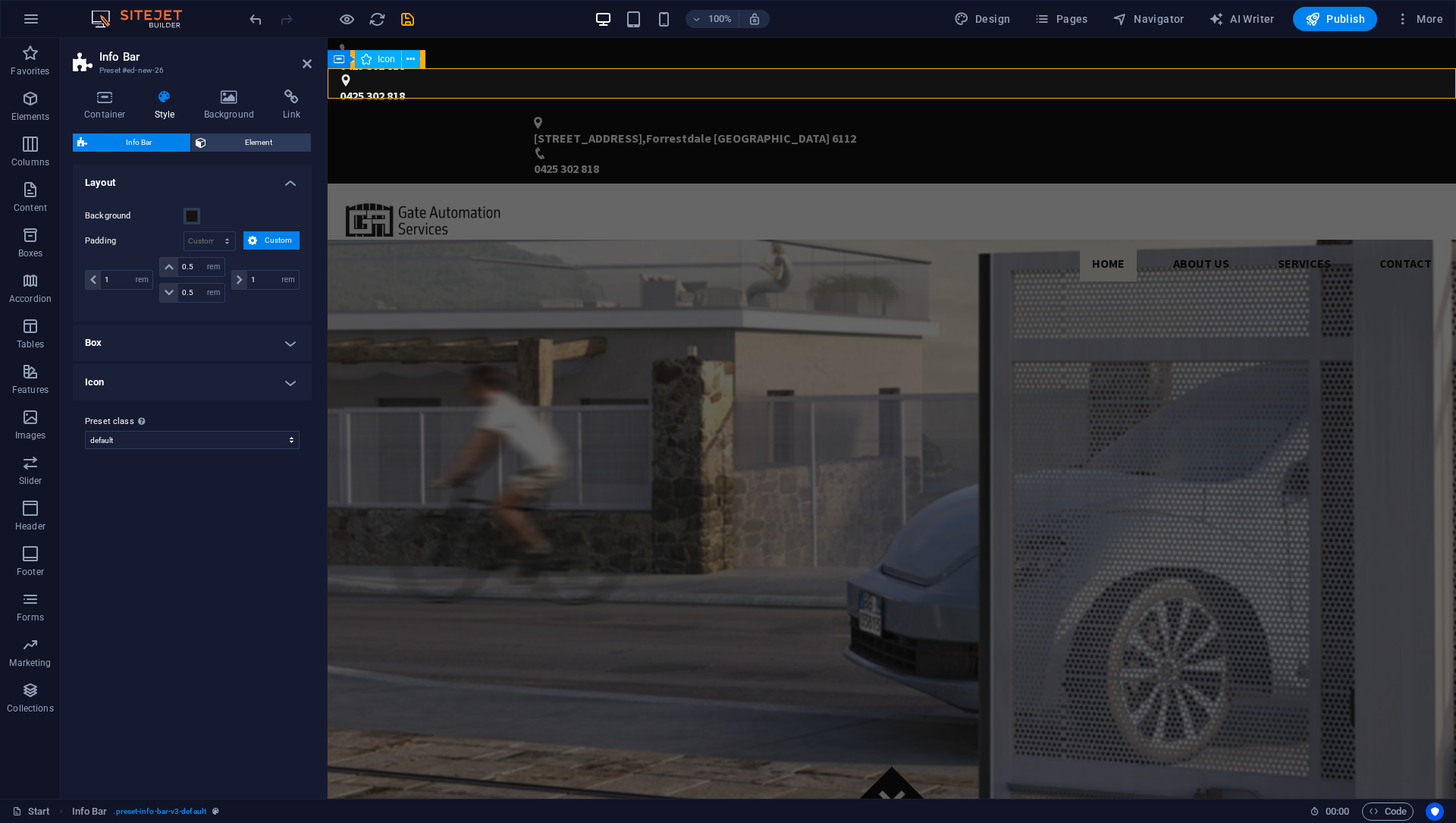
click at [839, 111] on div "[STREET_ADDRESS] 0425 302 818" at bounding box center [892, 148] width 1128 height 73
click at [186, 352] on h4 "Box" at bounding box center [192, 343] width 239 height 37
click at [725, 43] on div "0425 302 818 0425 302 818" at bounding box center [892, 75] width 1128 height 73
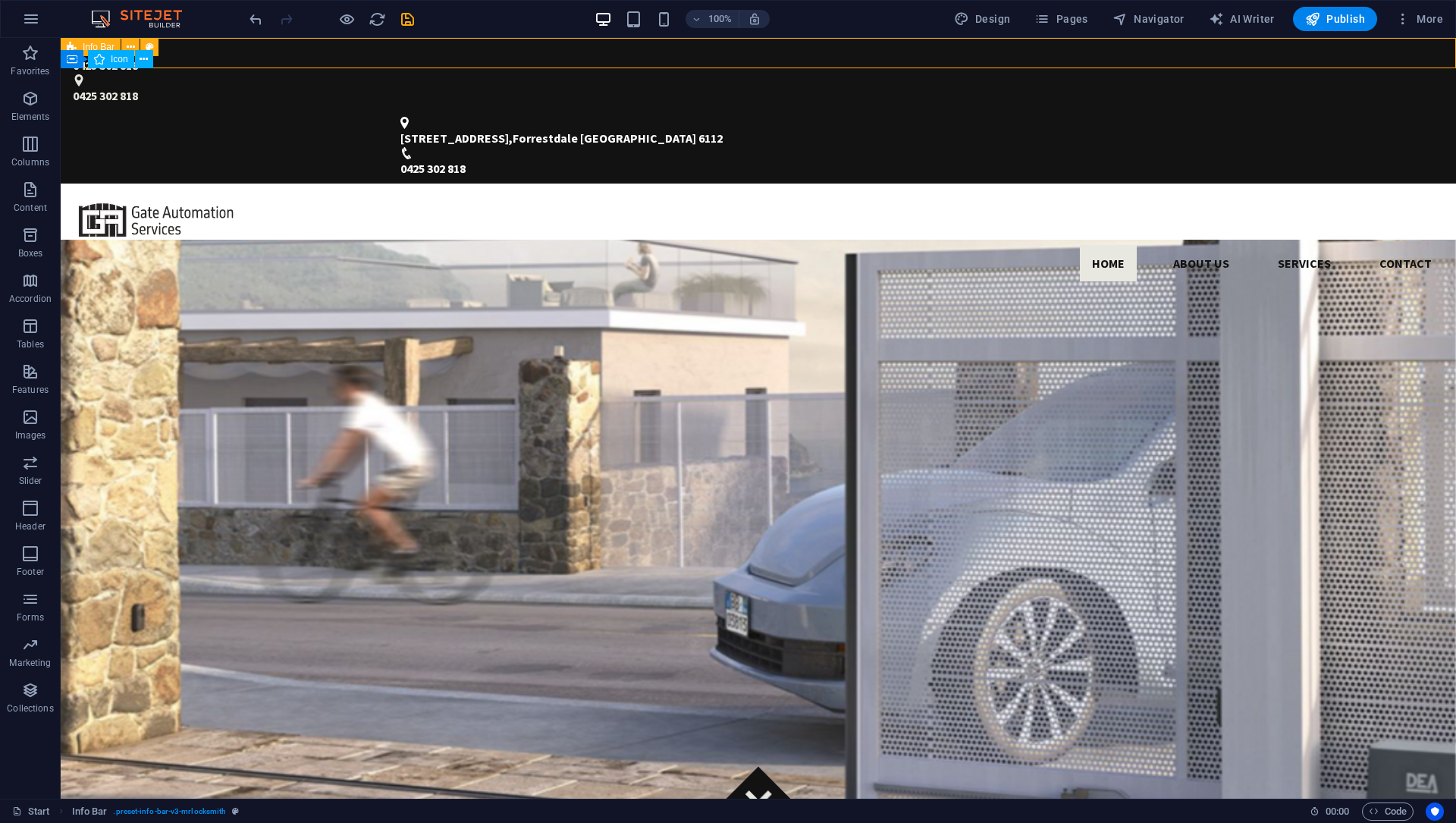
click at [628, 45] on div "0425 302 818 0425 302 818" at bounding box center [758, 75] width 1395 height 73
select select "rem"
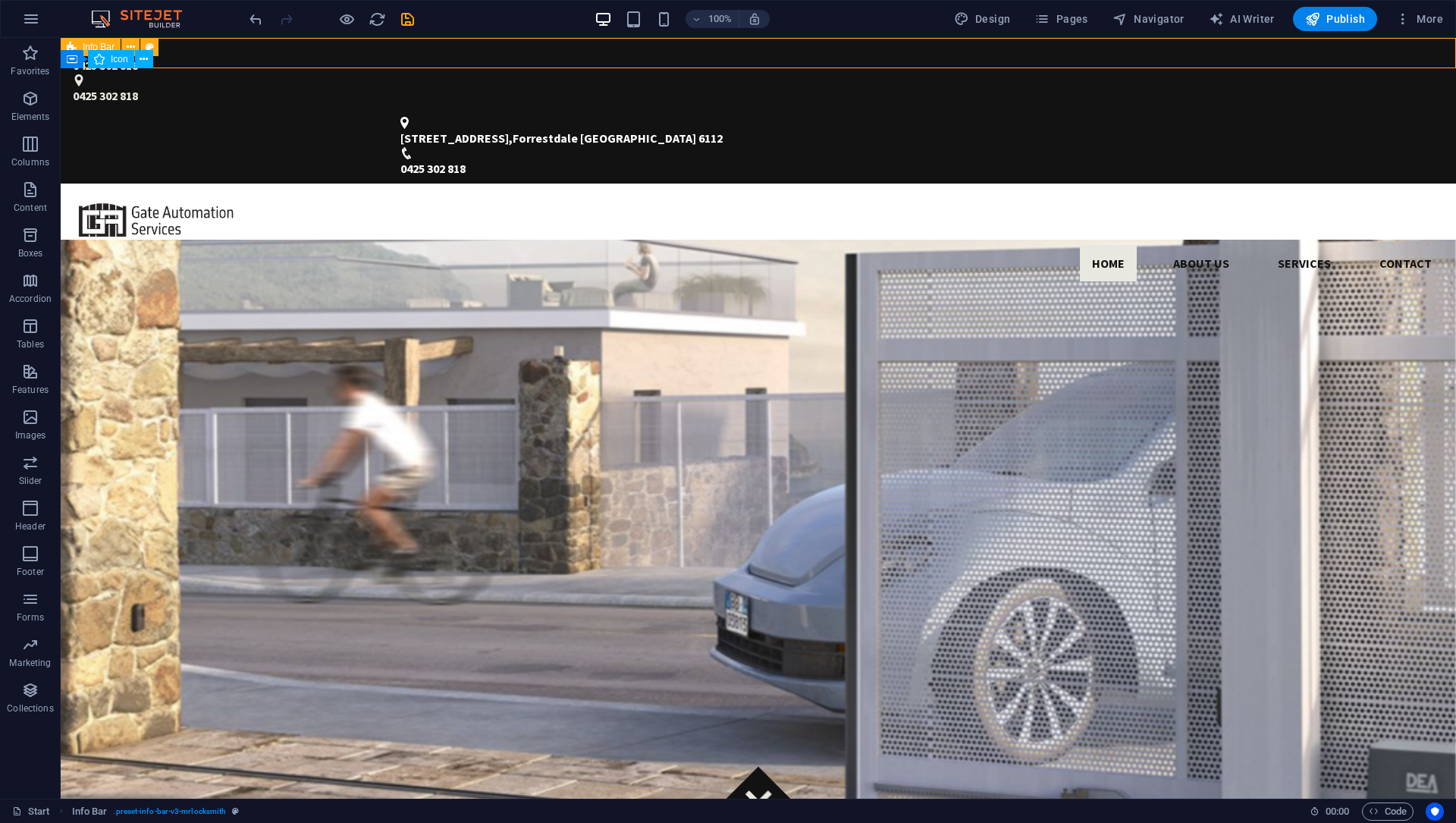
select select "rem"
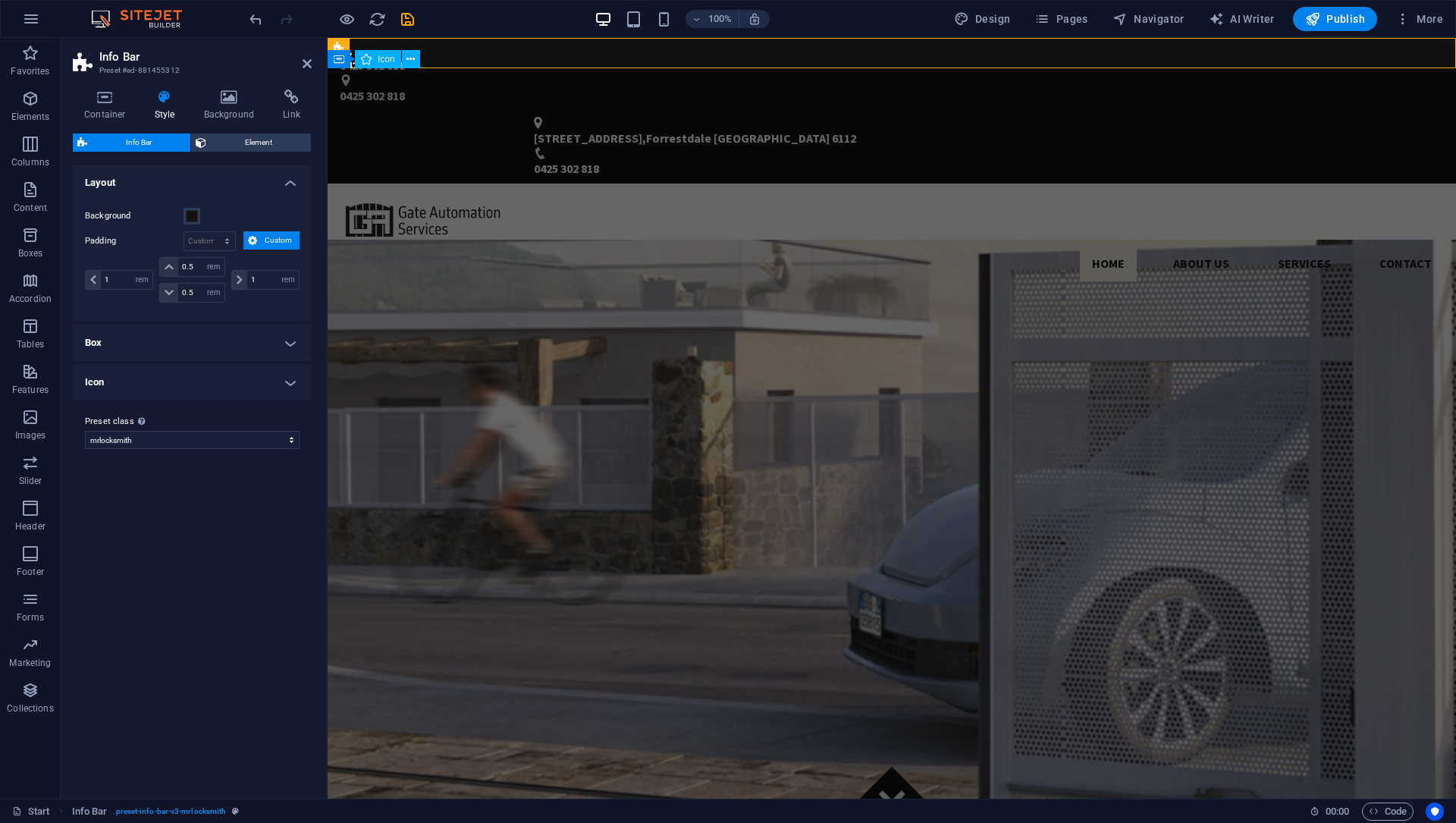
click at [273, 351] on h4 "Box" at bounding box center [192, 343] width 239 height 37
click at [878, 111] on div "[STREET_ADDRESS] 0425 302 818" at bounding box center [892, 148] width 1128 height 73
select select "rem"
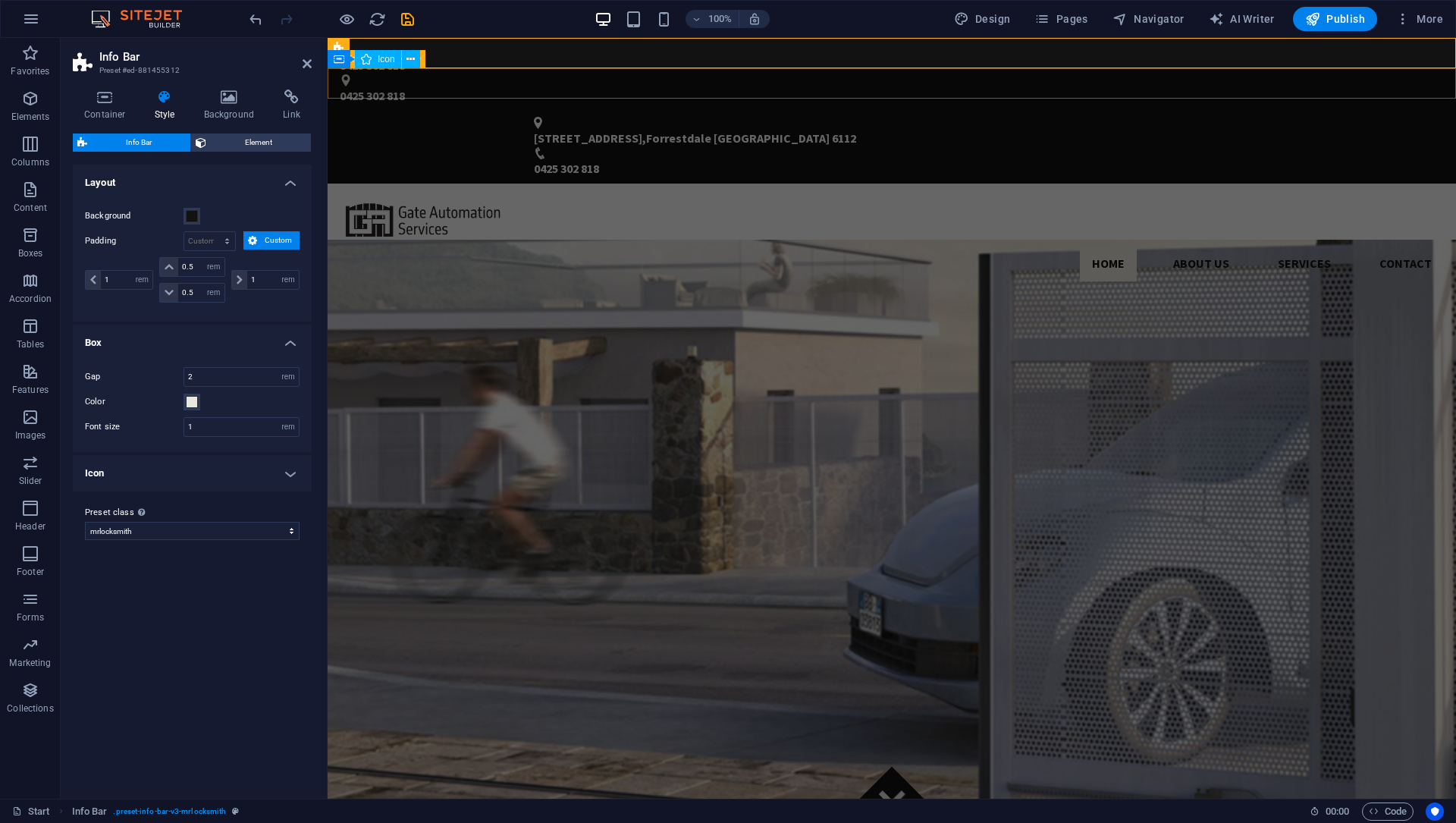
select select "rem"
select select "preset-info-bar-v3-default"
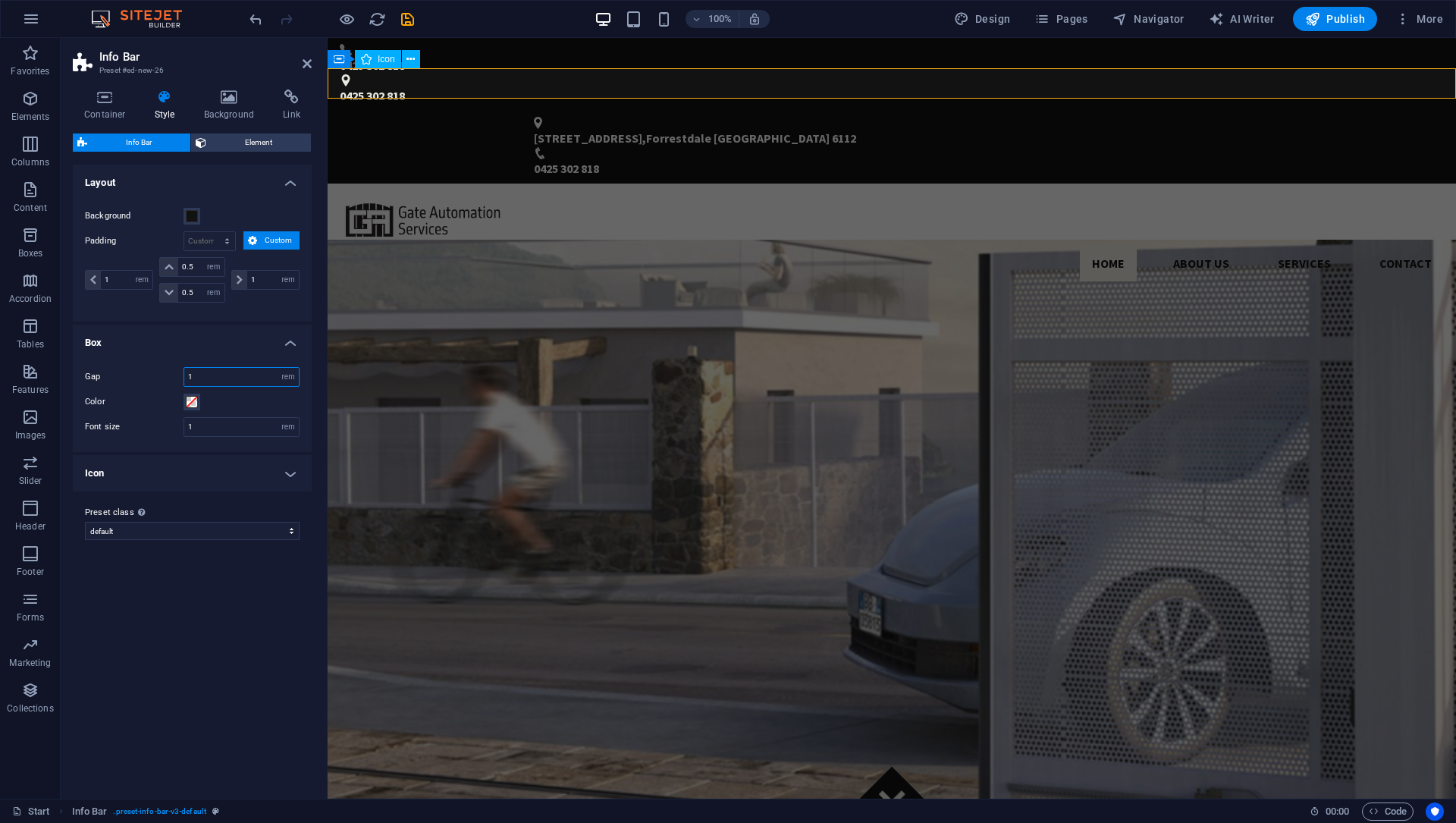
click at [256, 381] on input "1" at bounding box center [241, 377] width 115 height 18
type input "2"
click at [473, 111] on div "[STREET_ADDRESS] 0425 302 818" at bounding box center [892, 148] width 1128 height 73
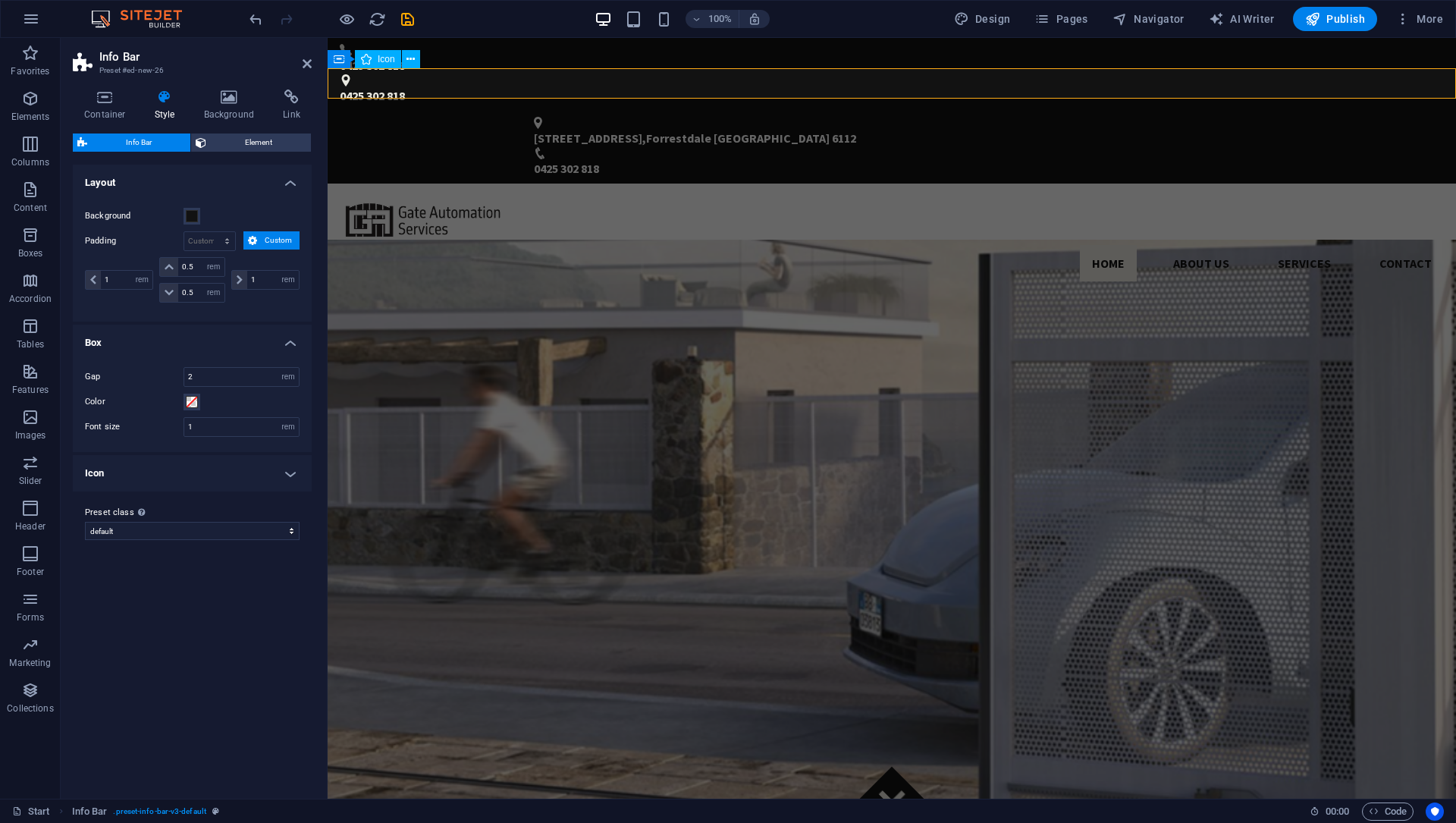
click at [233, 555] on div "Variants Default Layout Background Padding px rem % vh vw Custom Custom 1 px re…" at bounding box center [192, 475] width 239 height 622
click at [231, 145] on span "Element" at bounding box center [259, 143] width 96 height 18
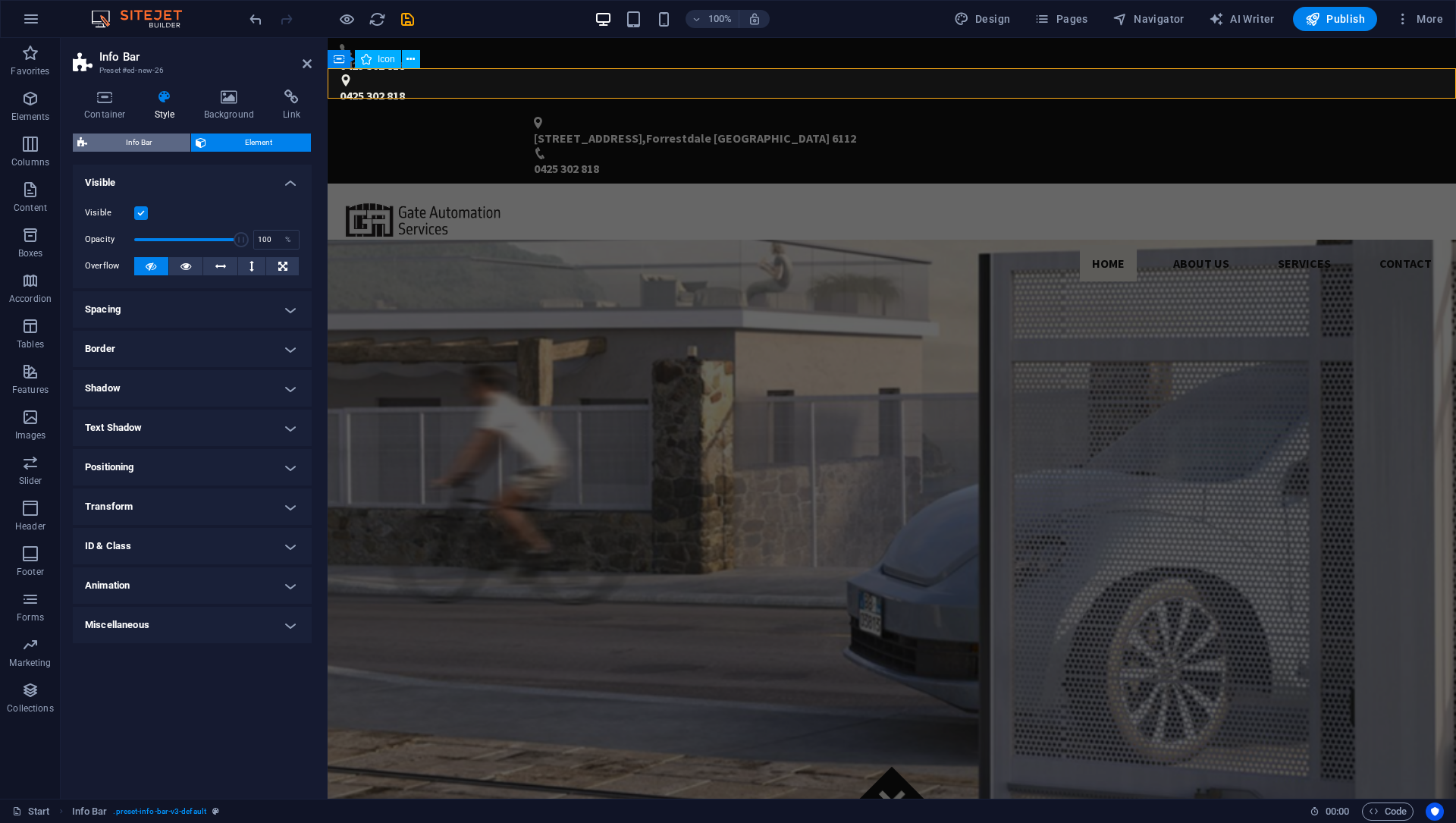
click at [130, 148] on span "Info Bar" at bounding box center [139, 143] width 94 height 18
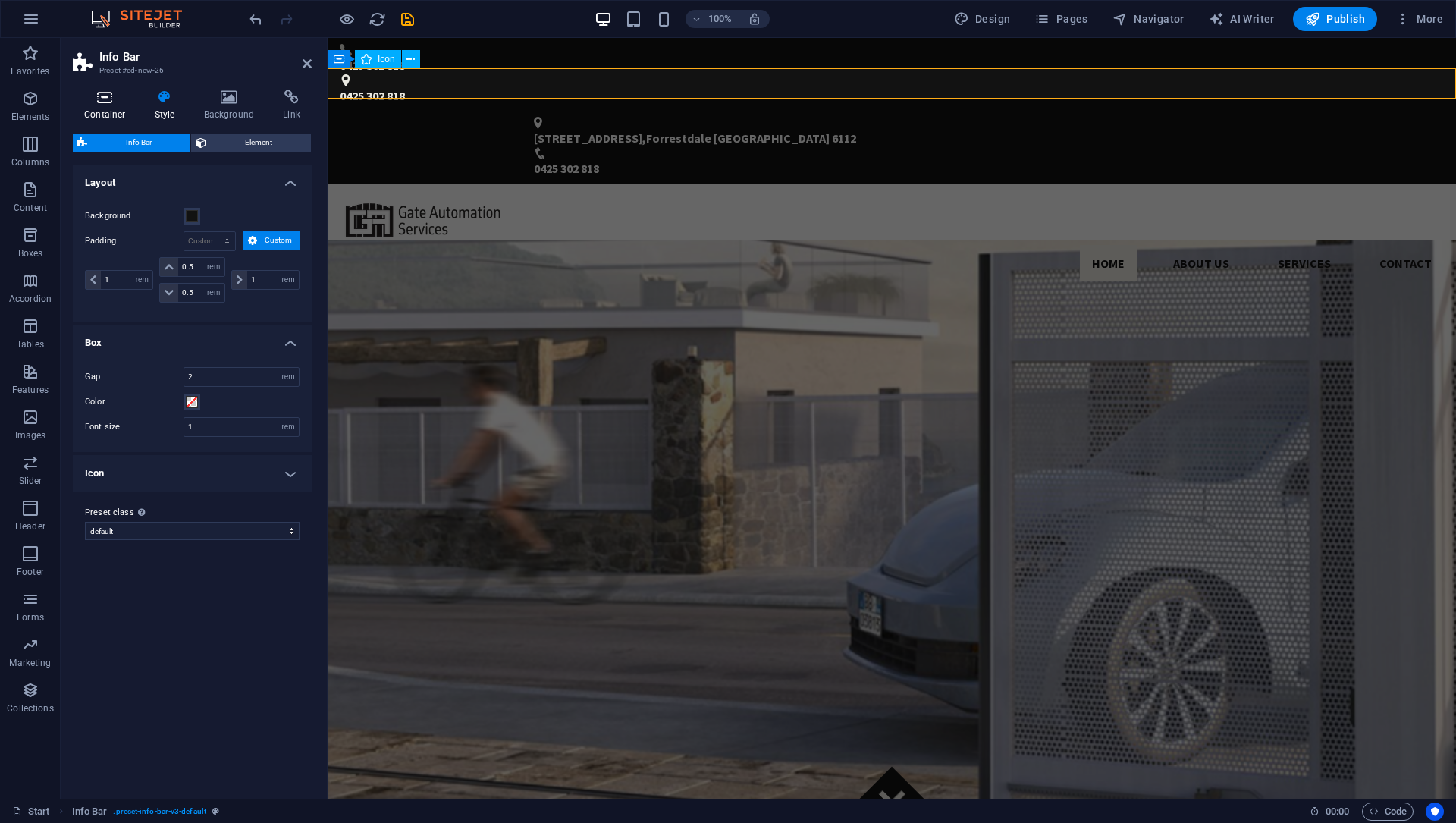
click at [119, 114] on h4 "Container" at bounding box center [108, 106] width 71 height 32
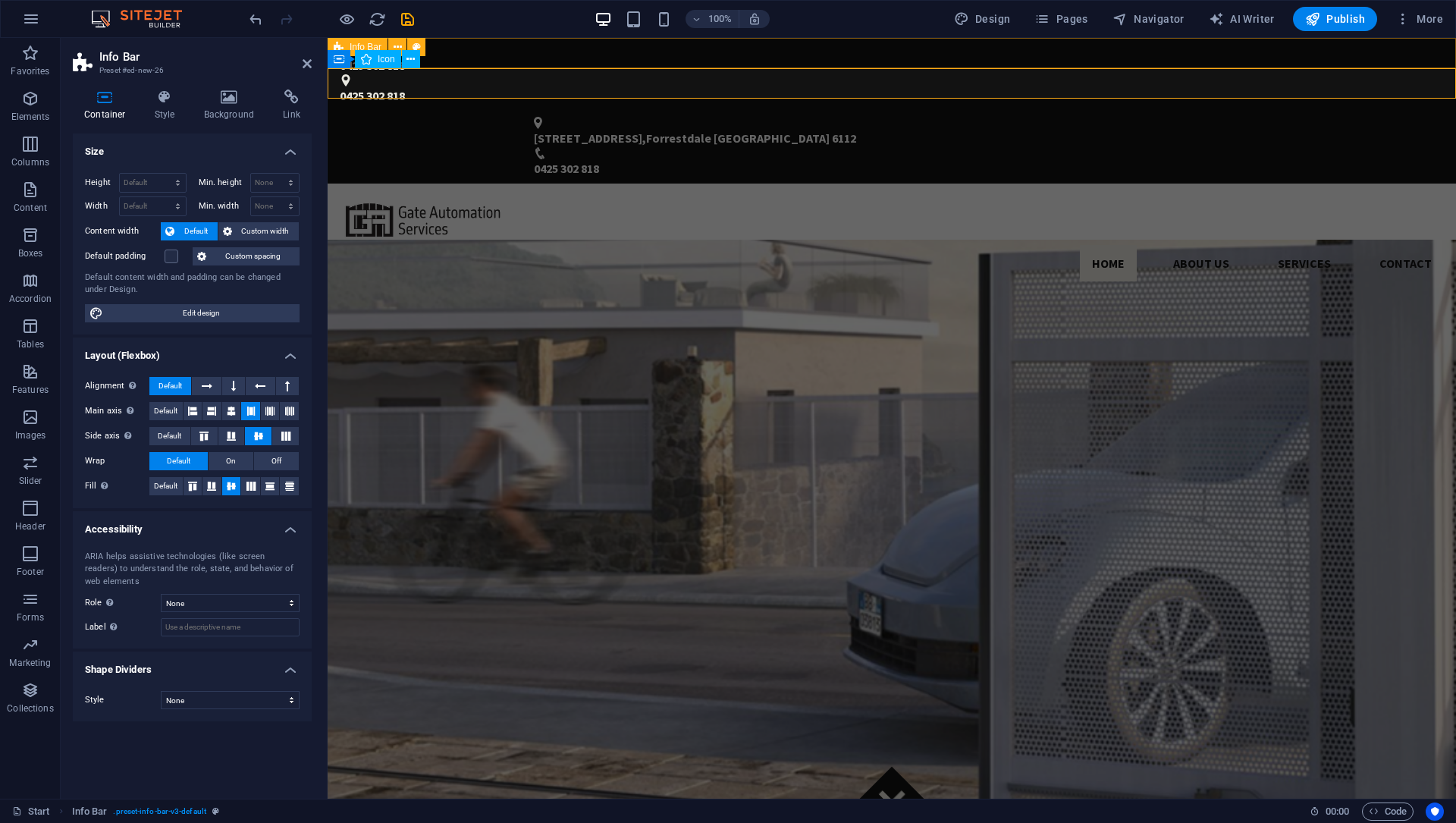
click at [487, 56] on div "0425 302 818 0425 302 818" at bounding box center [892, 75] width 1128 height 73
click at [754, 56] on div "0425 302 818 0425 302 818" at bounding box center [892, 75] width 1128 height 73
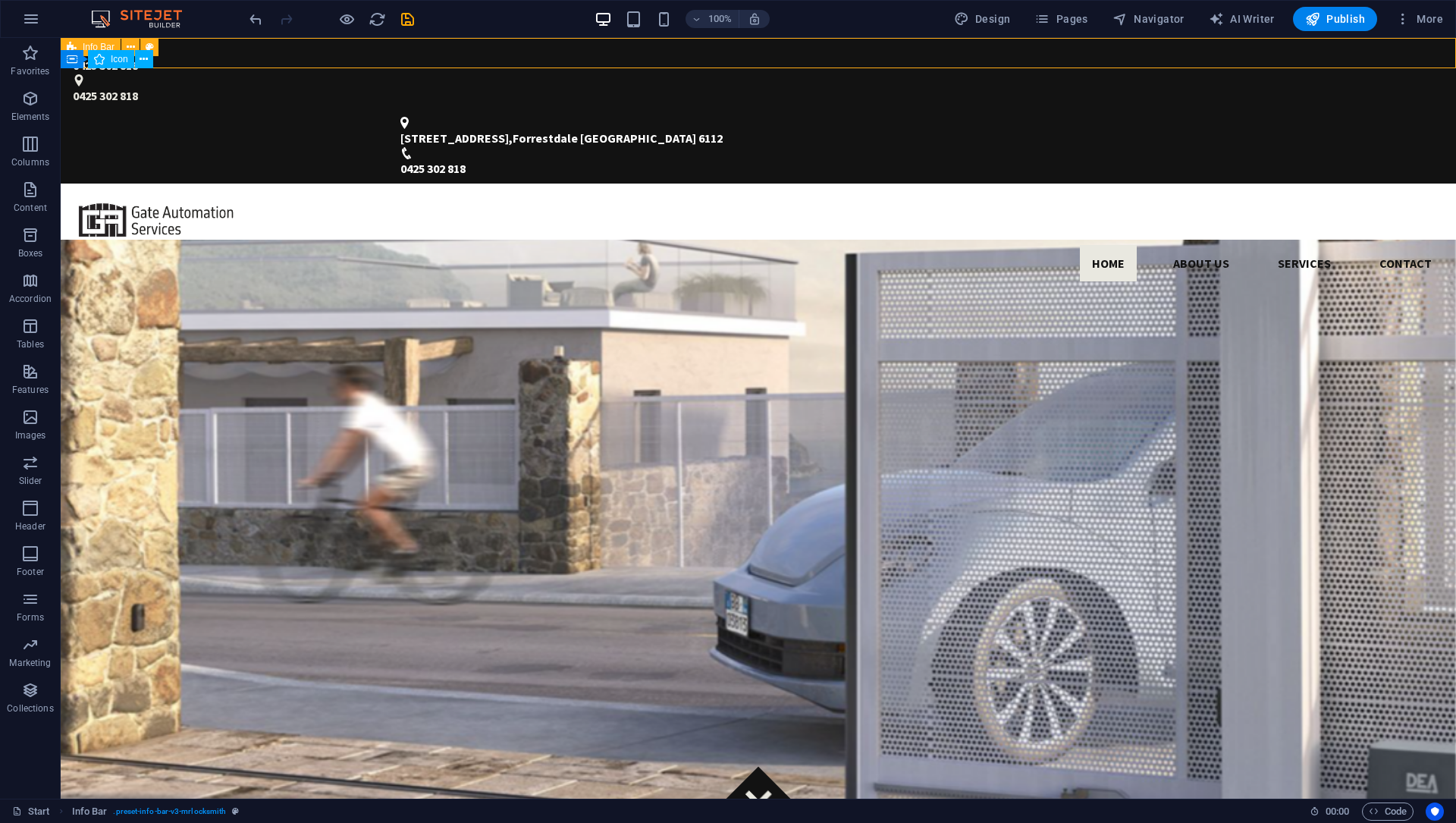
click at [487, 56] on div "0425 302 818 0425 302 818" at bounding box center [758, 75] width 1395 height 73
select select "rem"
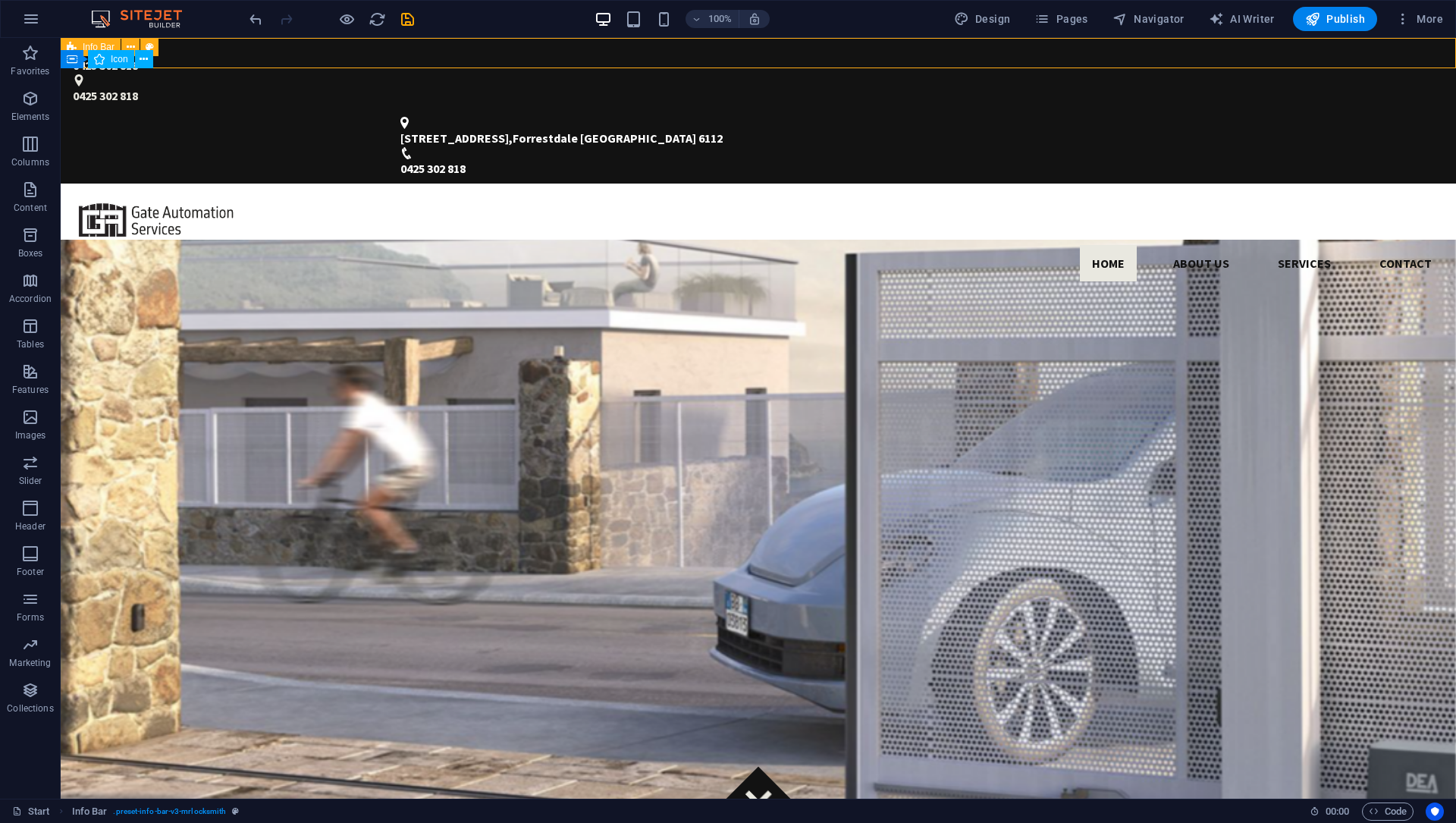
select select "rem"
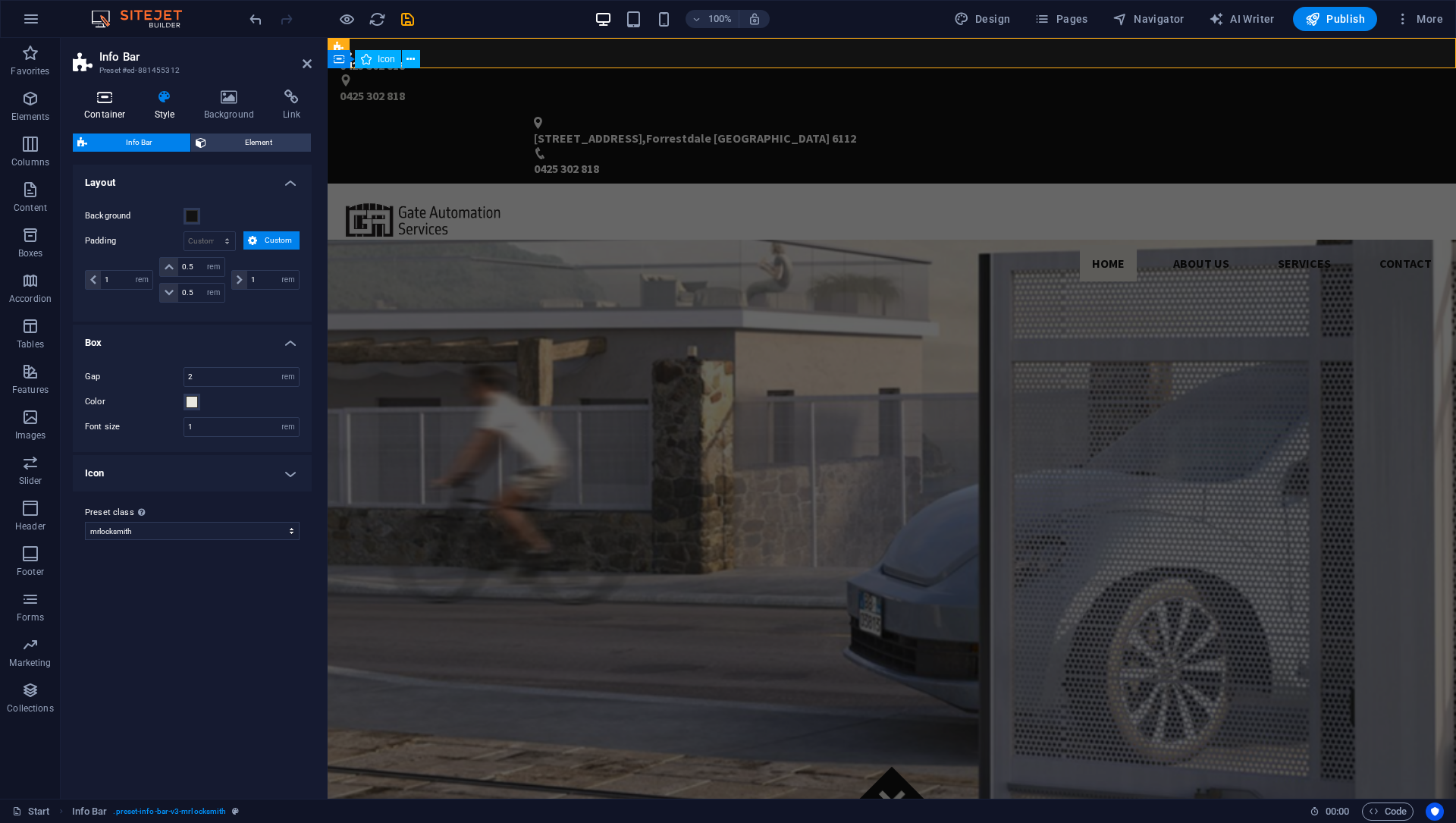
click at [113, 111] on h4 "Container" at bounding box center [108, 106] width 71 height 32
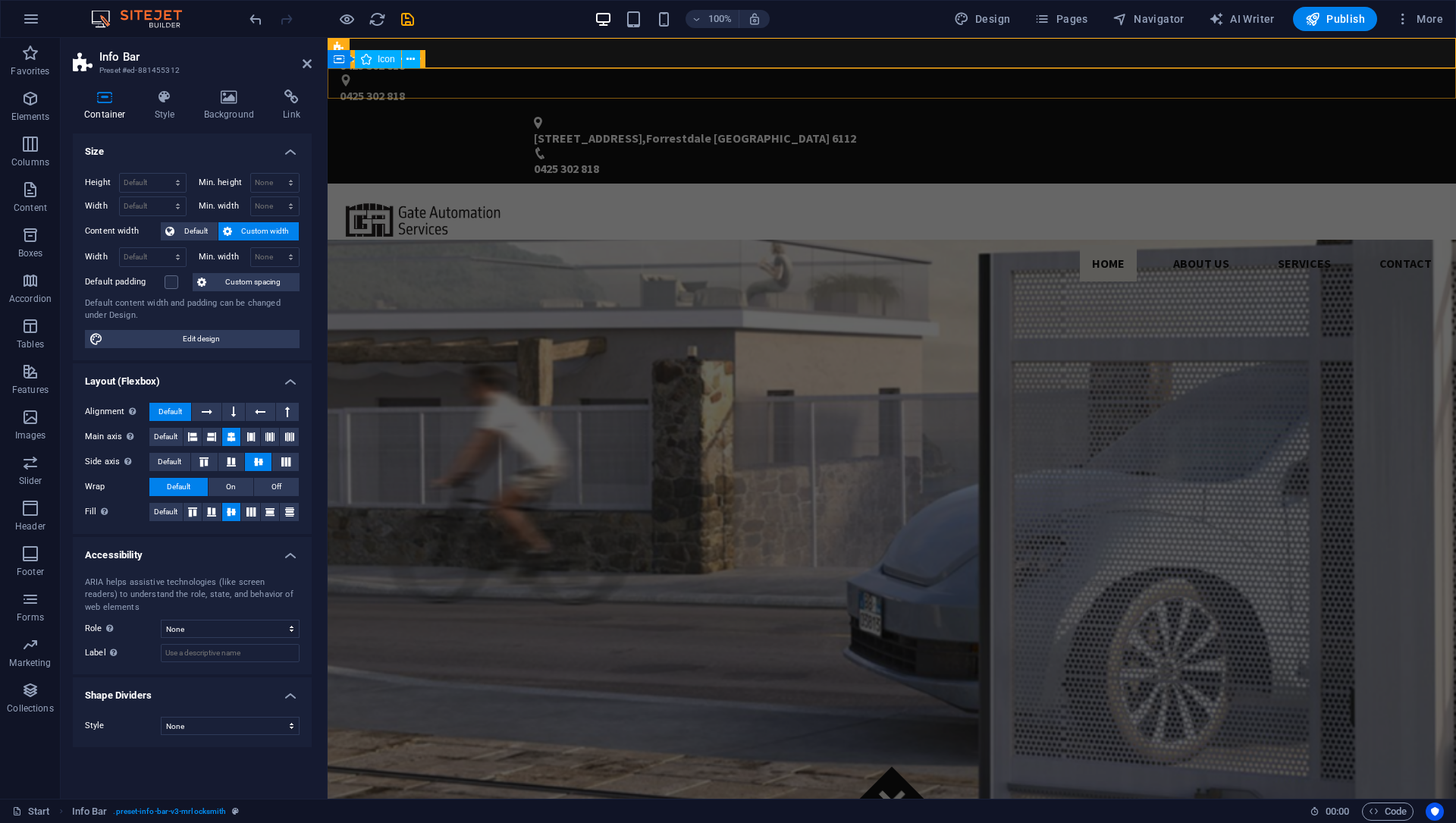
click at [463, 111] on div "[STREET_ADDRESS] 0425 302 818" at bounding box center [892, 148] width 1128 height 73
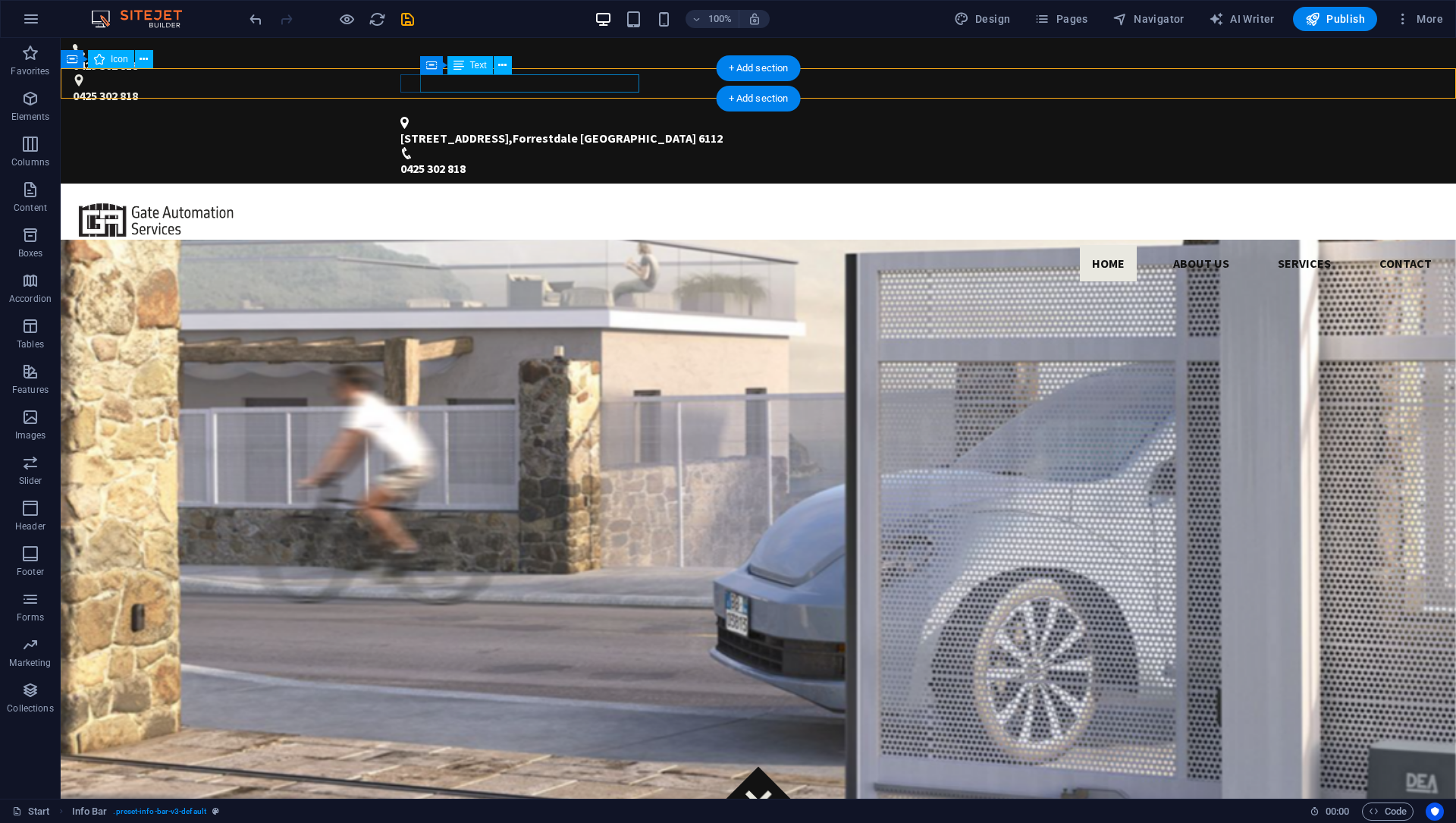
click at [463, 131] on span "[STREET_ADDRESS]" at bounding box center [455, 138] width 109 height 15
click at [266, 111] on div "[STREET_ADDRESS] 0425 302 818" at bounding box center [758, 148] width 1395 height 73
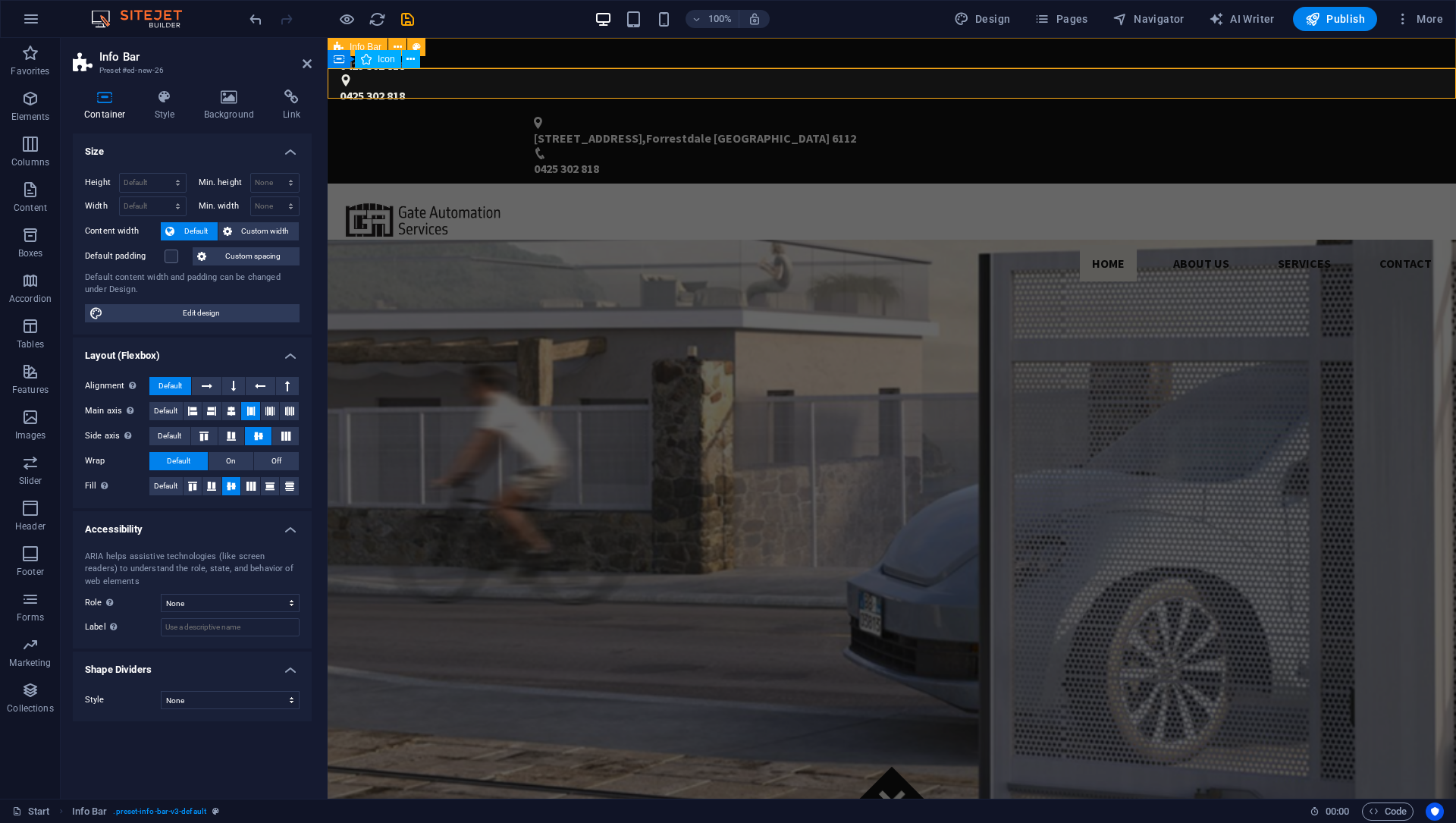
click at [503, 46] on div "0425 302 818 0425 302 818" at bounding box center [892, 75] width 1128 height 73
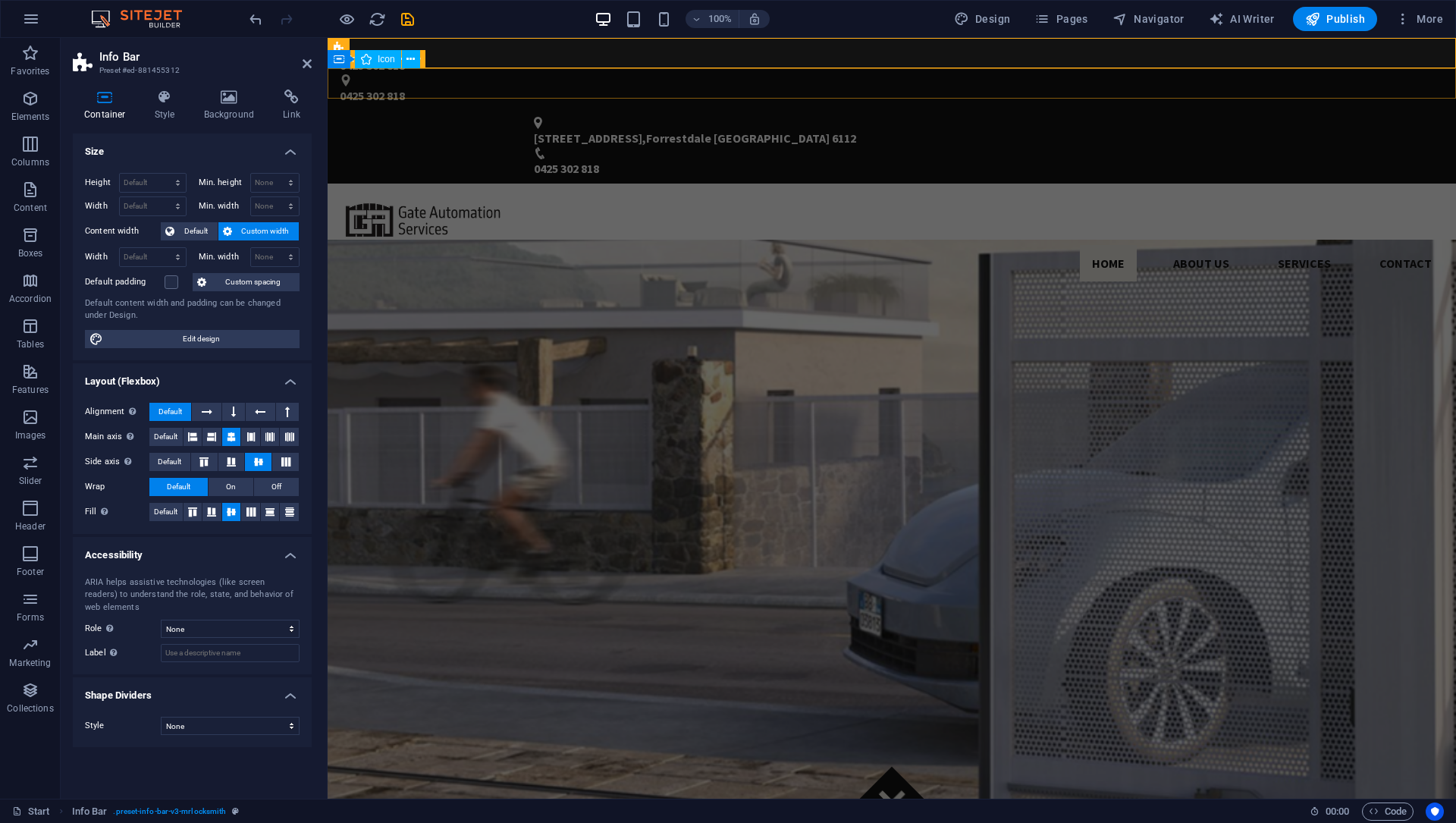
click at [481, 111] on div "[STREET_ADDRESS] 0425 302 818" at bounding box center [892, 148] width 1128 height 73
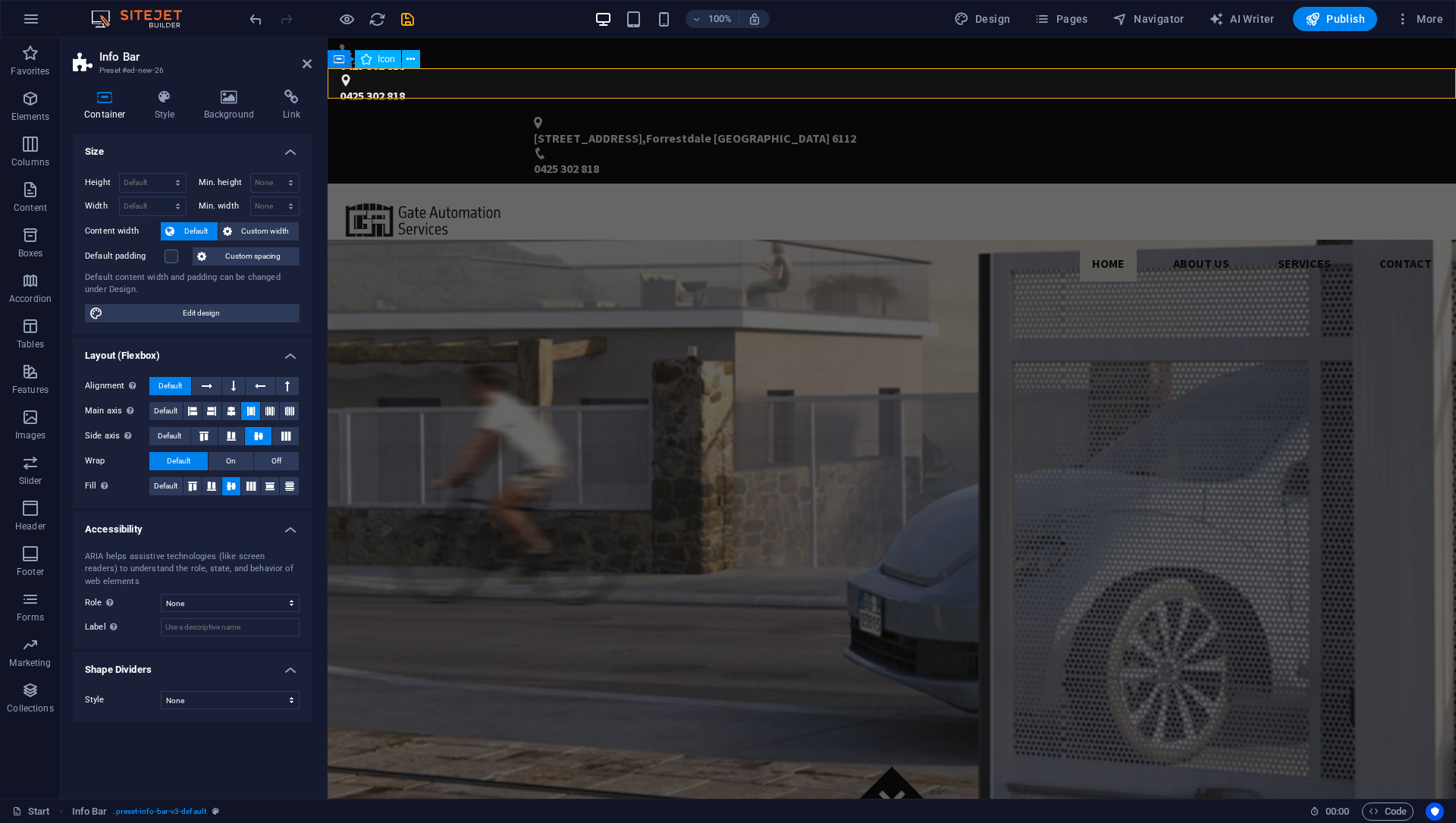
click at [477, 37] on div "100% Design Pages Navigator AI Writer Publish More" at bounding box center [728, 19] width 1454 height 37
click at [477, 44] on div "0425 302 818 0425 302 818" at bounding box center [892, 75] width 1128 height 73
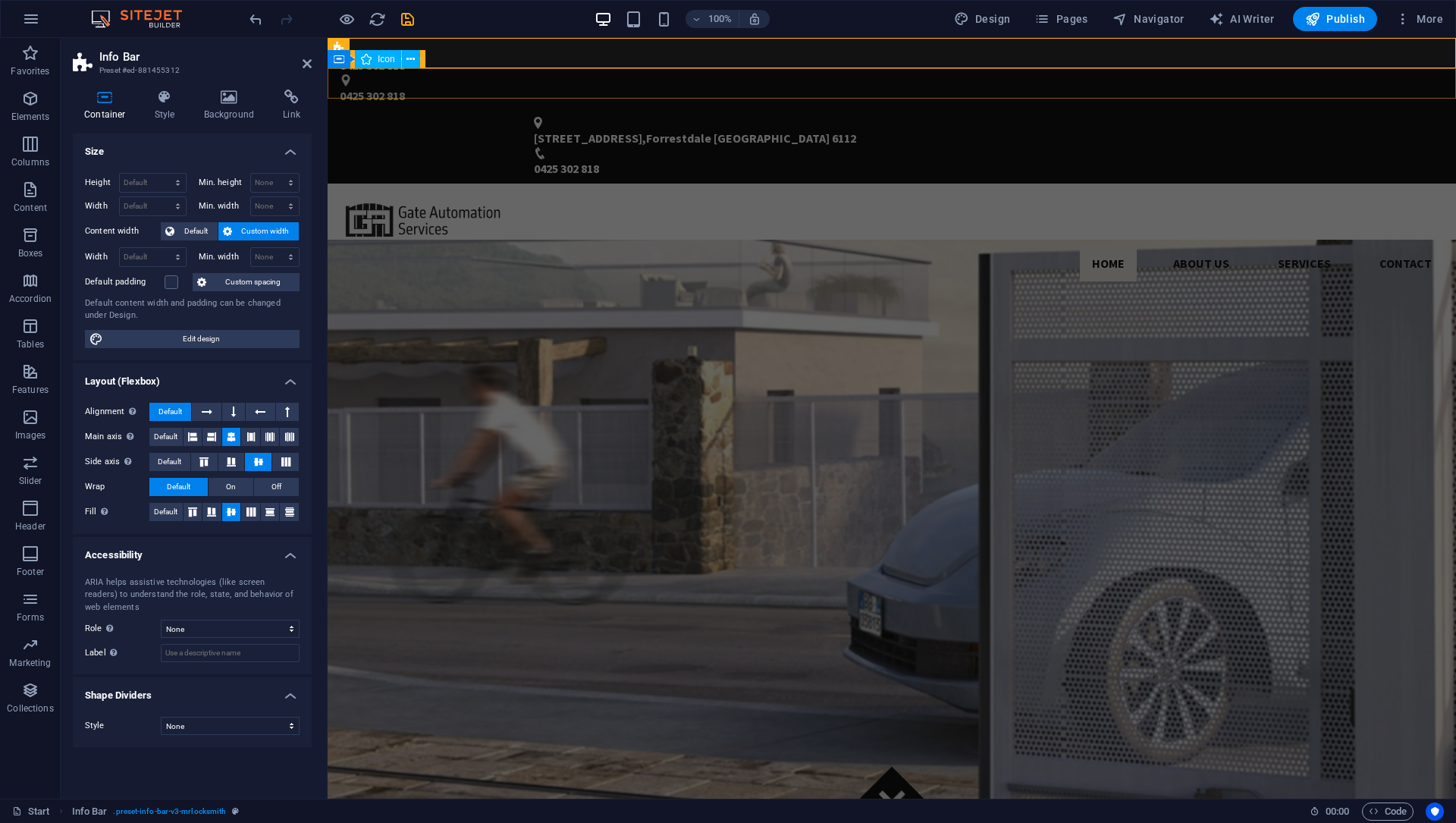
click at [465, 111] on div "[STREET_ADDRESS] 0425 302 818" at bounding box center [892, 148] width 1128 height 73
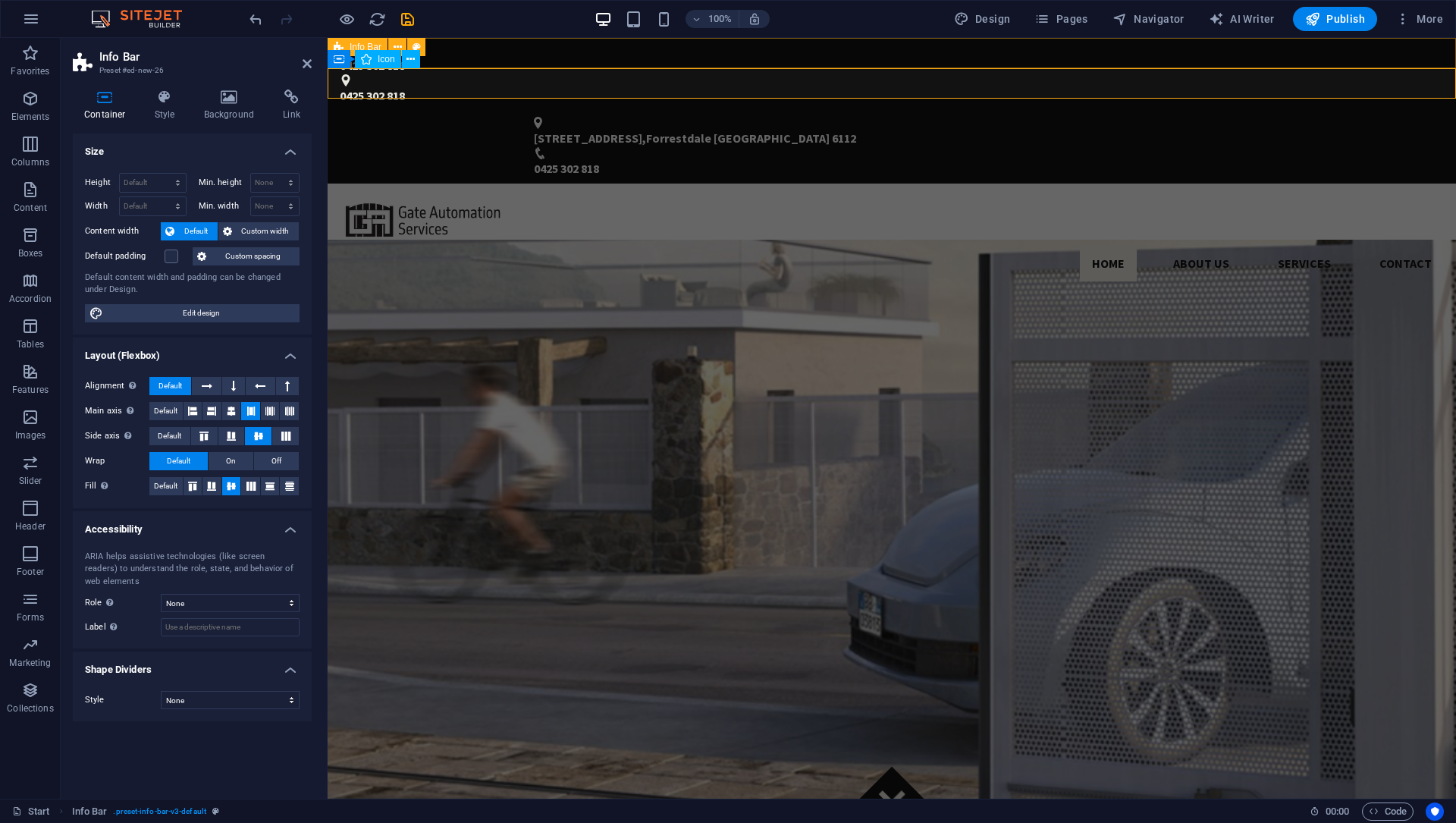
click at [468, 44] on div "0425 302 818 0425 302 818" at bounding box center [892, 75] width 1128 height 73
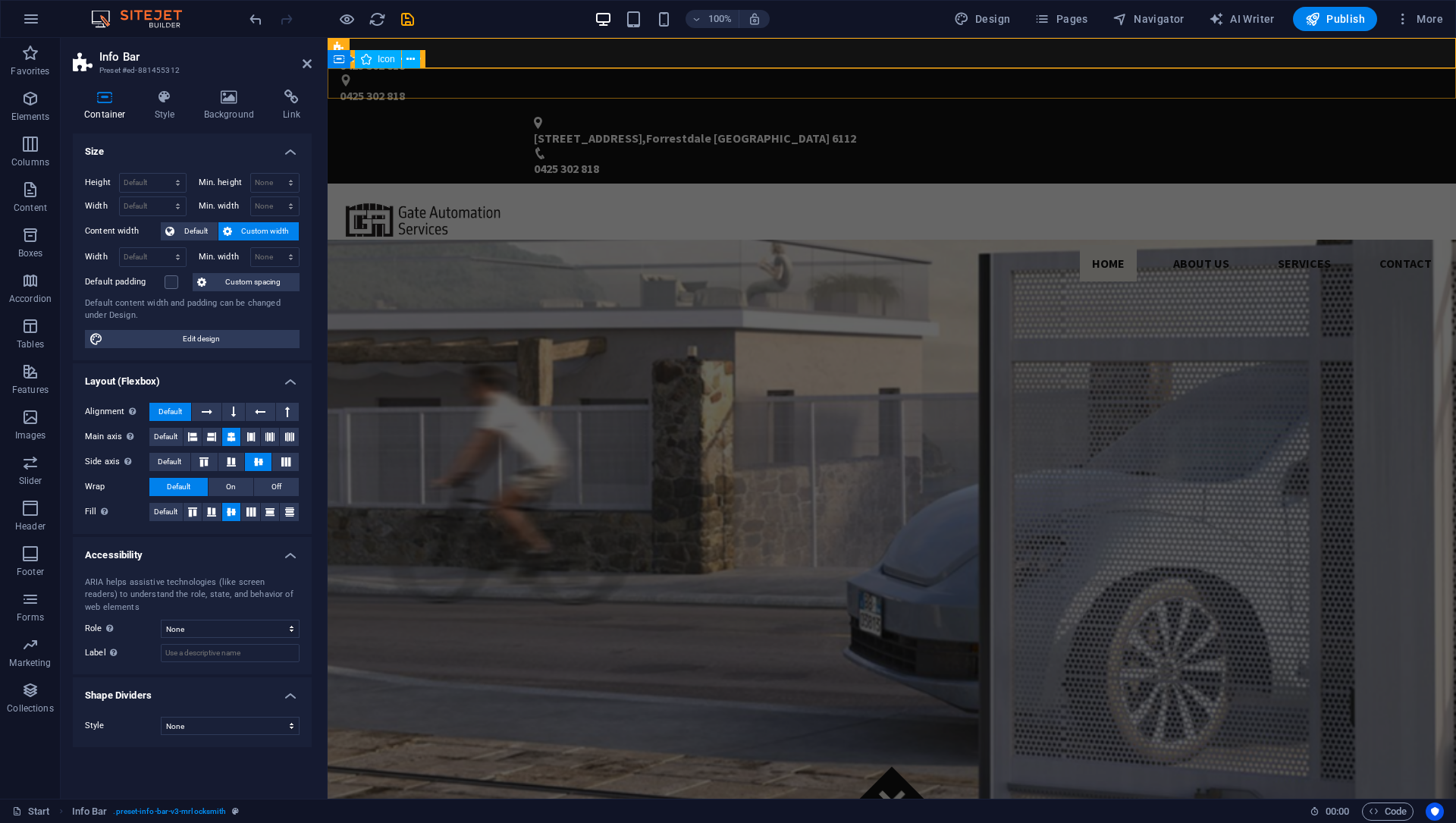
click at [465, 111] on div "[STREET_ADDRESS] 0425 302 818" at bounding box center [892, 148] width 1128 height 73
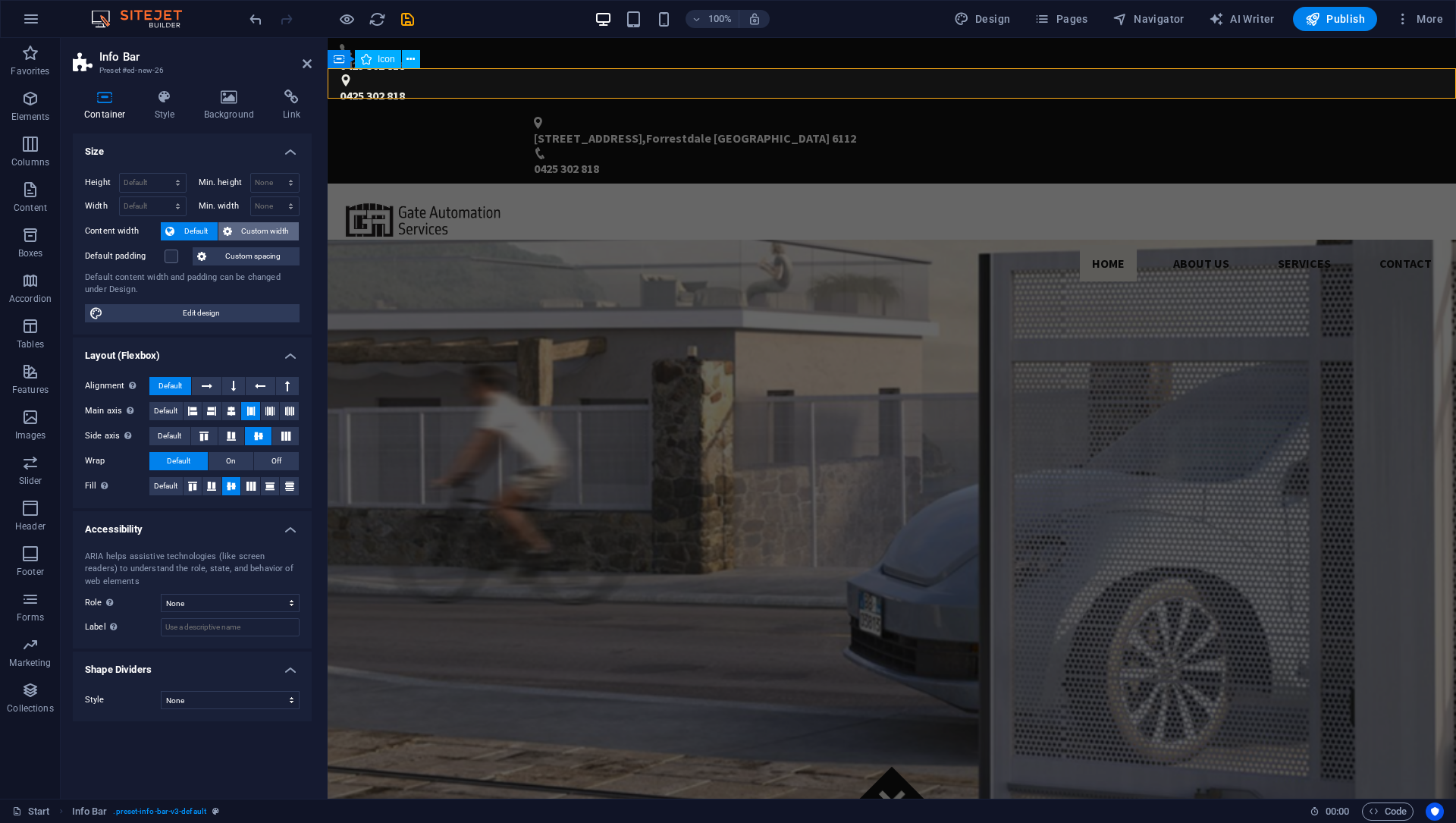
click at [247, 229] on span "Custom width" at bounding box center [265, 231] width 59 height 18
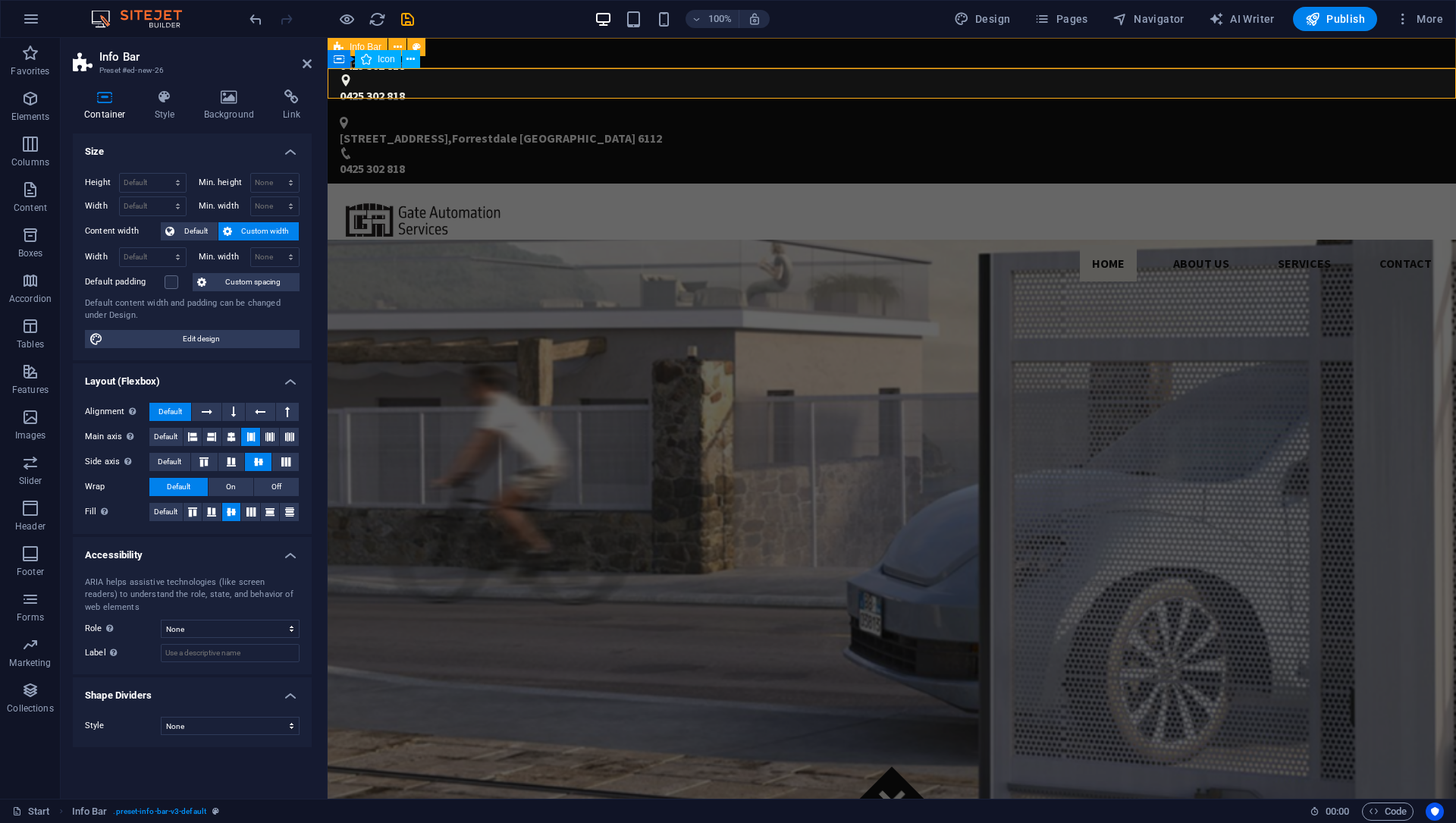
click at [495, 56] on div "0425 302 818 0425 302 818" at bounding box center [892, 75] width 1128 height 73
click at [496, 56] on div "0425 302 818 0425 302 818" at bounding box center [892, 75] width 1128 height 73
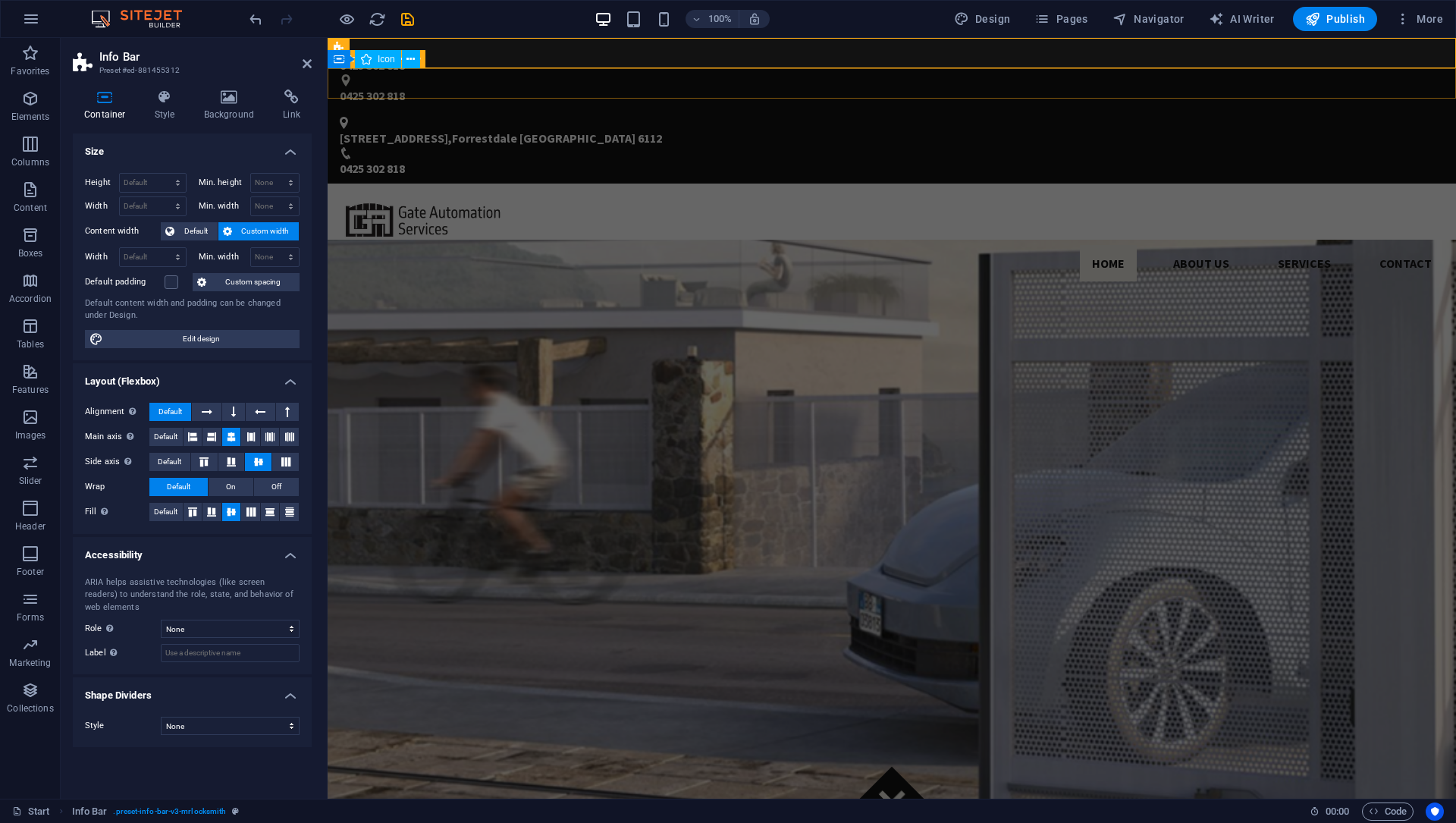
click at [662, 111] on div "[STREET_ADDRESS] 0425 302 818" at bounding box center [892, 148] width 1128 height 73
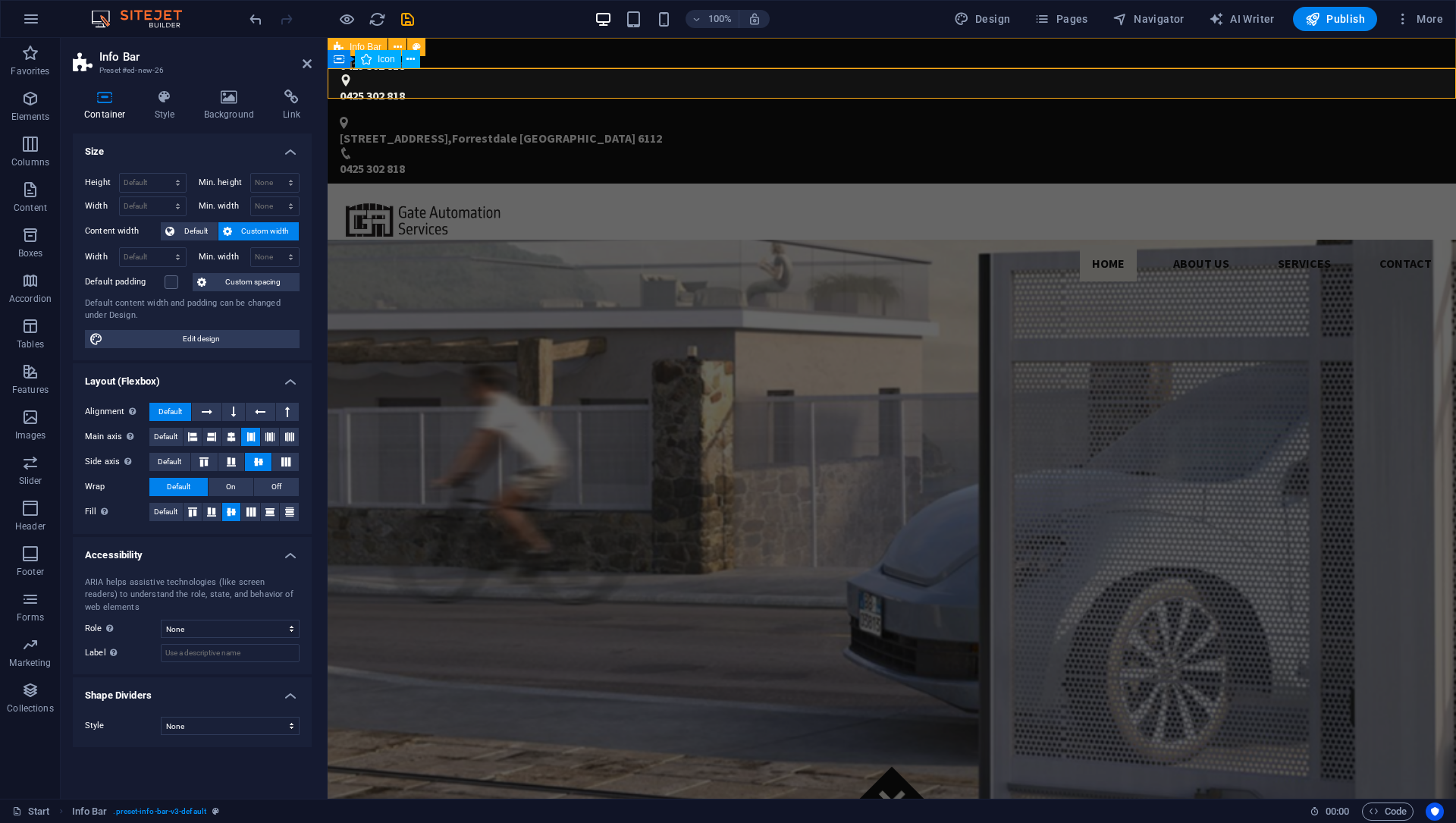
click at [596, 49] on div "0425 302 818 0425 302 818" at bounding box center [892, 75] width 1128 height 73
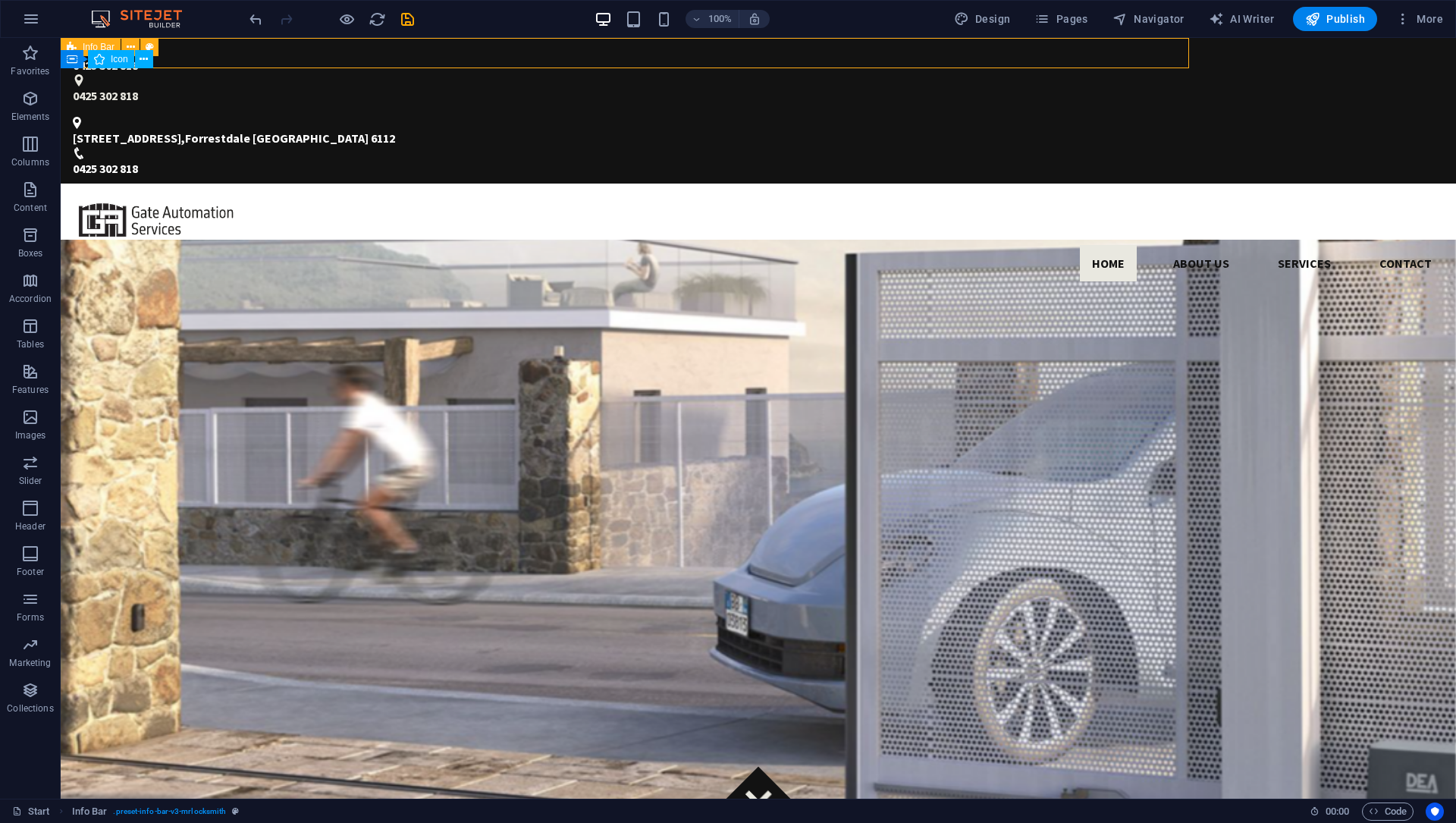
click at [596, 49] on div "0425 302 818 0425 302 818" at bounding box center [758, 75] width 1395 height 73
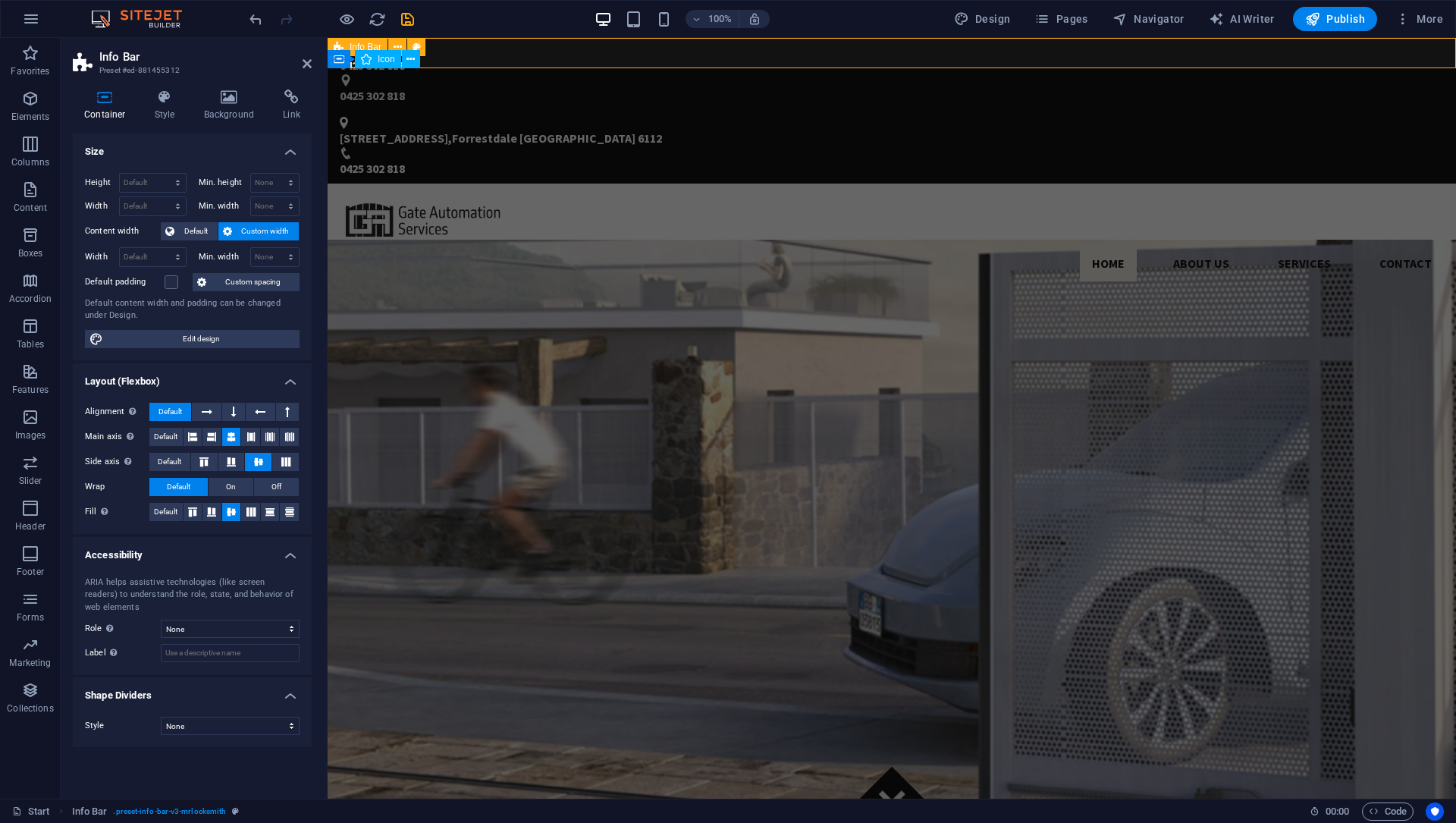
click at [597, 51] on div "0425 302 818 0425 302 818" at bounding box center [892, 75] width 1128 height 73
click at [615, 111] on div "[STREET_ADDRESS] 0425 302 818" at bounding box center [892, 148] width 1128 height 73
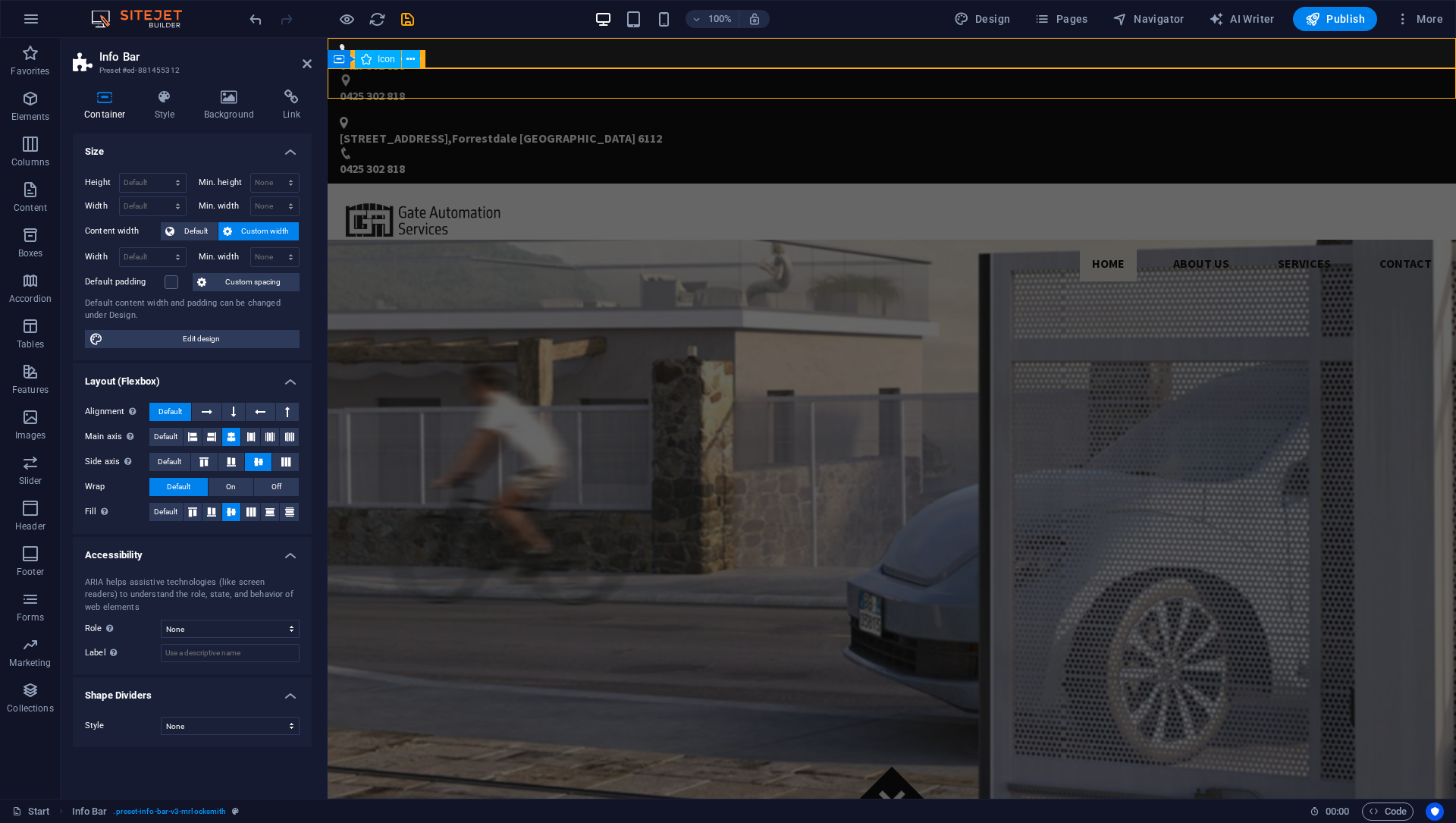
click at [615, 111] on div "[STREET_ADDRESS] 0425 302 818" at bounding box center [892, 148] width 1128 height 73
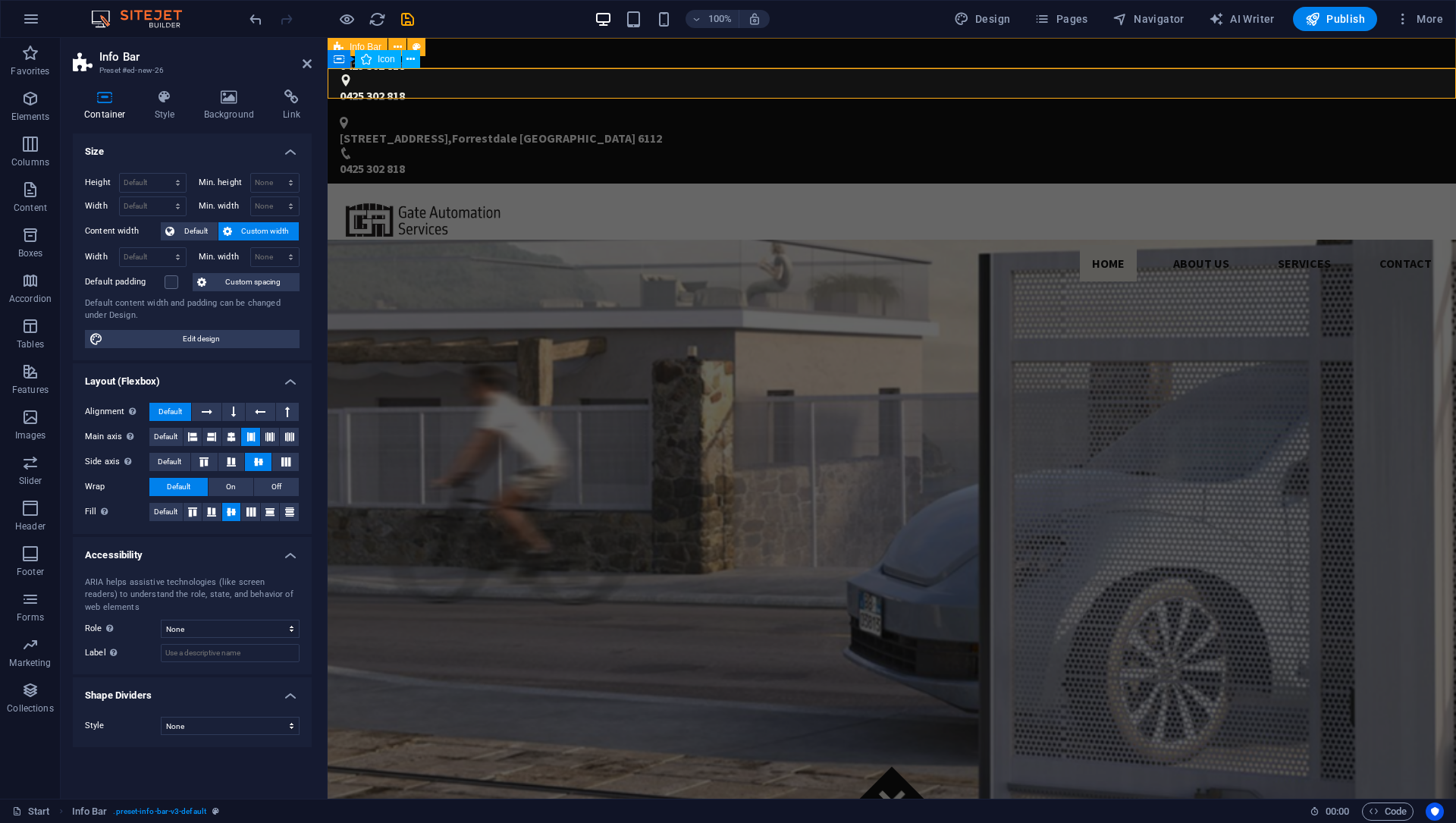
click at [613, 54] on div "0425 302 818 0425 302 818" at bounding box center [892, 75] width 1128 height 73
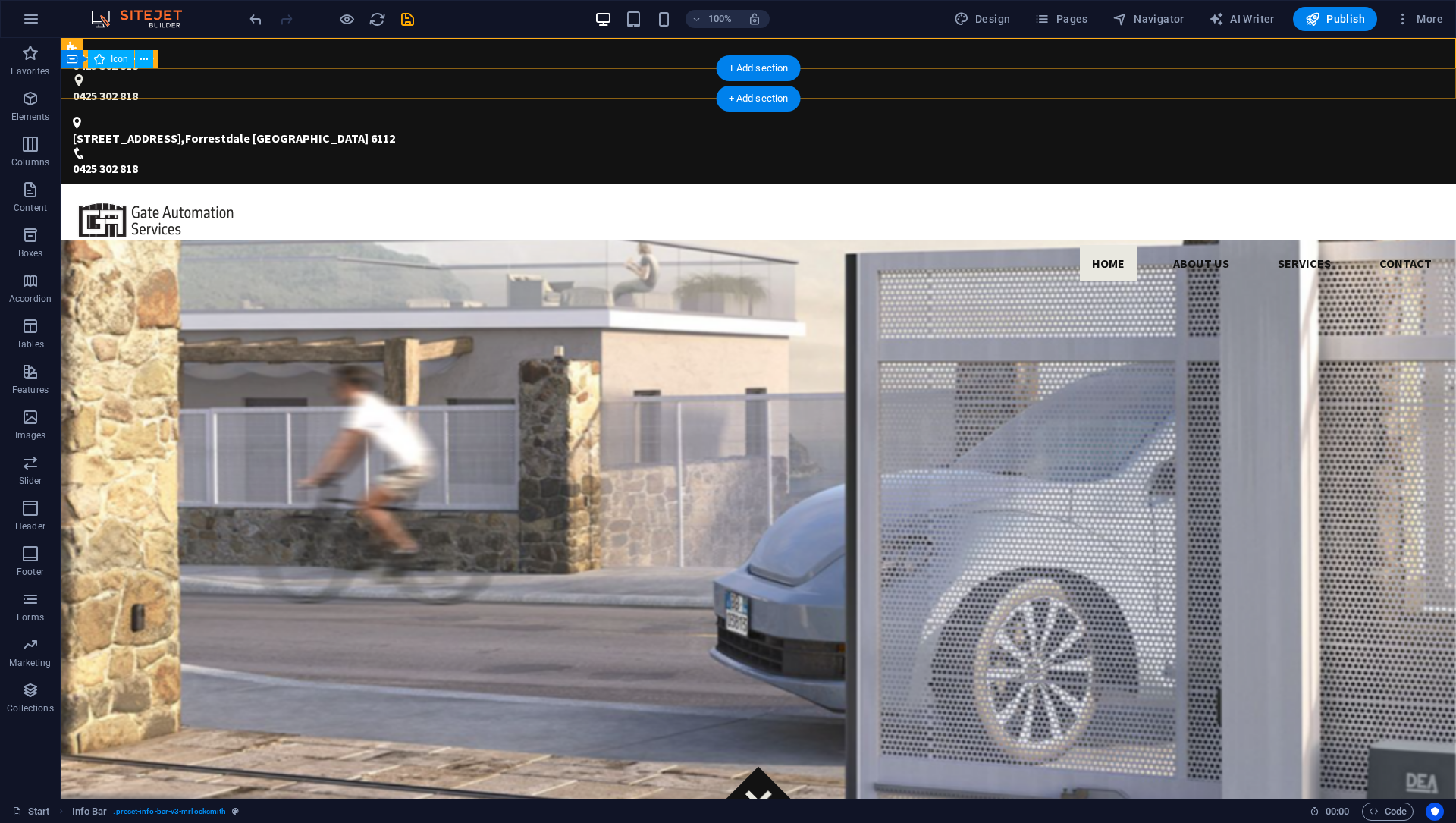
click at [611, 111] on div "[STREET_ADDRESS] 0425 302 818" at bounding box center [758, 148] width 1395 height 73
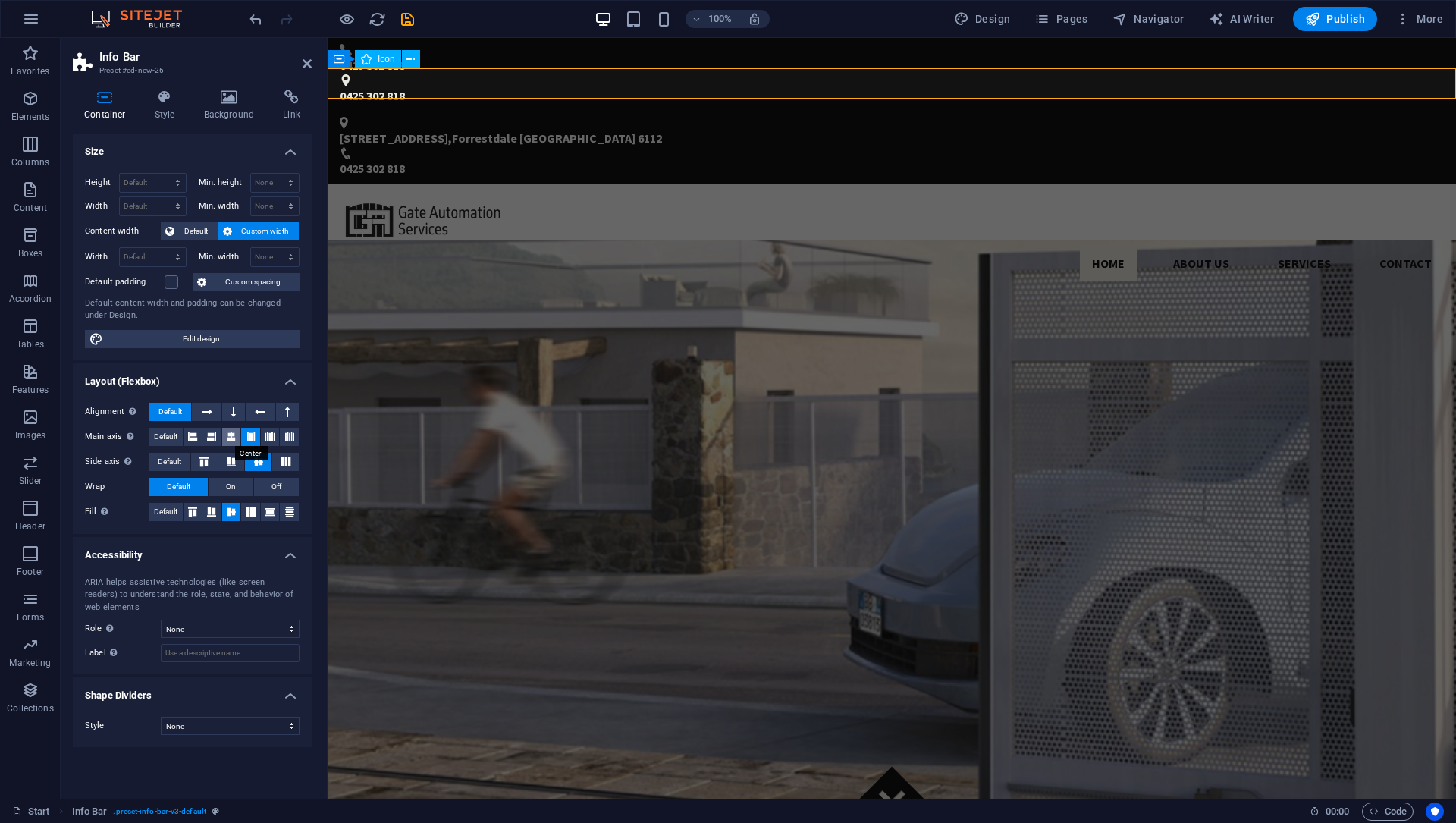
click at [232, 434] on icon at bounding box center [231, 437] width 9 height 18
click at [684, 49] on div "0425 302 818 0425 302 818" at bounding box center [892, 75] width 1128 height 73
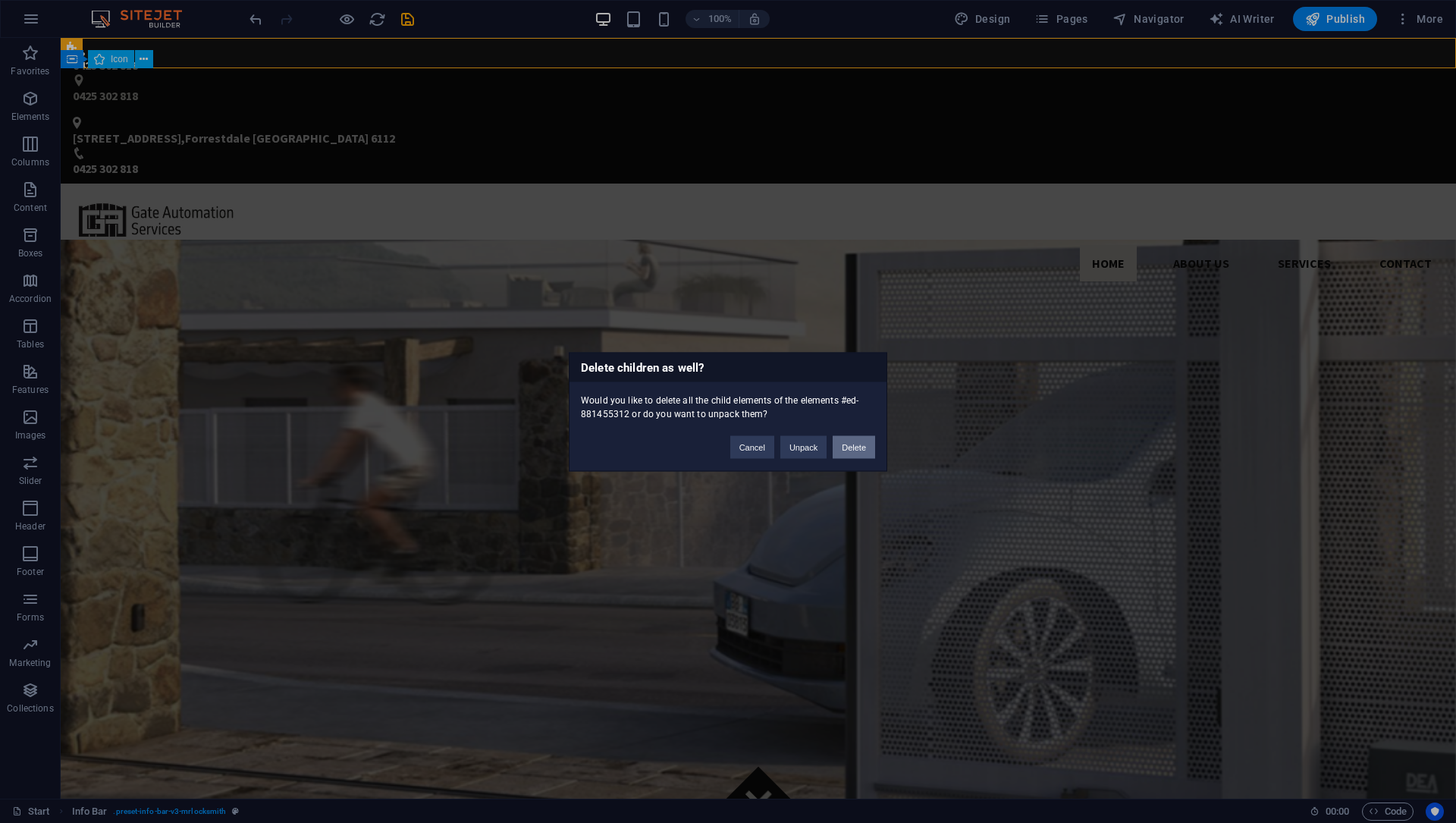
click at [857, 445] on button "Delete" at bounding box center [854, 446] width 43 height 23
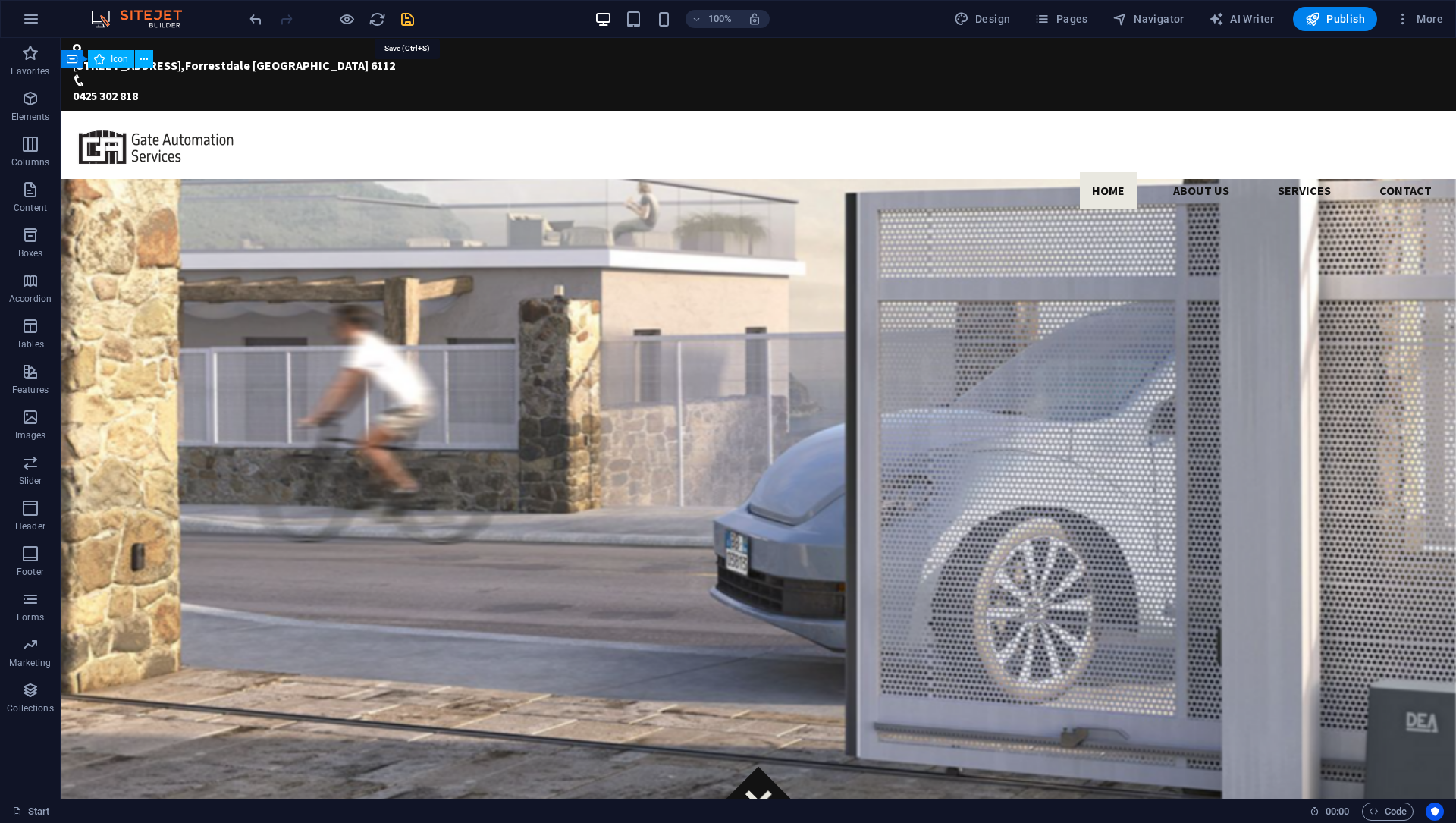
click at [414, 23] on icon "save" at bounding box center [408, 19] width 17 height 17
click at [1347, 16] on span "Publish" at bounding box center [1334, 19] width 60 height 15
